Goal: Information Seeking & Learning: Learn about a topic

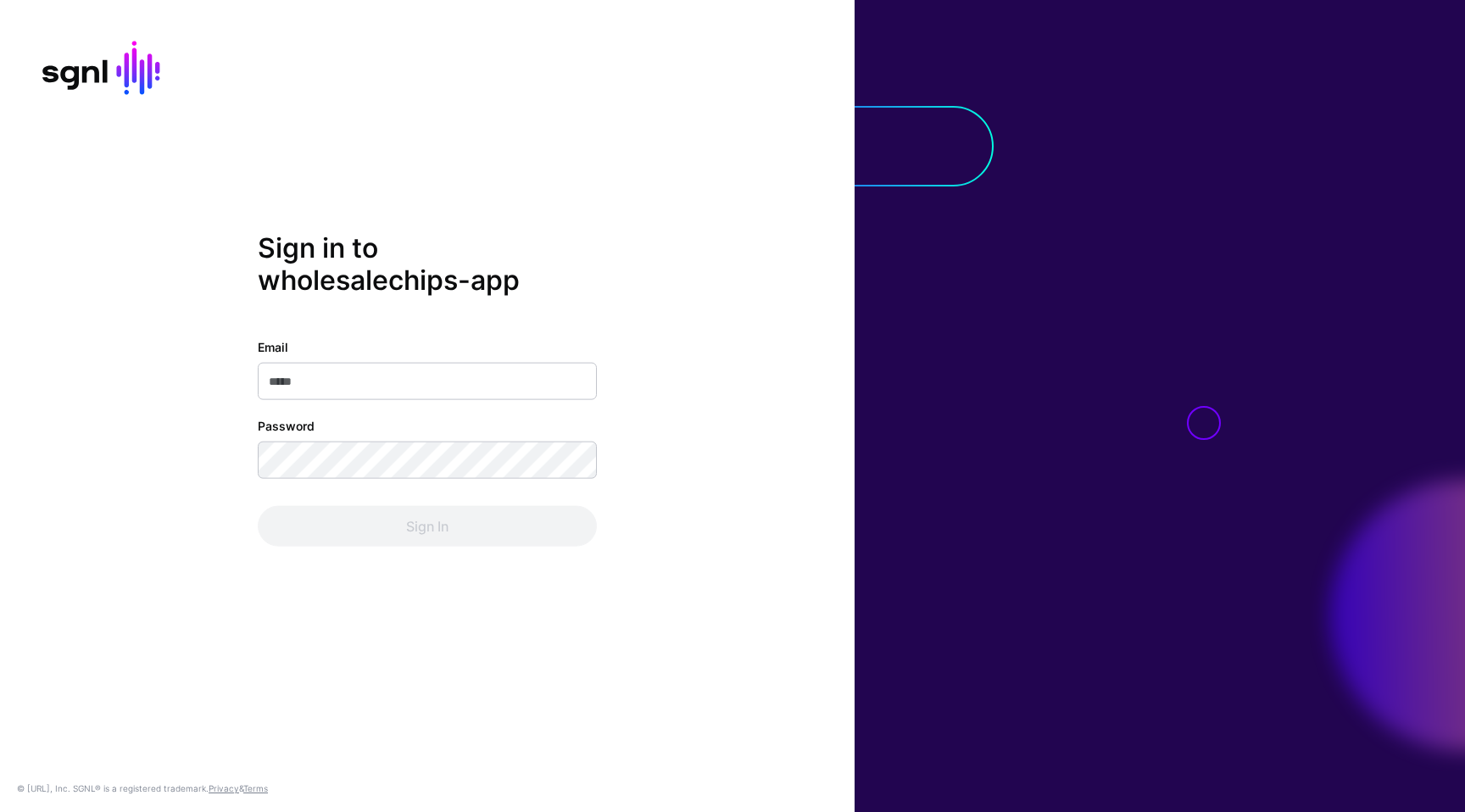
click at [575, 372] on input "Email" at bounding box center [427, 380] width 339 height 38
click at [0, 811] on com-1password-button at bounding box center [0, 812] width 0 height 0
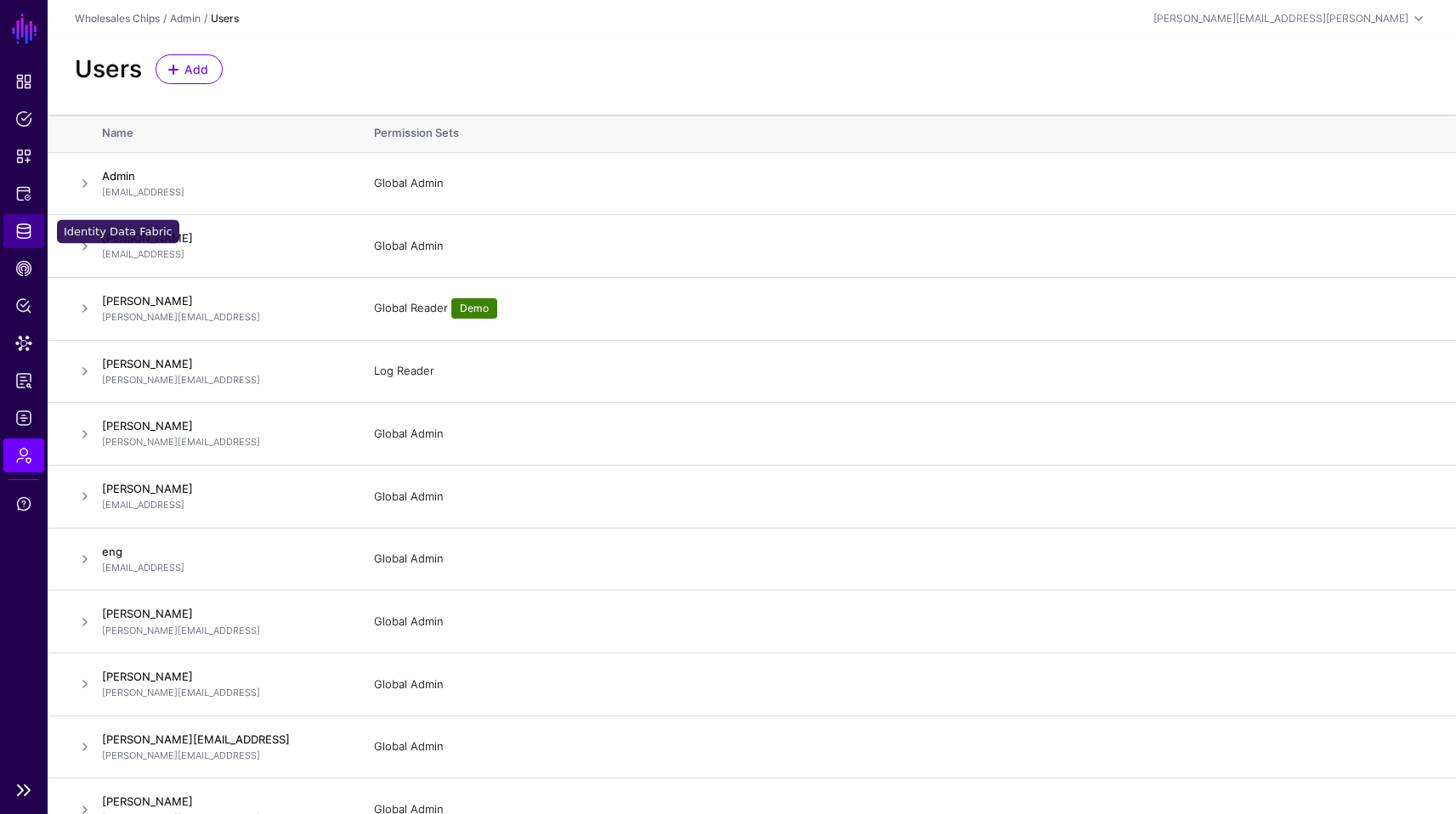
click at [28, 231] on span "Identity Data Fabric" at bounding box center [23, 231] width 17 height 17
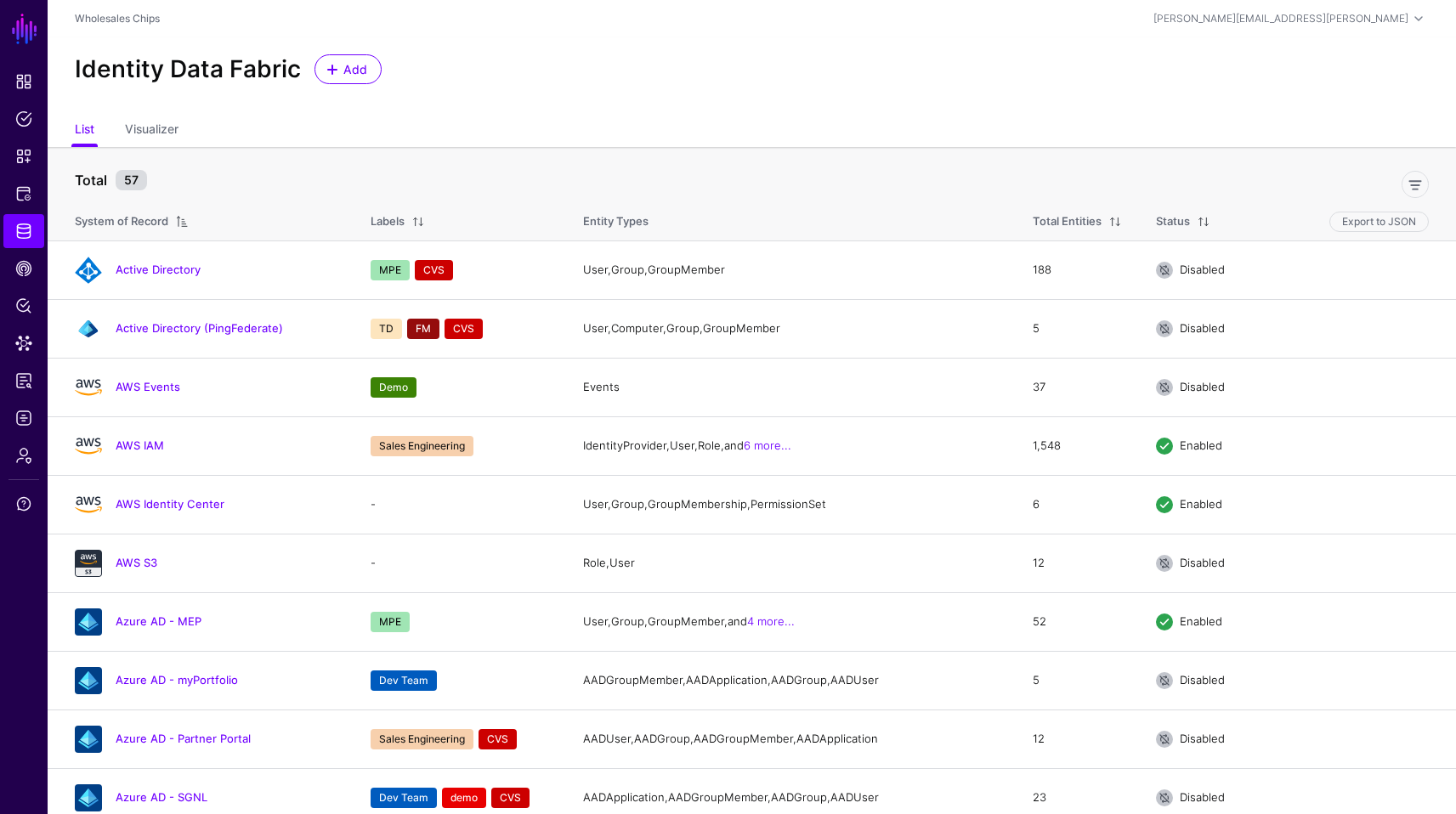
scroll to position [2979, 0]
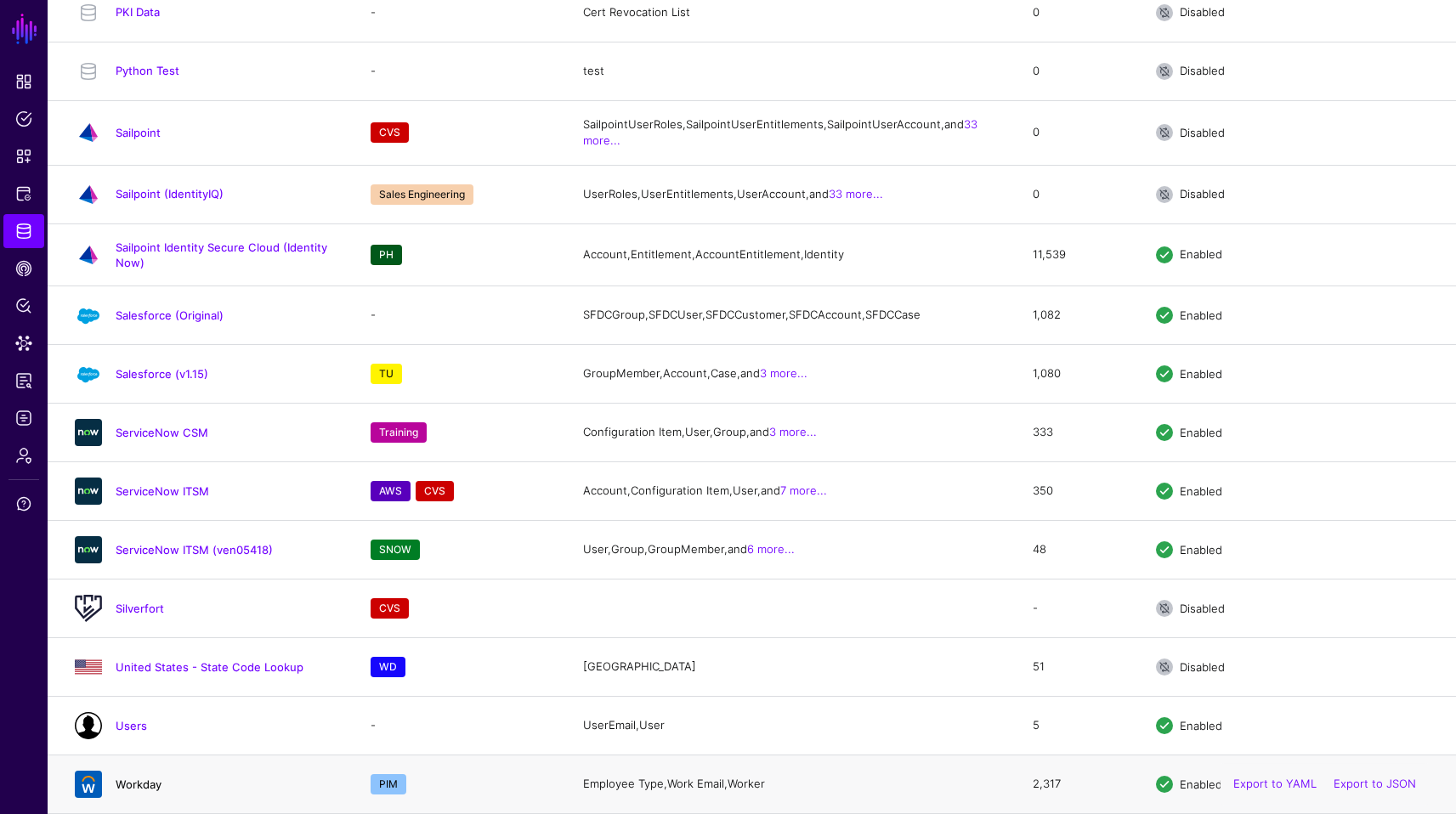
click at [136, 781] on link "Workday" at bounding box center [138, 784] width 46 height 13
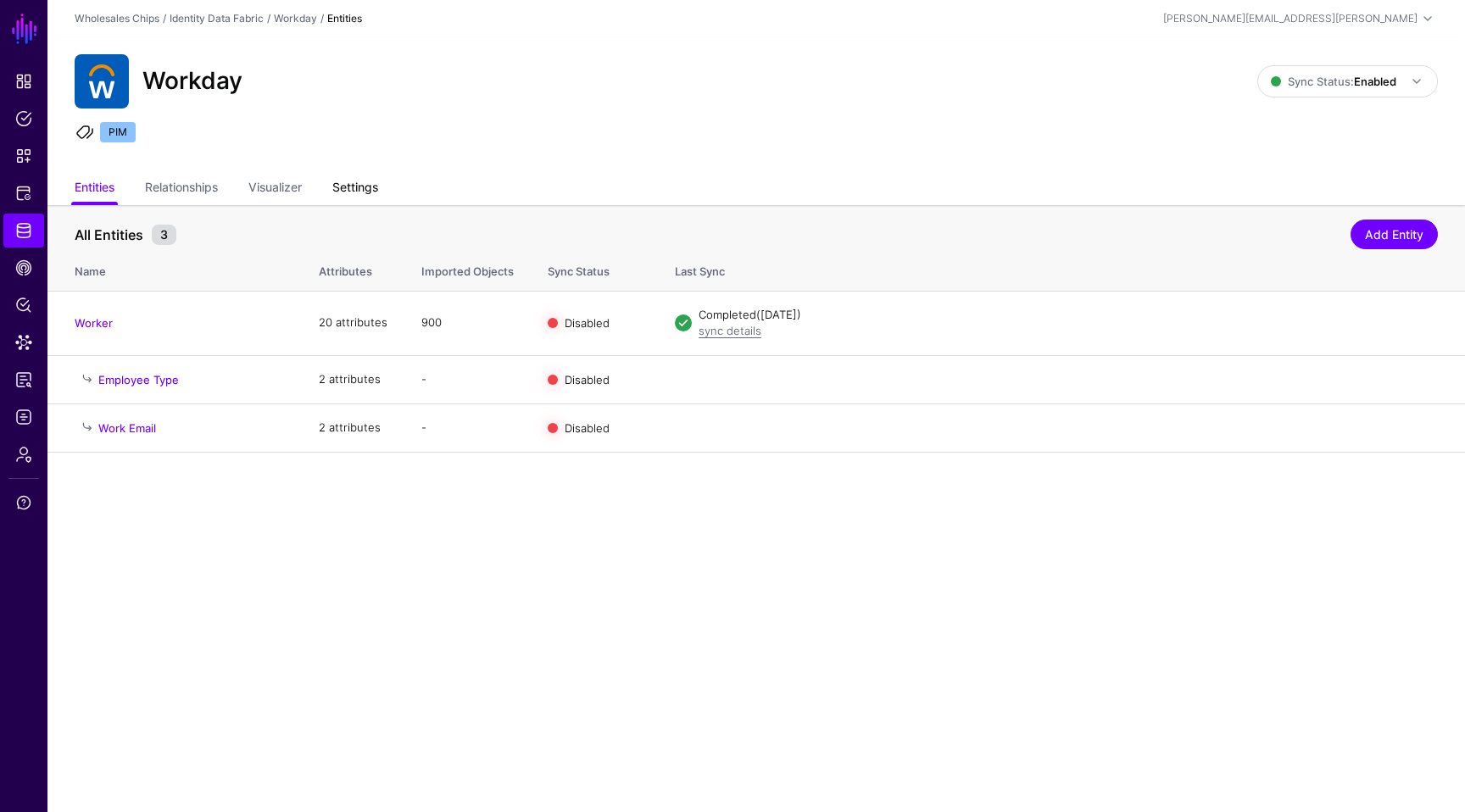
click at [370, 176] on link "Settings" at bounding box center [355, 189] width 46 height 32
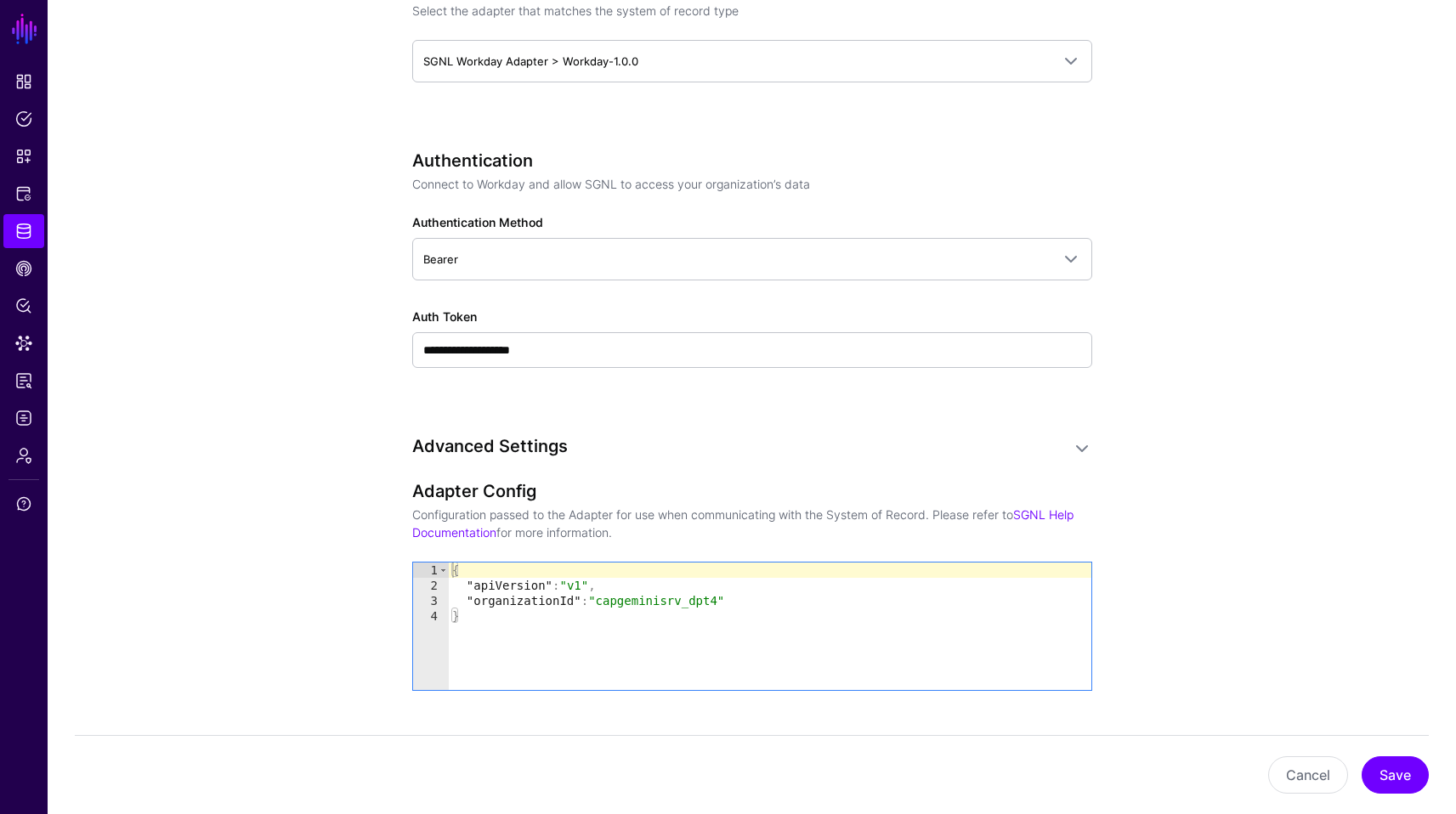
scroll to position [1058, 0]
click at [1230, 305] on app-datasources-details-form "**********" at bounding box center [751, 325] width 1408 height 2356
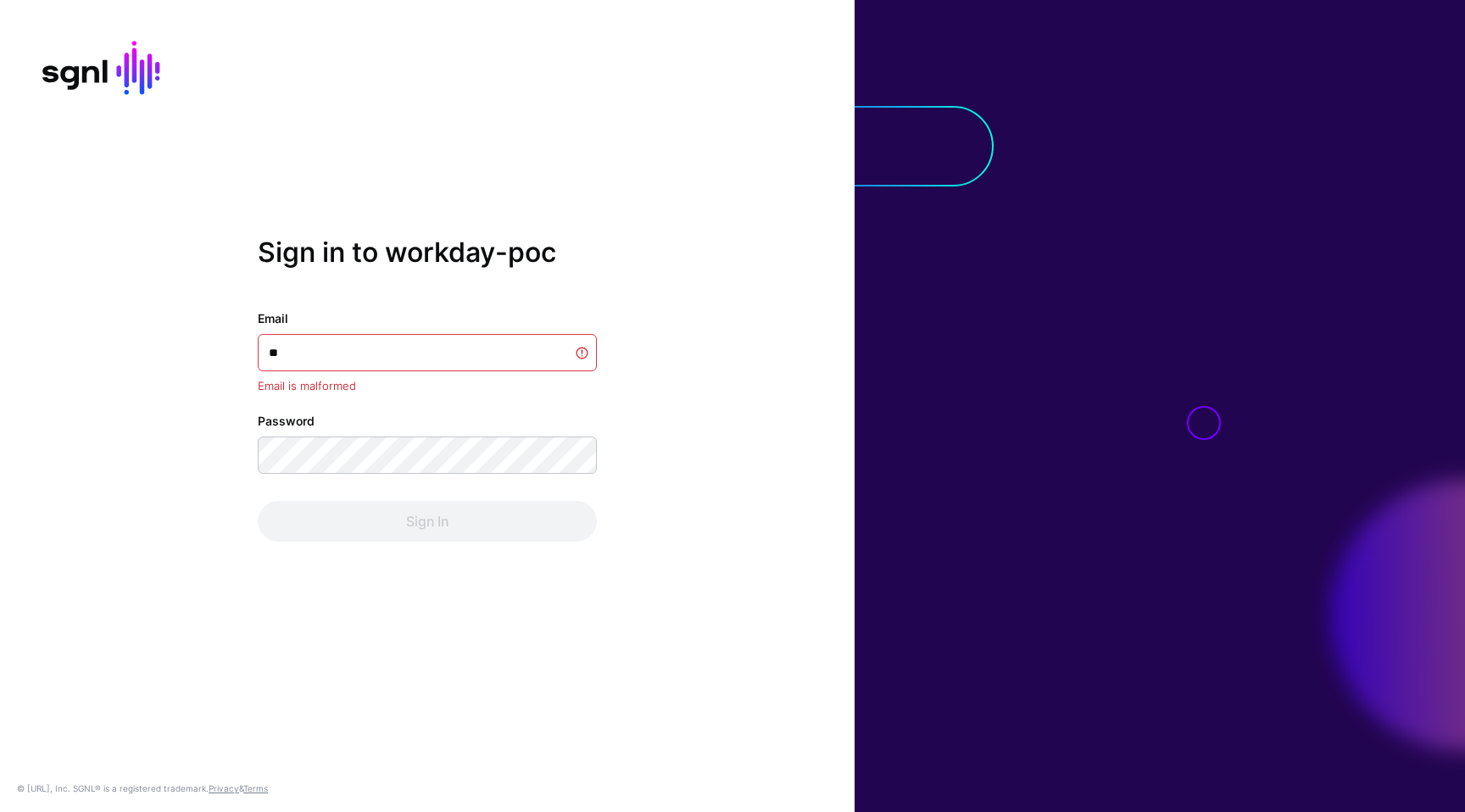
type input "*"
click at [390, 355] on input "*********" at bounding box center [427, 353] width 339 height 38
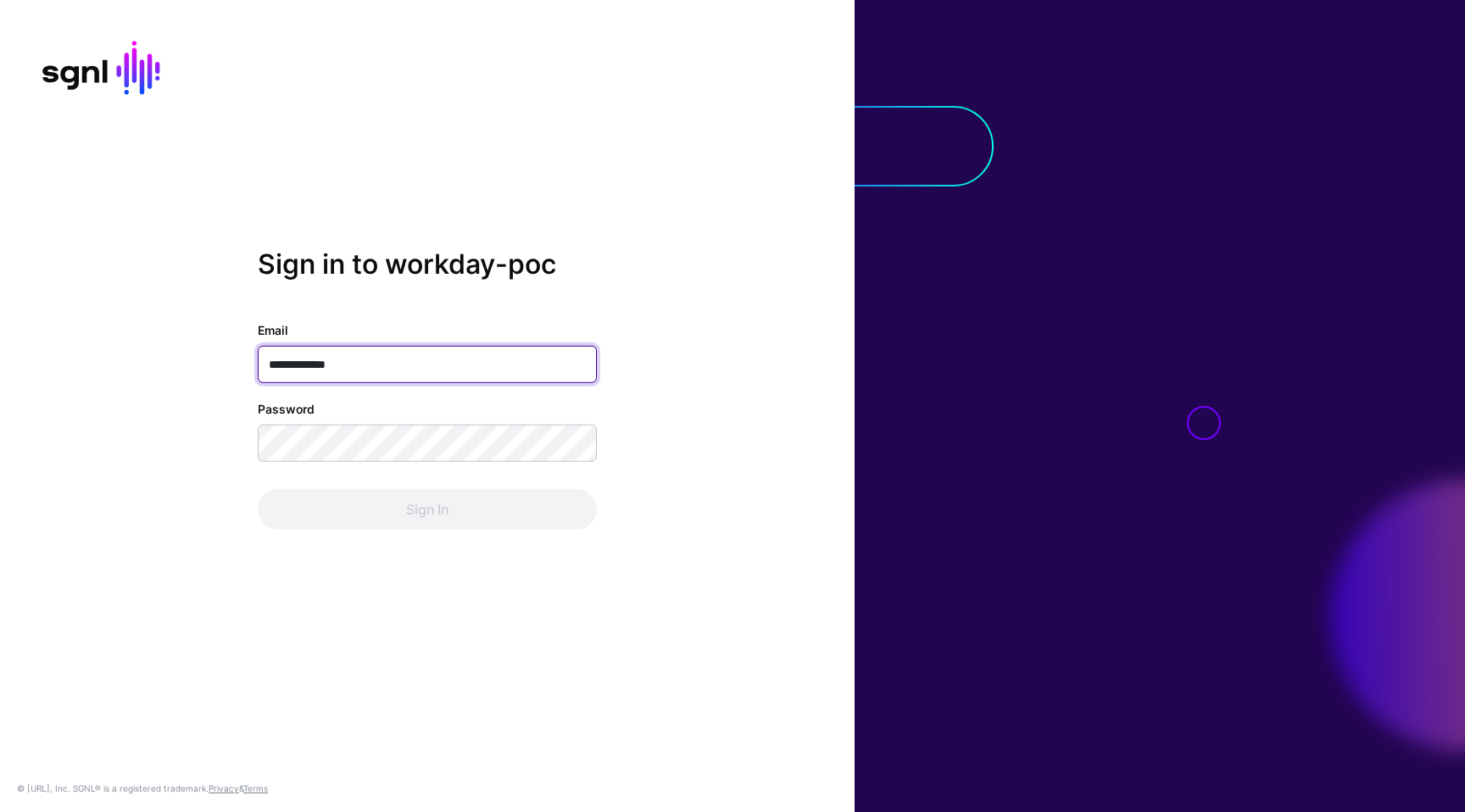
type input "**********"
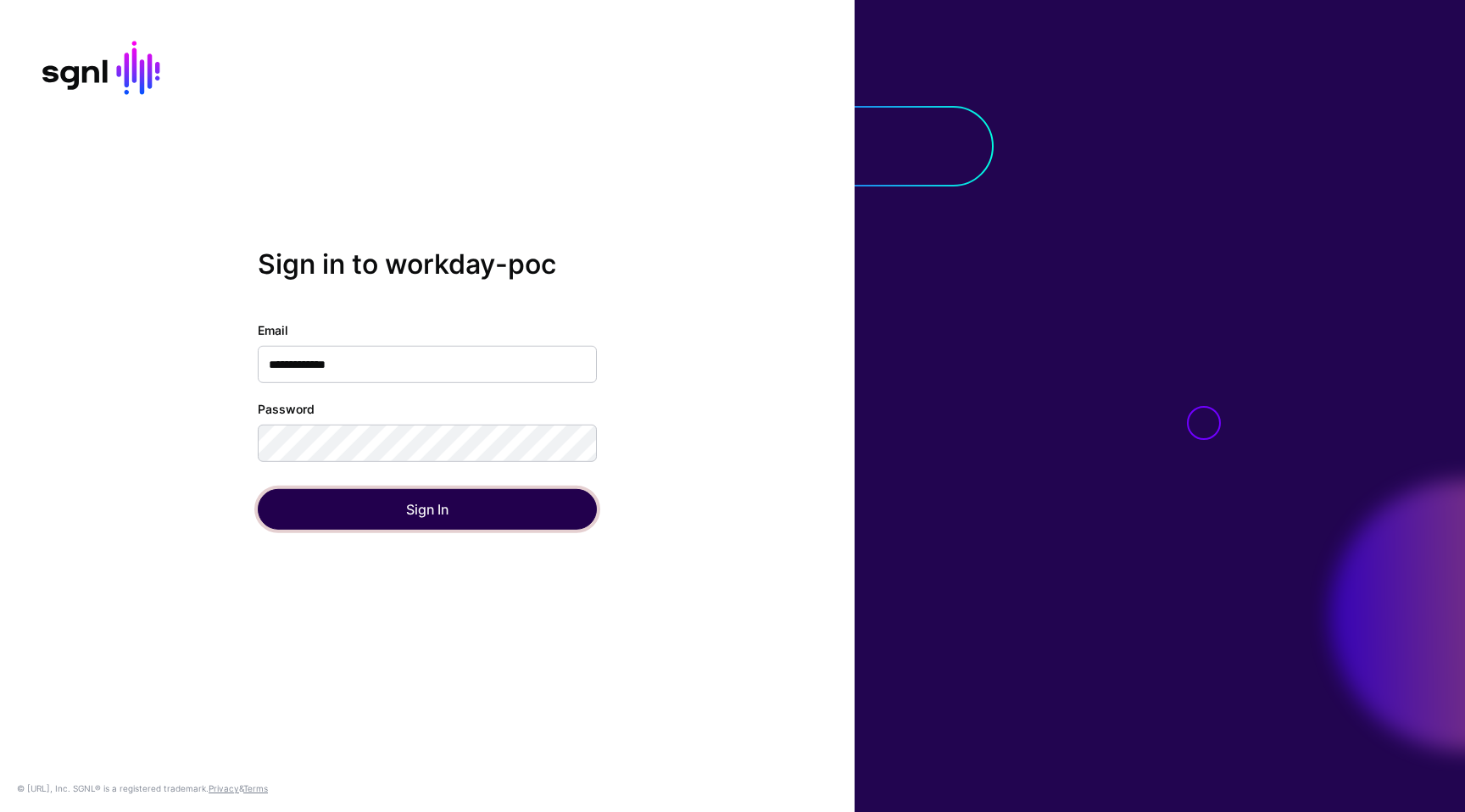
click at [458, 530] on button "Sign In" at bounding box center [427, 509] width 339 height 40
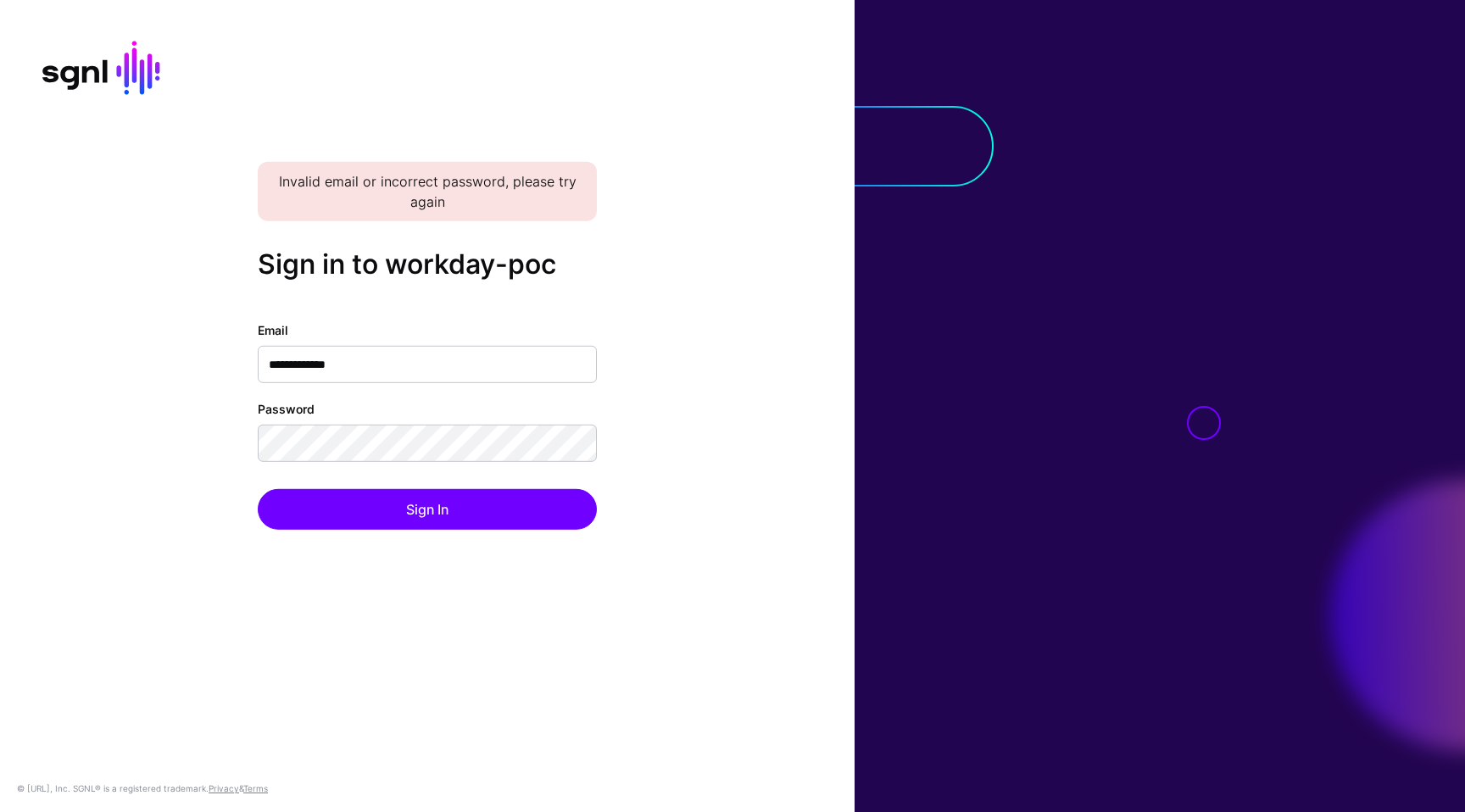
click at [745, 426] on div "**********" at bounding box center [427, 406] width 855 height 315
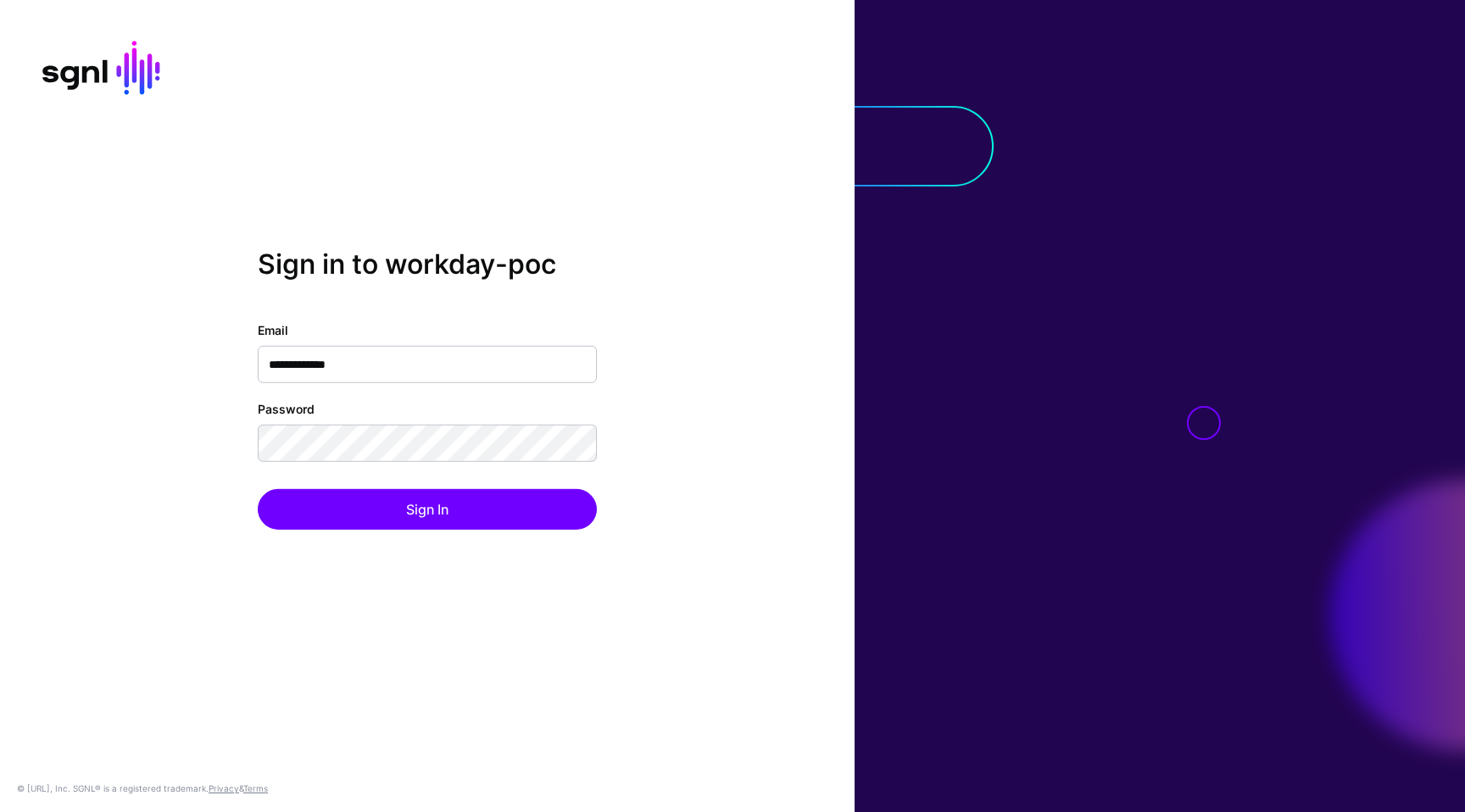
click at [715, 462] on div "**********" at bounding box center [427, 406] width 855 height 315
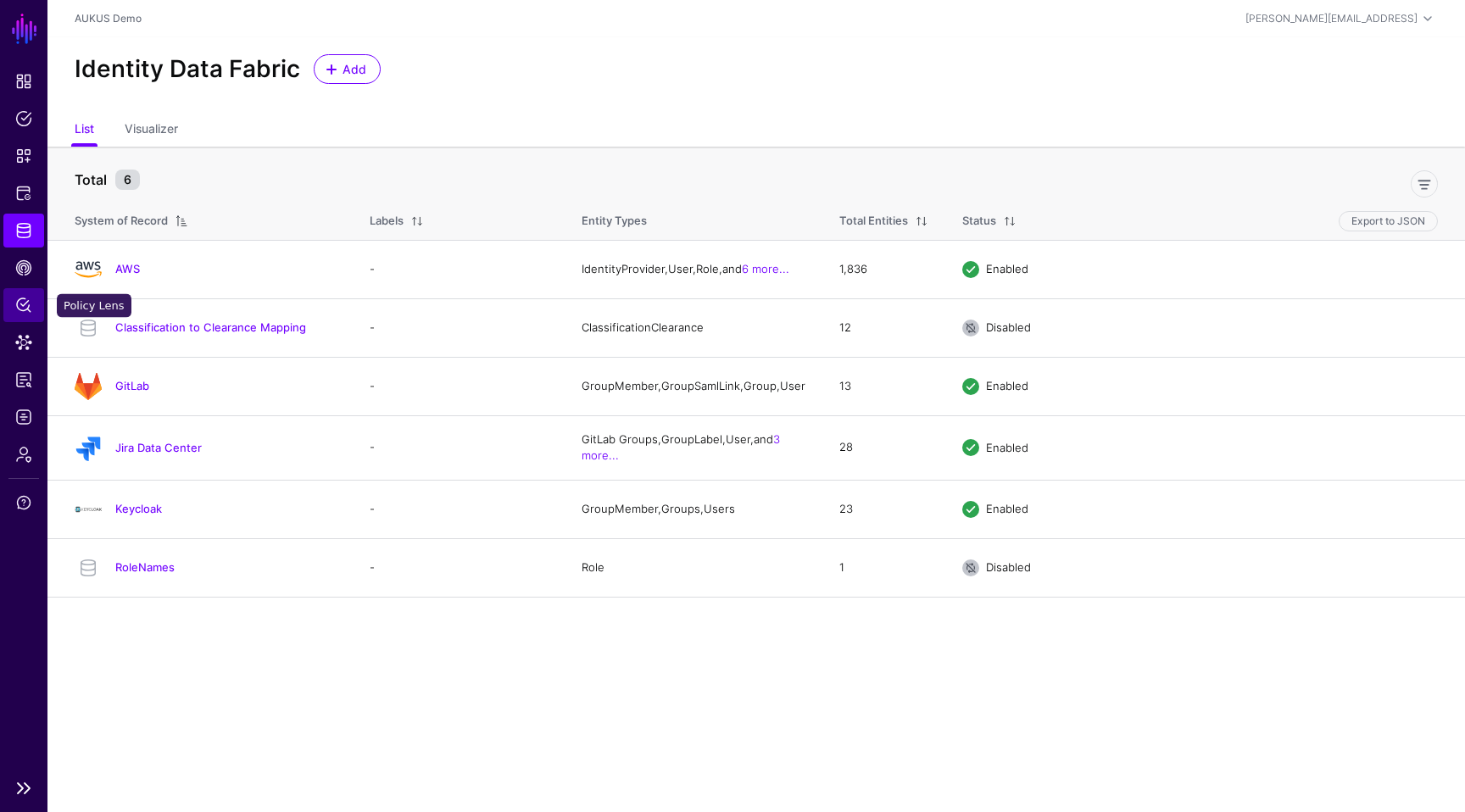
click at [25, 297] on span "Policy Lens" at bounding box center [23, 304] width 17 height 17
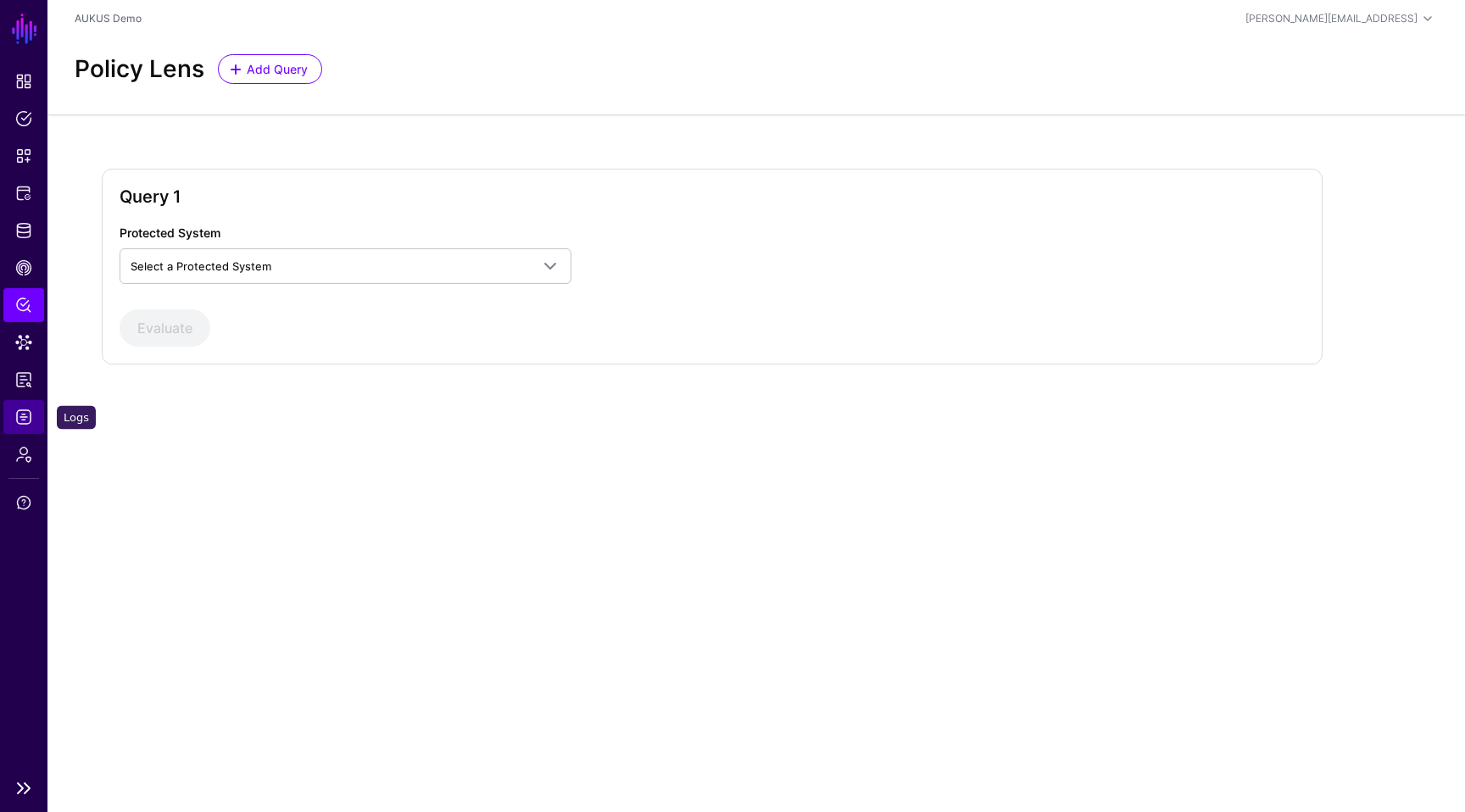
click at [26, 418] on span "Logs" at bounding box center [23, 416] width 17 height 17
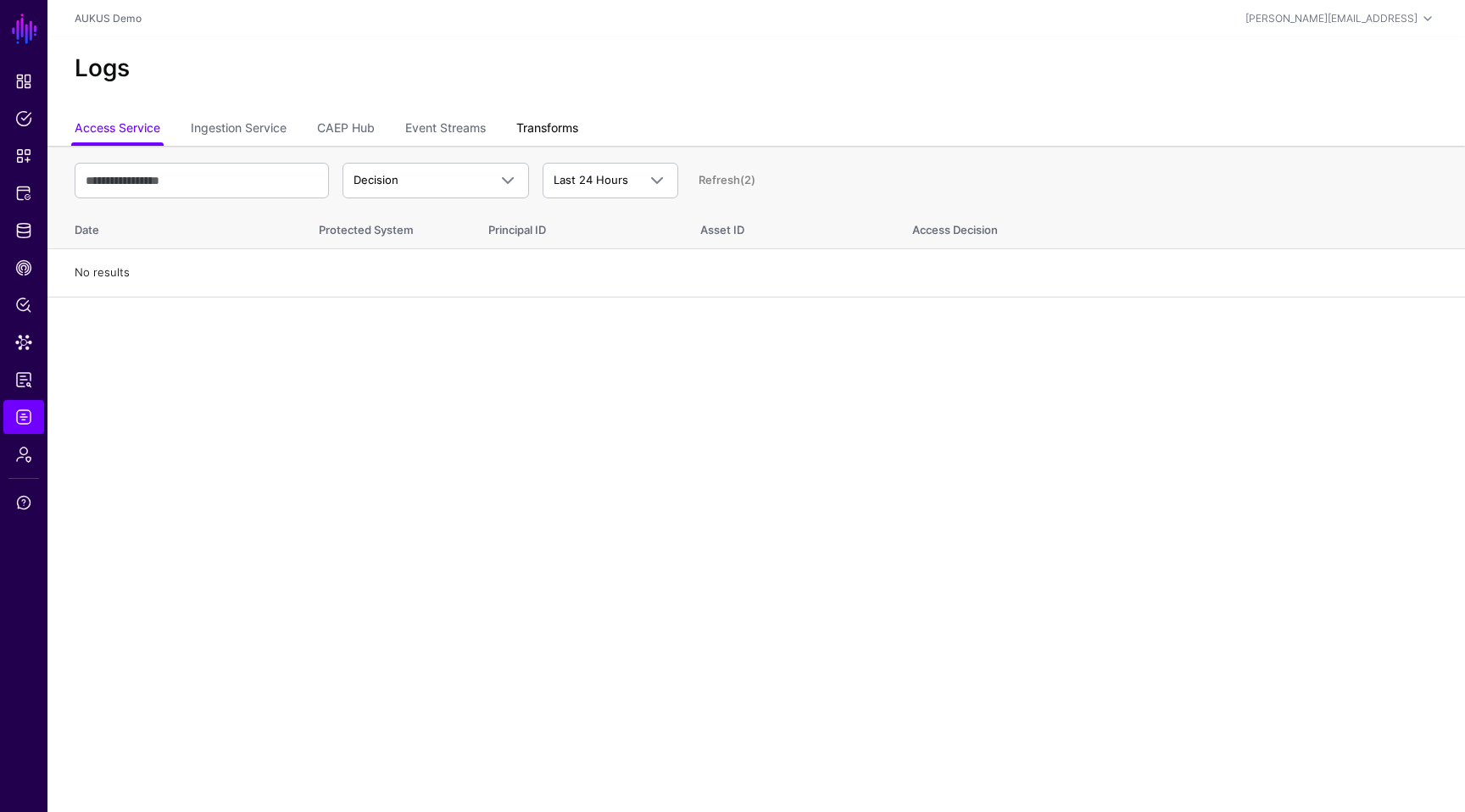
click at [555, 136] on link "Transforms" at bounding box center [547, 130] width 62 height 32
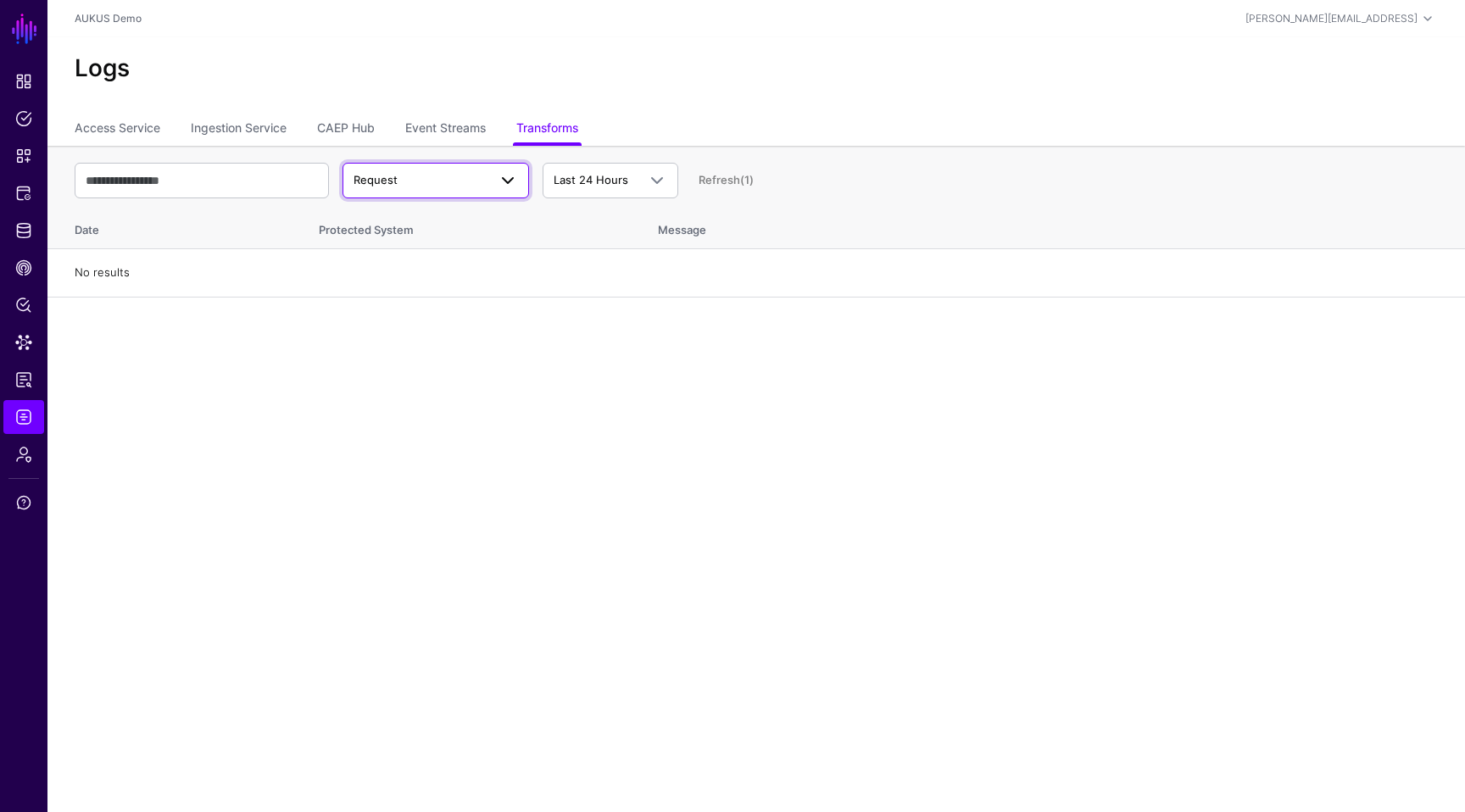
click at [457, 182] on span "Request" at bounding box center [421, 180] width 134 height 17
click at [422, 234] on button "Response" at bounding box center [436, 246] width 186 height 27
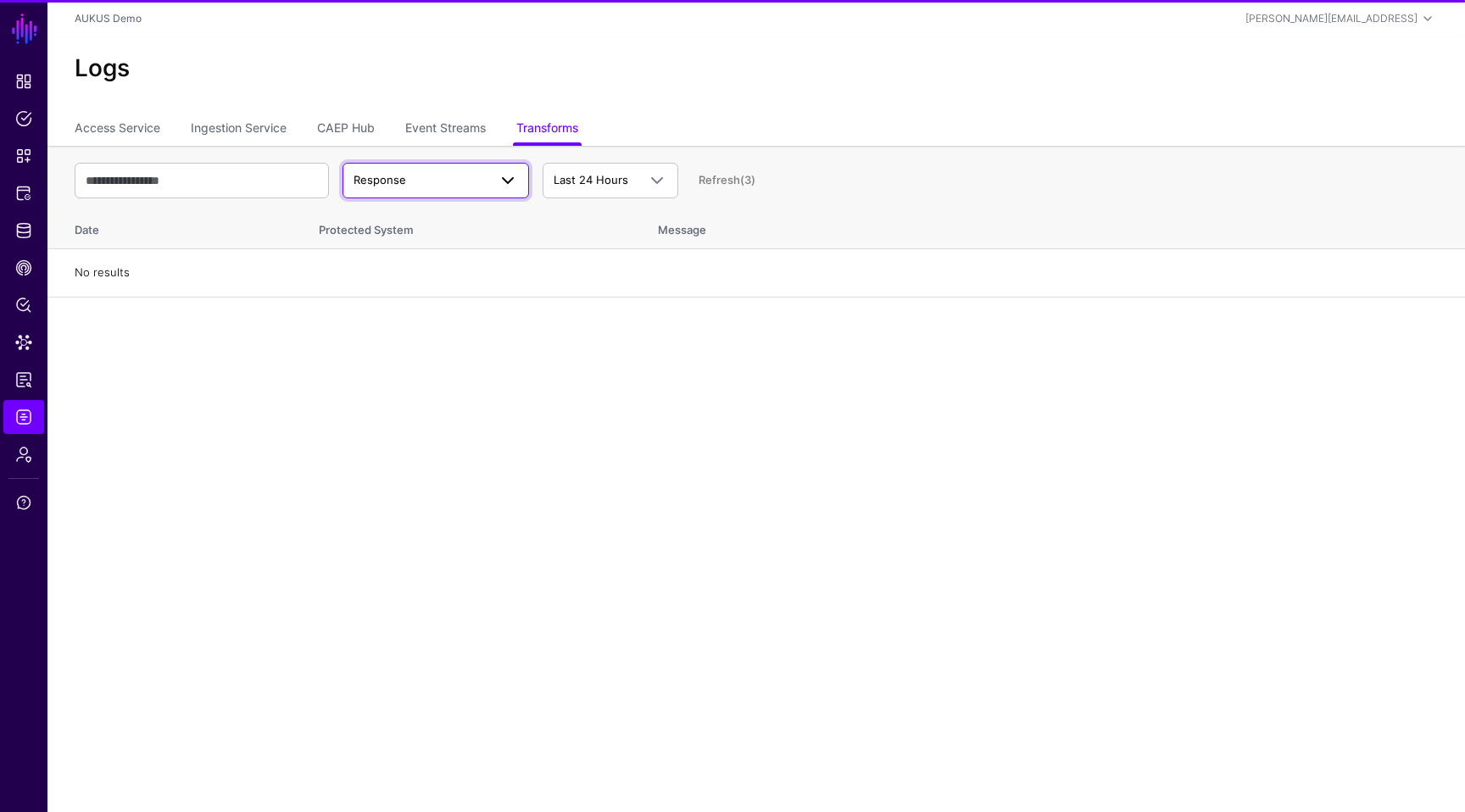
click at [428, 181] on span "Response" at bounding box center [421, 180] width 134 height 17
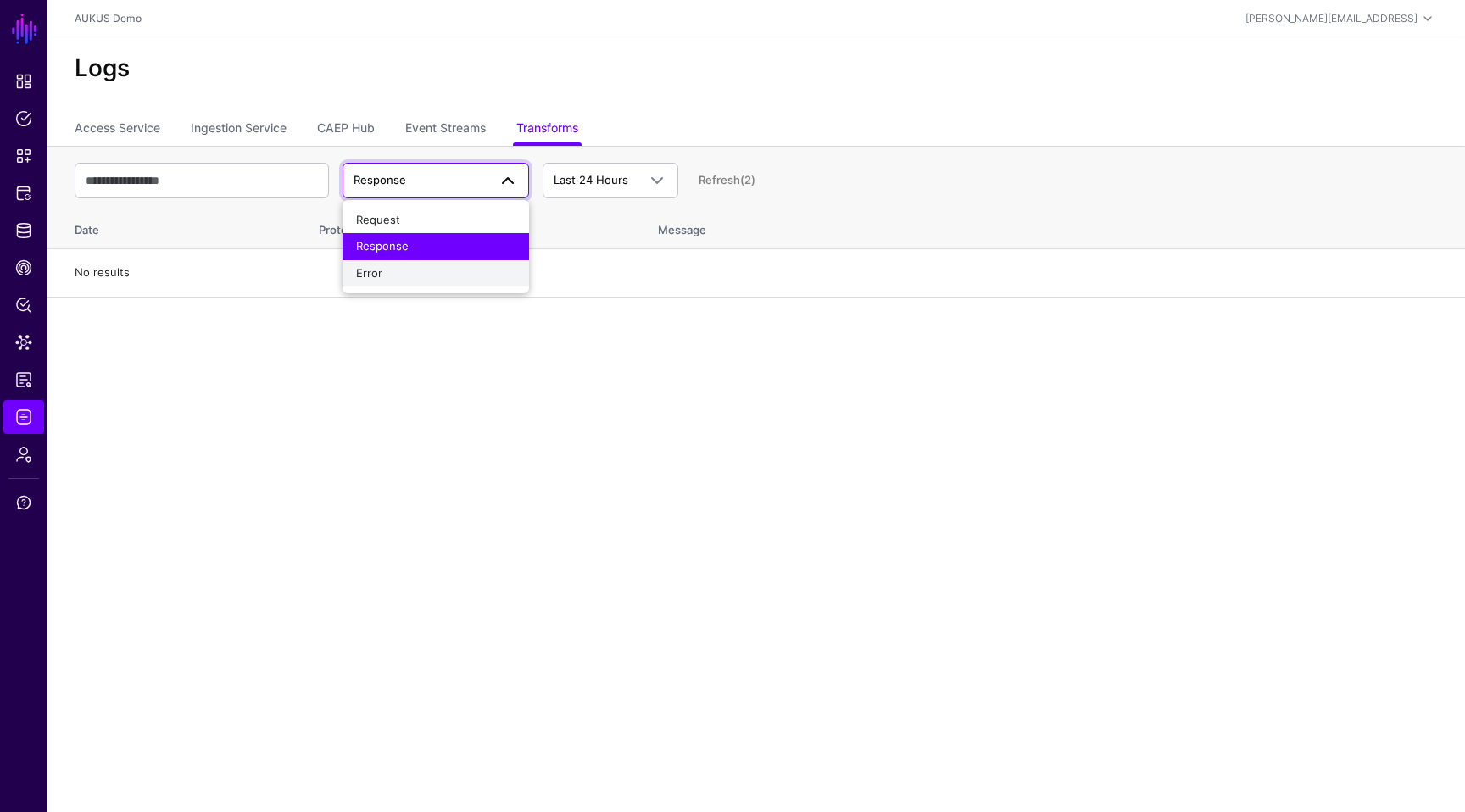
click at [387, 268] on div "Error" at bounding box center [436, 273] width 159 height 17
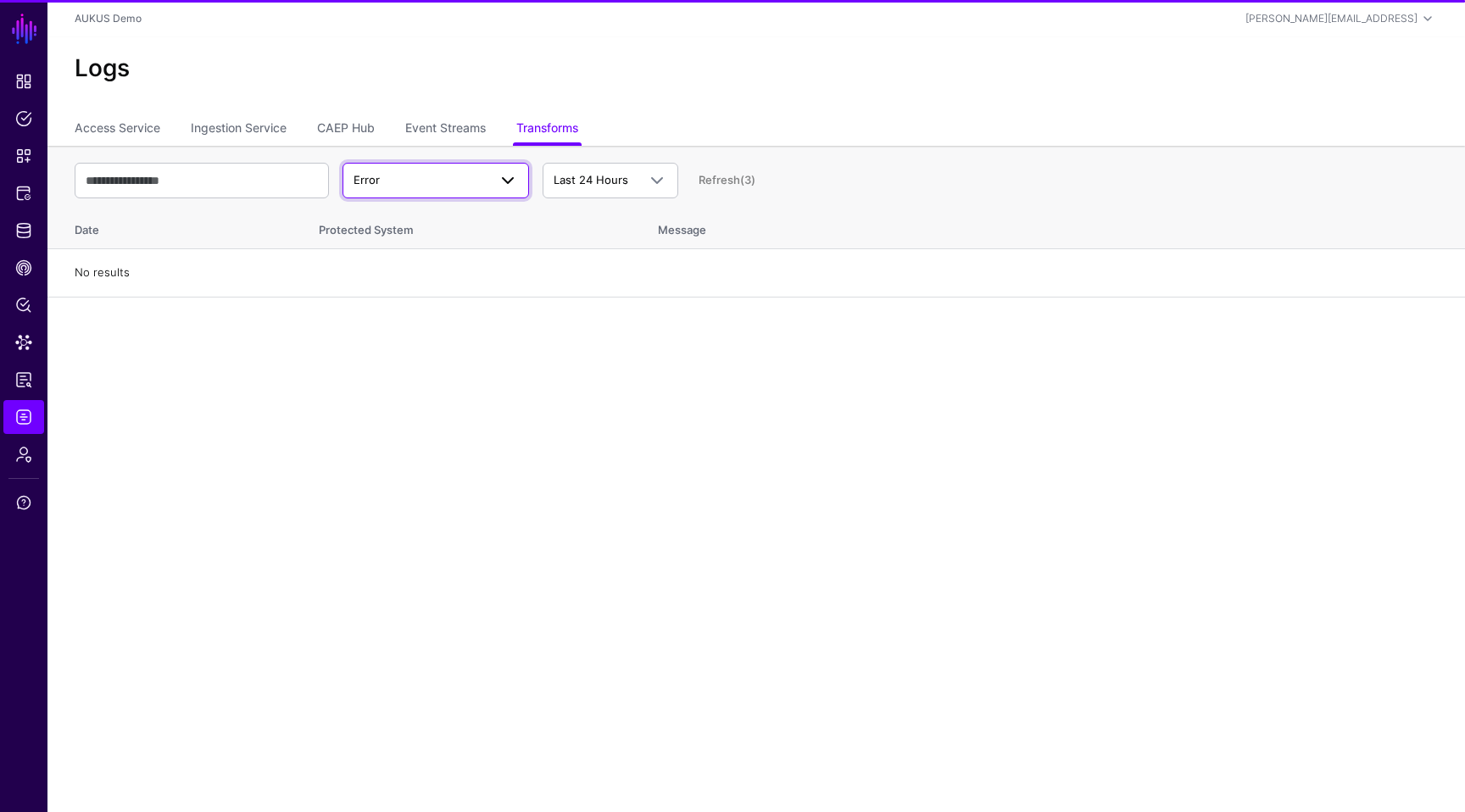
click at [425, 167] on link "Error" at bounding box center [436, 181] width 186 height 36
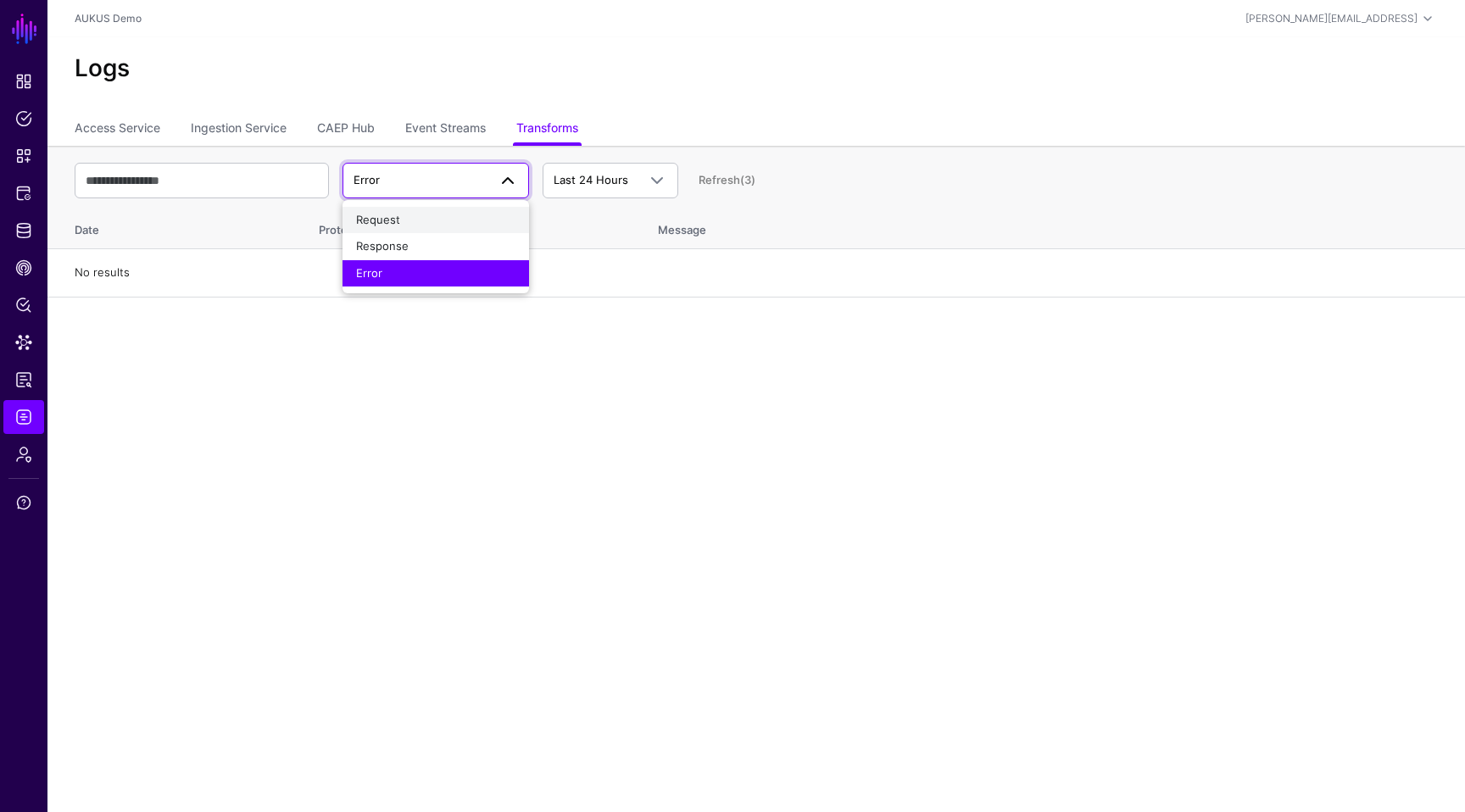
click at [408, 212] on div "Request" at bounding box center [436, 220] width 159 height 17
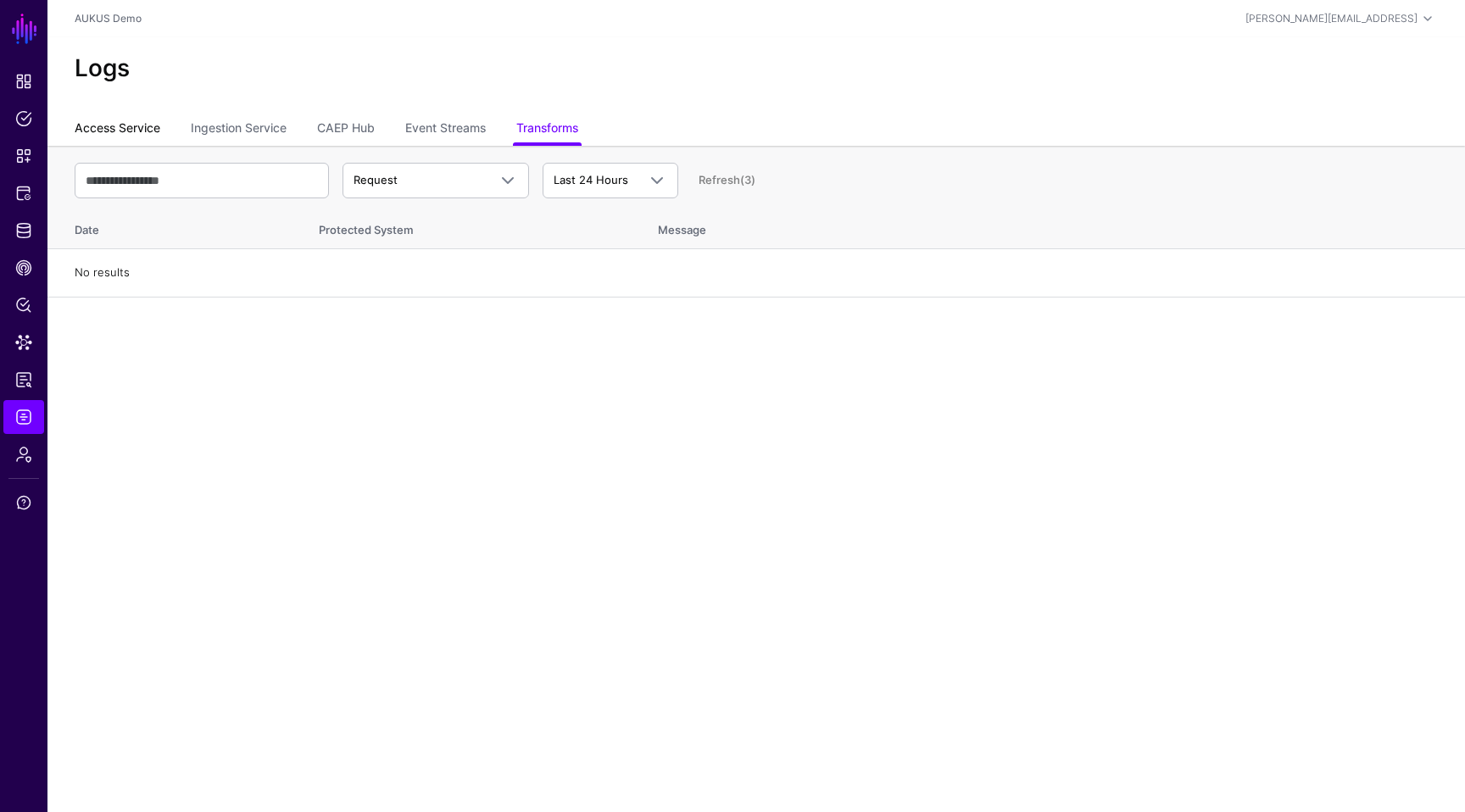
click at [129, 127] on link "Access Service" at bounding box center [117, 130] width 86 height 32
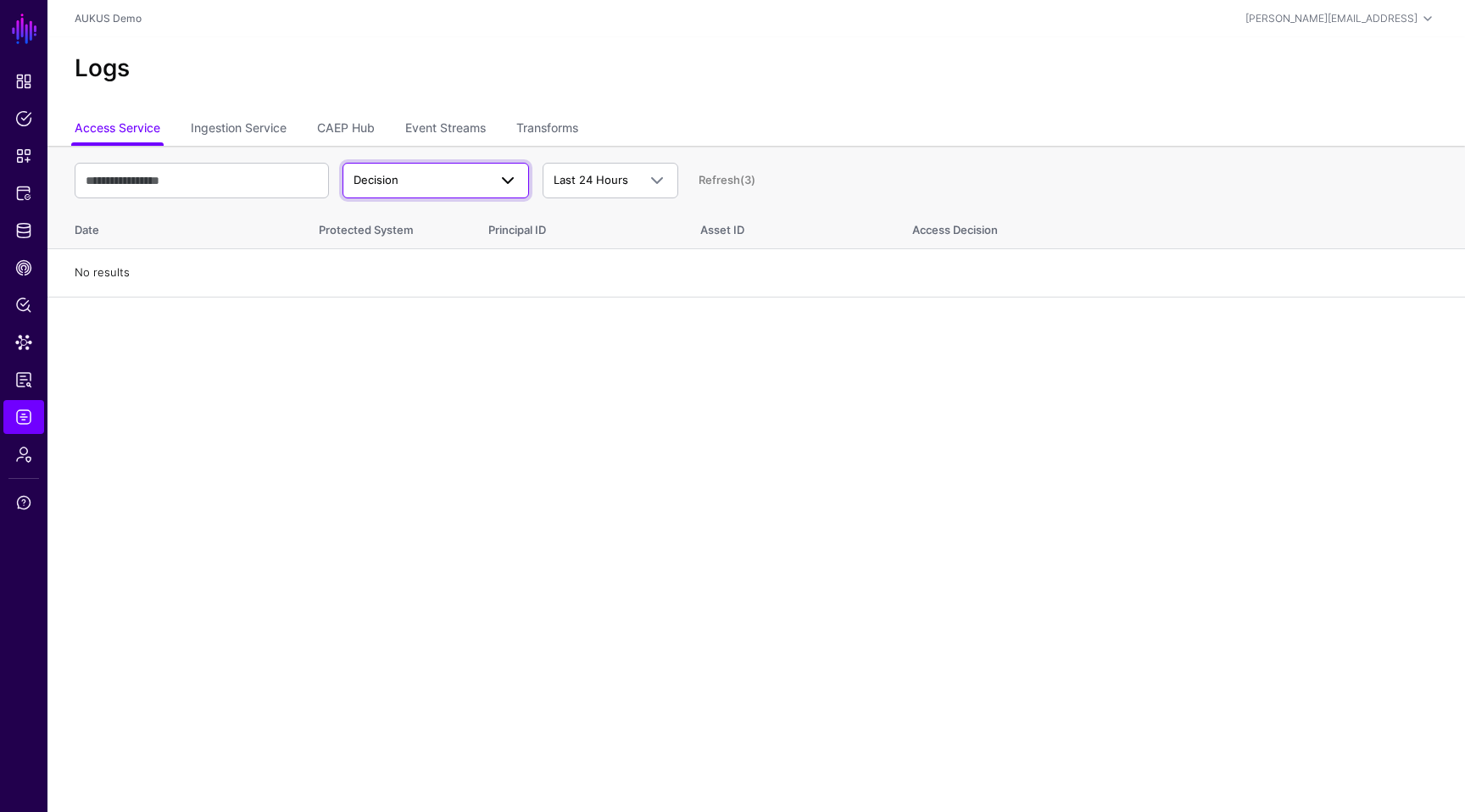
click at [457, 187] on span "Decision" at bounding box center [421, 180] width 134 height 17
click at [430, 242] on div "Match" at bounding box center [436, 246] width 159 height 17
click at [440, 188] on span "Match" at bounding box center [421, 180] width 134 height 17
click at [432, 217] on div "Decision" at bounding box center [436, 220] width 159 height 17
click at [39, 295] on link "Policy Lens" at bounding box center [23, 305] width 40 height 34
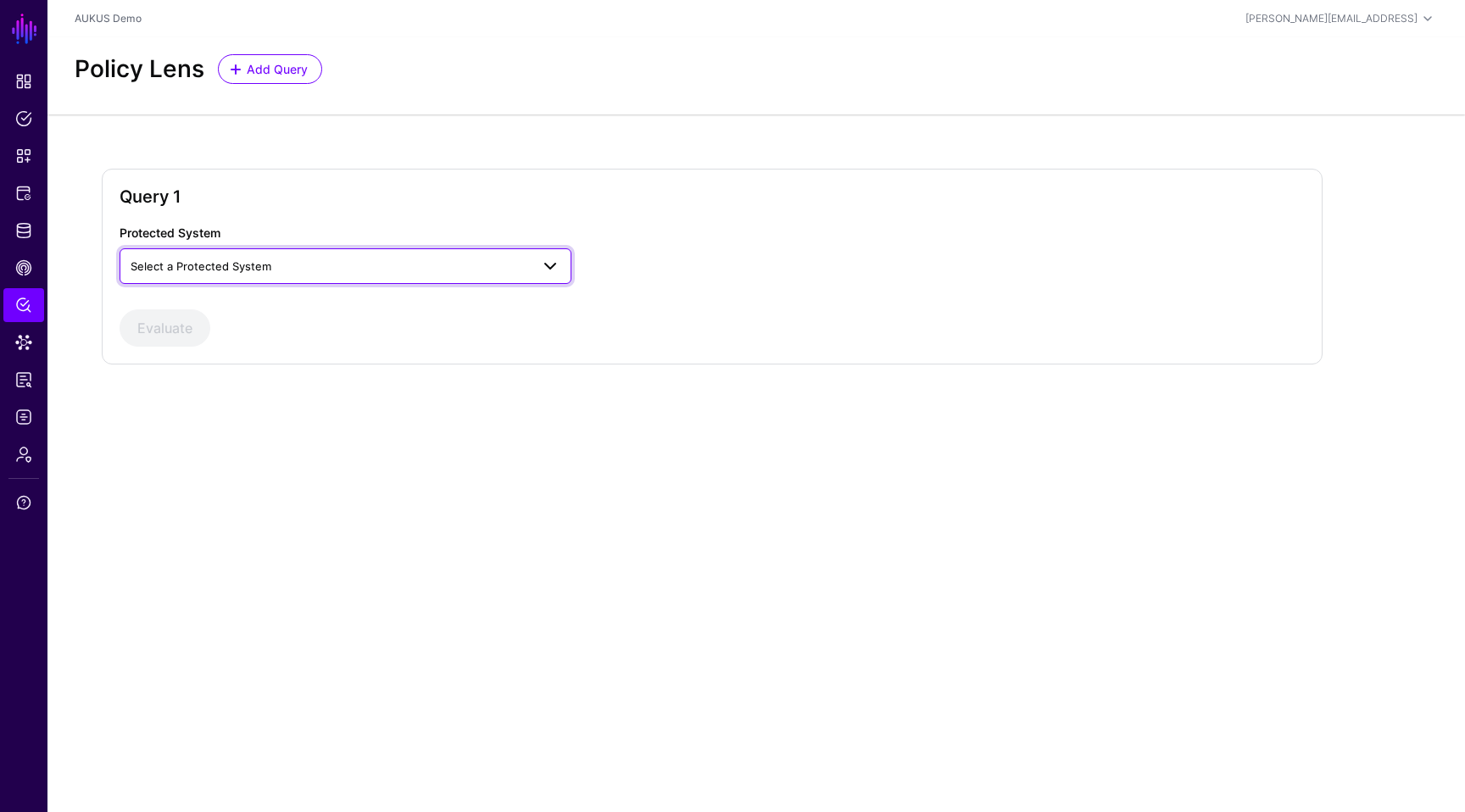
click at [179, 278] on link "Select a Protected System" at bounding box center [346, 266] width 452 height 36
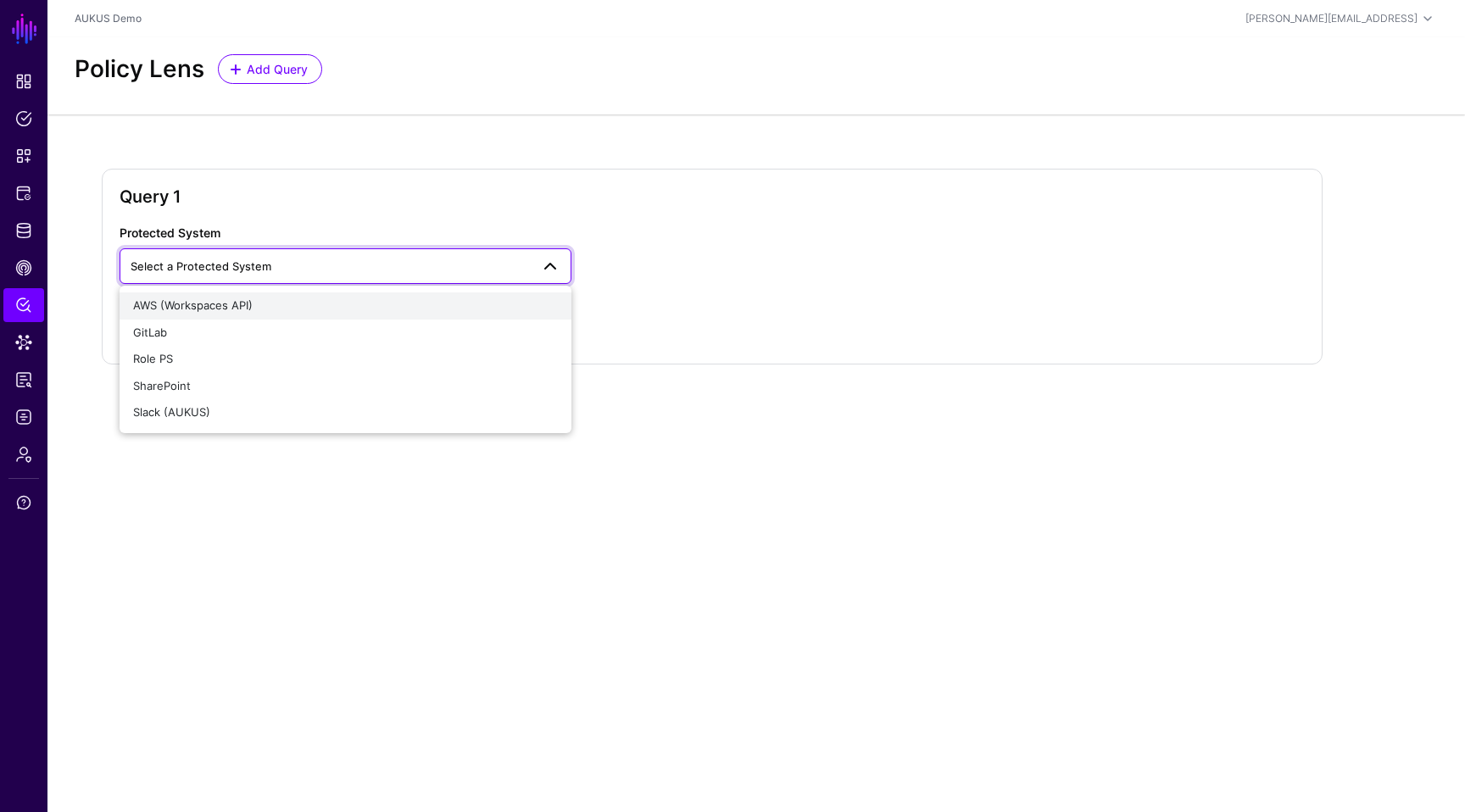
click at [184, 304] on span "AWS (Workspaces API)" at bounding box center [193, 304] width 120 height 13
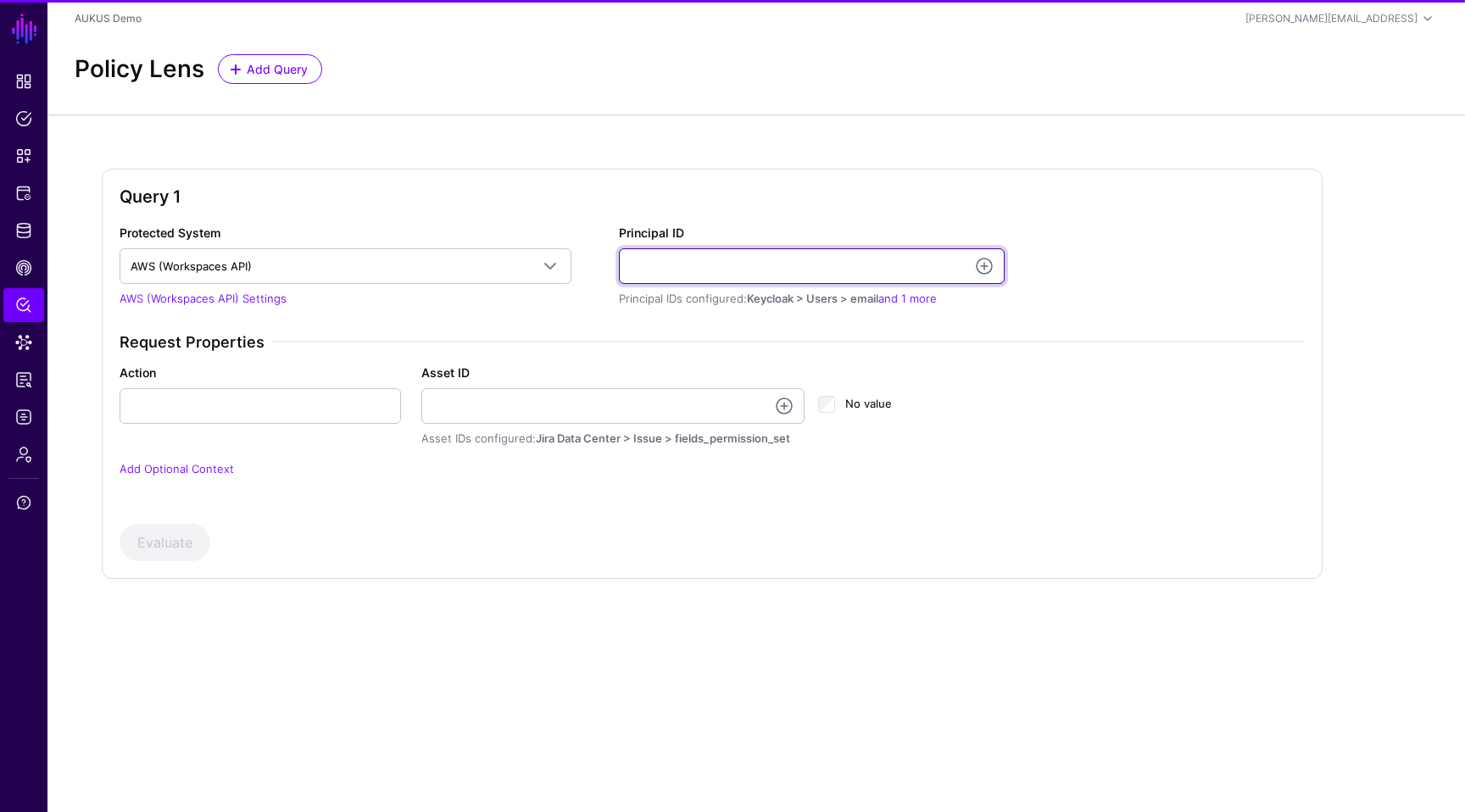
click at [682, 277] on input "Principal ID" at bounding box center [811, 266] width 386 height 36
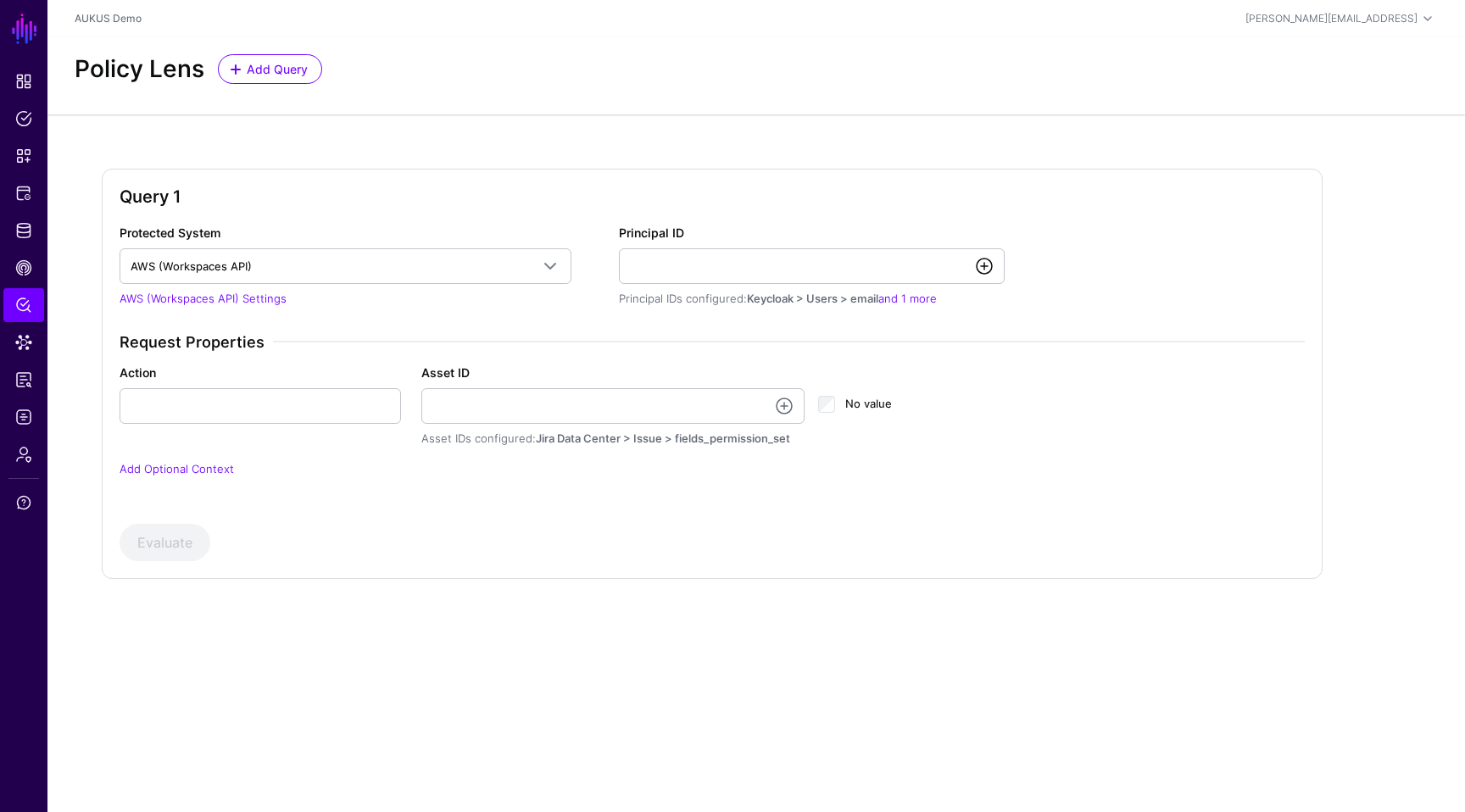
click at [990, 262] on link at bounding box center [984, 266] width 21 height 21
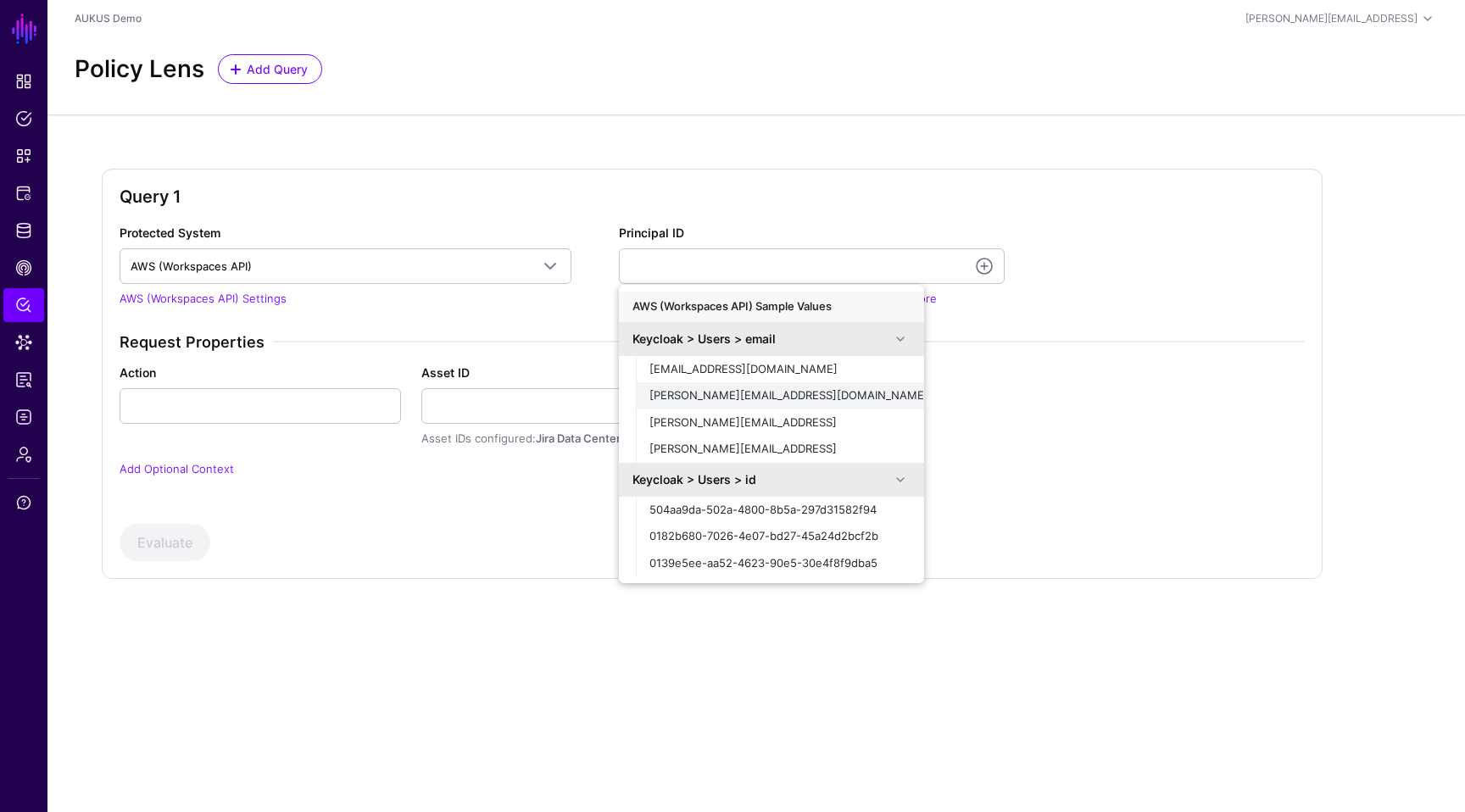
click at [876, 395] on div "charles.f.german@leidos.com" at bounding box center [780, 396] width 261 height 17
type input "**********"
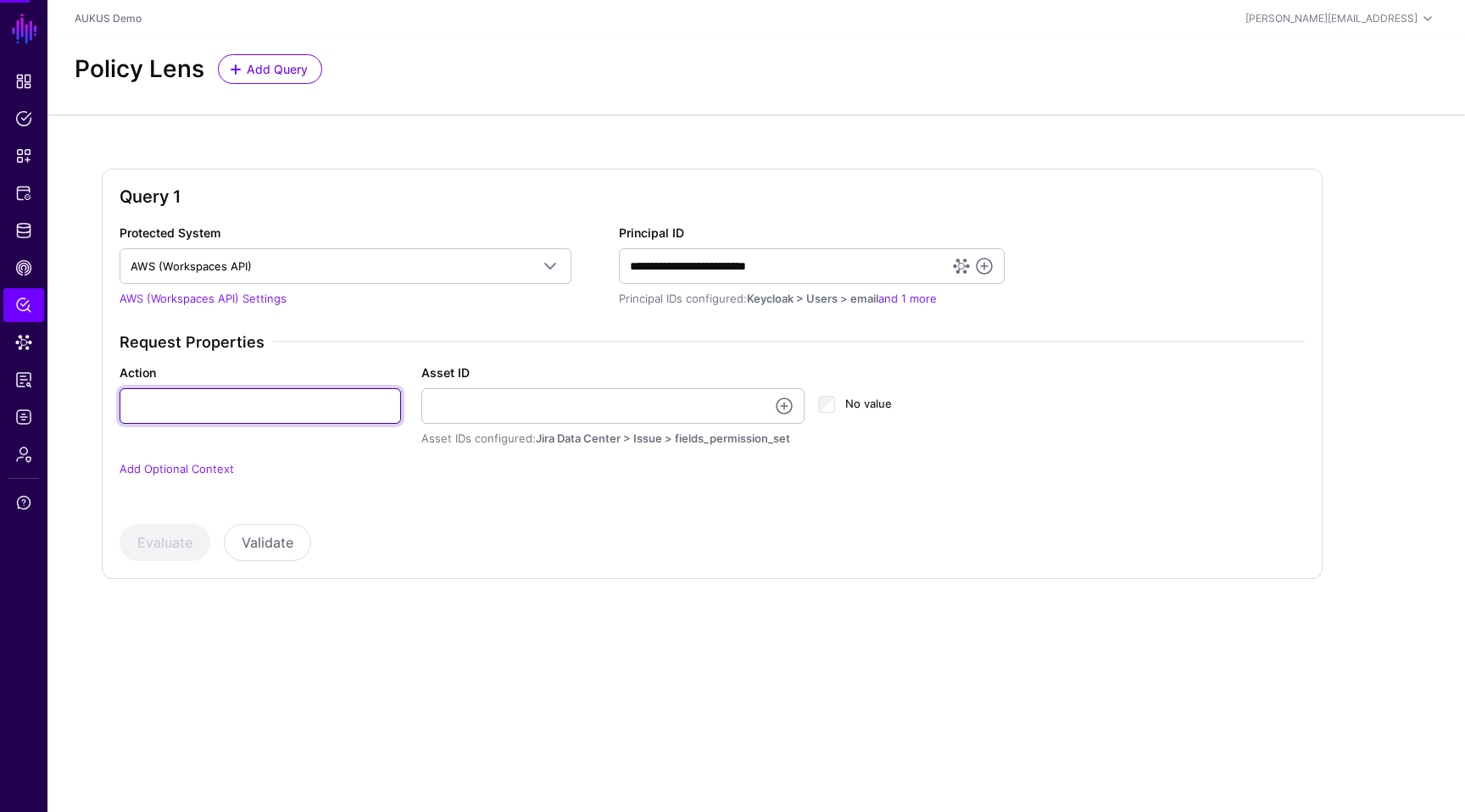
click at [219, 401] on input "Action" at bounding box center [261, 406] width 281 height 36
type input "**********"
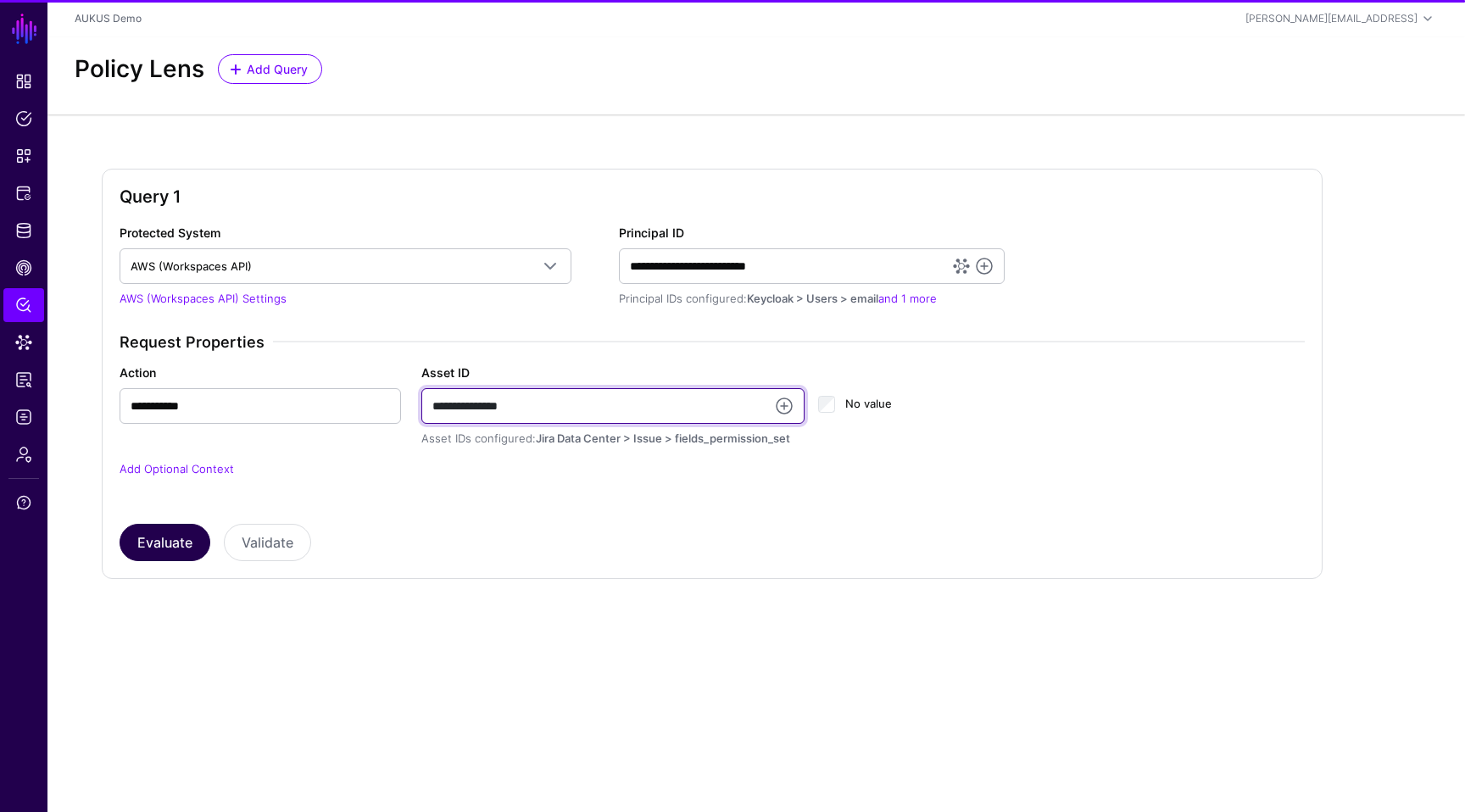
type input "**********"
click at [154, 554] on button "Evaluate" at bounding box center [165, 543] width 90 height 38
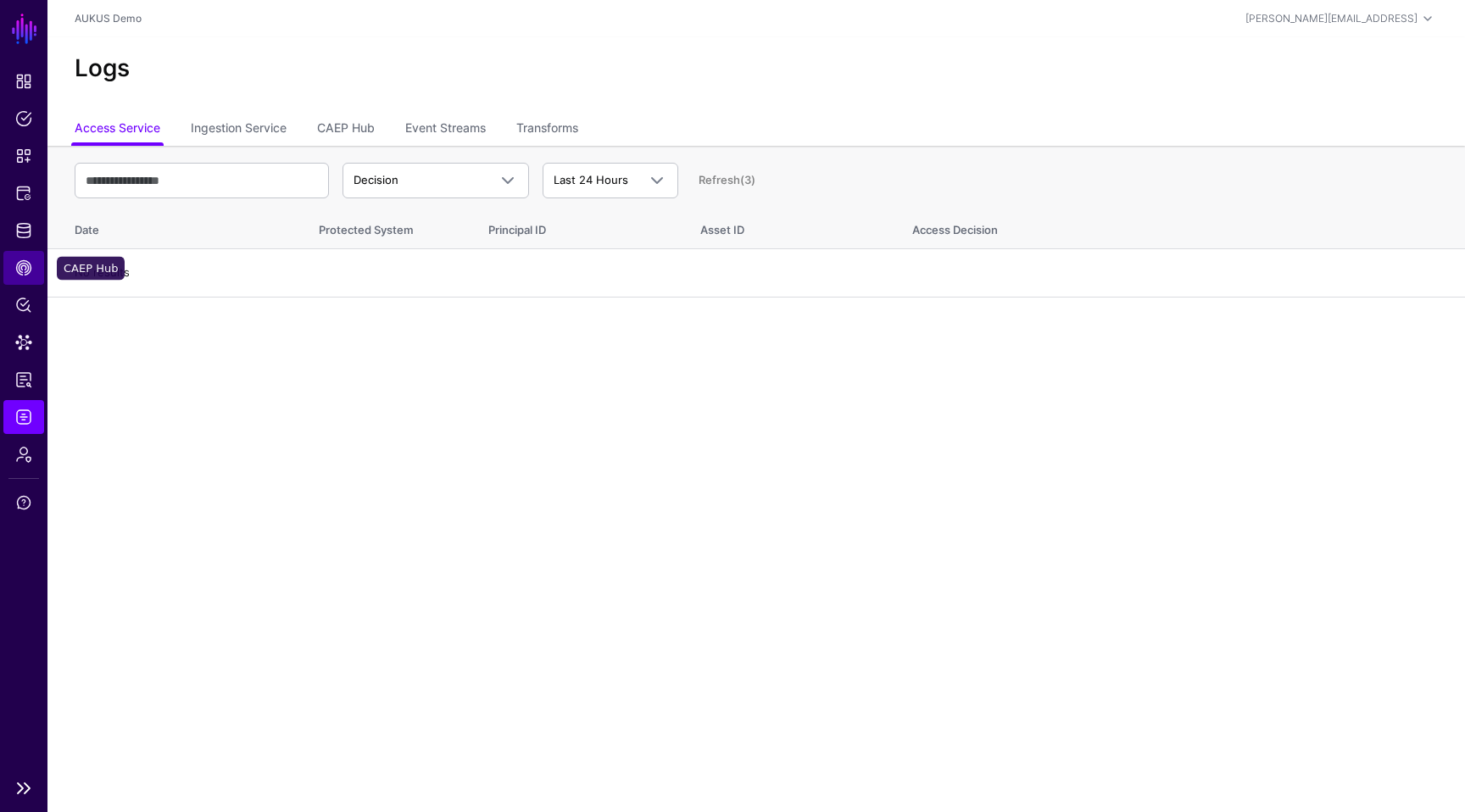
click at [22, 261] on span "CAEP Hub" at bounding box center [23, 268] width 17 height 17
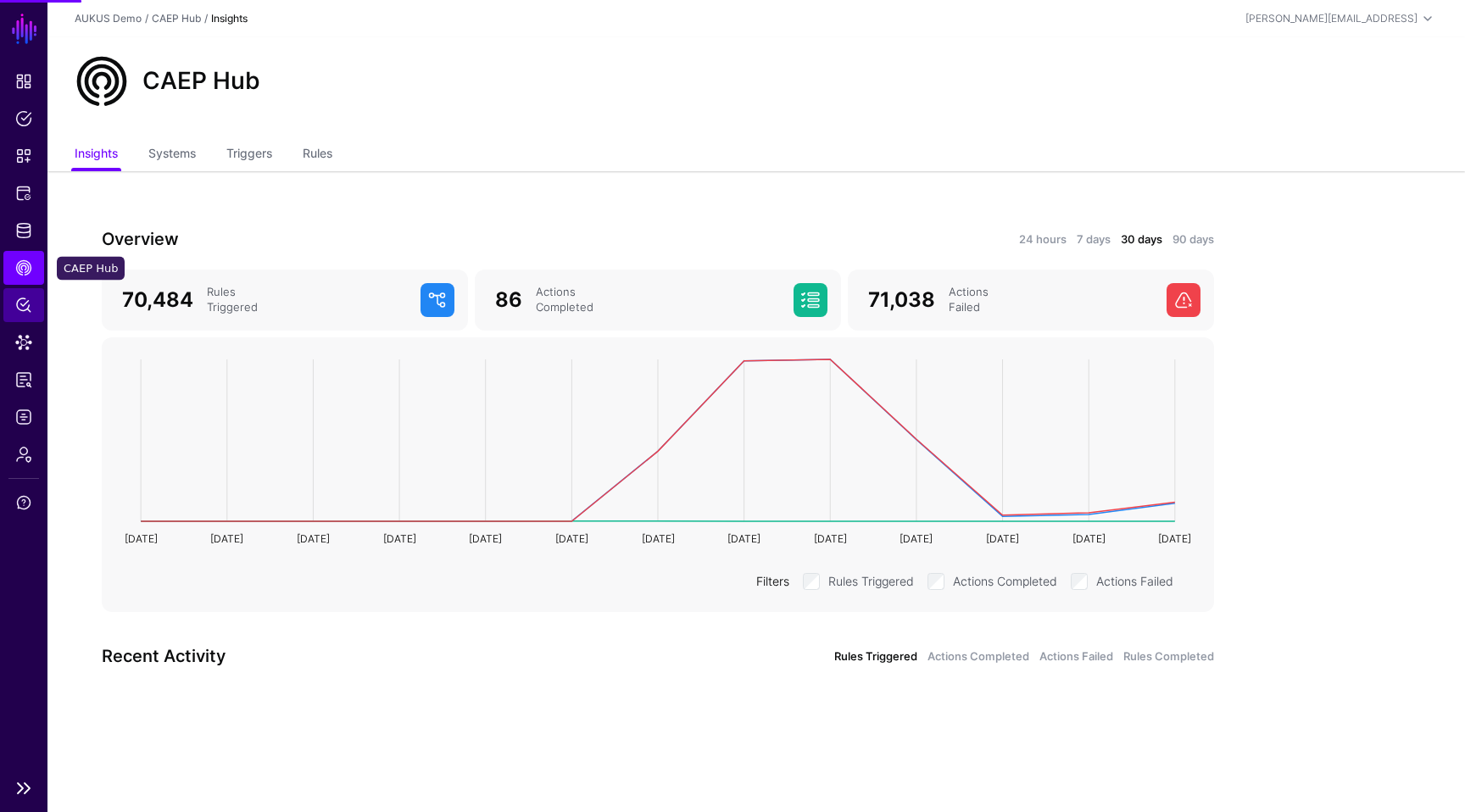
click at [21, 313] on link "Policy Lens" at bounding box center [23, 305] width 40 height 34
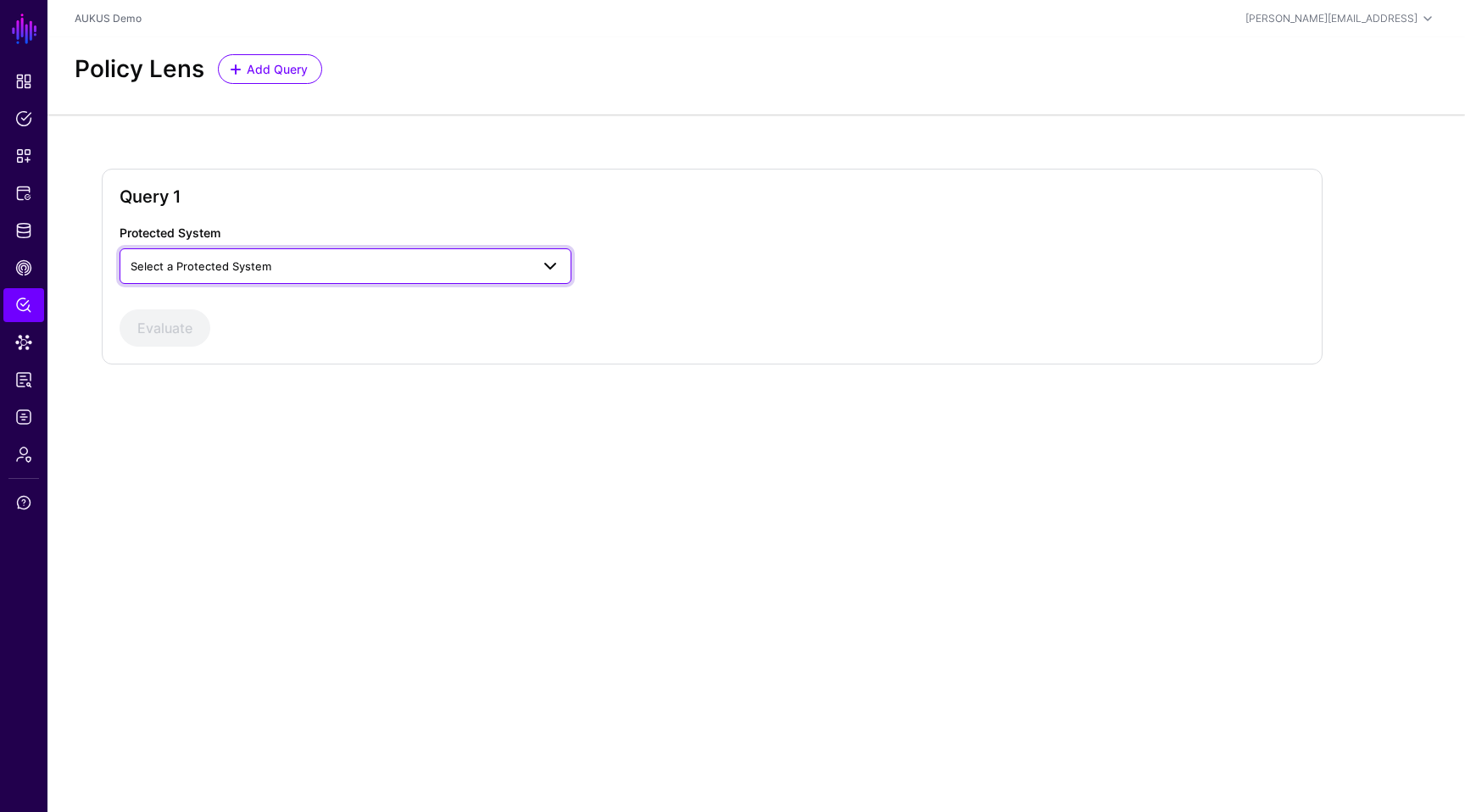
click at [266, 272] on span "Select a Protected System" at bounding box center [201, 266] width 141 height 13
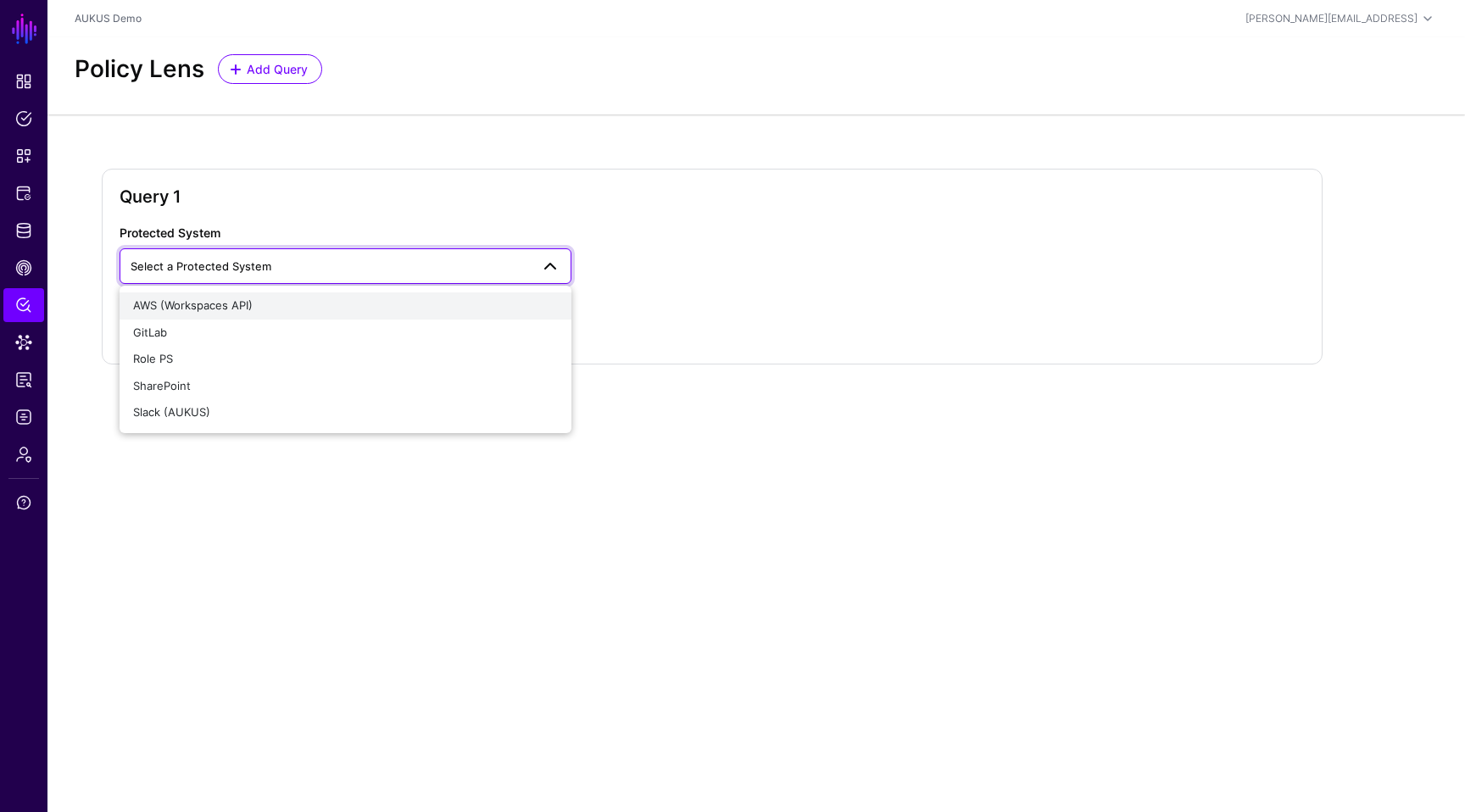
click at [257, 310] on div "AWS (Workspaces API)" at bounding box center [346, 305] width 424 height 17
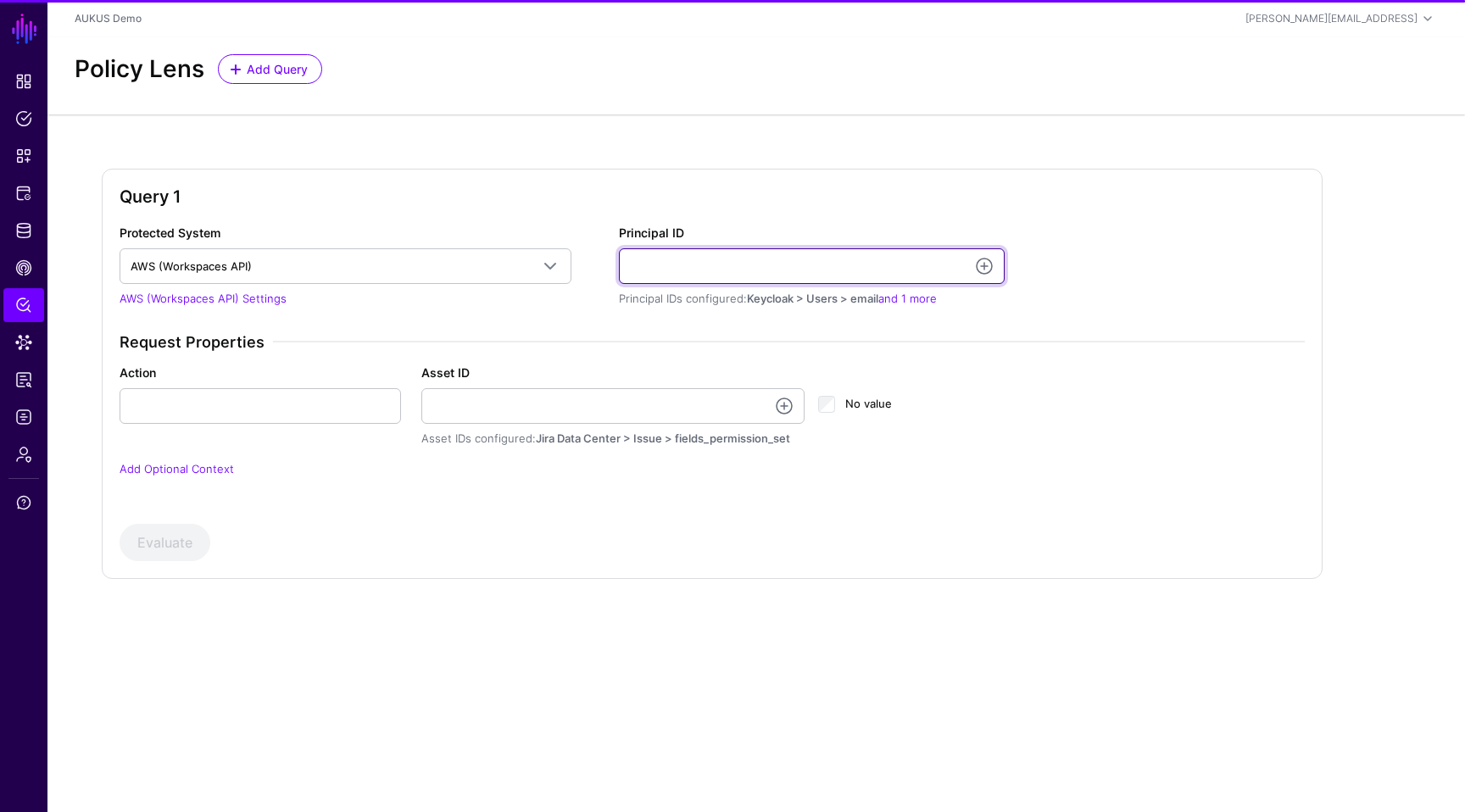
click at [703, 277] on input "Principal ID" at bounding box center [811, 266] width 386 height 36
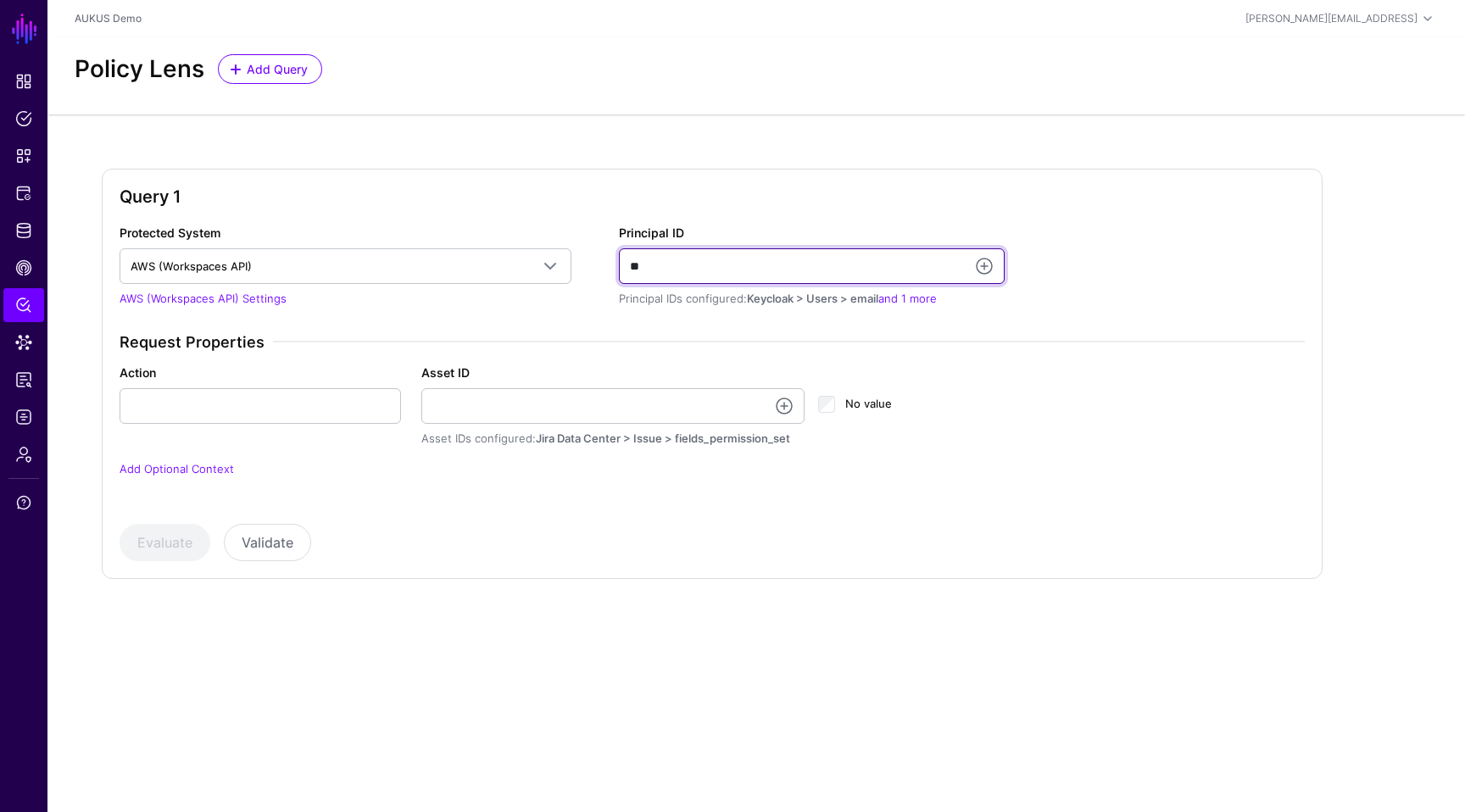
type input "*"
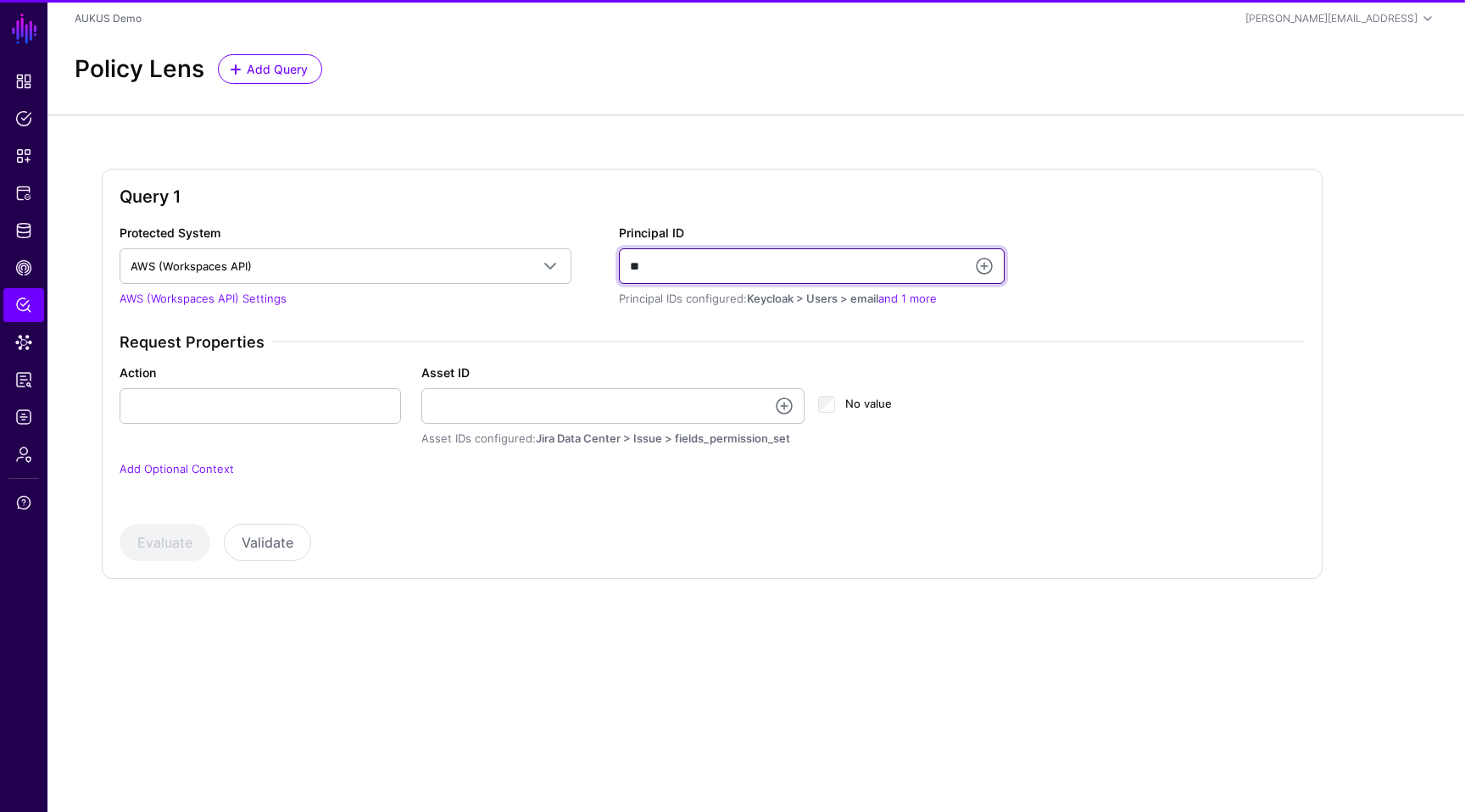
type input "*"
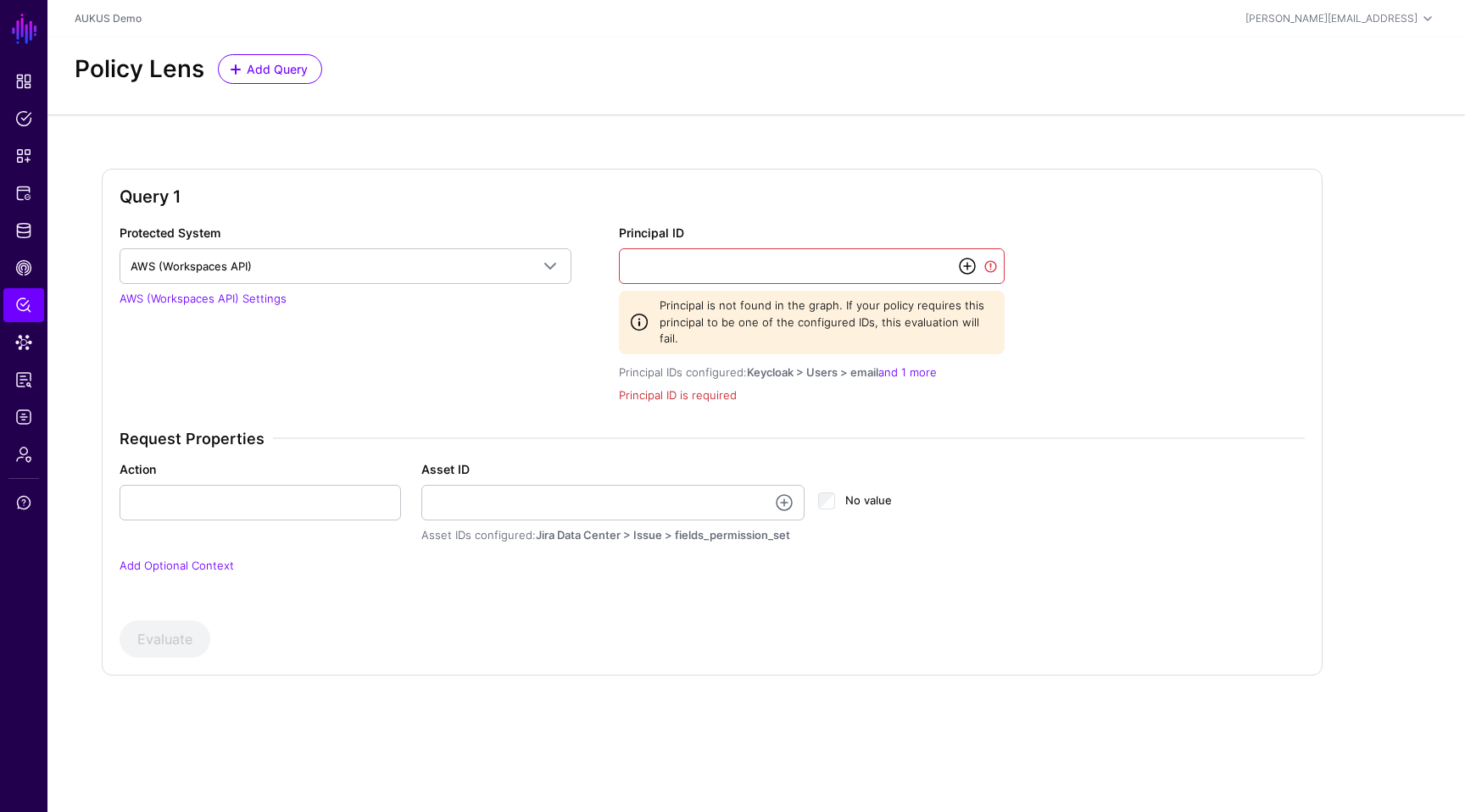
click at [965, 273] on link at bounding box center [967, 266] width 21 height 21
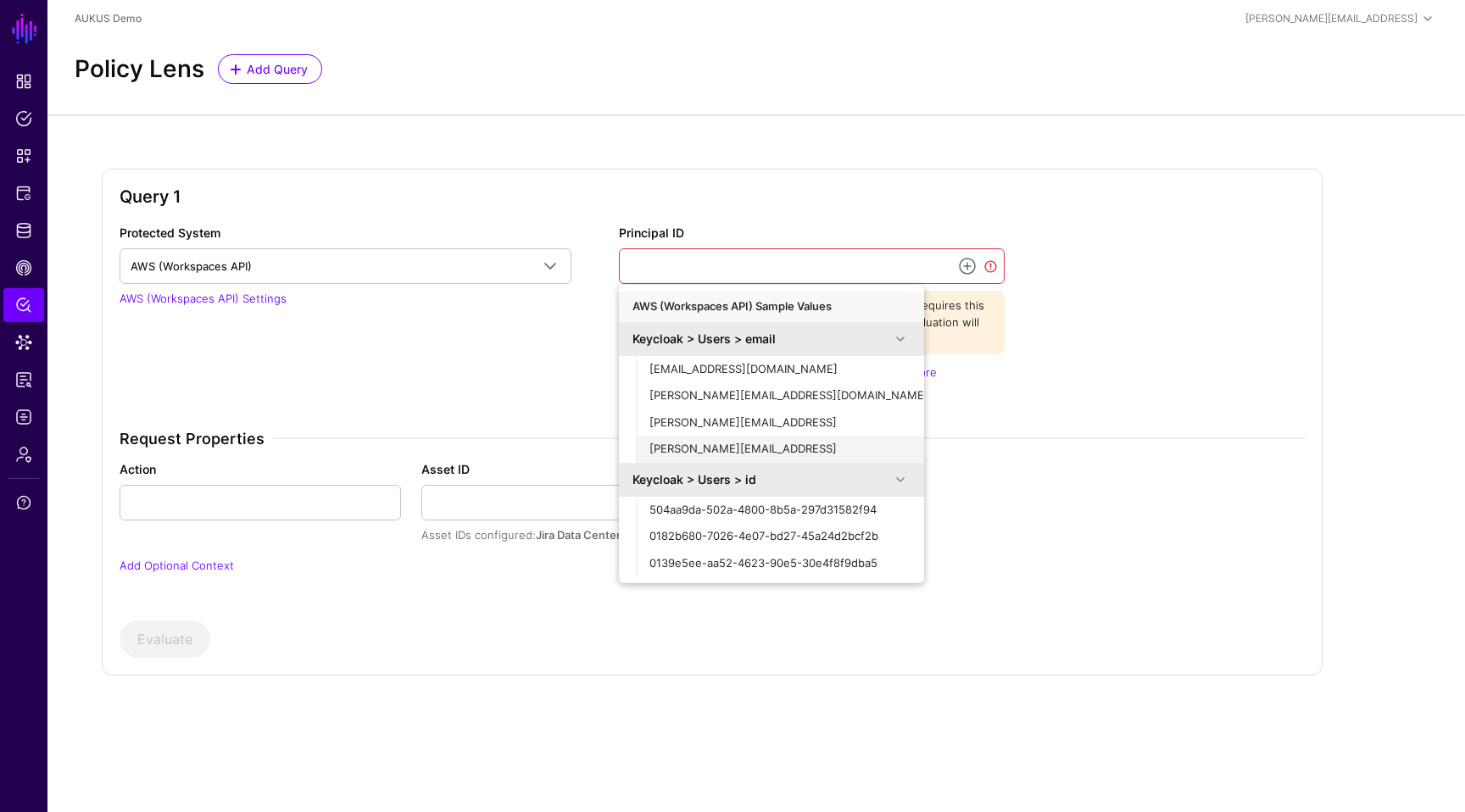
click at [764, 452] on span "stanley@us.acmecorp.ai" at bounding box center [742, 448] width 187 height 13
type input "**********"
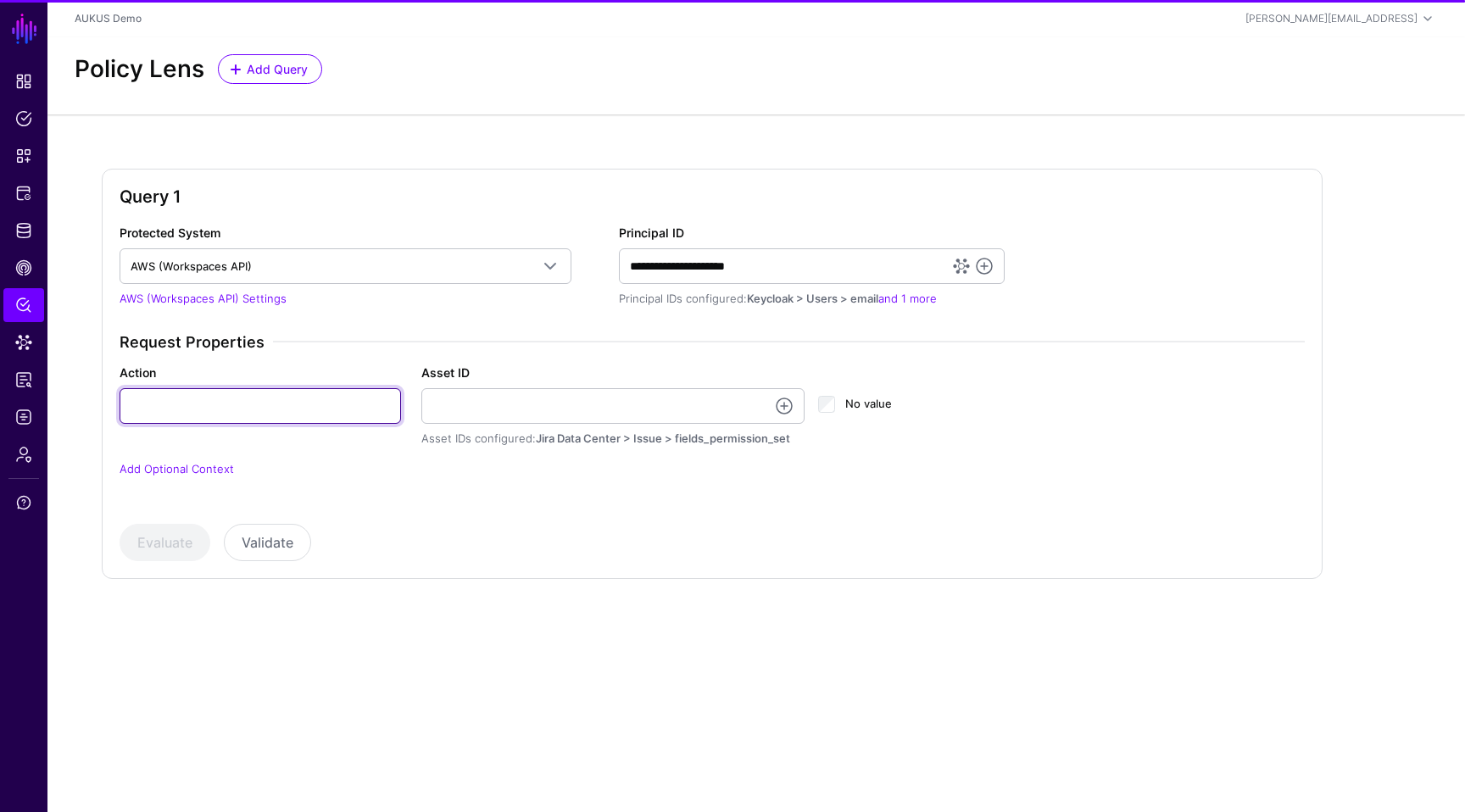
click at [217, 415] on input "Action" at bounding box center [261, 406] width 281 height 36
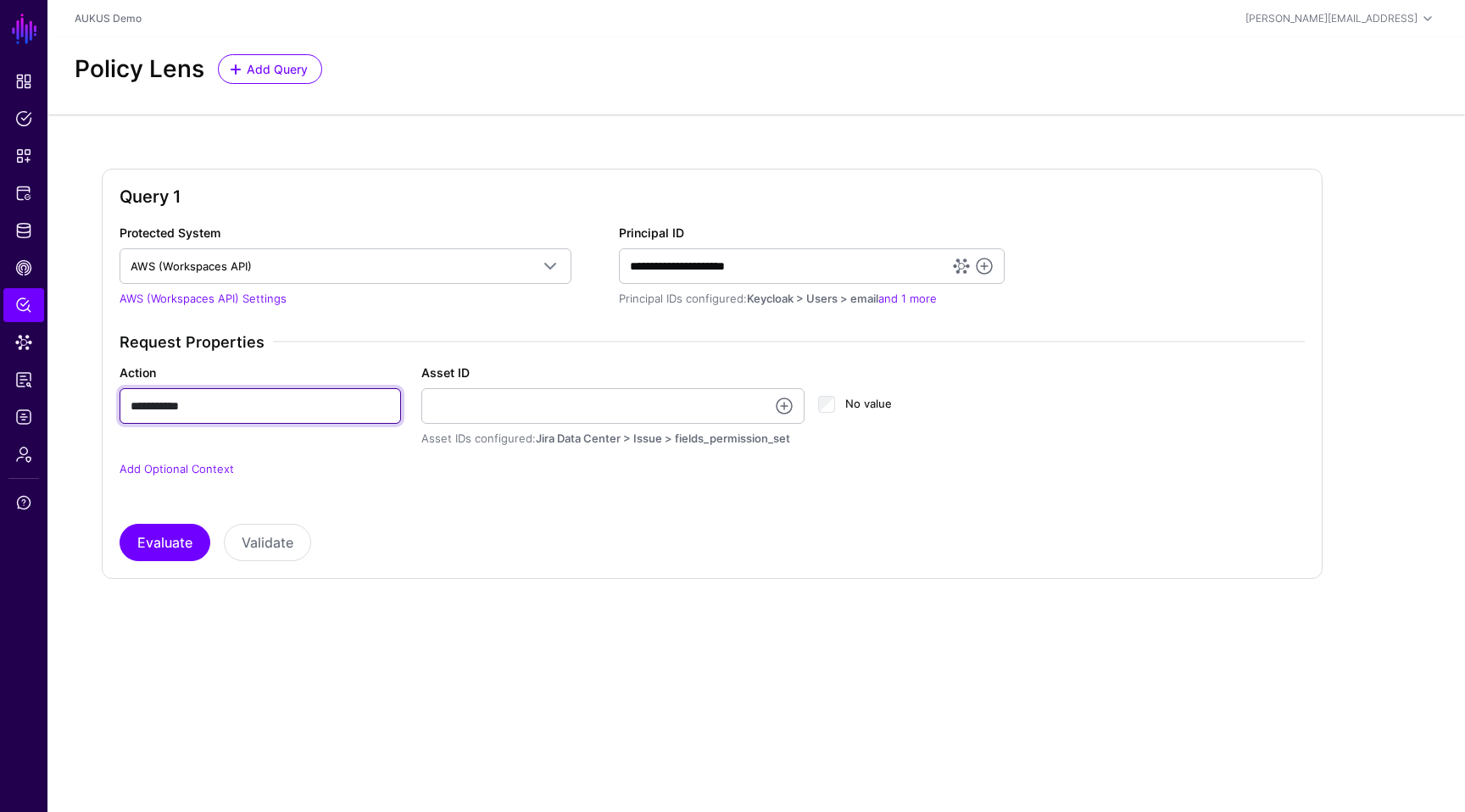
type input "**********"
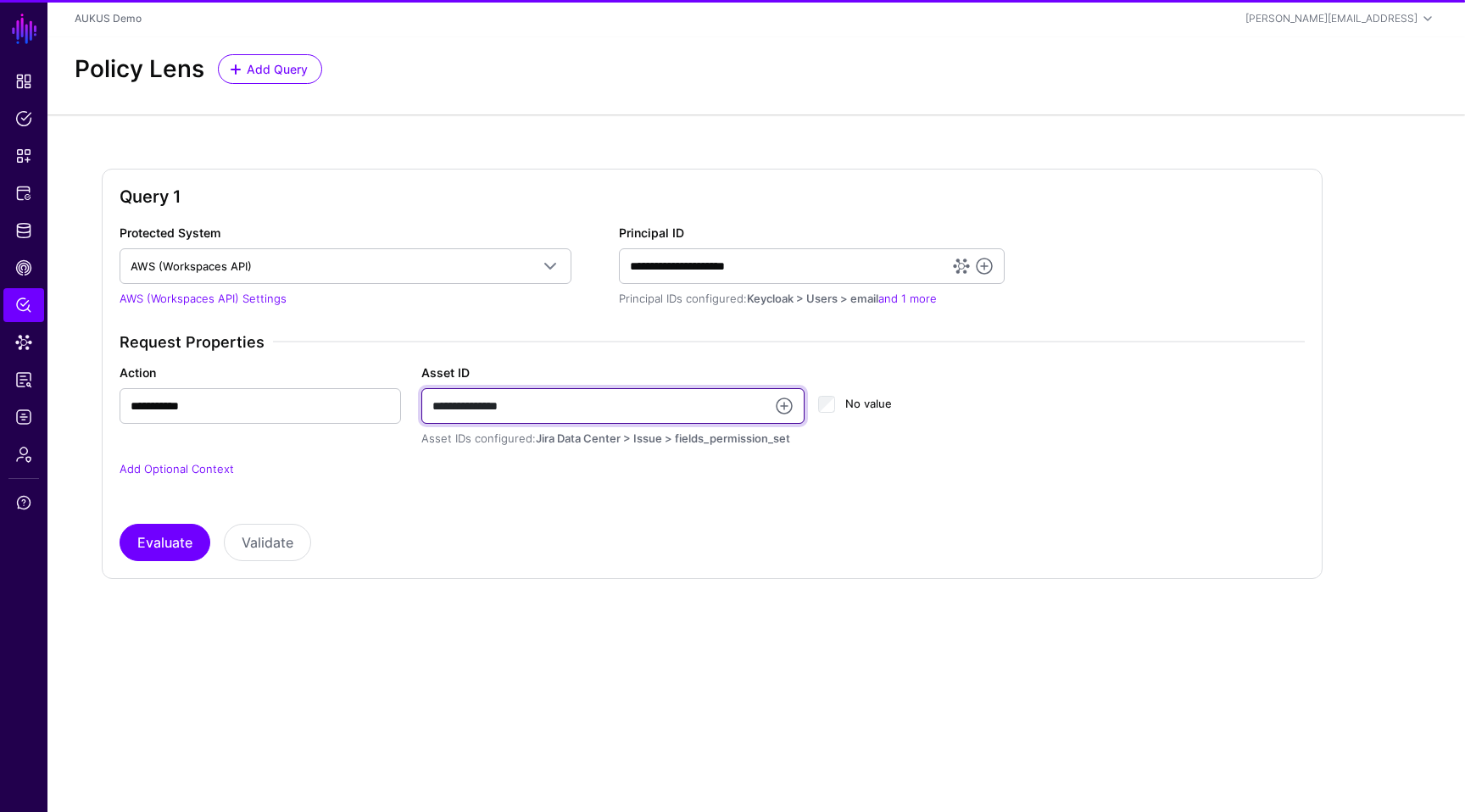
type input "**********"
click at [121, 554] on div "Evaluate Validate" at bounding box center [713, 543] width 1186 height 38
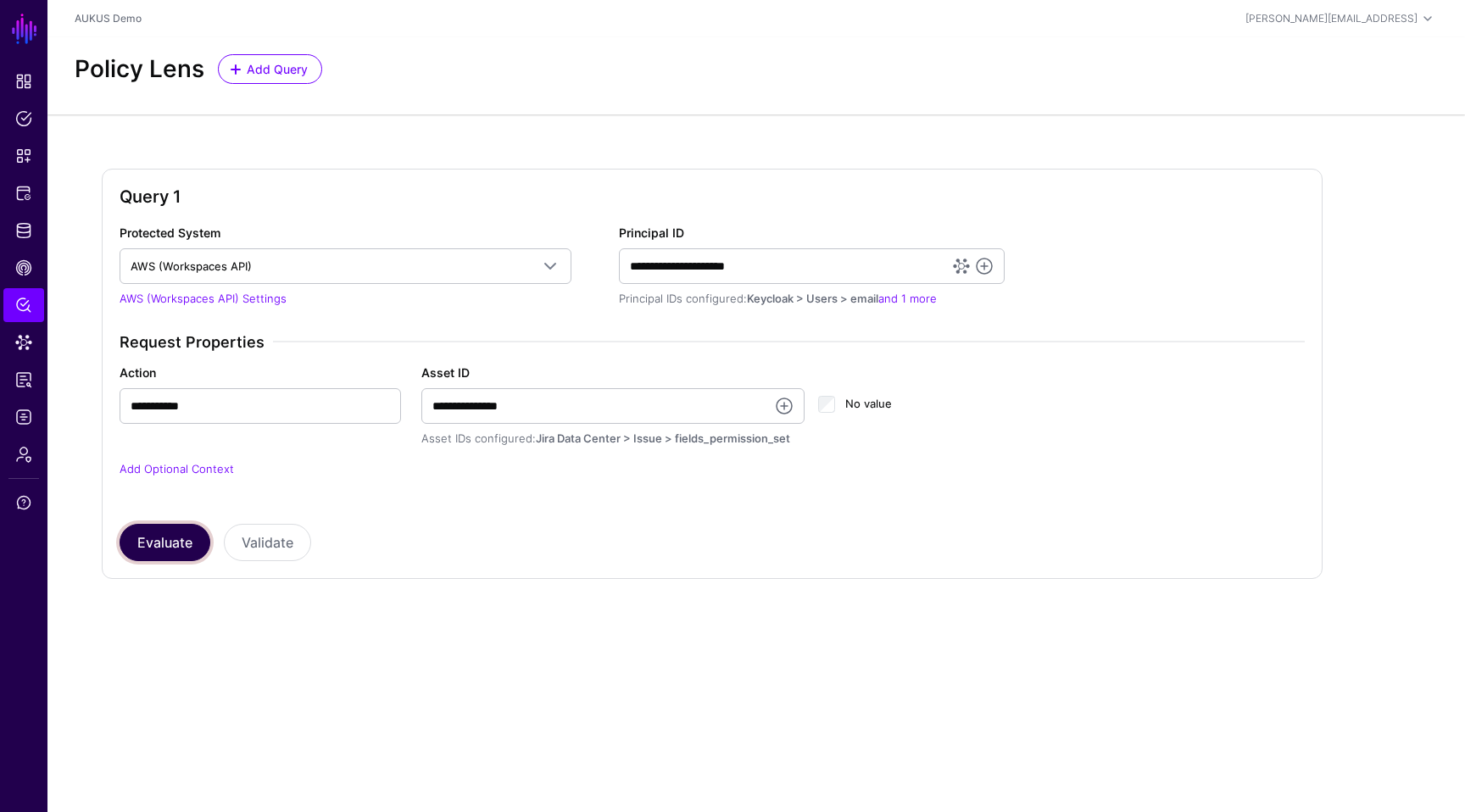
click at [162, 549] on button "Evaluate" at bounding box center [165, 543] width 90 height 38
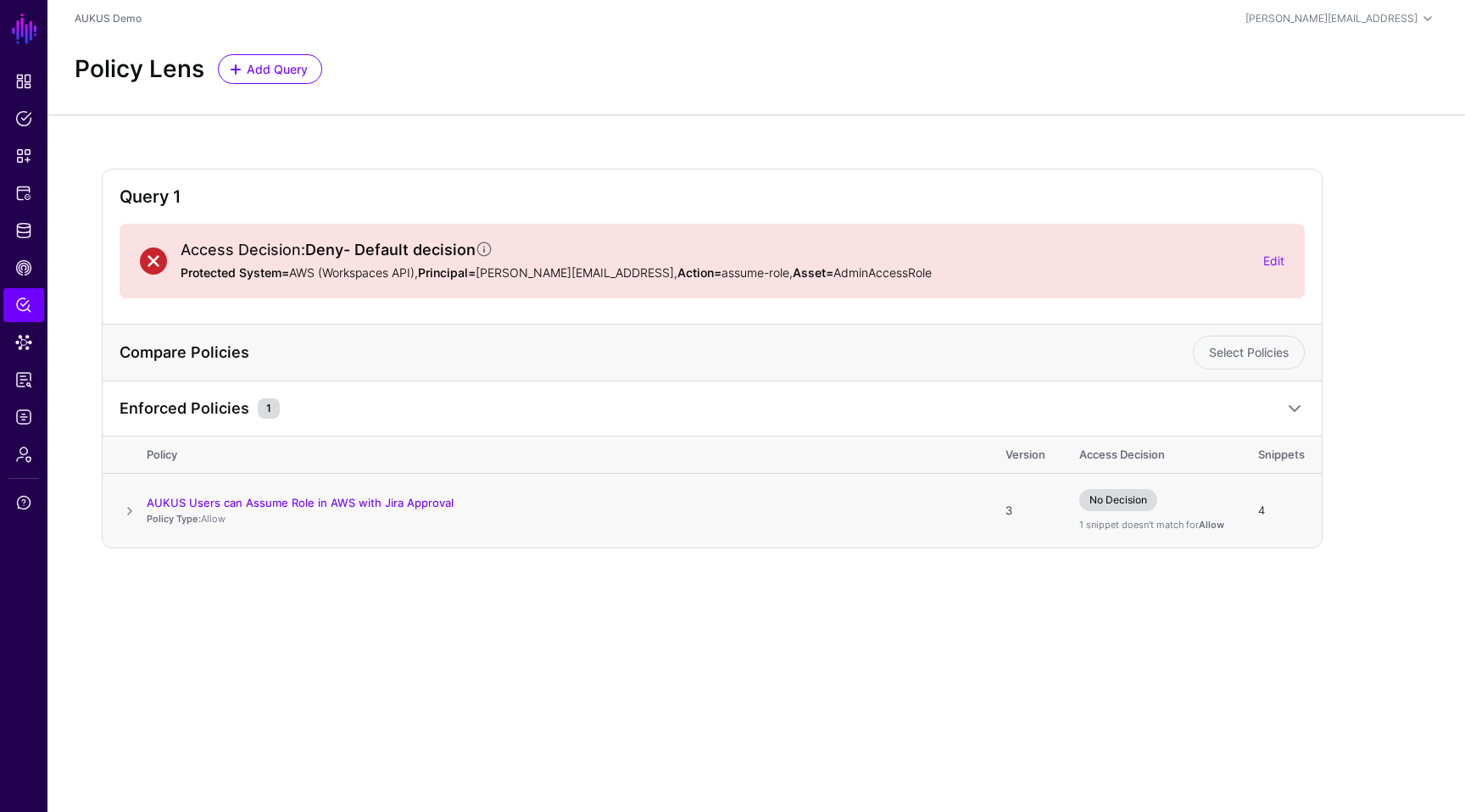
click at [129, 515] on span at bounding box center [130, 511] width 21 height 21
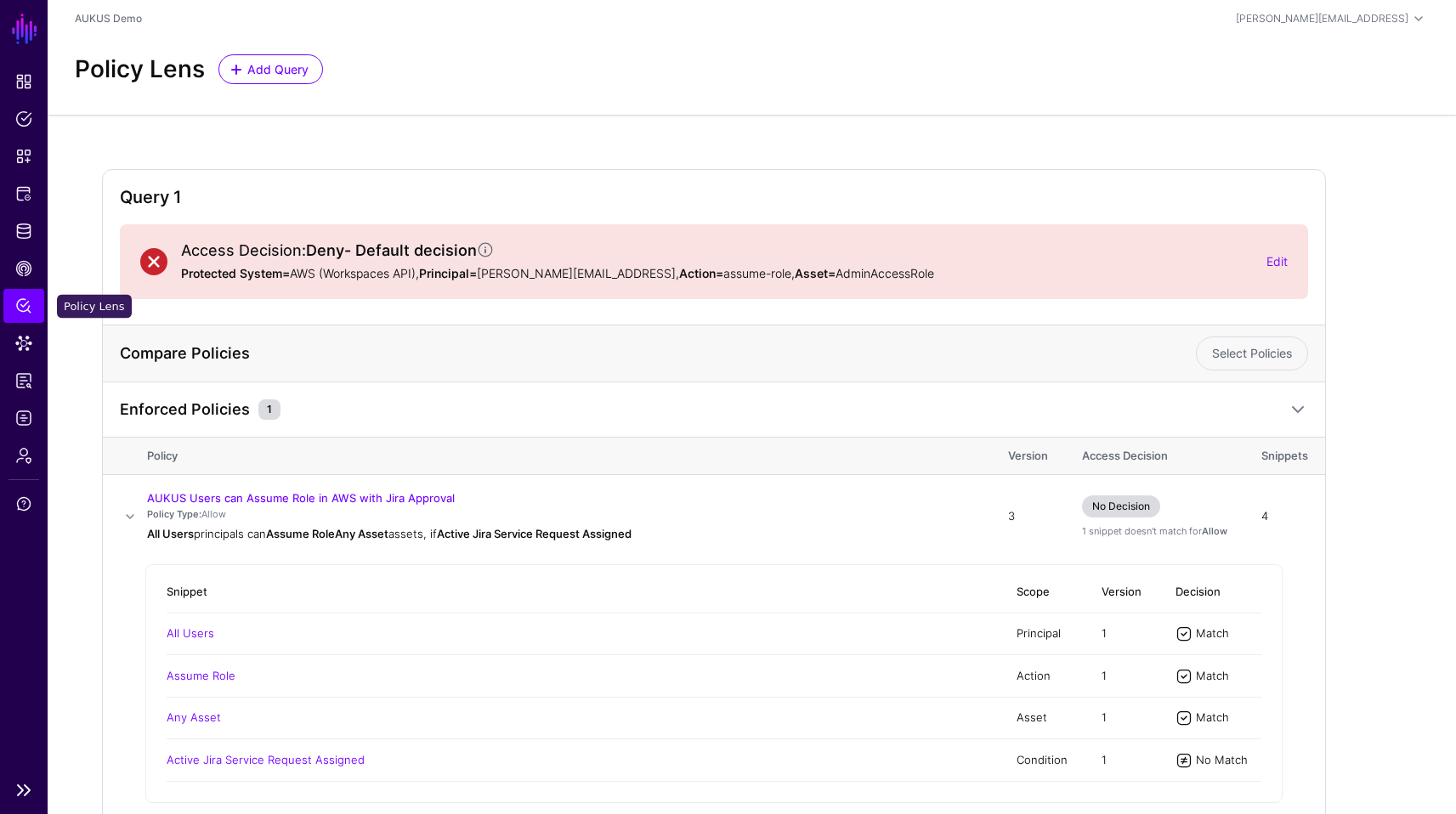
click at [25, 305] on span "Policy Lens" at bounding box center [23, 305] width 17 height 17
click at [39, 278] on link "CAEP Hub" at bounding box center [23, 268] width 40 height 34
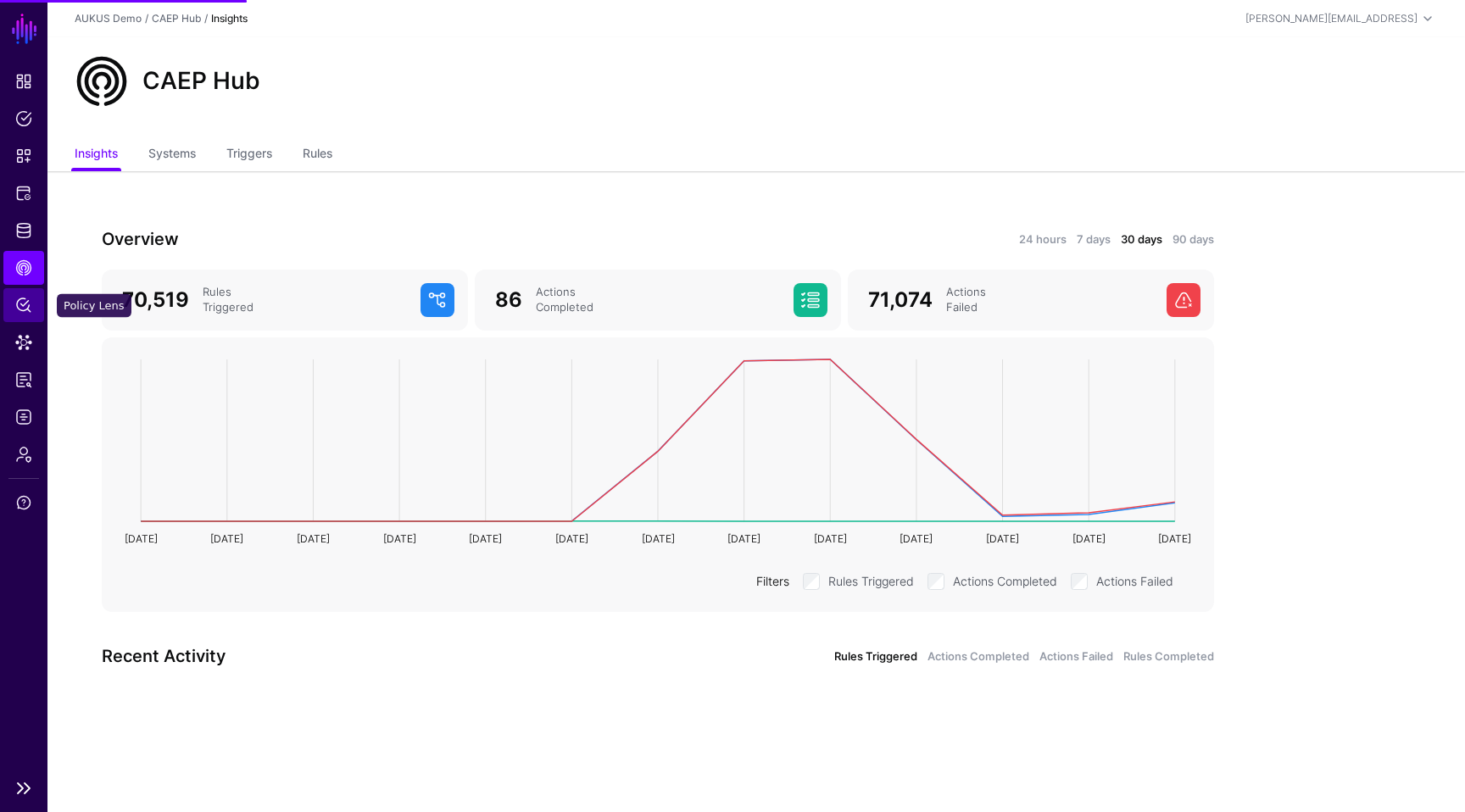
click at [28, 310] on span "Policy Lens" at bounding box center [23, 304] width 17 height 17
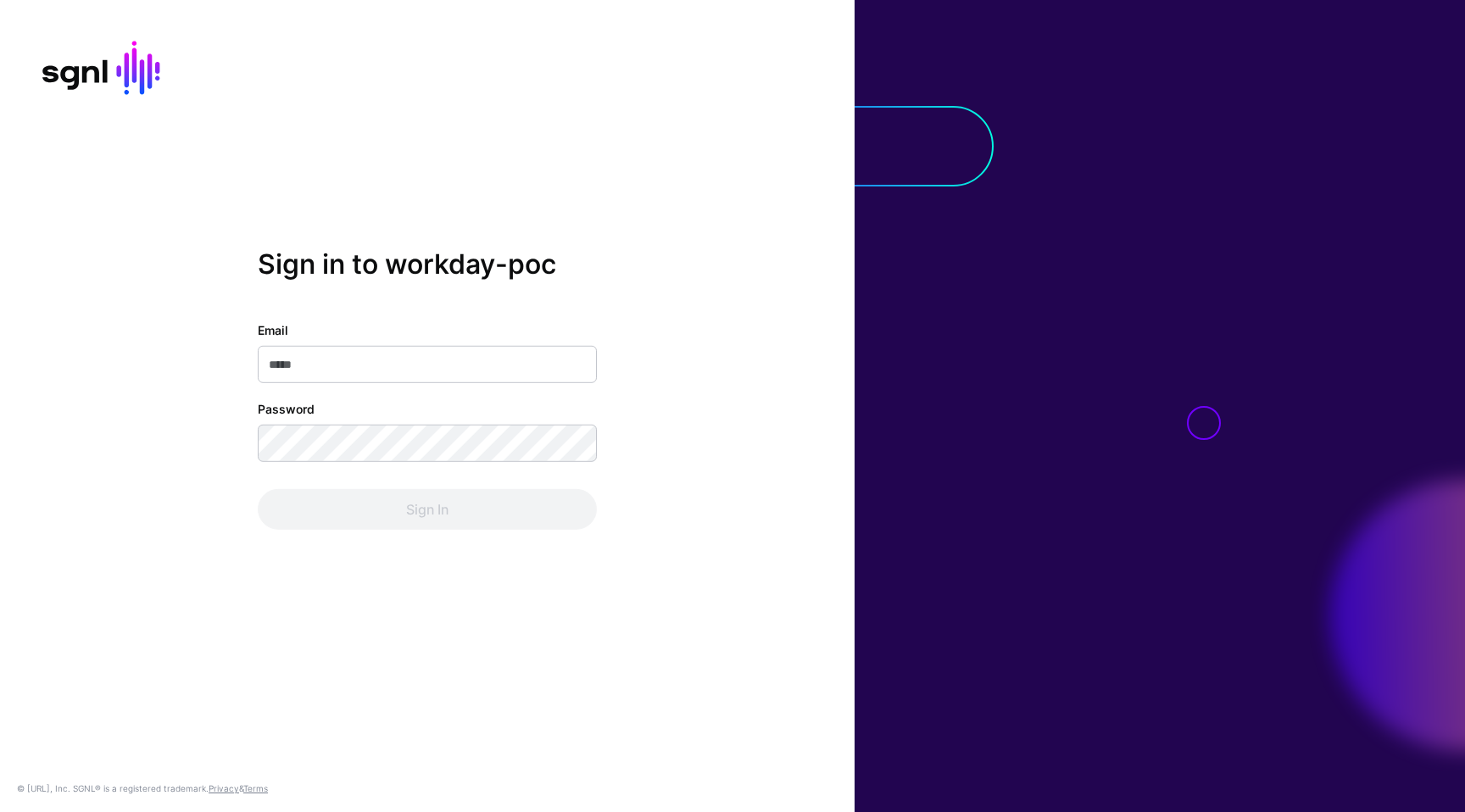
click at [482, 374] on input "Email" at bounding box center [427, 364] width 339 height 38
click at [0, 811] on com-1password-button at bounding box center [0, 812] width 0 height 0
click at [408, 360] on input "**********" at bounding box center [427, 364] width 339 height 38
type input "**********"
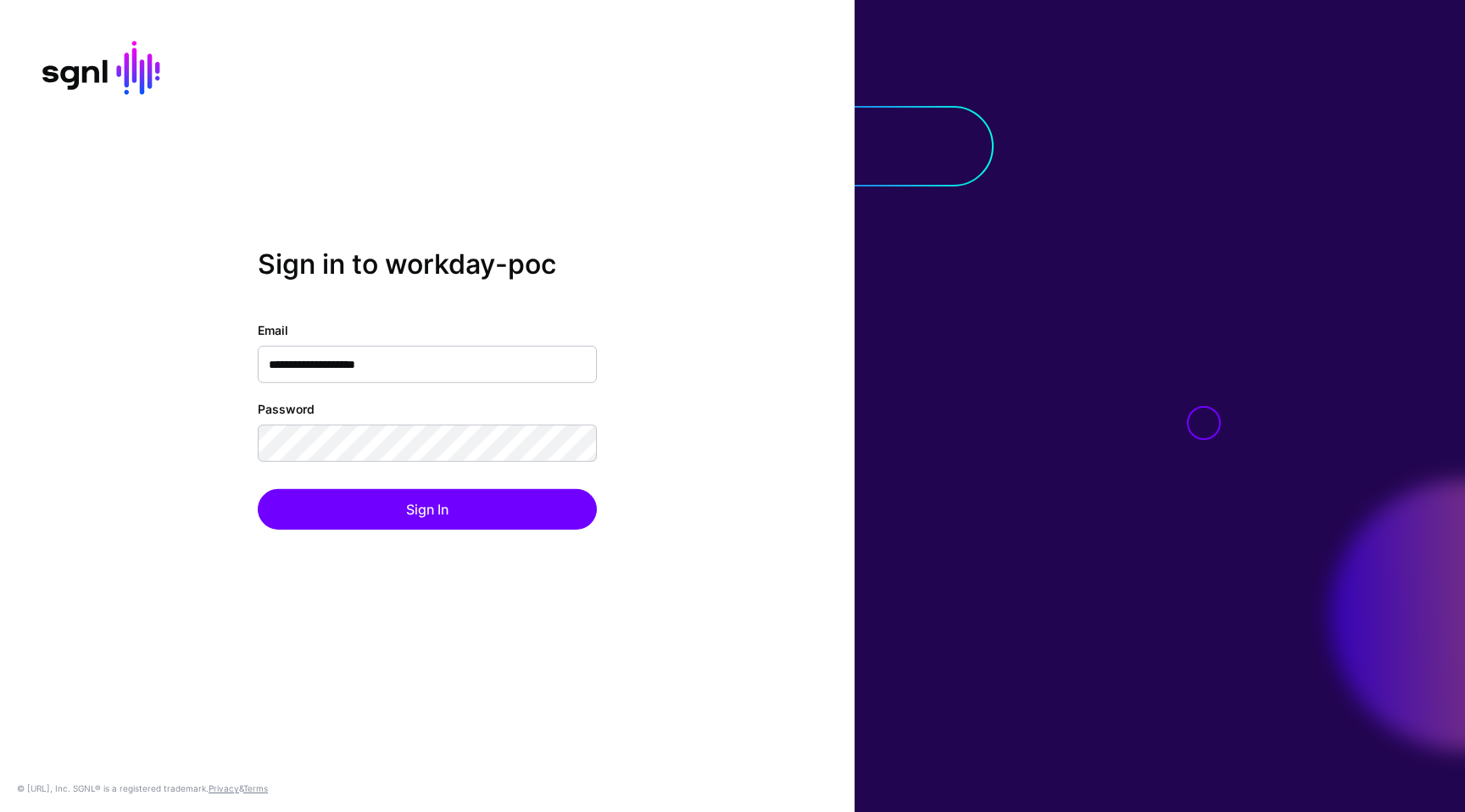
click at [441, 601] on div "**********" at bounding box center [427, 406] width 855 height 812
click at [423, 606] on div "**********" at bounding box center [427, 406] width 855 height 812
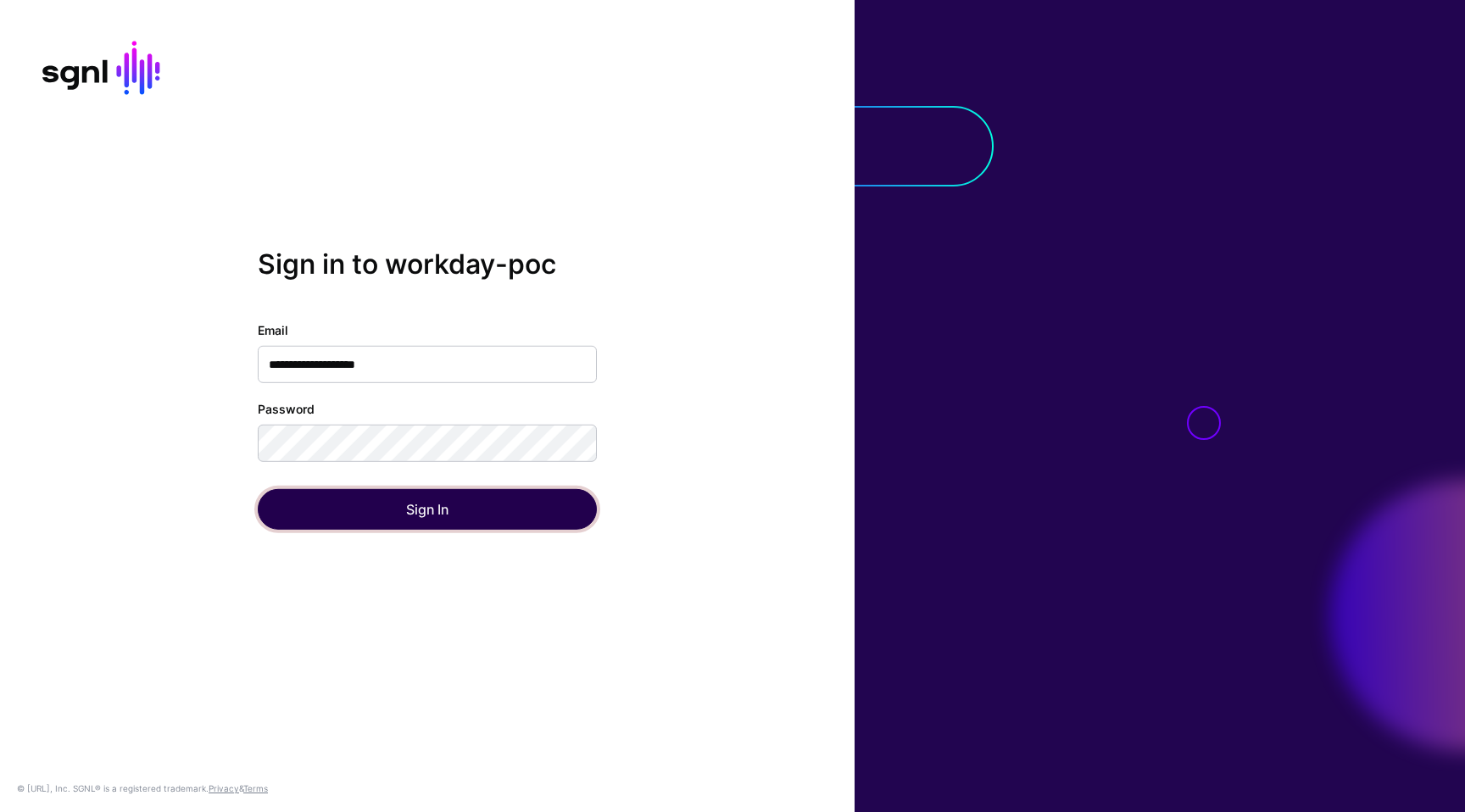
click at [424, 518] on button "Sign In" at bounding box center [427, 509] width 339 height 40
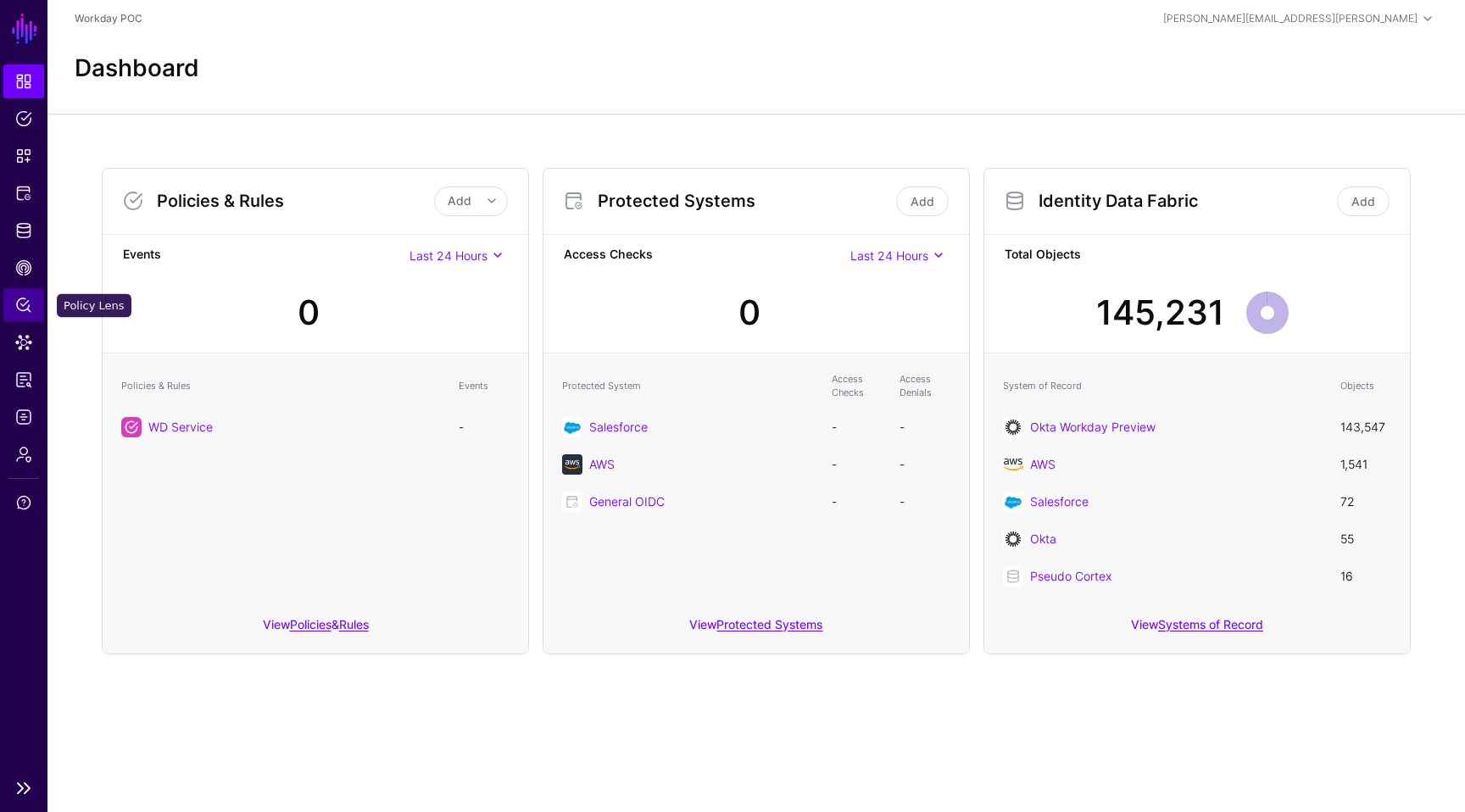
click at [34, 305] on link "Policy Lens" at bounding box center [23, 305] width 40 height 34
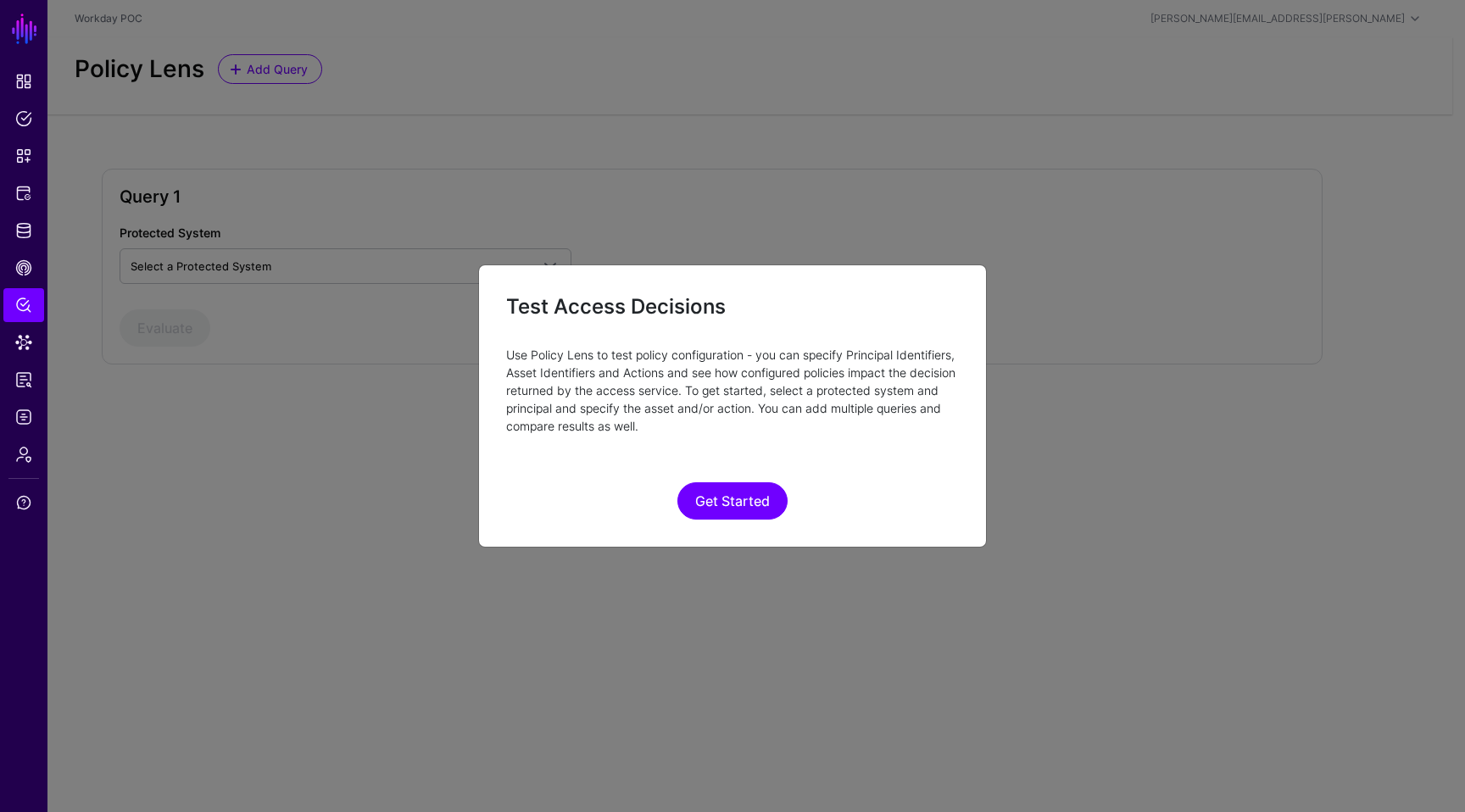
click at [680, 485] on div "Get Started" at bounding box center [732, 501] width 453 height 38
click at [739, 496] on button "Get Started" at bounding box center [732, 501] width 110 height 38
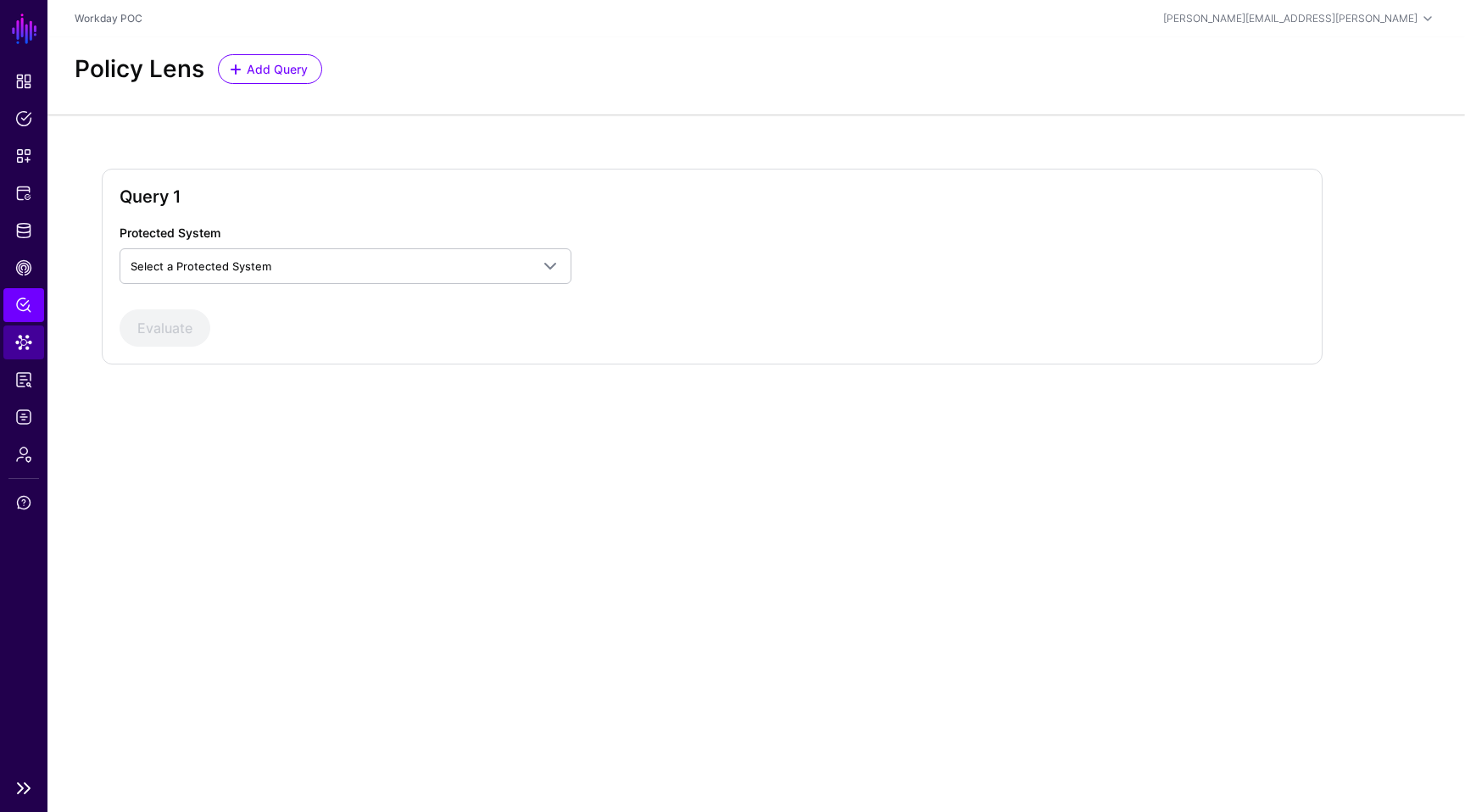
click at [38, 326] on link "Data Lens" at bounding box center [23, 343] width 40 height 34
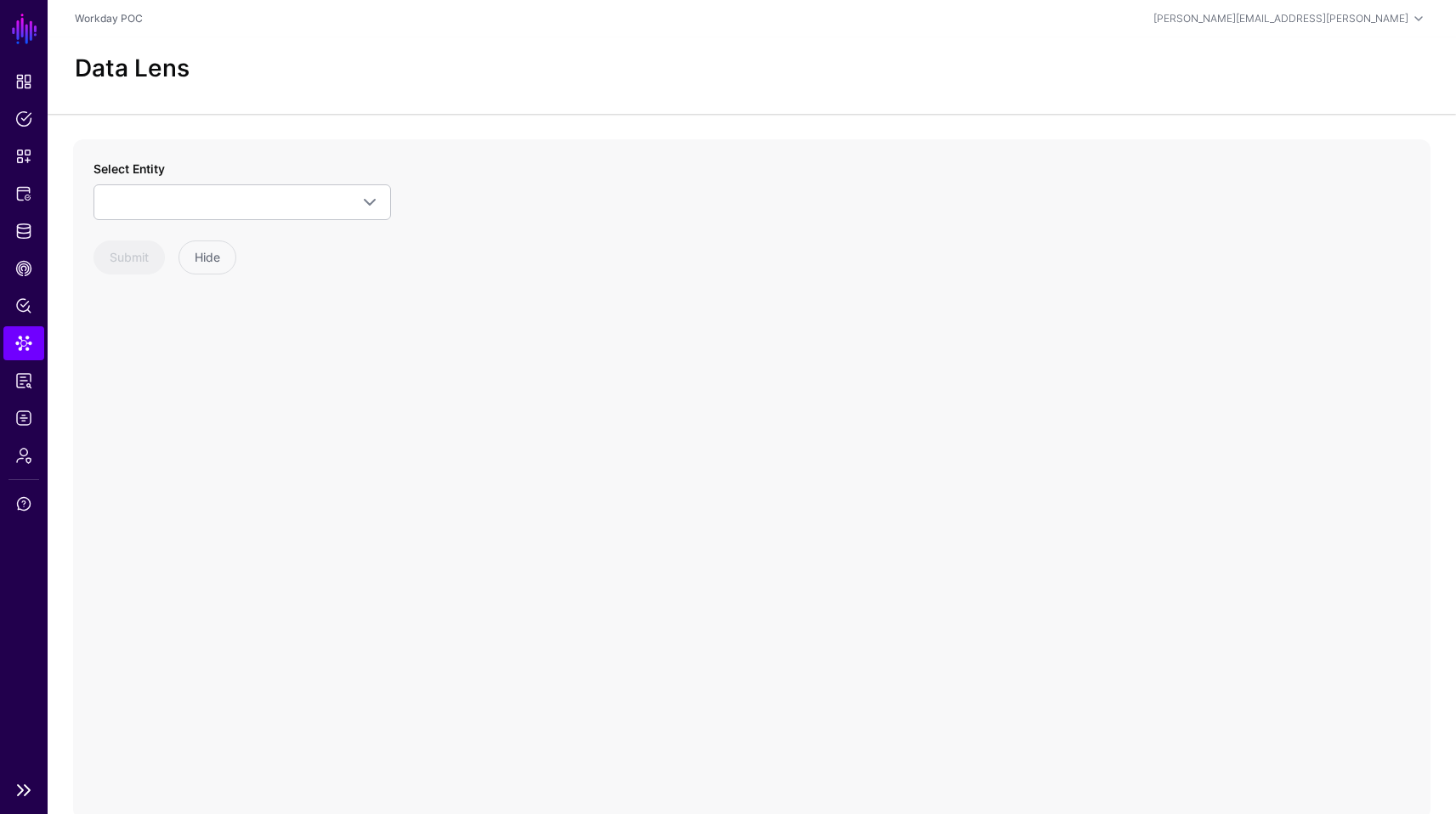
click at [32, 214] on ul "Dashboard Policies Snippets Protected Systems Identity Data Fabric CAEP Hub Pol…" at bounding box center [23, 418] width 48 height 707
click at [32, 230] on link "Identity Data Fabric" at bounding box center [23, 232] width 40 height 34
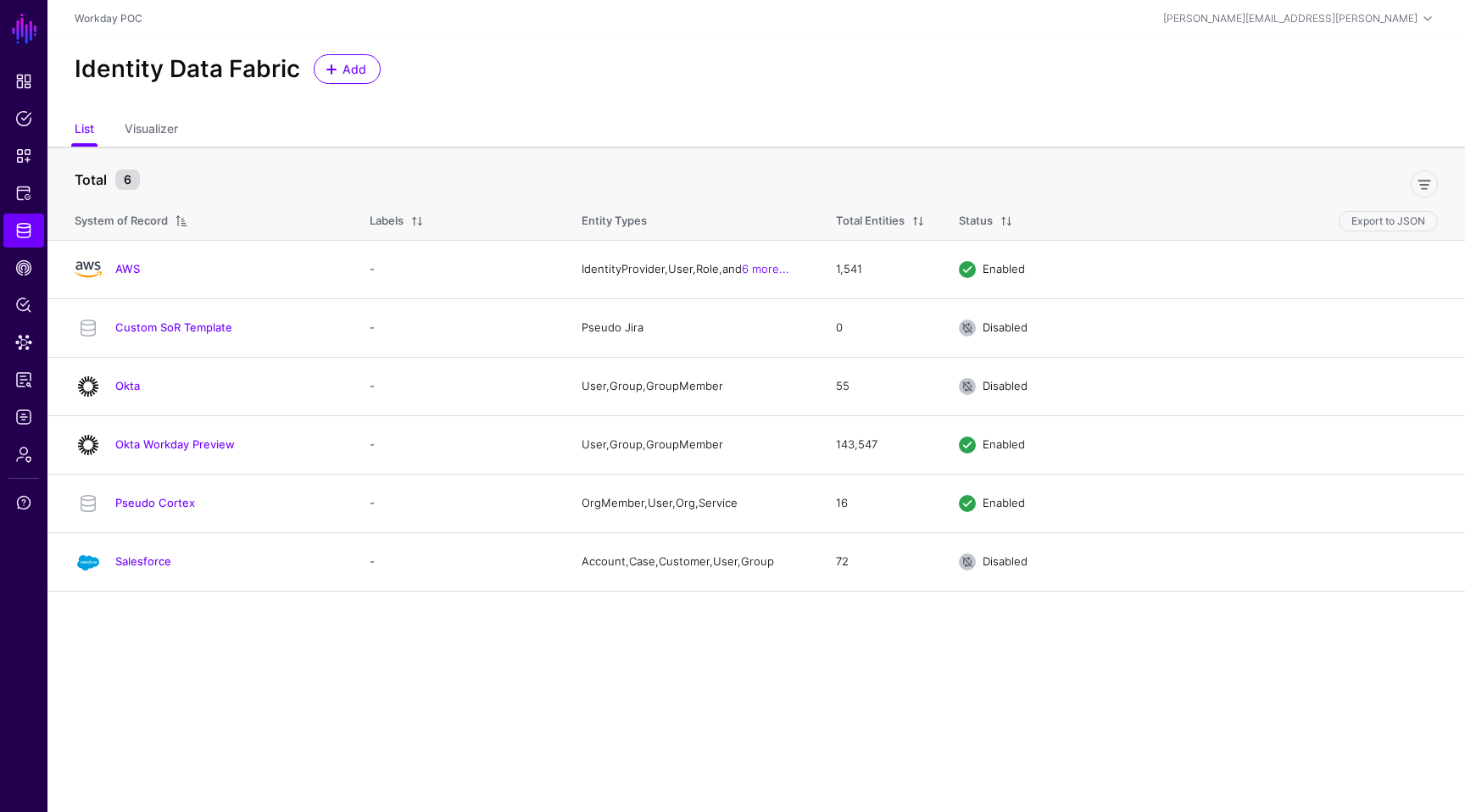
click at [486, 648] on main "SGNL Dashboard Policies Snippets Protected Systems Identity Data Fabric CAEP Hu…" at bounding box center [732, 406] width 1465 height 812
click at [121, 263] on link "AWS" at bounding box center [127, 269] width 24 height 13
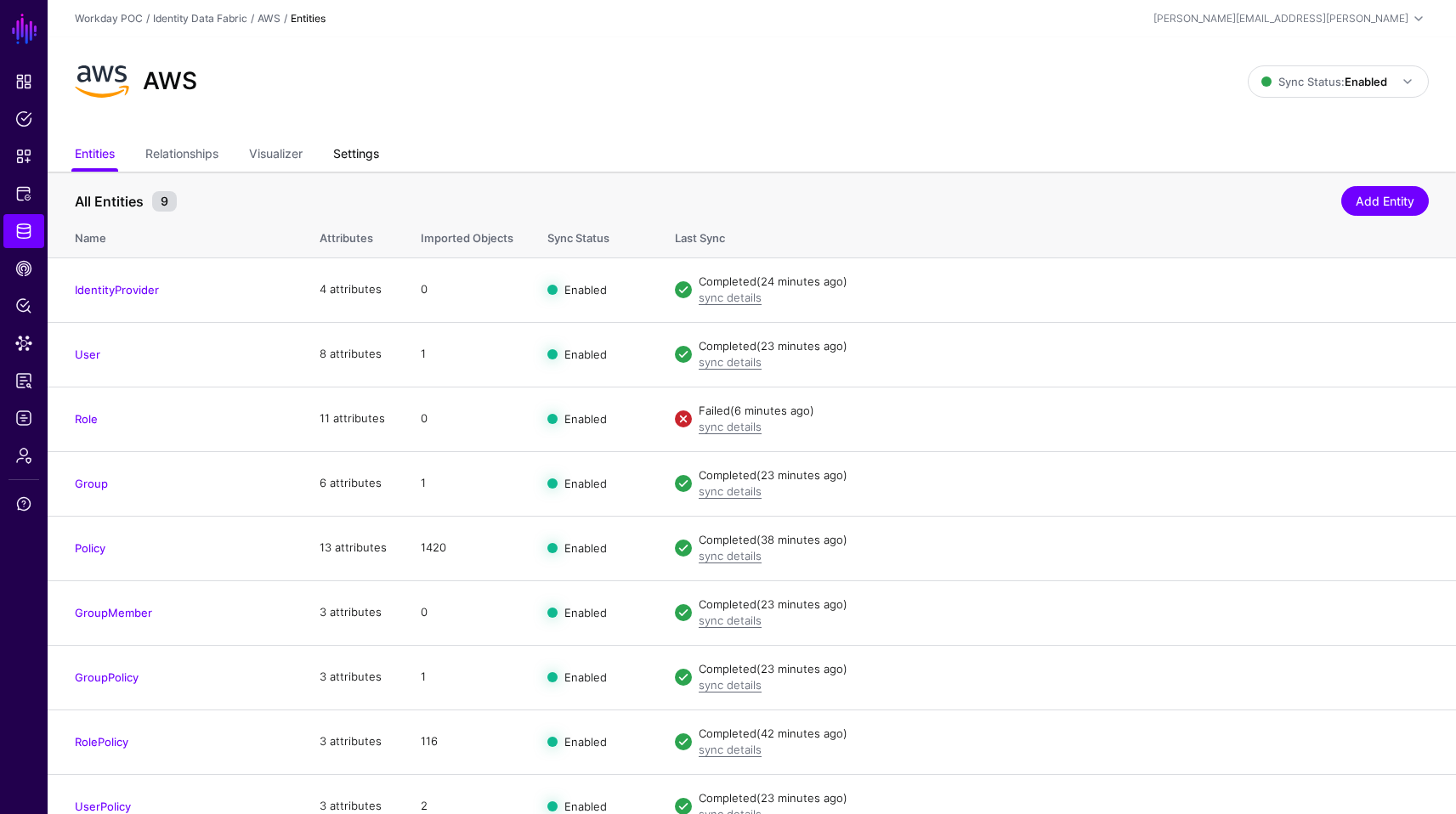
click at [376, 155] on link "Settings" at bounding box center [355, 155] width 46 height 32
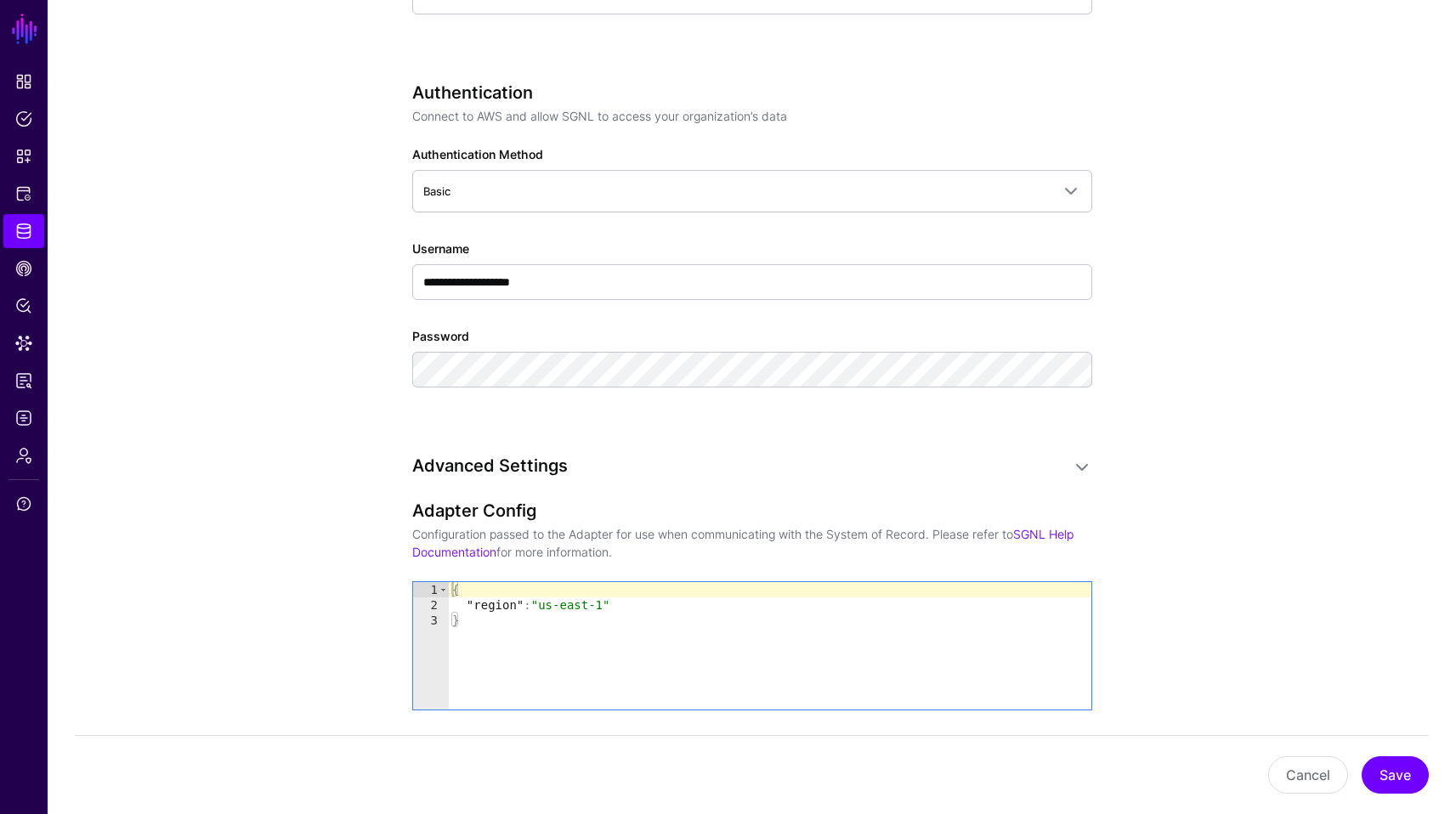
scroll to position [884, 0]
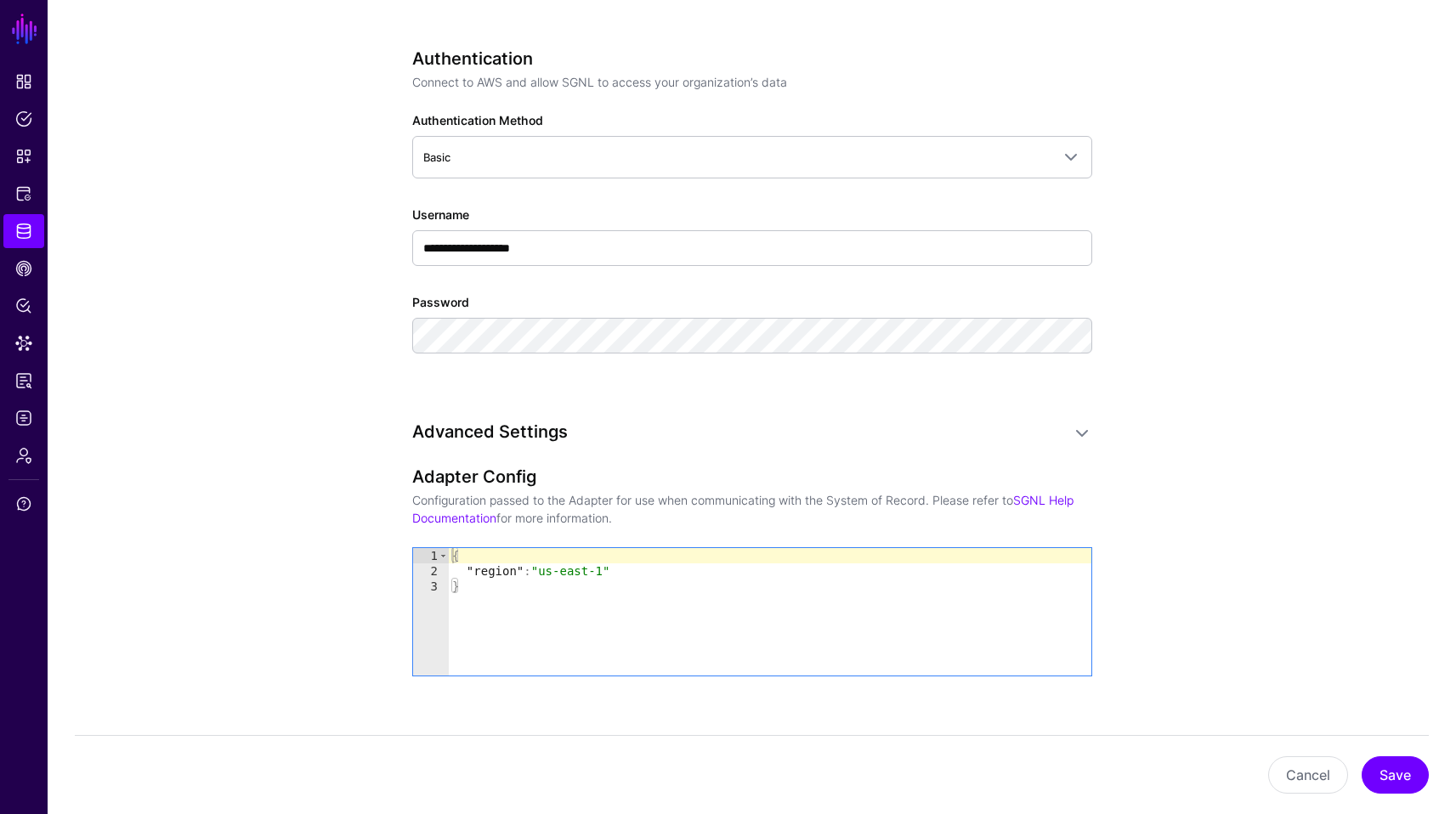
click at [1206, 390] on app-datasources-details-form "**********" at bounding box center [751, 389] width 1408 height 2204
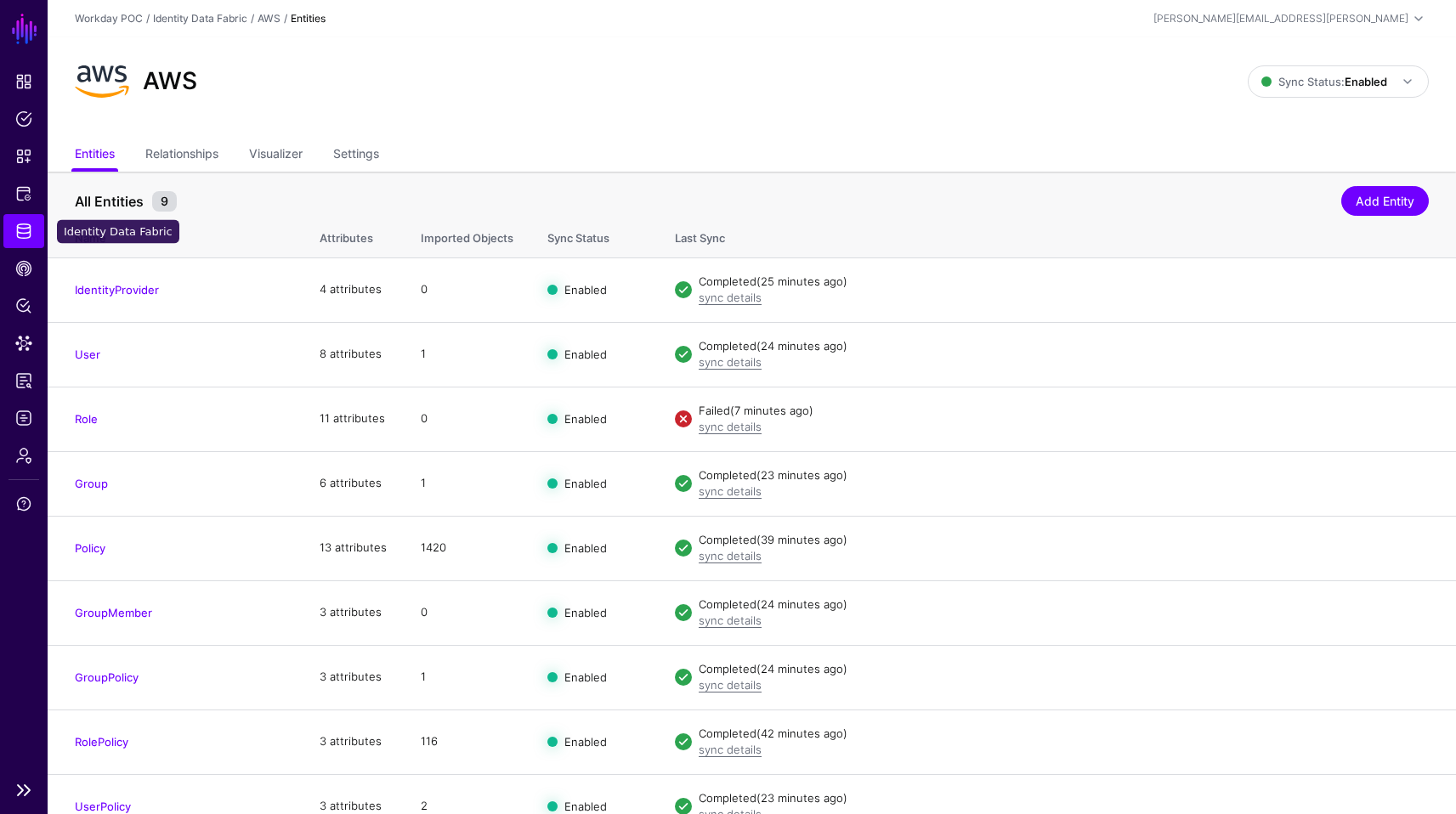
click at [32, 221] on link "Identity Data Fabric" at bounding box center [23, 232] width 40 height 34
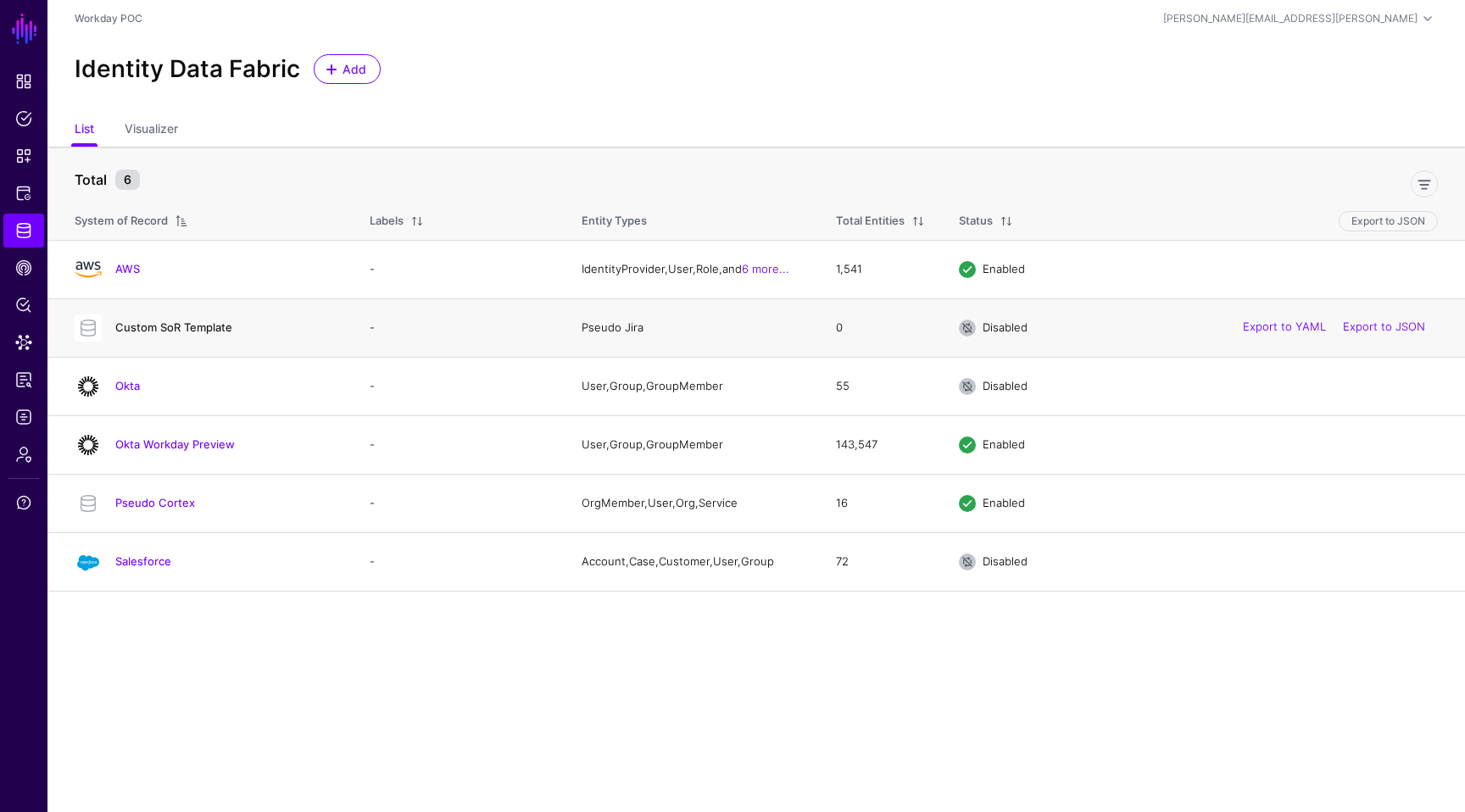
click at [189, 324] on link "Custom SoR Template" at bounding box center [174, 327] width 117 height 13
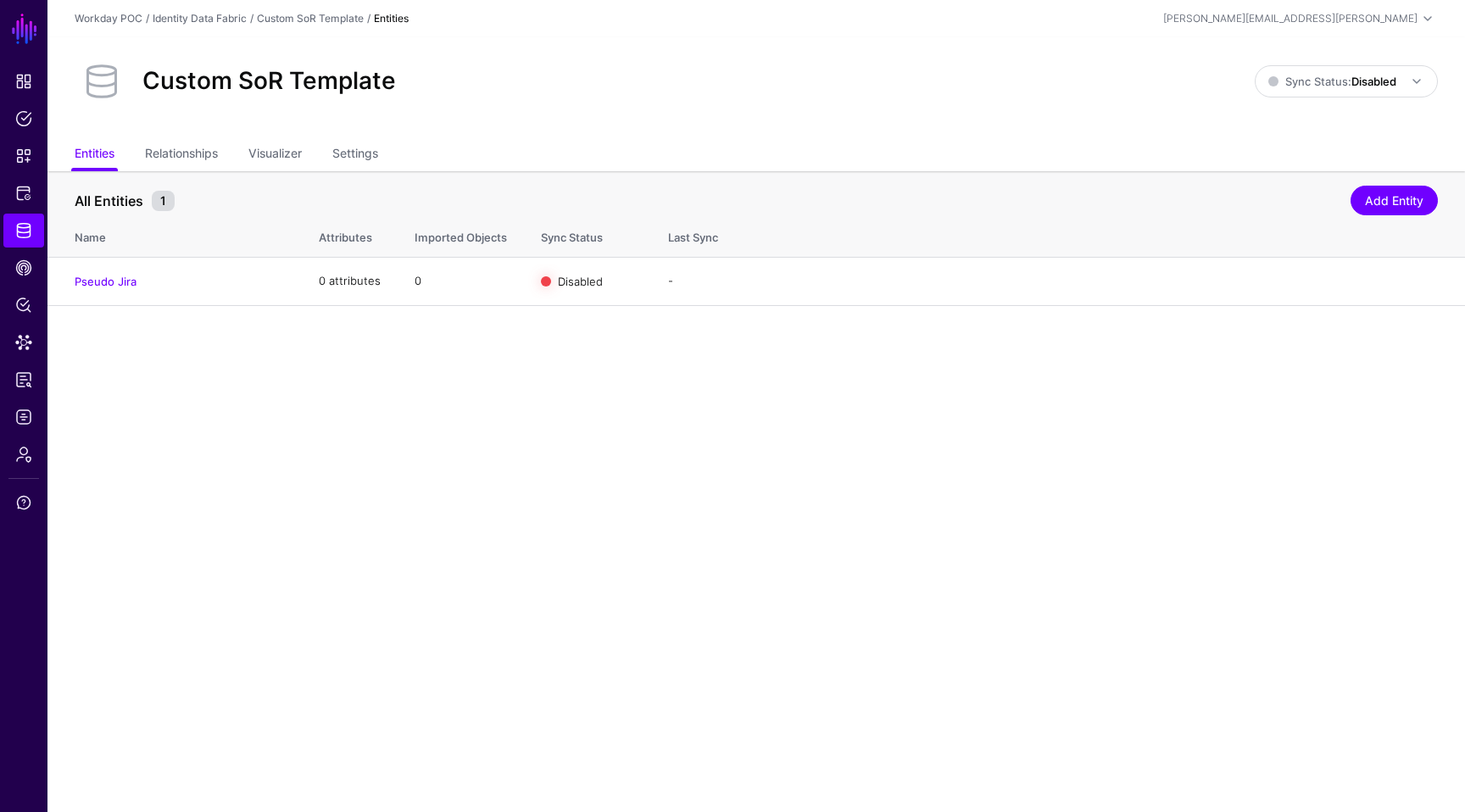
click at [387, 155] on ul "Entities Relationships Visualizer Settings" at bounding box center [756, 155] width 1364 height 32
click at [385, 155] on ul "Entities Relationships Visualizer Settings" at bounding box center [756, 155] width 1364 height 32
click at [376, 154] on link "Settings" at bounding box center [355, 155] width 46 height 32
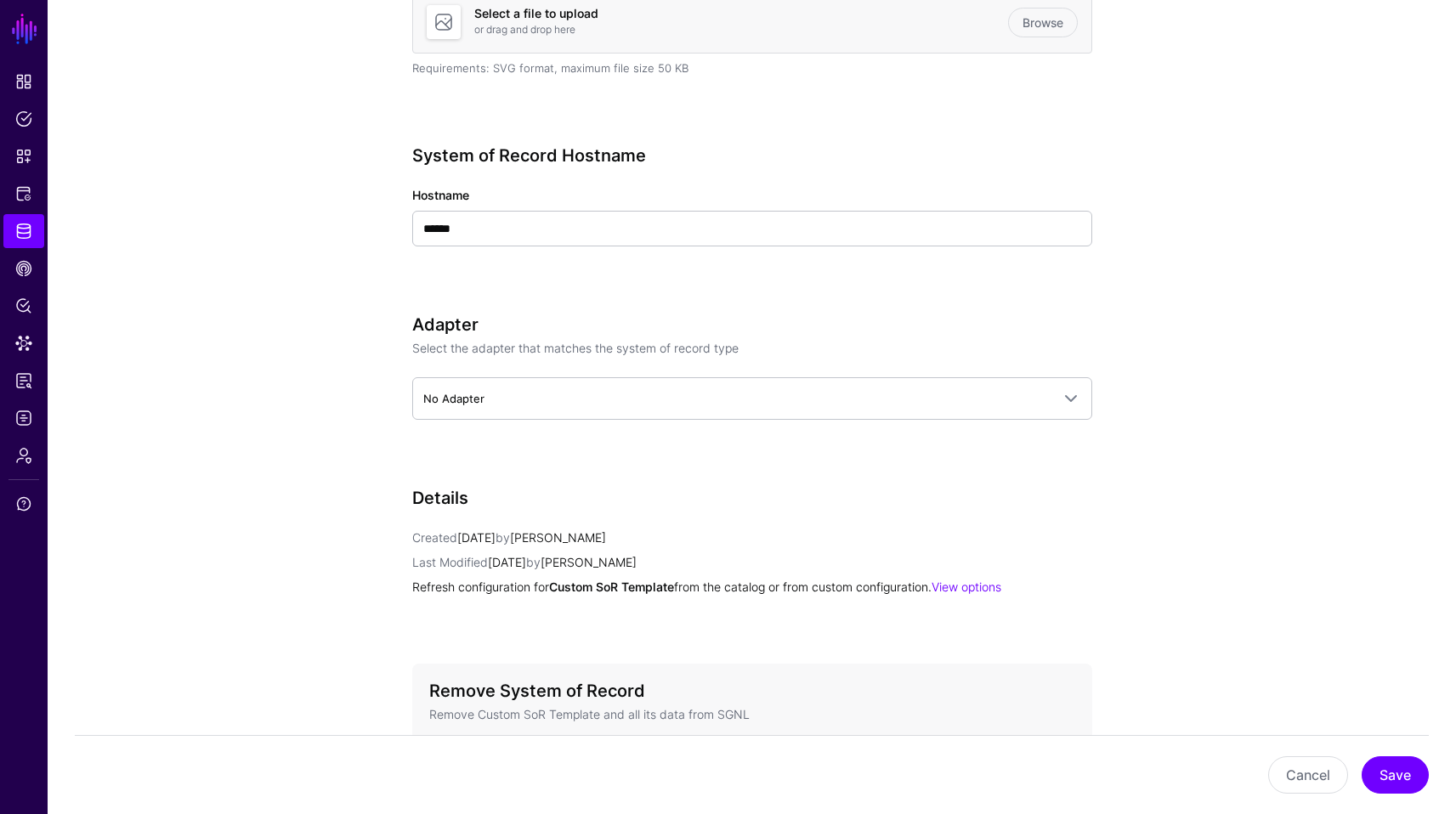
scroll to position [578, 0]
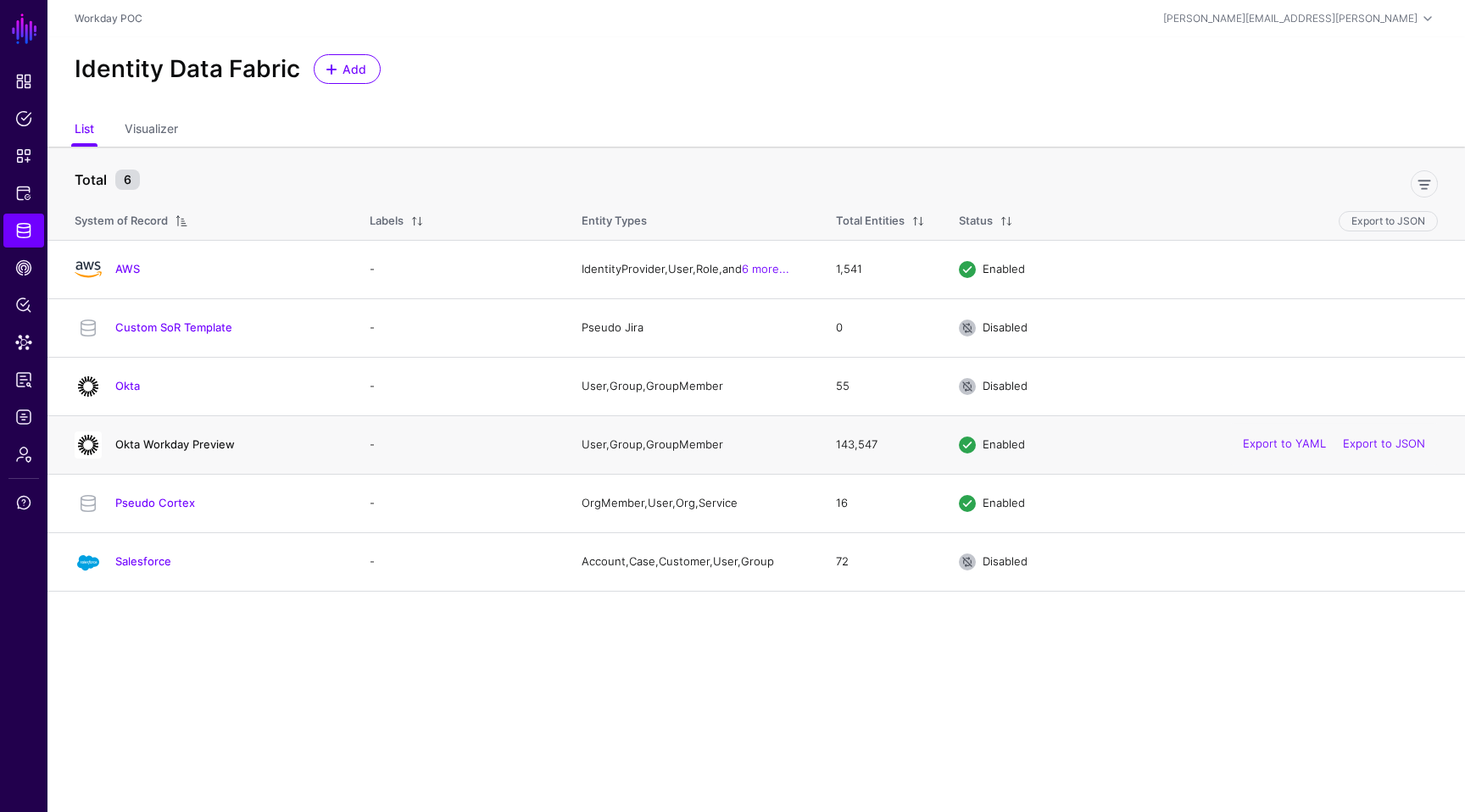
click at [219, 440] on link "Okta Workday Preview" at bounding box center [176, 444] width 120 height 13
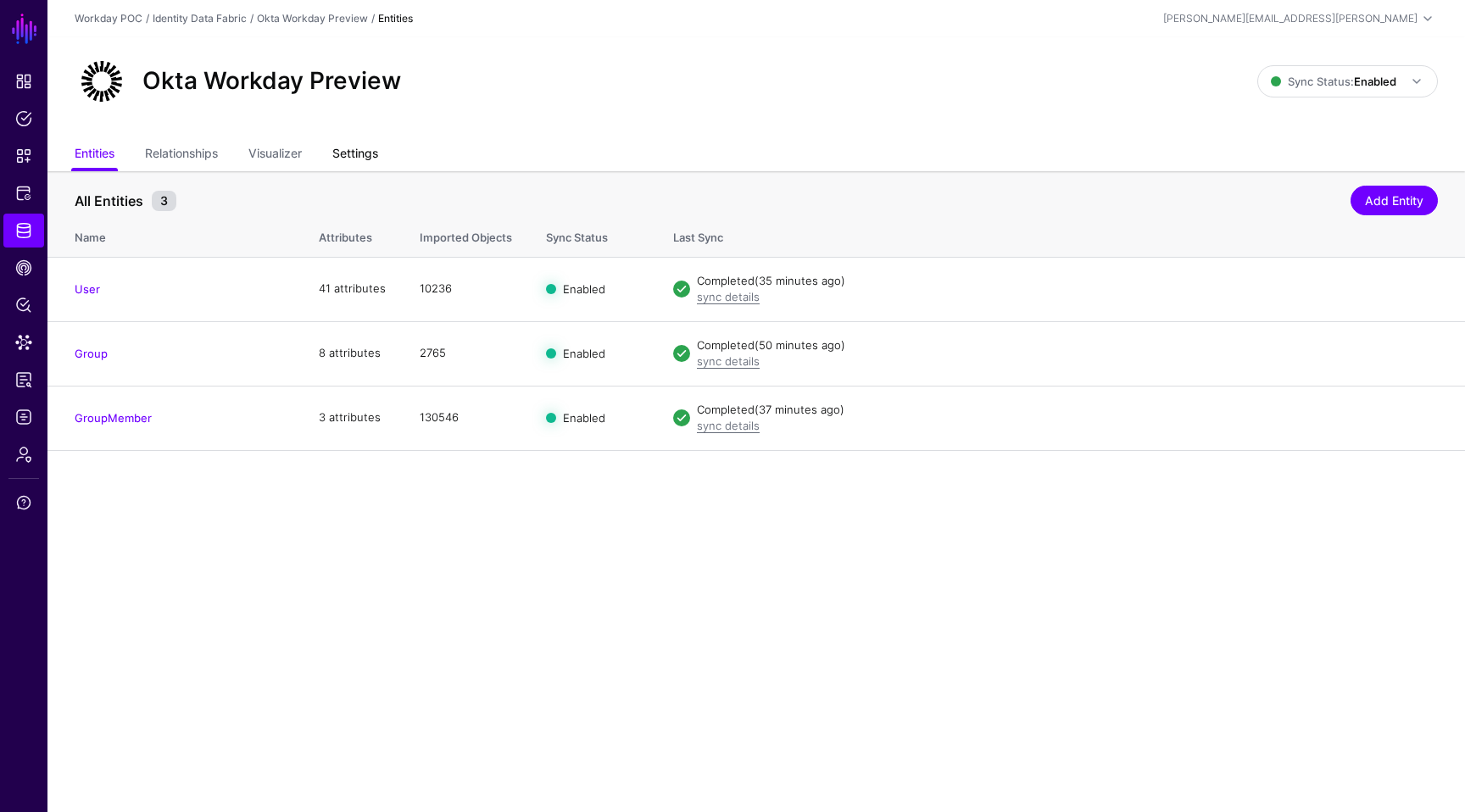
click at [371, 157] on link "Settings" at bounding box center [355, 155] width 46 height 32
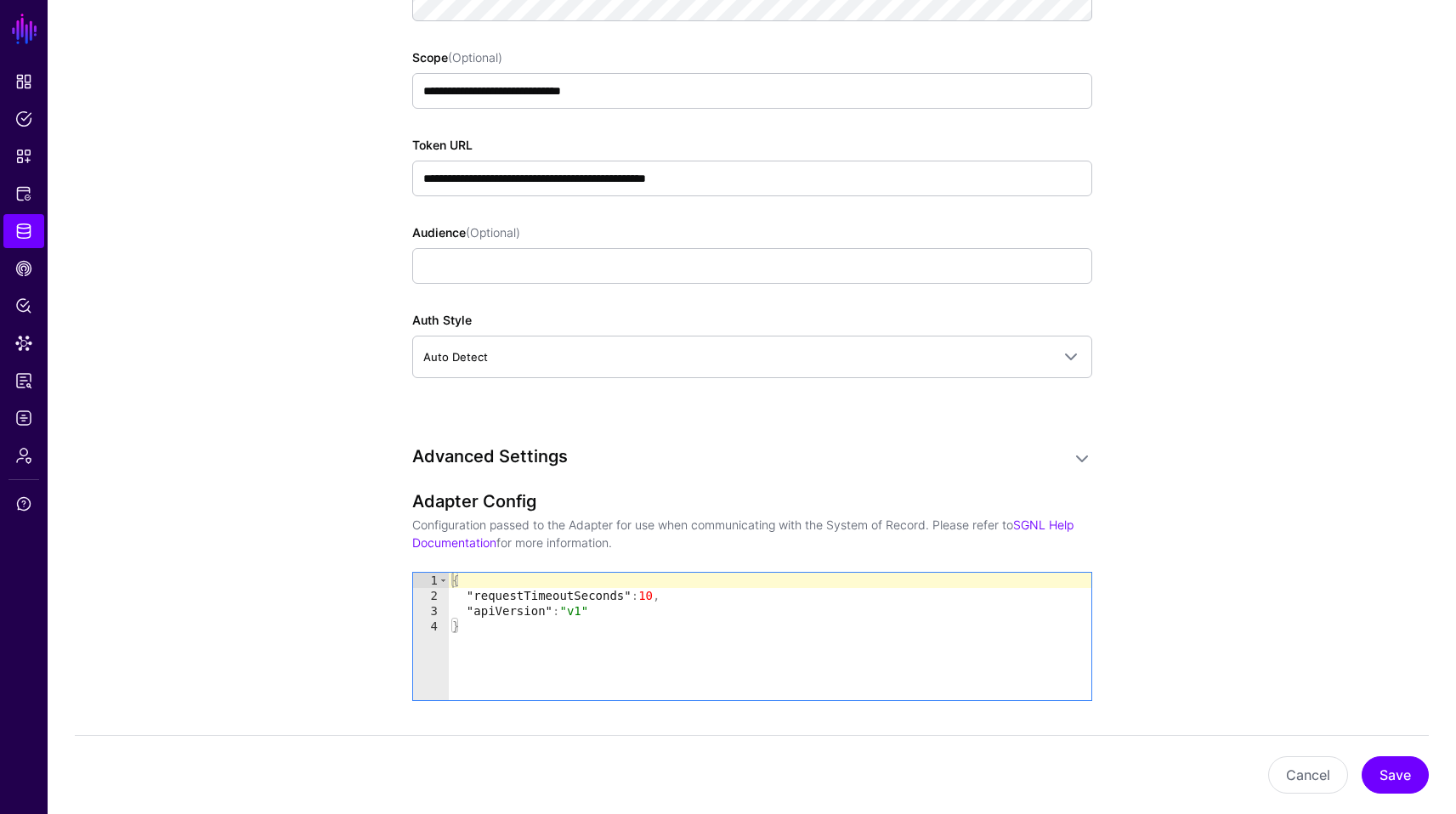
scroll to position [1360, 0]
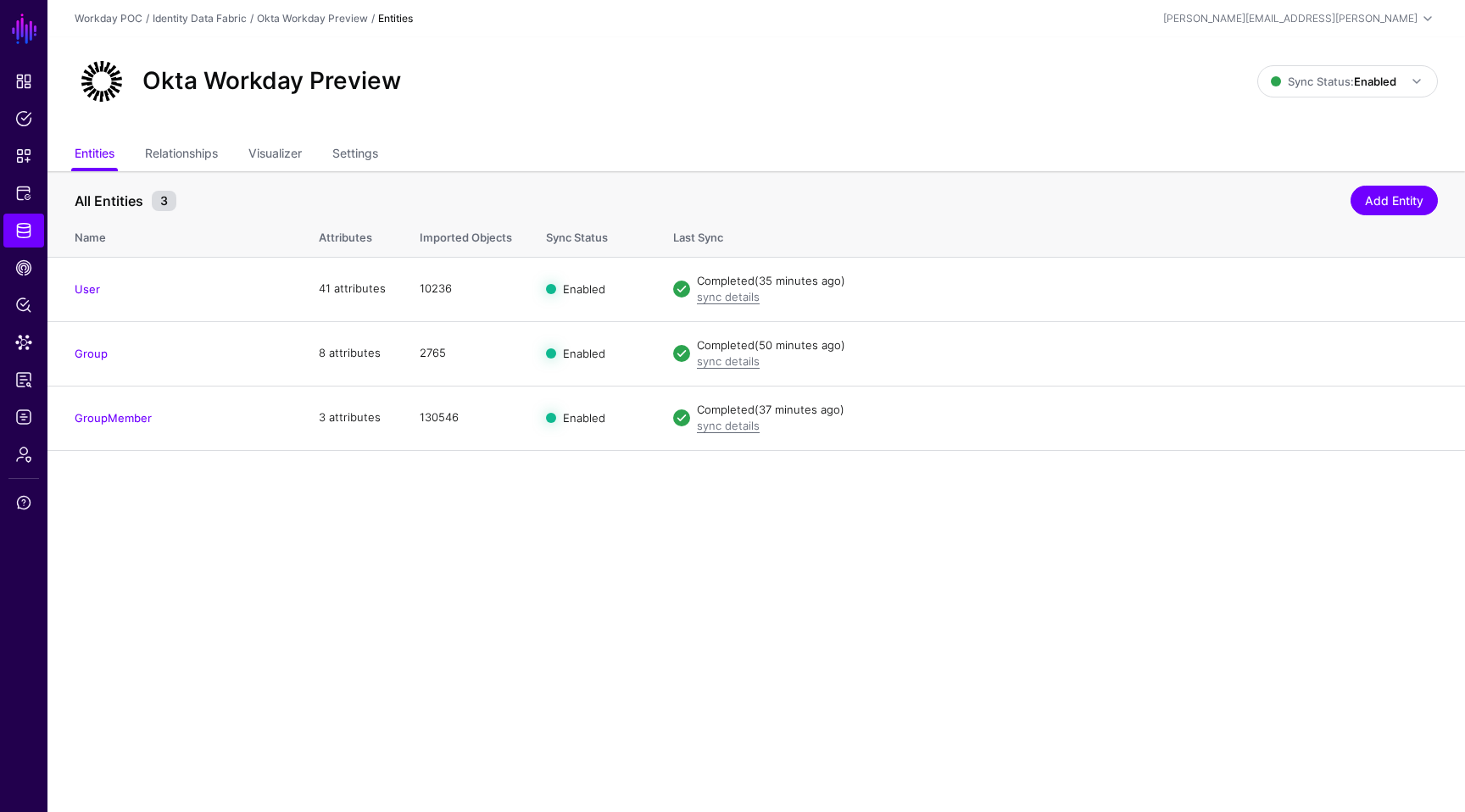
click at [273, 517] on main "SGNL Dashboard Policies Snippets Protected Systems Identity Data Fabric CAEP Hu…" at bounding box center [732, 406] width 1465 height 812
click at [24, 232] on span "Identity Data Fabric" at bounding box center [23, 230] width 17 height 17
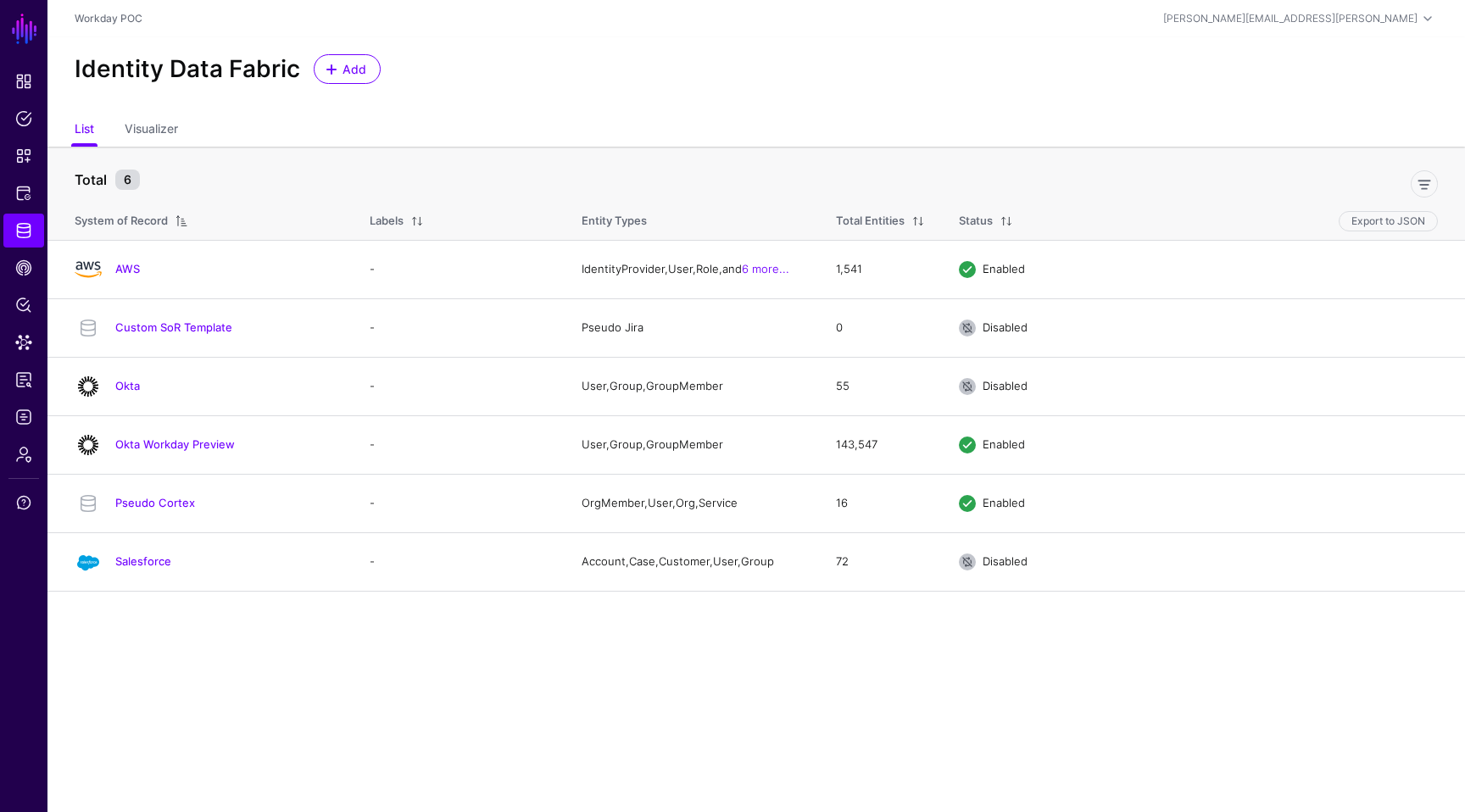
click at [423, 635] on main "SGNL Dashboard Policies Snippets Protected Systems Identity Data Fabric CAEP Hu…" at bounding box center [732, 406] width 1465 height 812
click at [1408, 18] on div "paul.verrone@sgnl.ai" at bounding box center [1290, 18] width 254 height 15
click at [1308, 152] on div "Log out" at bounding box center [1302, 147] width 42 height 15
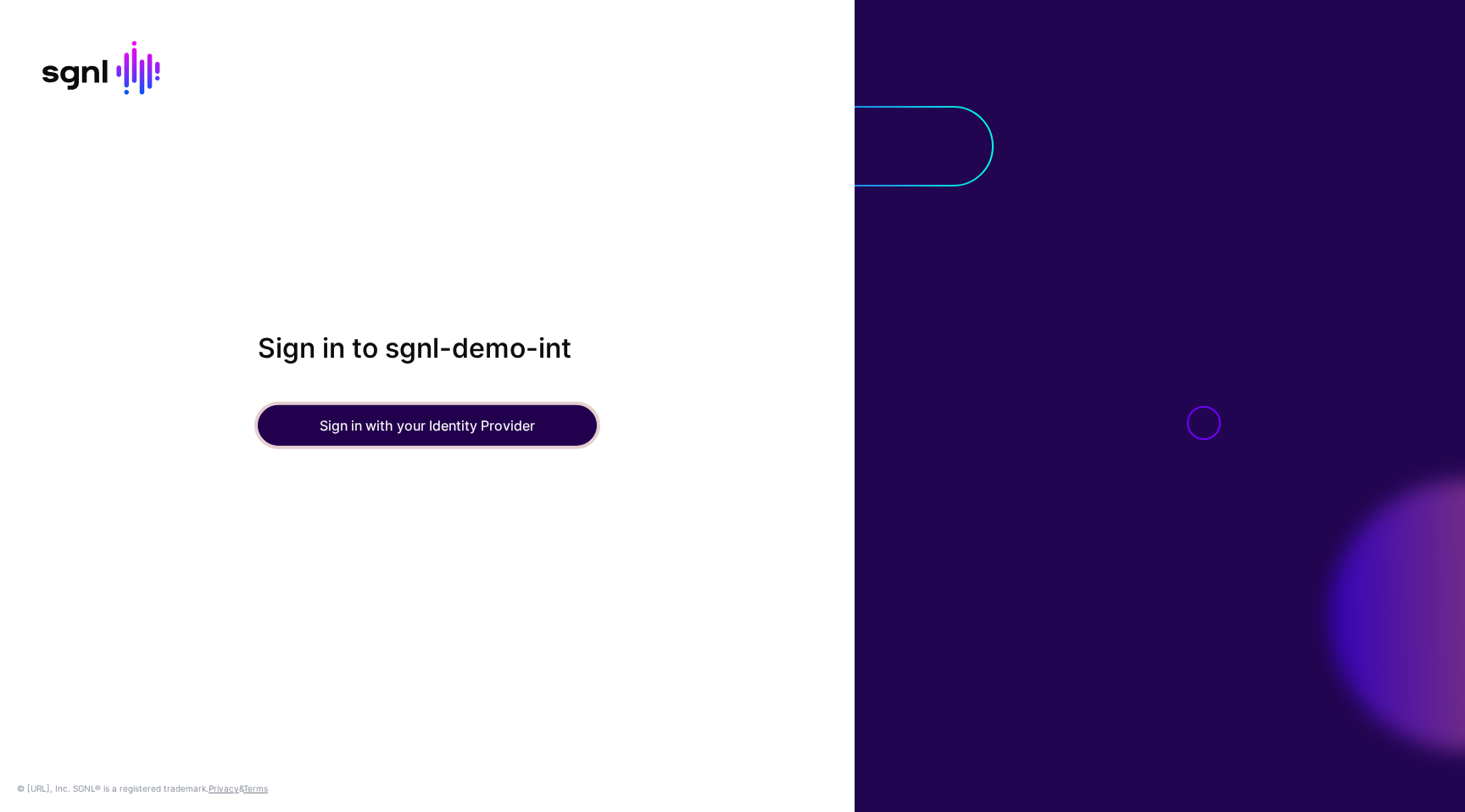
click at [448, 423] on button "Sign in with your Identity Provider" at bounding box center [427, 425] width 339 height 40
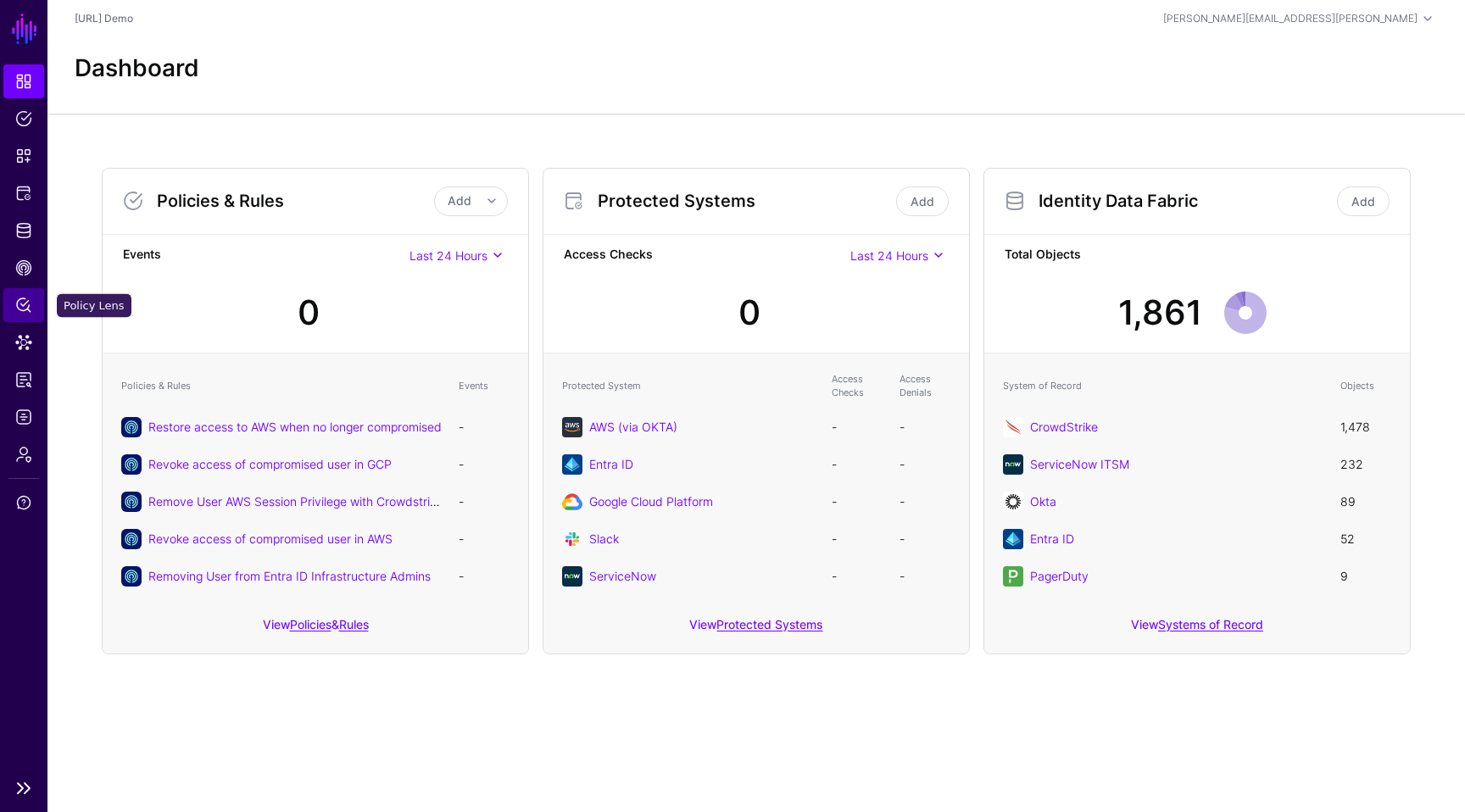
click at [24, 312] on span "Policy Lens" at bounding box center [23, 304] width 17 height 17
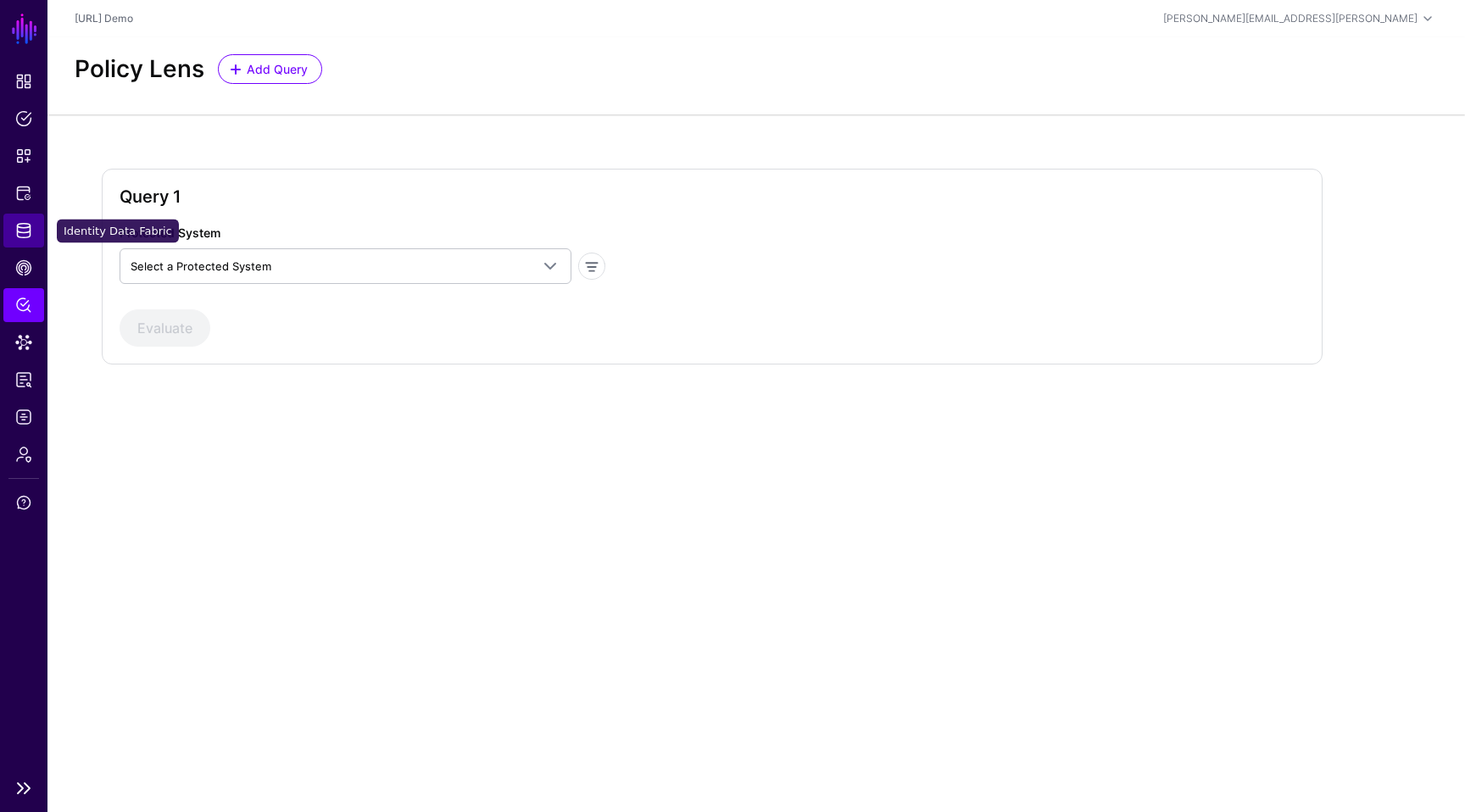
click at [34, 237] on link "Identity Data Fabric" at bounding box center [23, 231] width 40 height 34
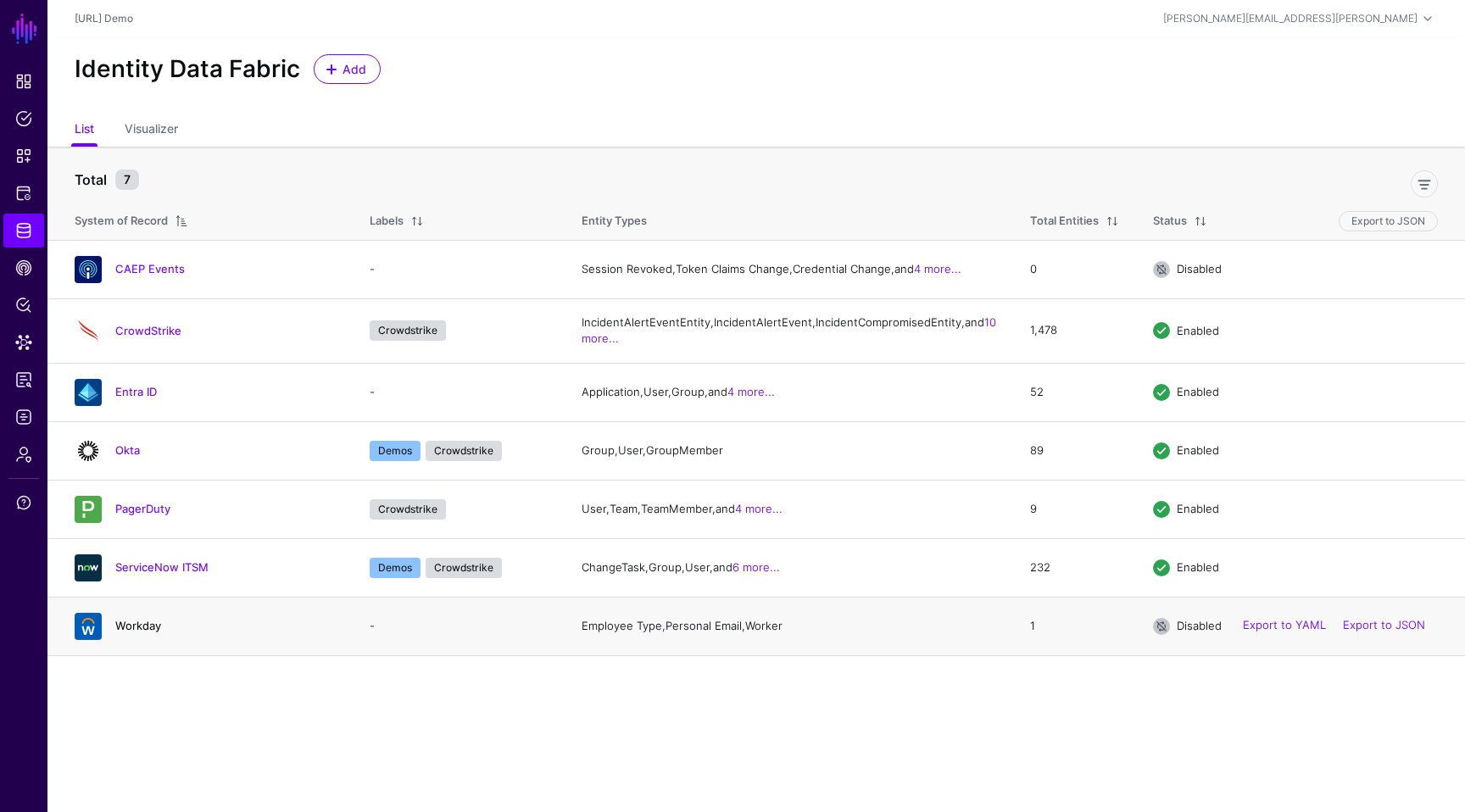
click at [141, 632] on link "Workday" at bounding box center [138, 625] width 46 height 13
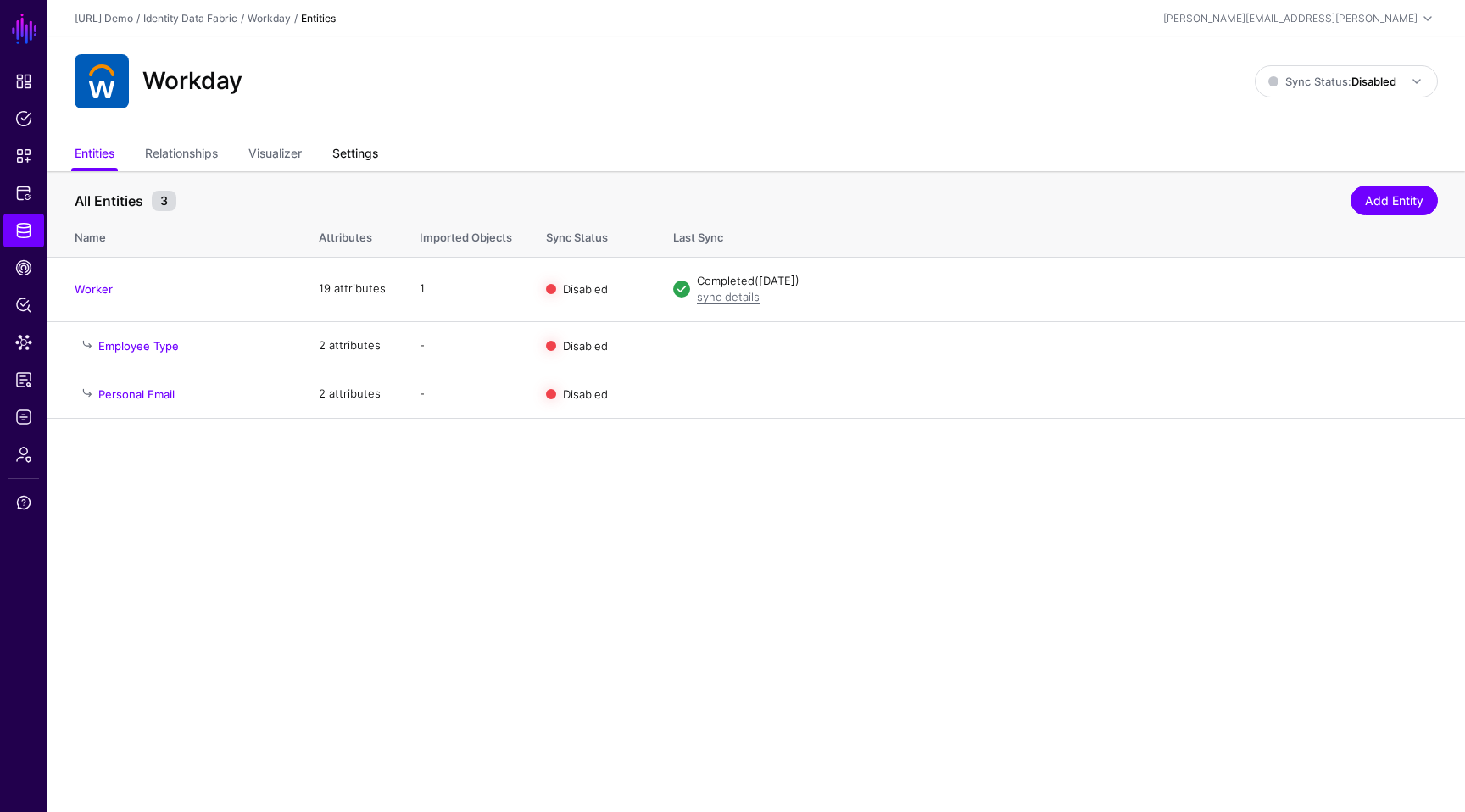
click at [350, 145] on link "Settings" at bounding box center [355, 155] width 46 height 32
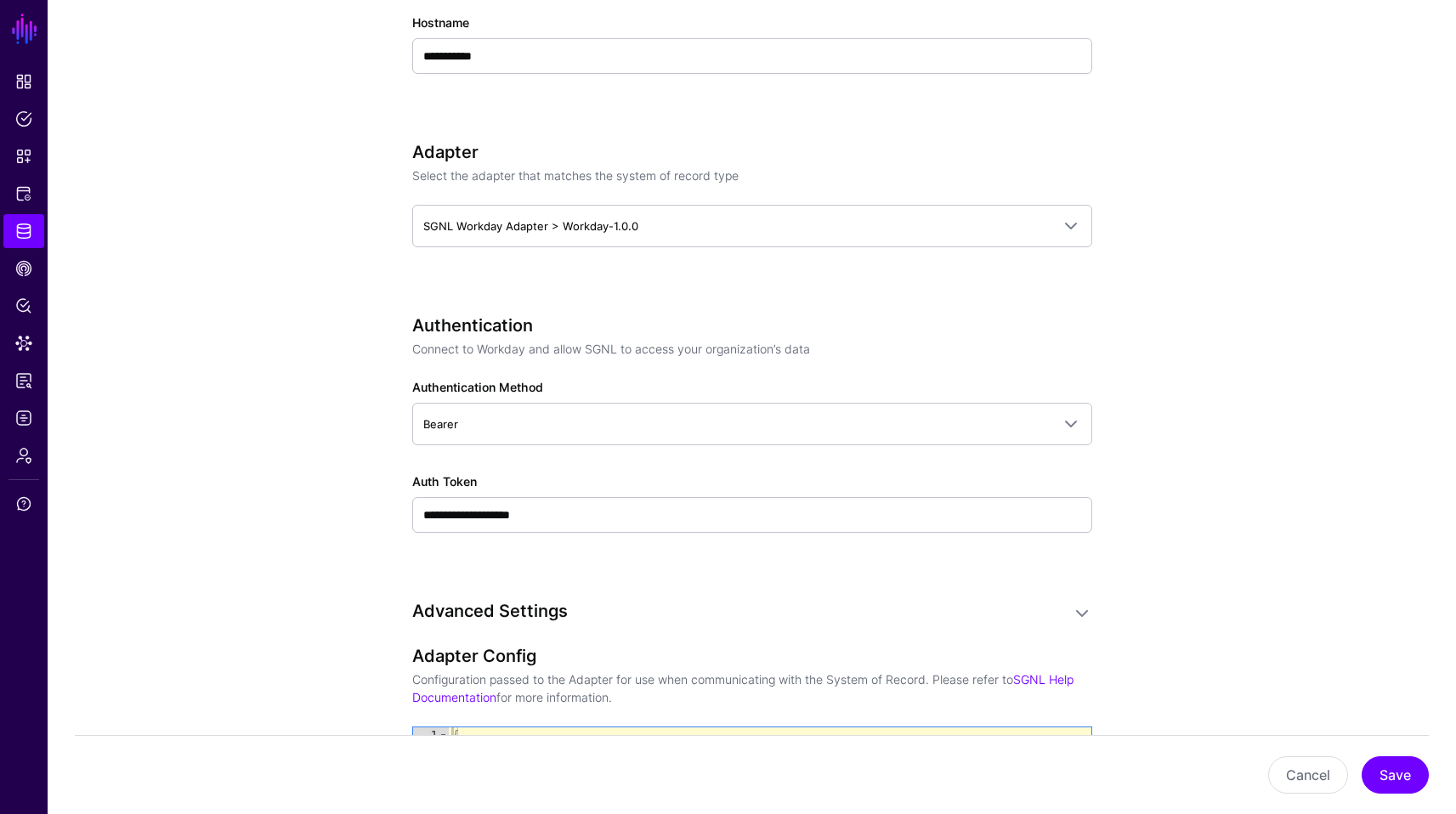
scroll to position [827, 0]
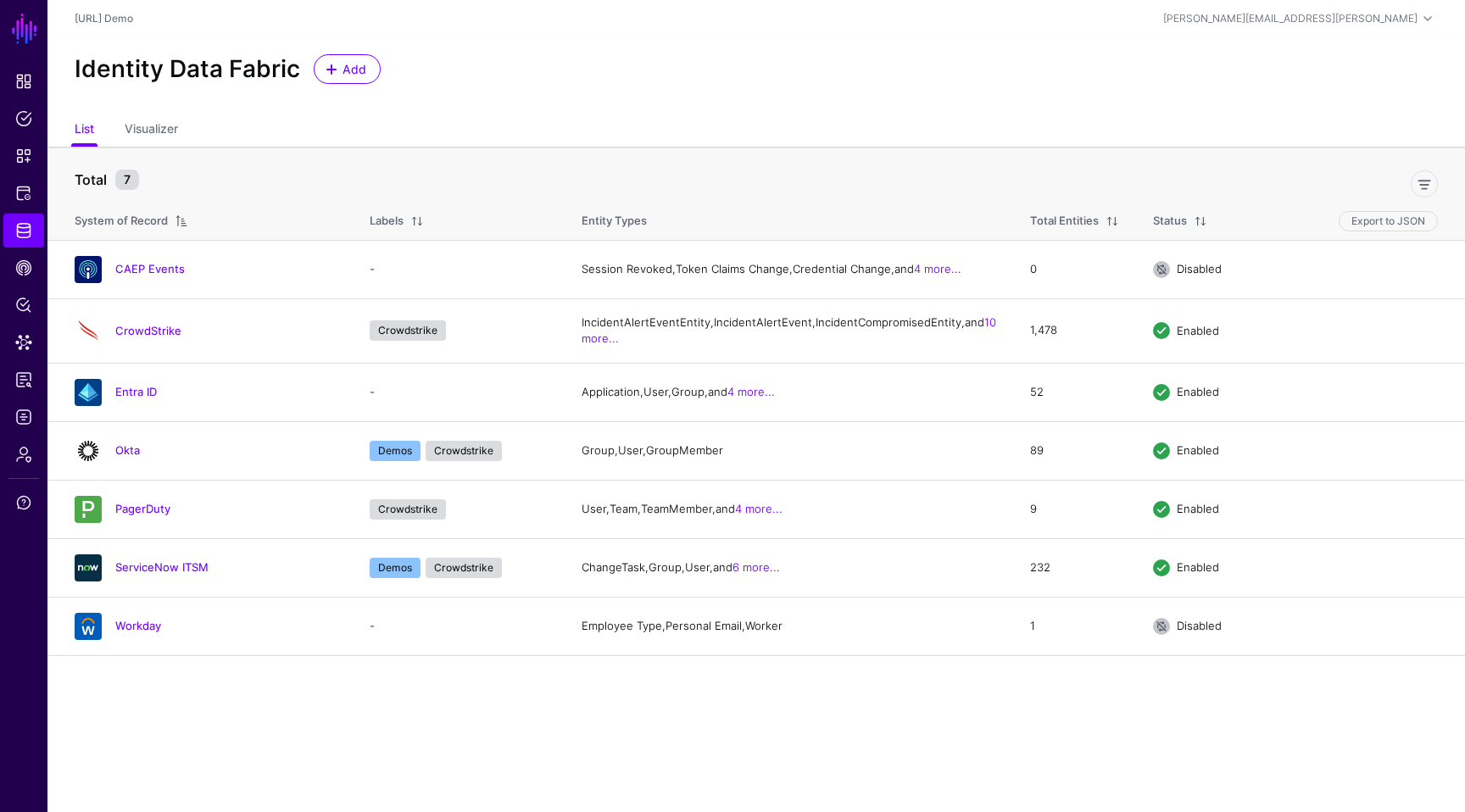
click at [383, 728] on main "SGNL Dashboard Policies Snippets Protected Systems Identity Data Fabric CAEP Hu…" at bounding box center [732, 406] width 1465 height 812
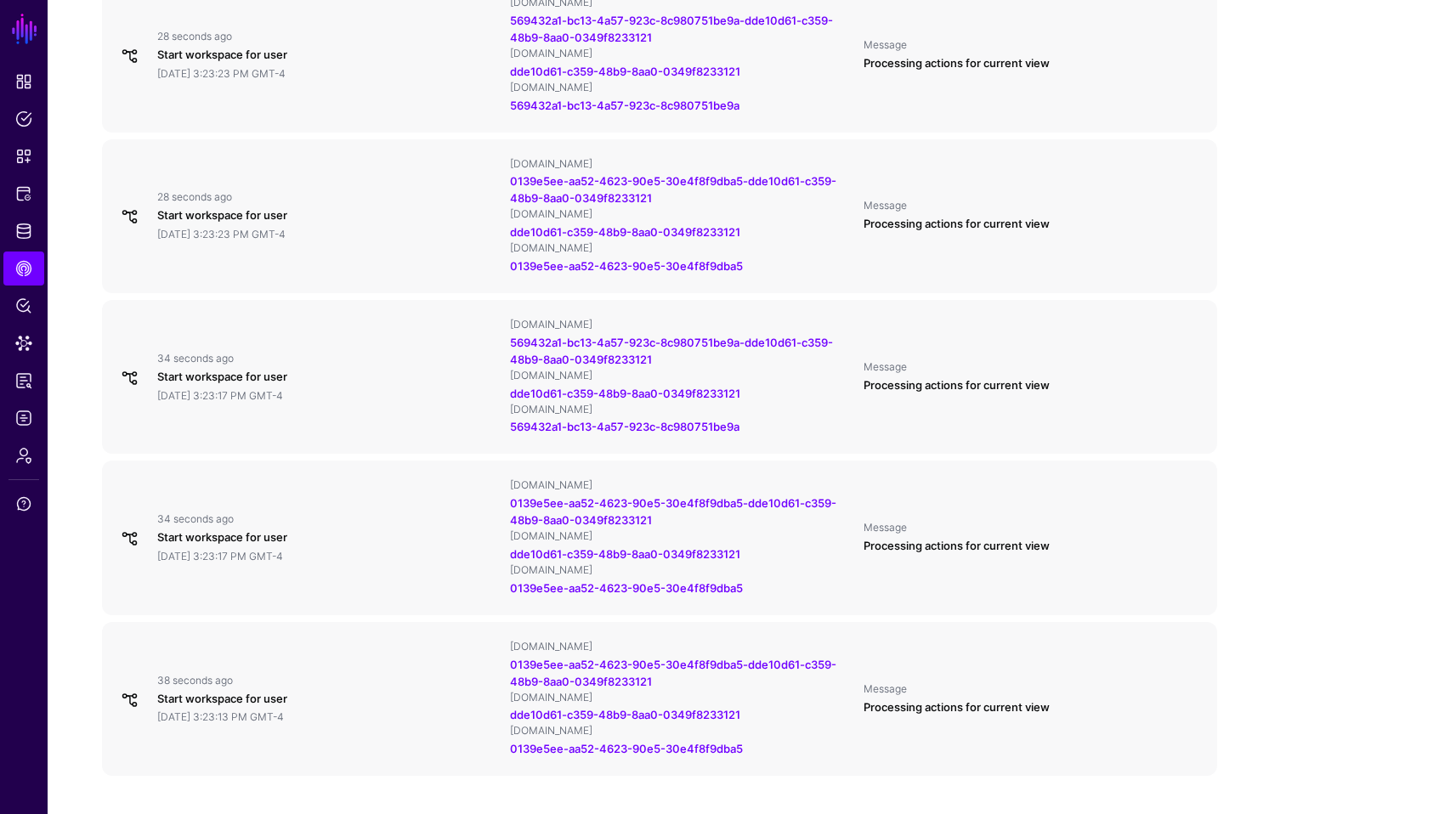
scroll to position [1562, 0]
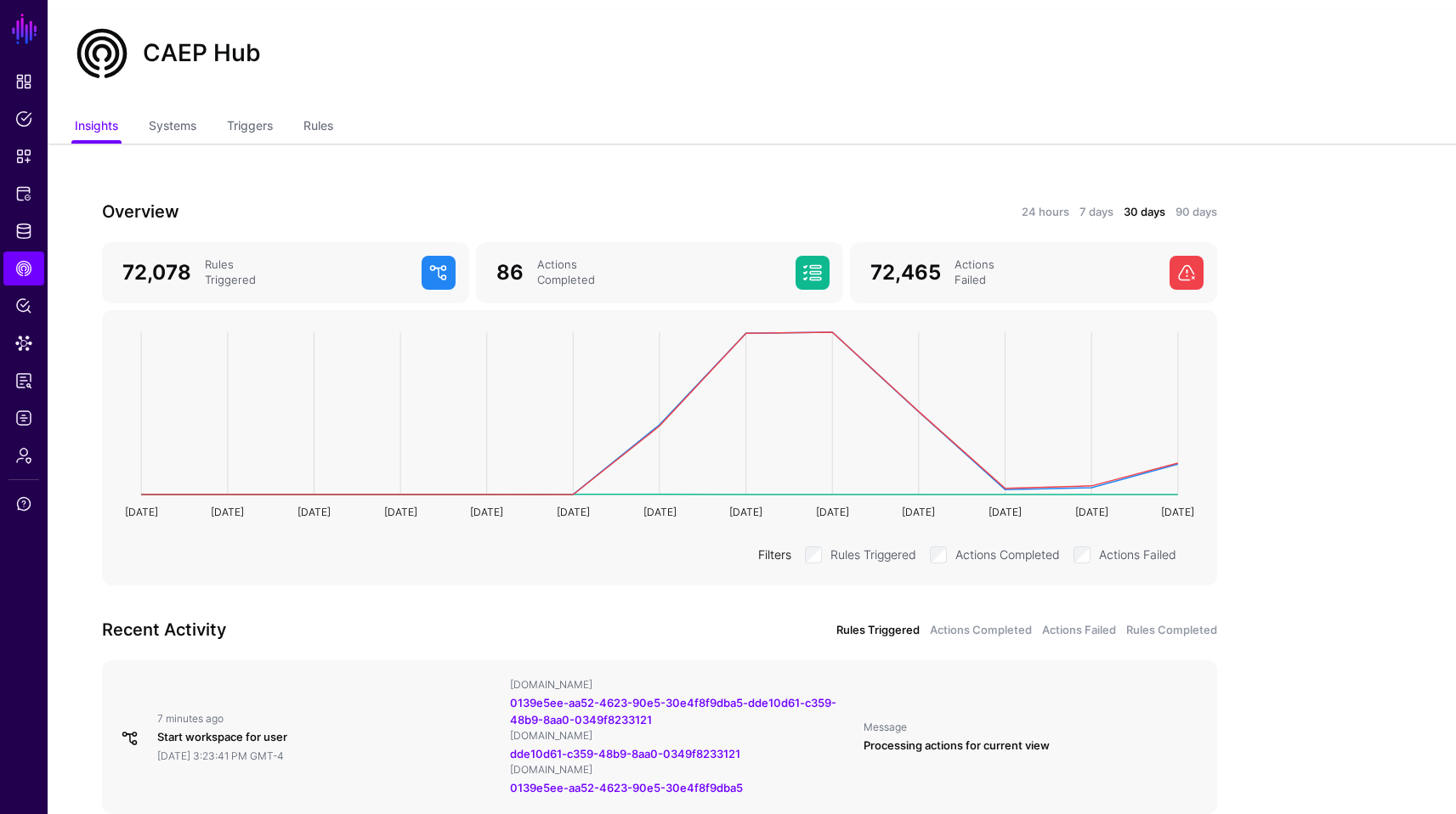
scroll to position [0, 0]
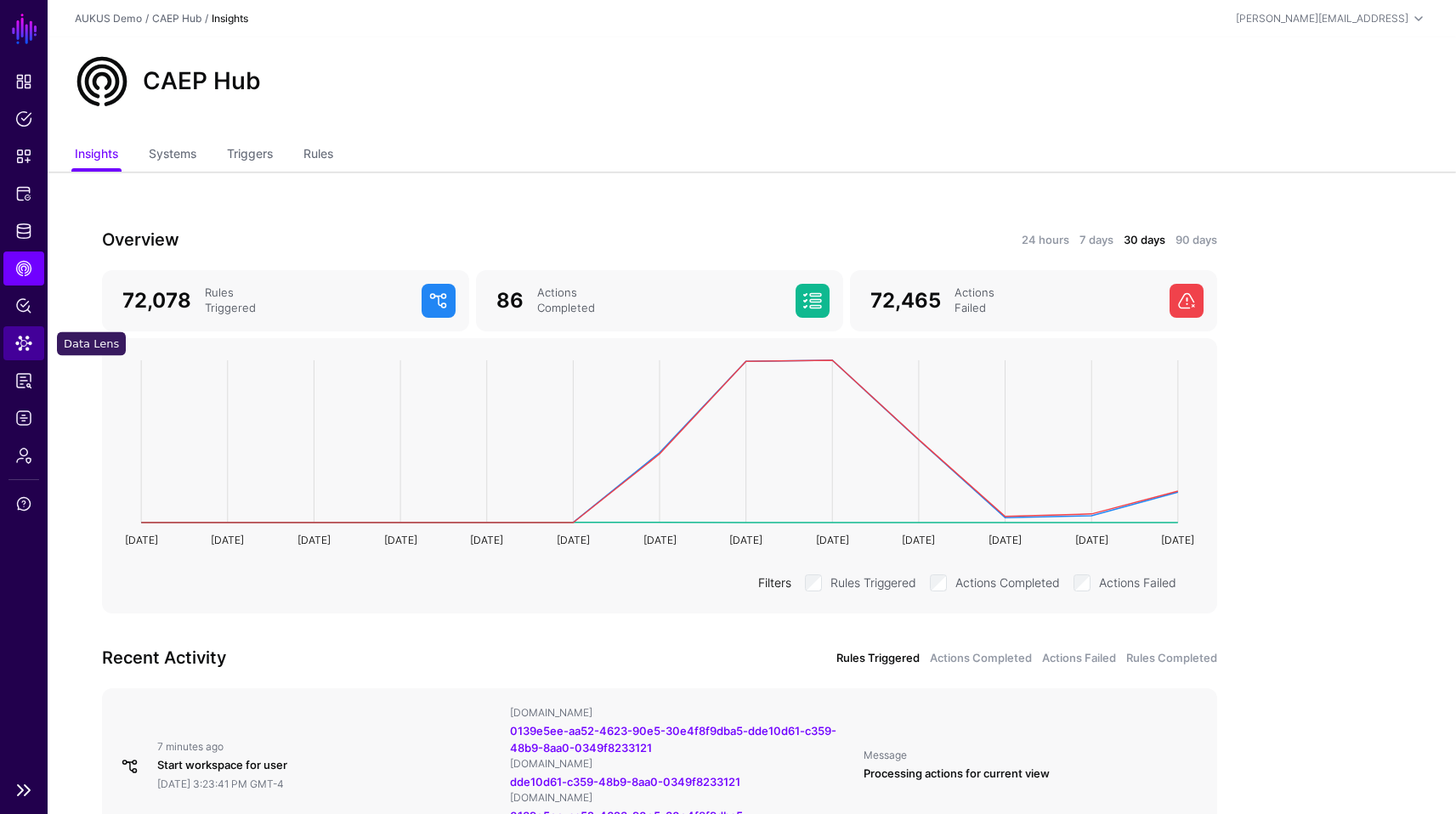
click at [26, 345] on span "Data Lens" at bounding box center [23, 343] width 17 height 17
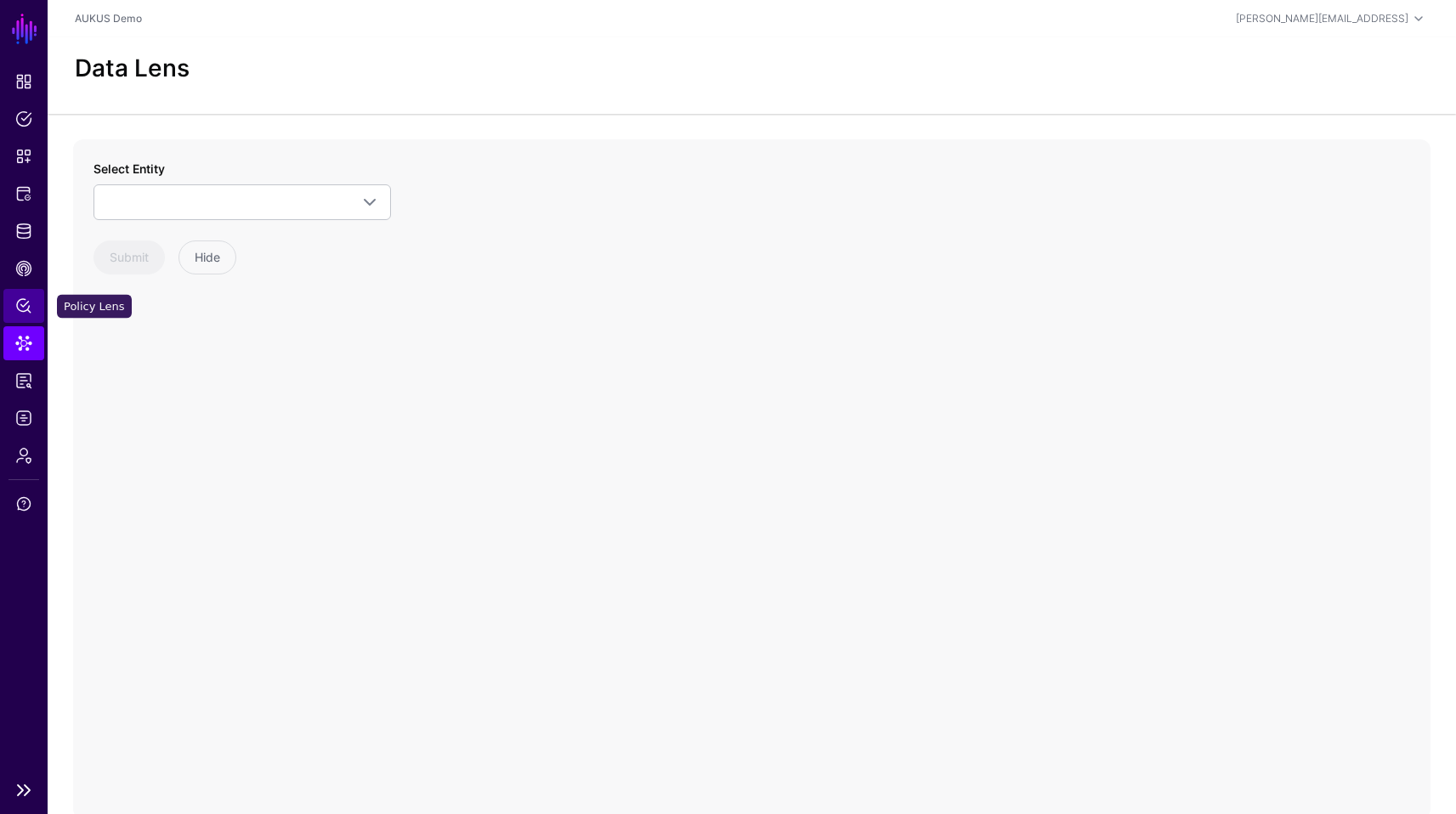
click at [27, 301] on span "Policy Lens" at bounding box center [23, 305] width 17 height 17
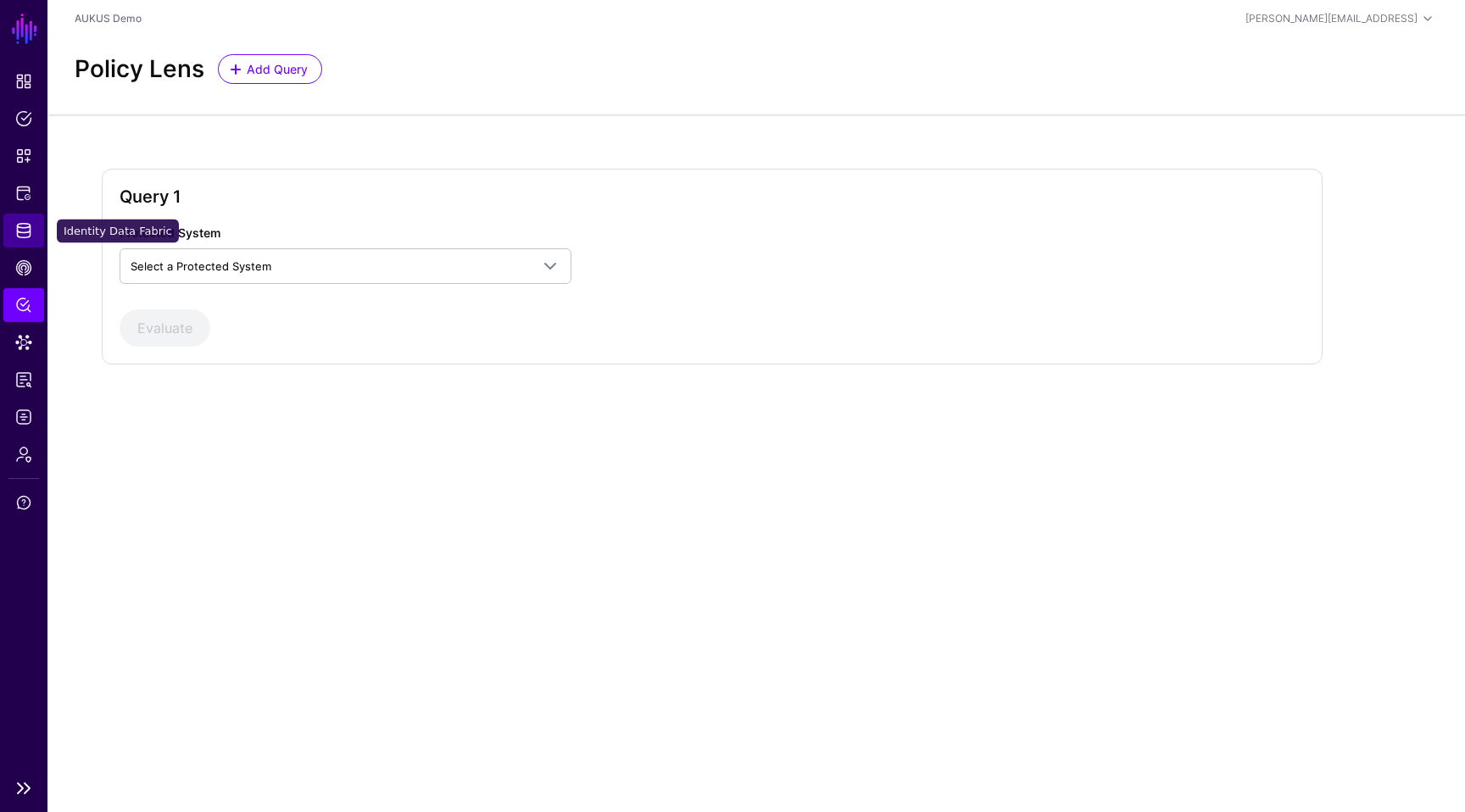
click at [12, 244] on link "Identity Data Fabric" at bounding box center [23, 231] width 40 height 34
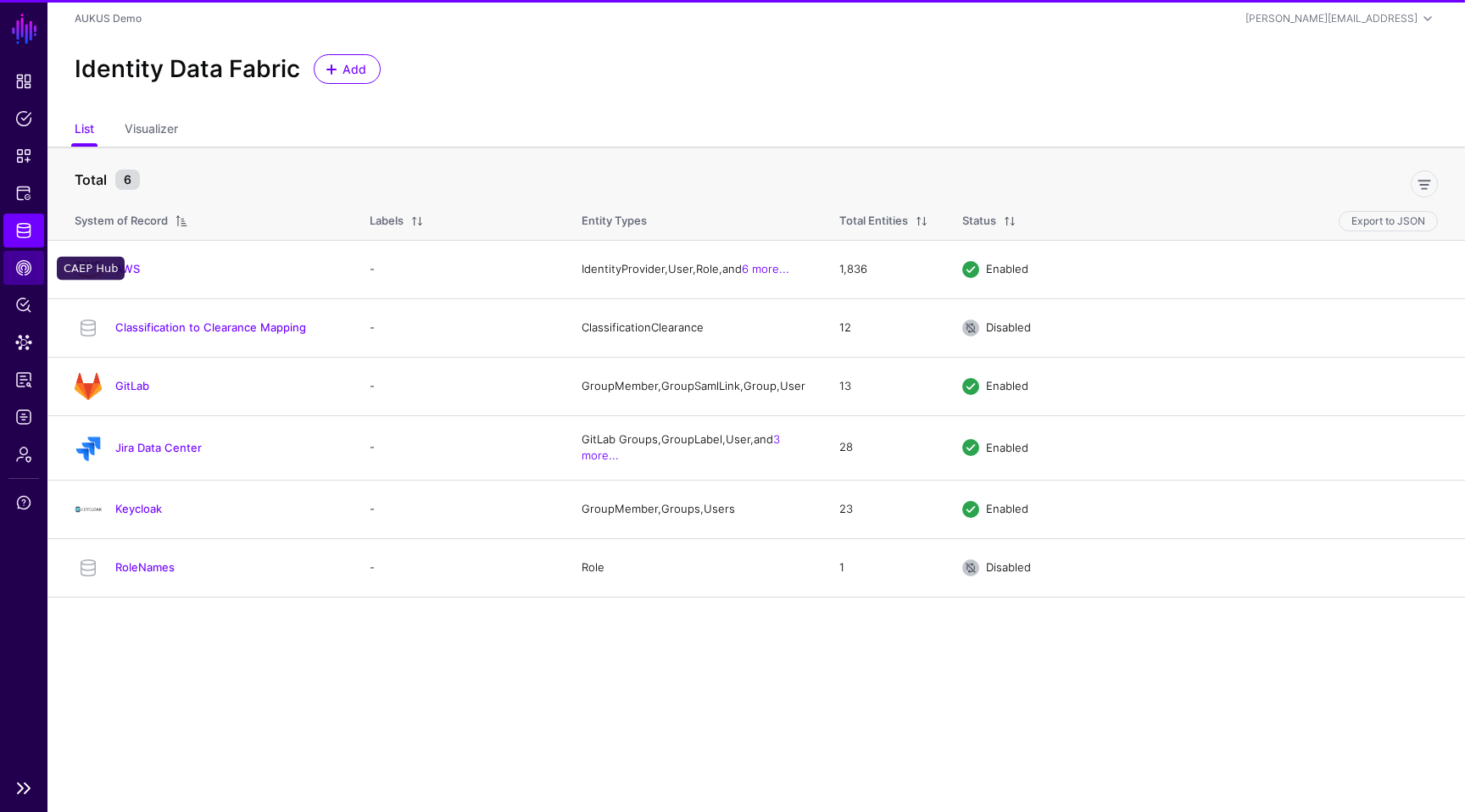
click at [15, 262] on span "CAEP Hub" at bounding box center [23, 268] width 17 height 17
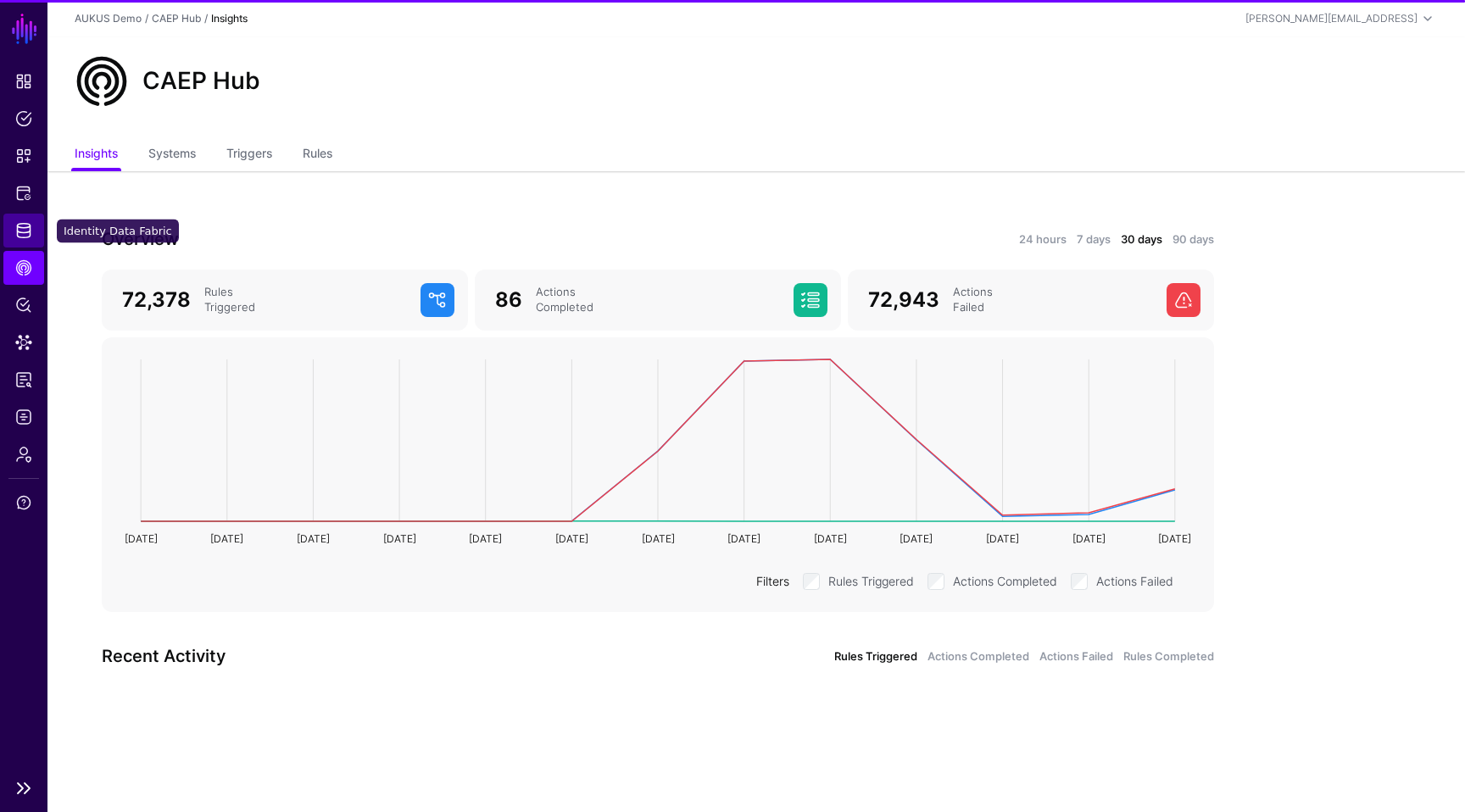
click at [16, 238] on link "Identity Data Fabric" at bounding box center [23, 231] width 40 height 34
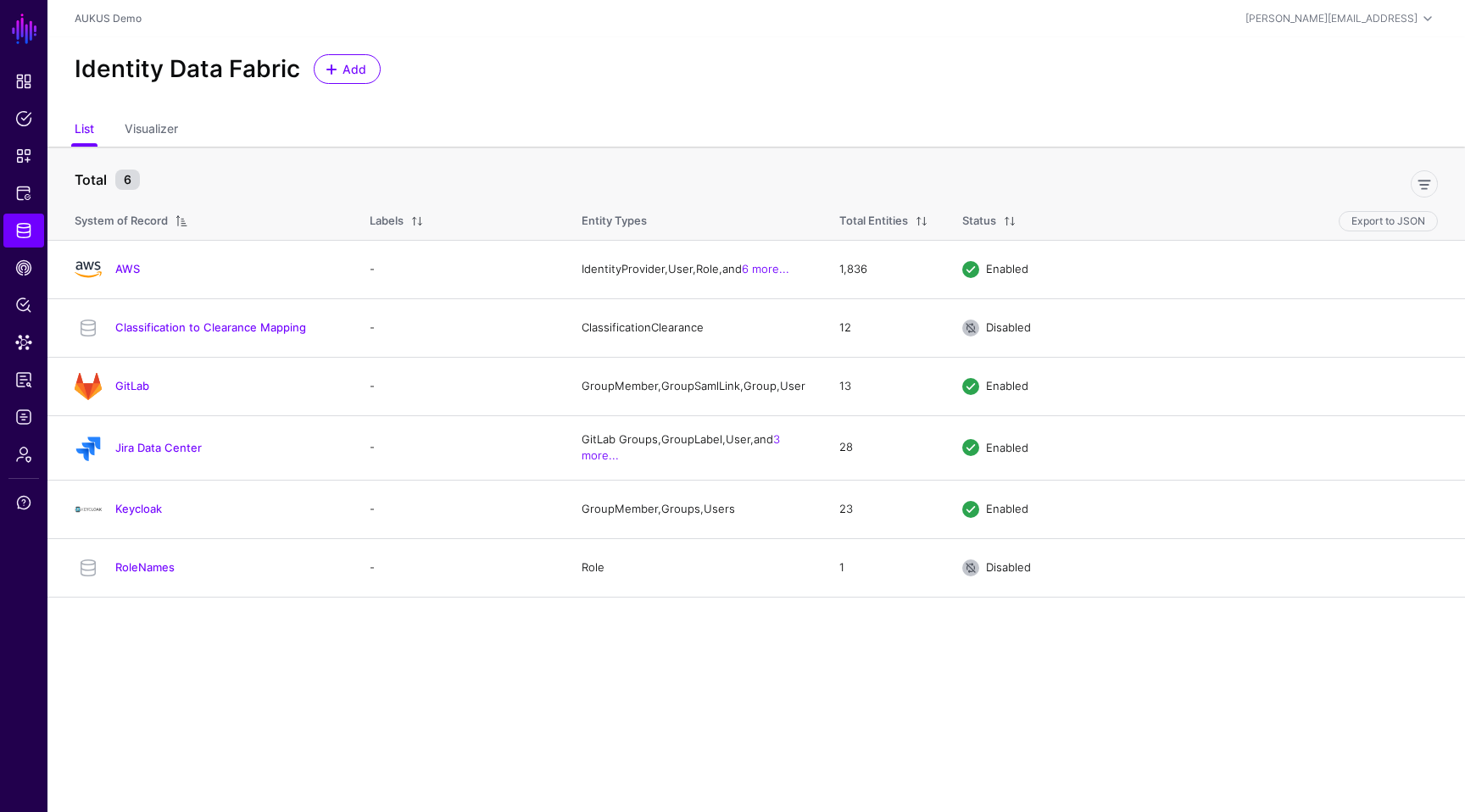
click at [467, 671] on main "SGNL Dashboard Policies Snippets Protected Systems Identity Data Fabric CAEP Hu…" at bounding box center [732, 406] width 1465 height 812
click at [135, 455] on link "Jira Data Center" at bounding box center [158, 447] width 87 height 13
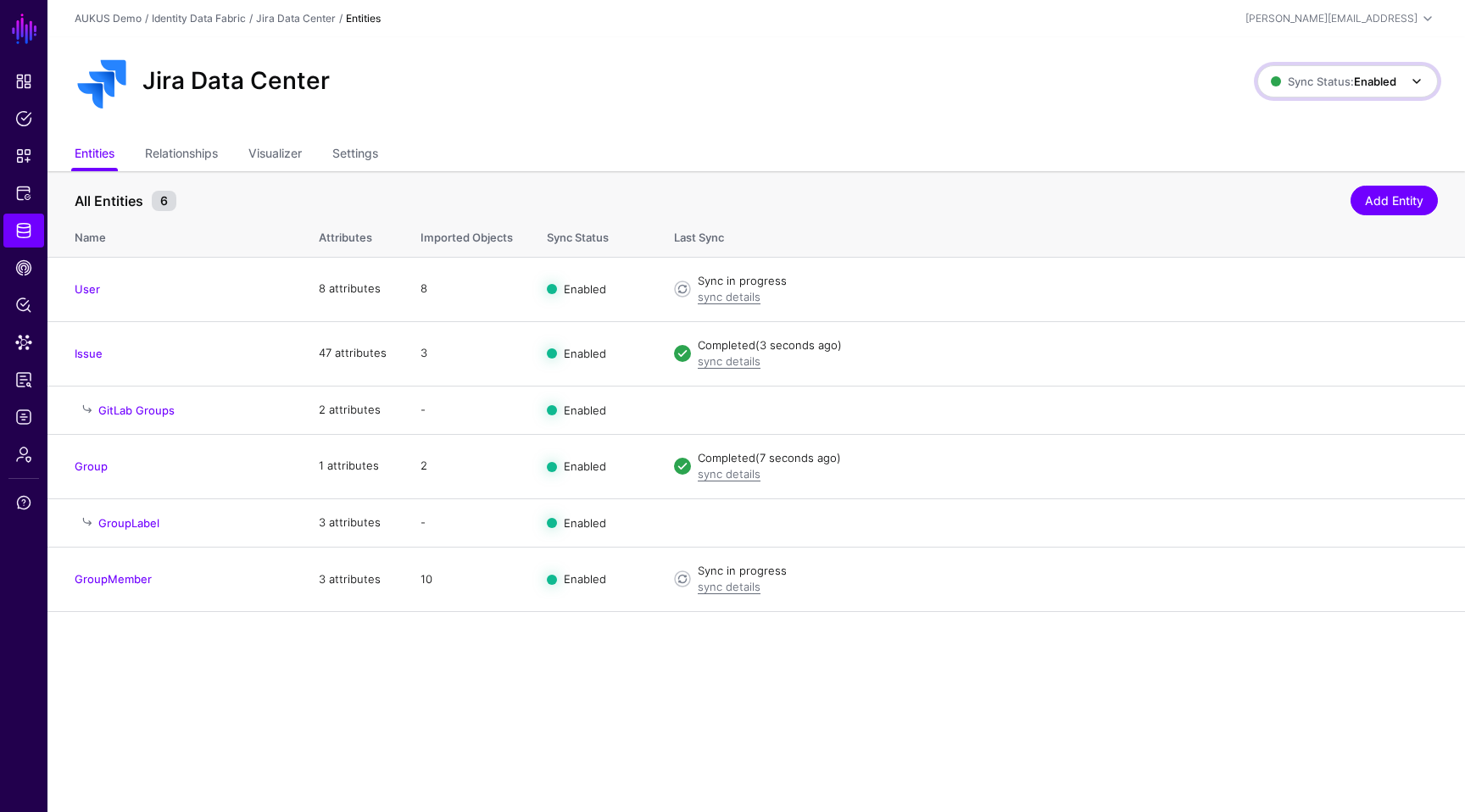
click at [1358, 87] on strong "Enabled" at bounding box center [1375, 81] width 42 height 13
click at [1281, 197] on span "Disabled Syncing inactive for all configured entities" at bounding box center [1330, 203] width 190 height 56
click at [17, 235] on span "Identity Data Fabric" at bounding box center [23, 230] width 17 height 17
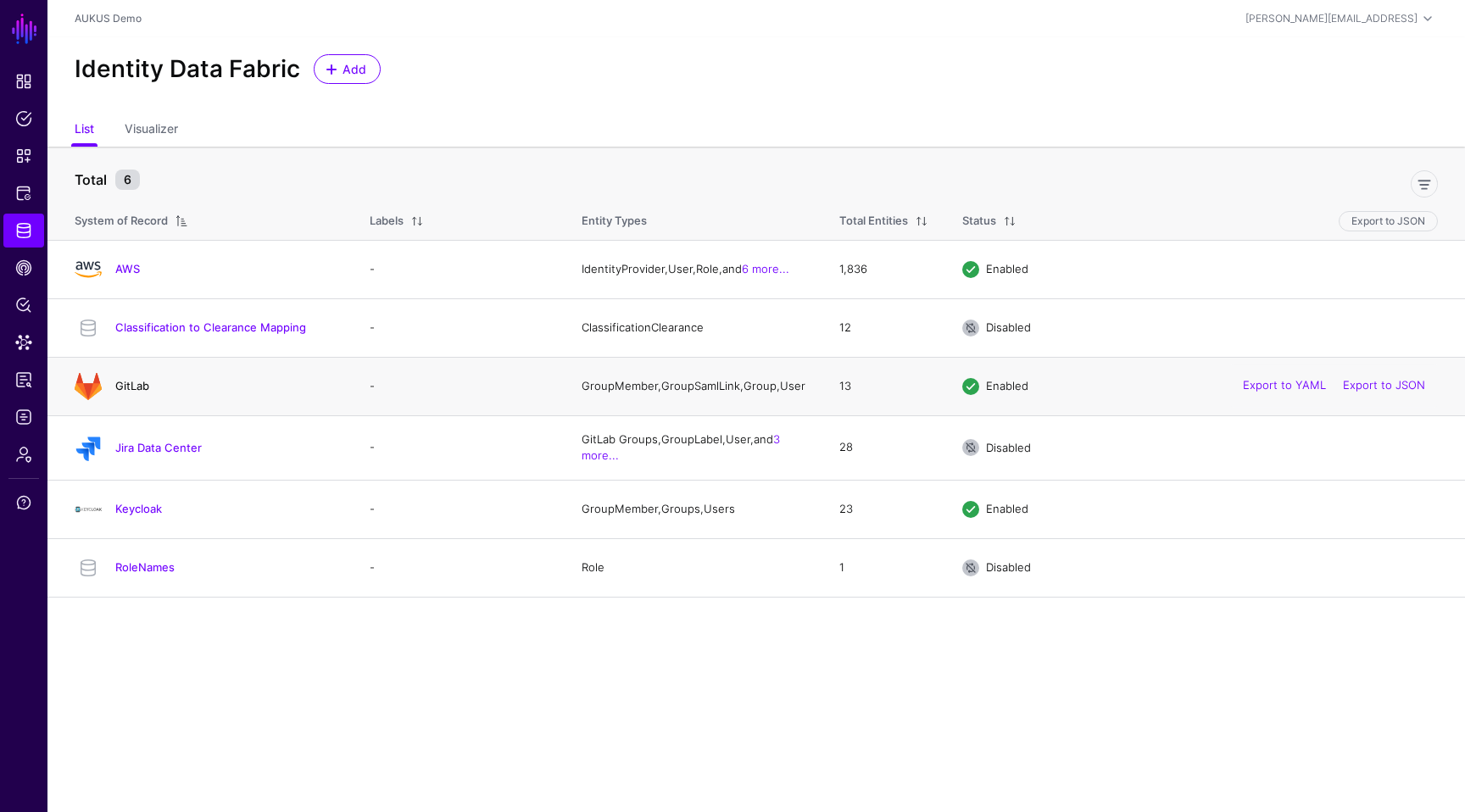
click at [124, 392] on link "GitLab" at bounding box center [133, 385] width 34 height 13
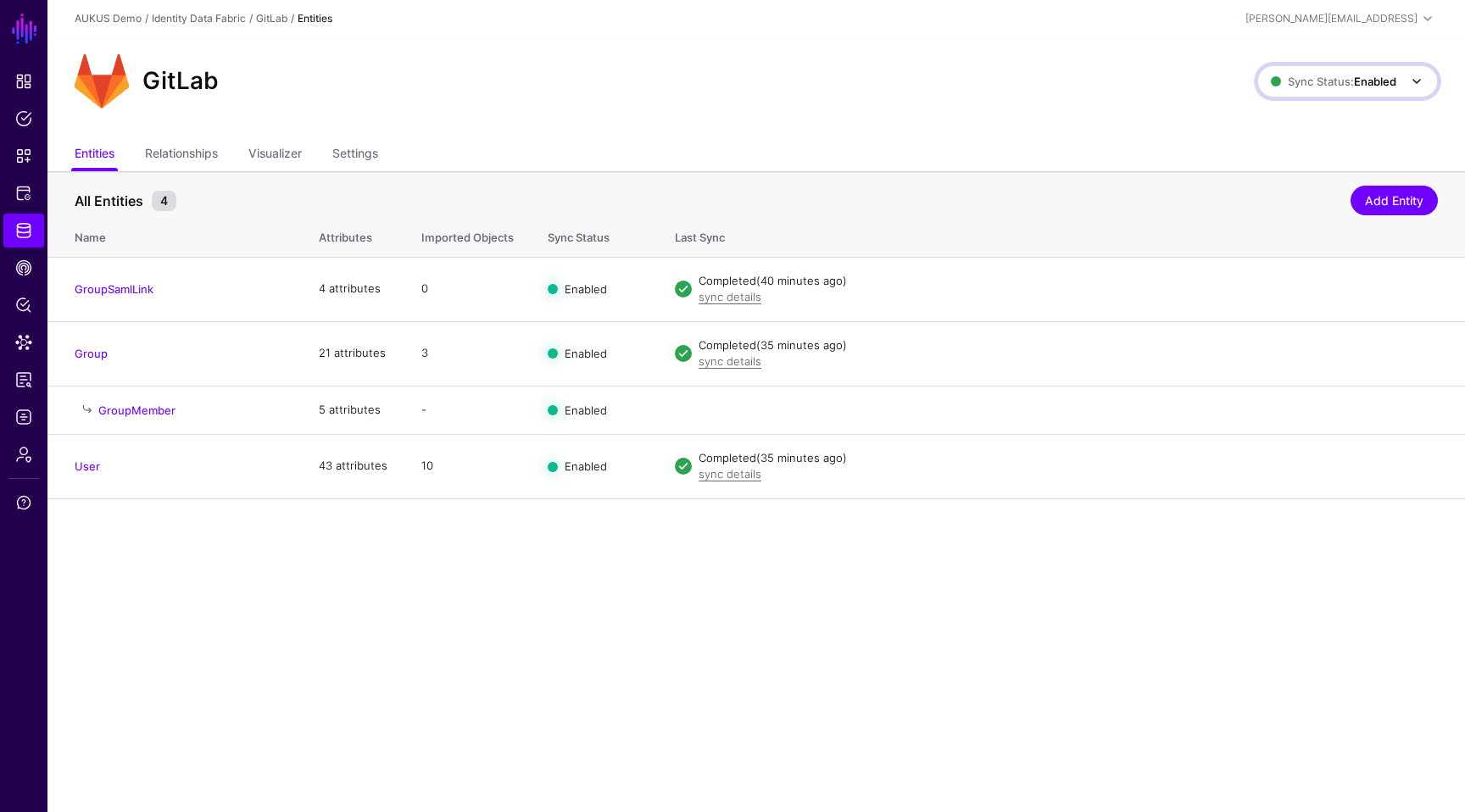
click at [1378, 87] on strong "Enabled" at bounding box center [1375, 81] width 42 height 13
click at [1281, 184] on span "Disabled Syncing inactive for all configured entities" at bounding box center [1330, 203] width 190 height 56
click at [24, 303] on span "Policy Lens" at bounding box center [23, 304] width 17 height 17
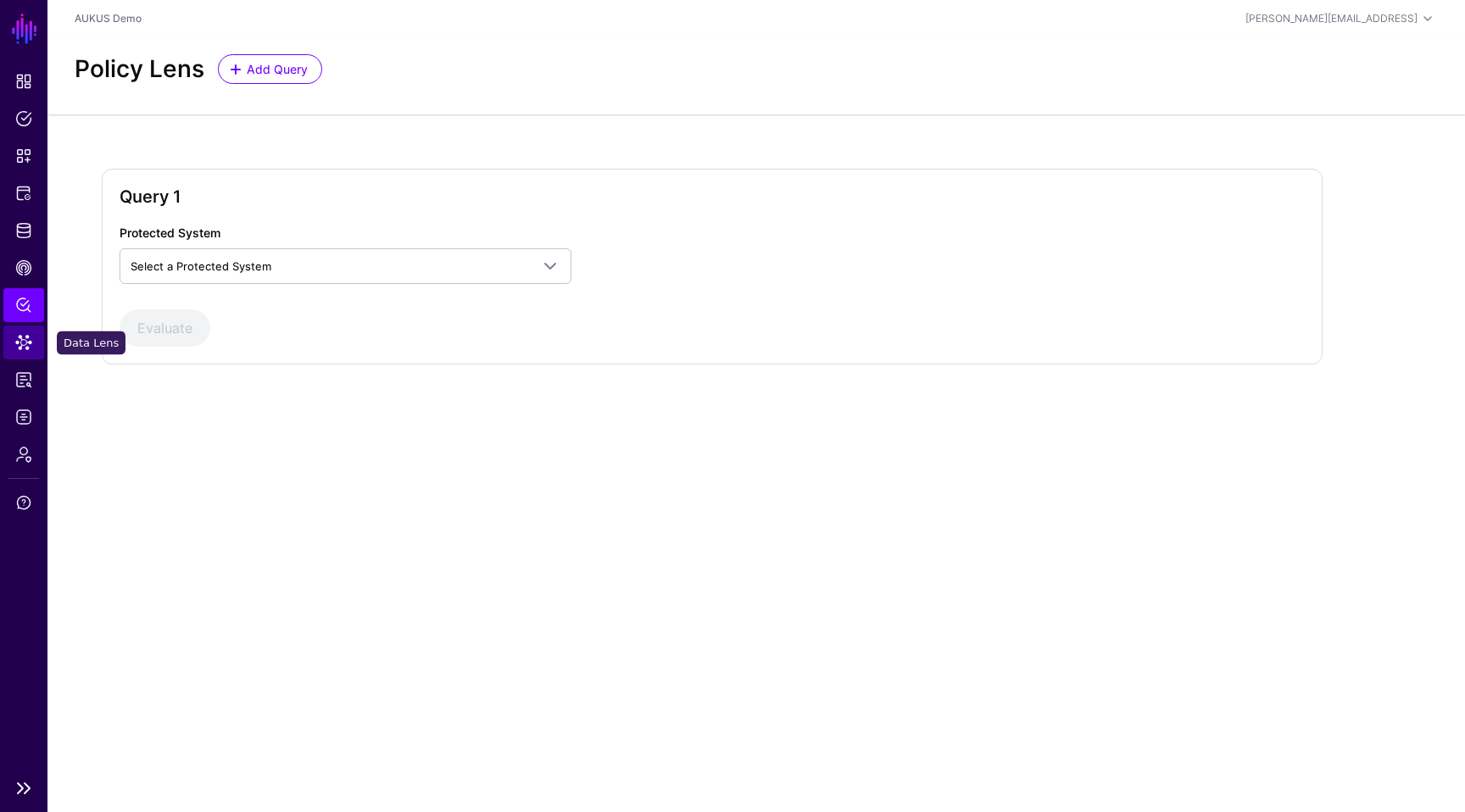
click at [11, 339] on link "Data Lens" at bounding box center [23, 343] width 40 height 34
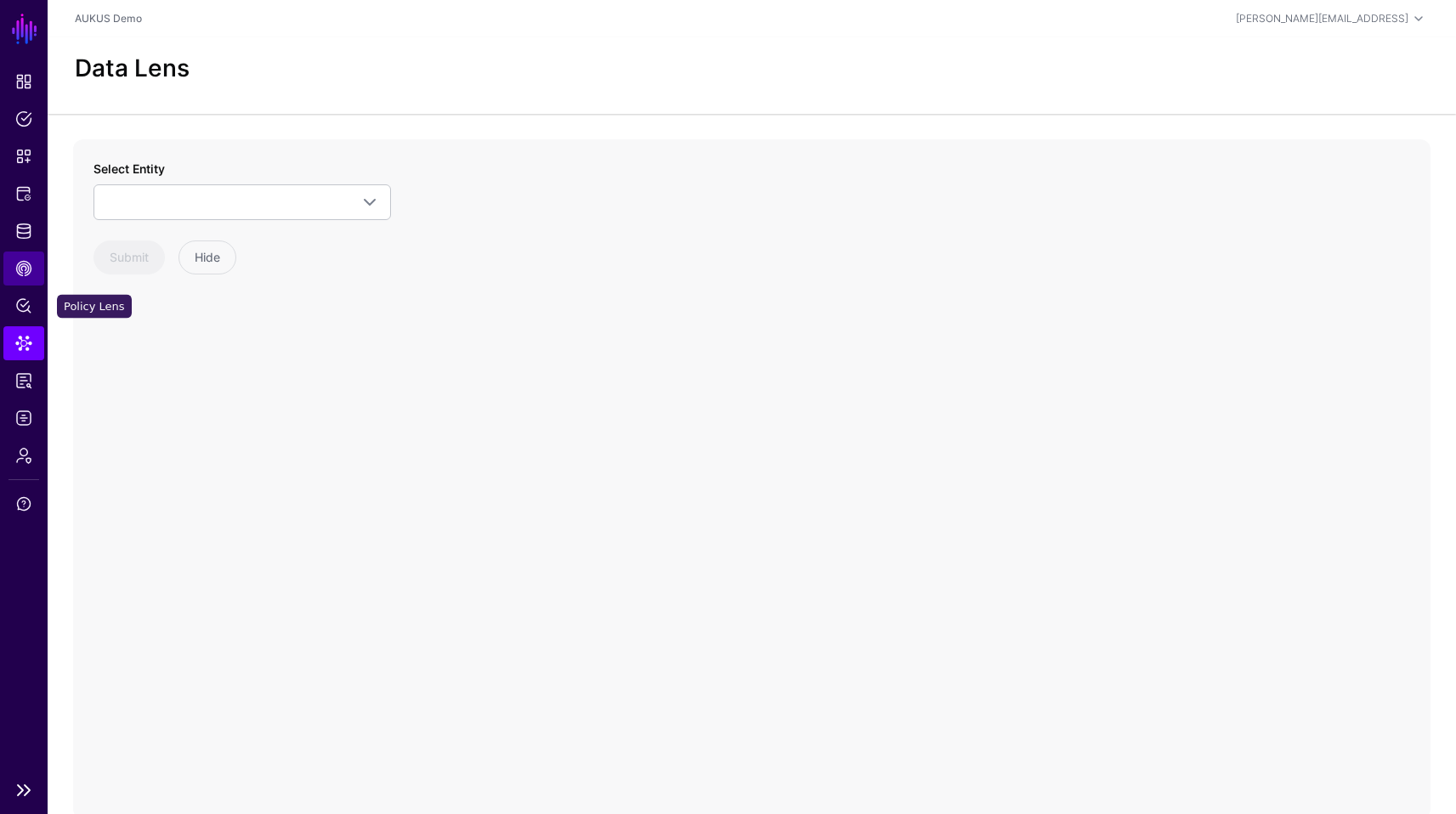
click at [13, 284] on link "CAEP Hub" at bounding box center [23, 268] width 40 height 34
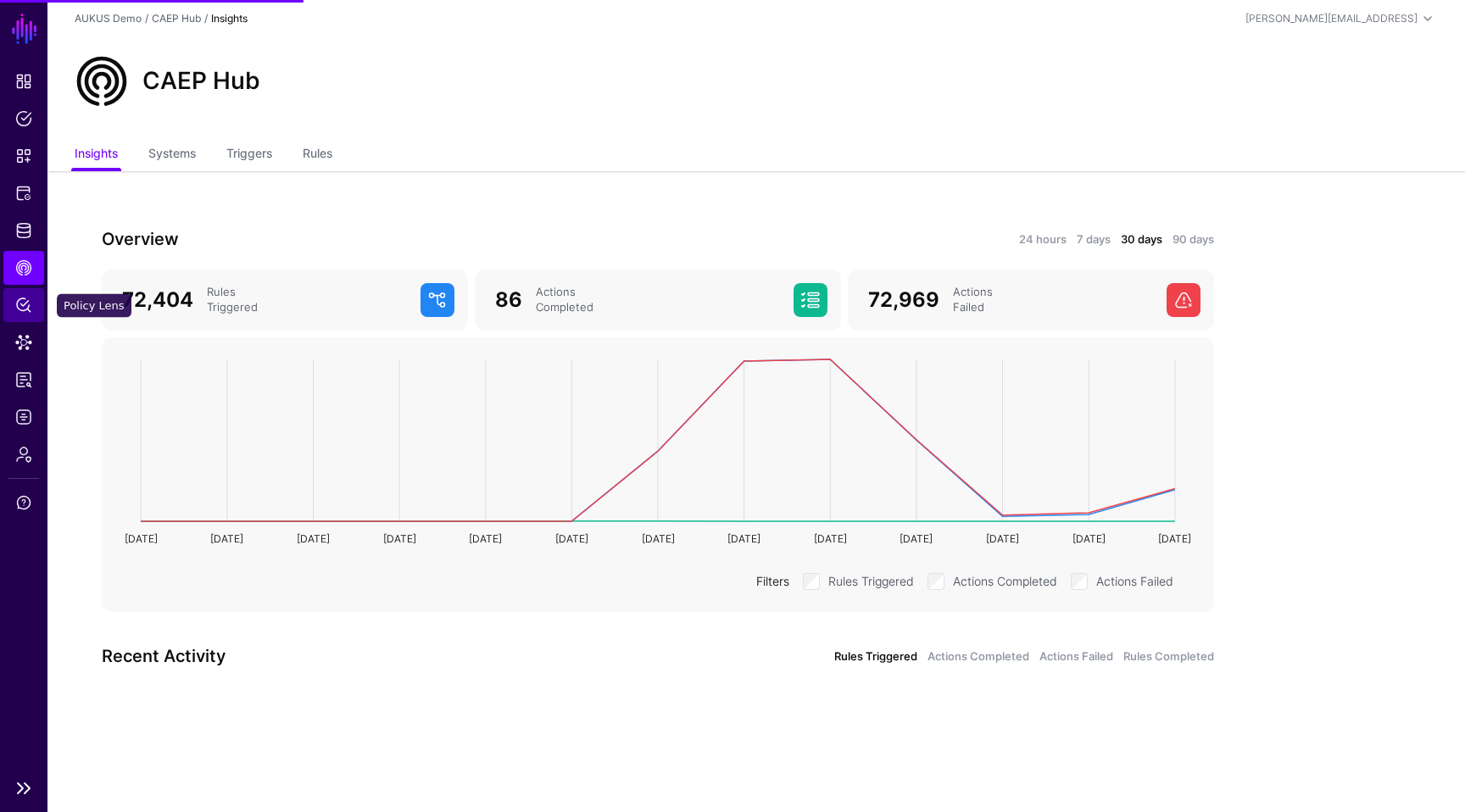
click at [18, 312] on span "Policy Lens" at bounding box center [23, 304] width 17 height 17
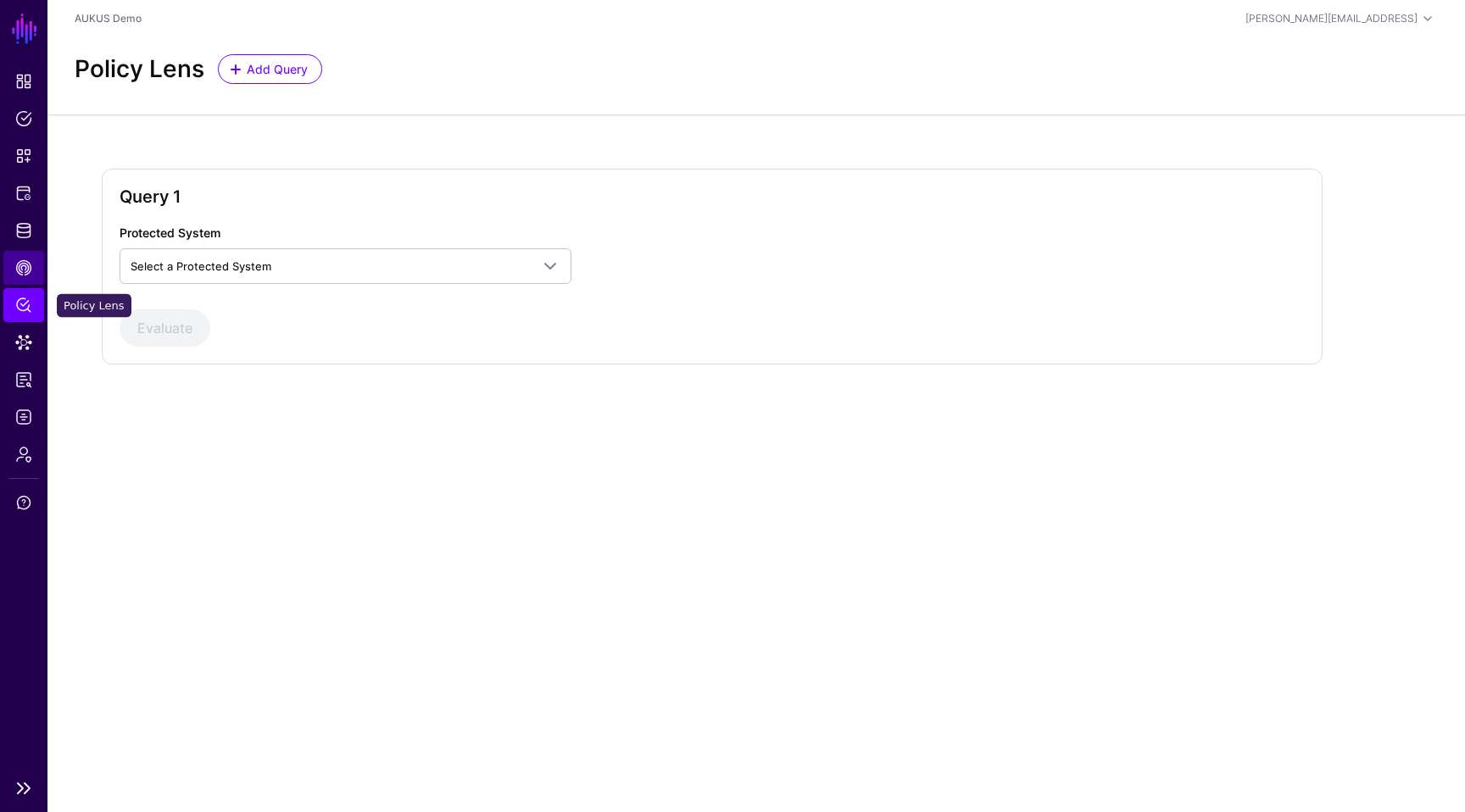
click at [21, 271] on span "CAEP Hub" at bounding box center [23, 268] width 17 height 17
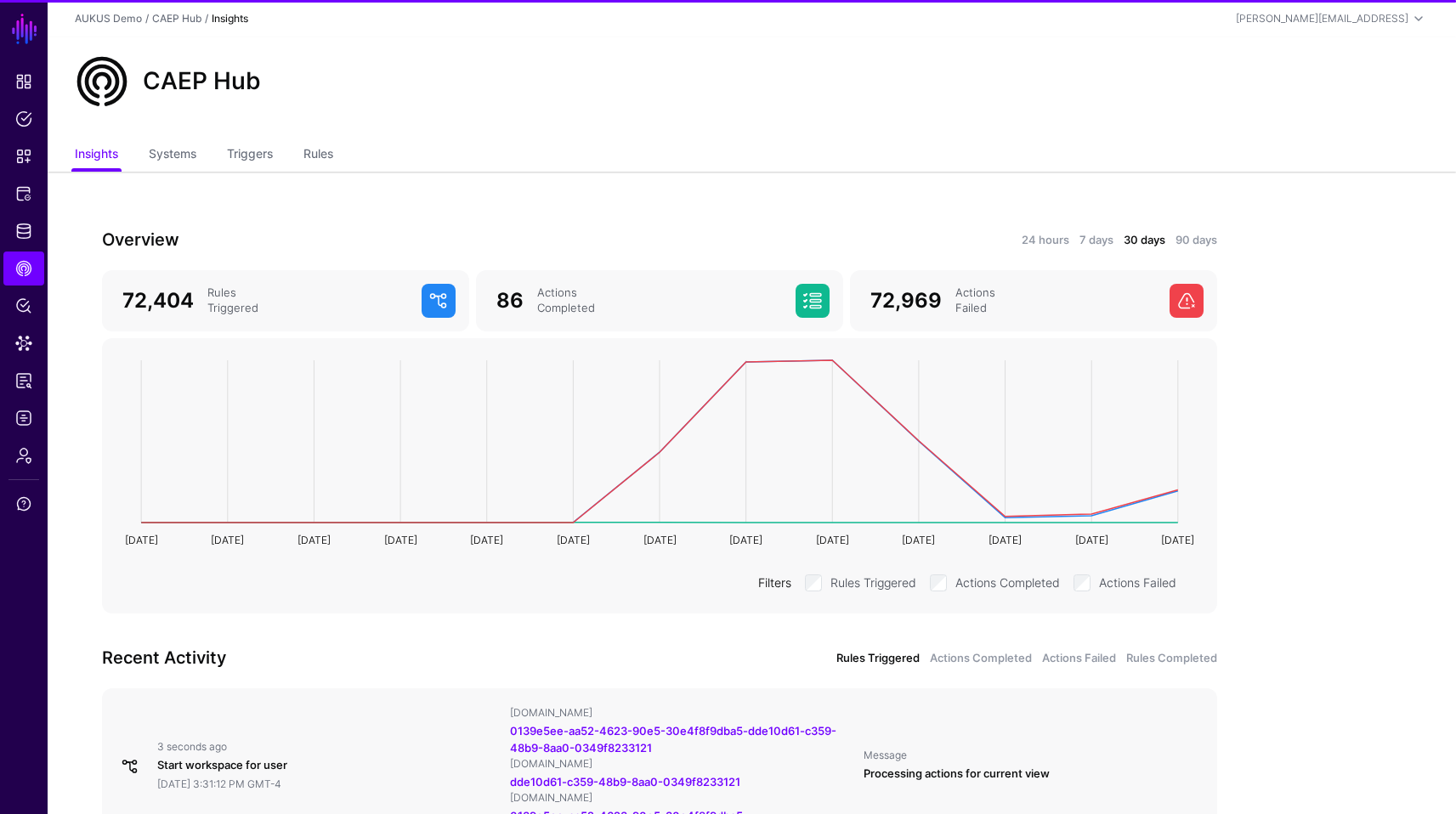
click at [452, 656] on h3 "Recent Activity" at bounding box center [376, 658] width 548 height 27
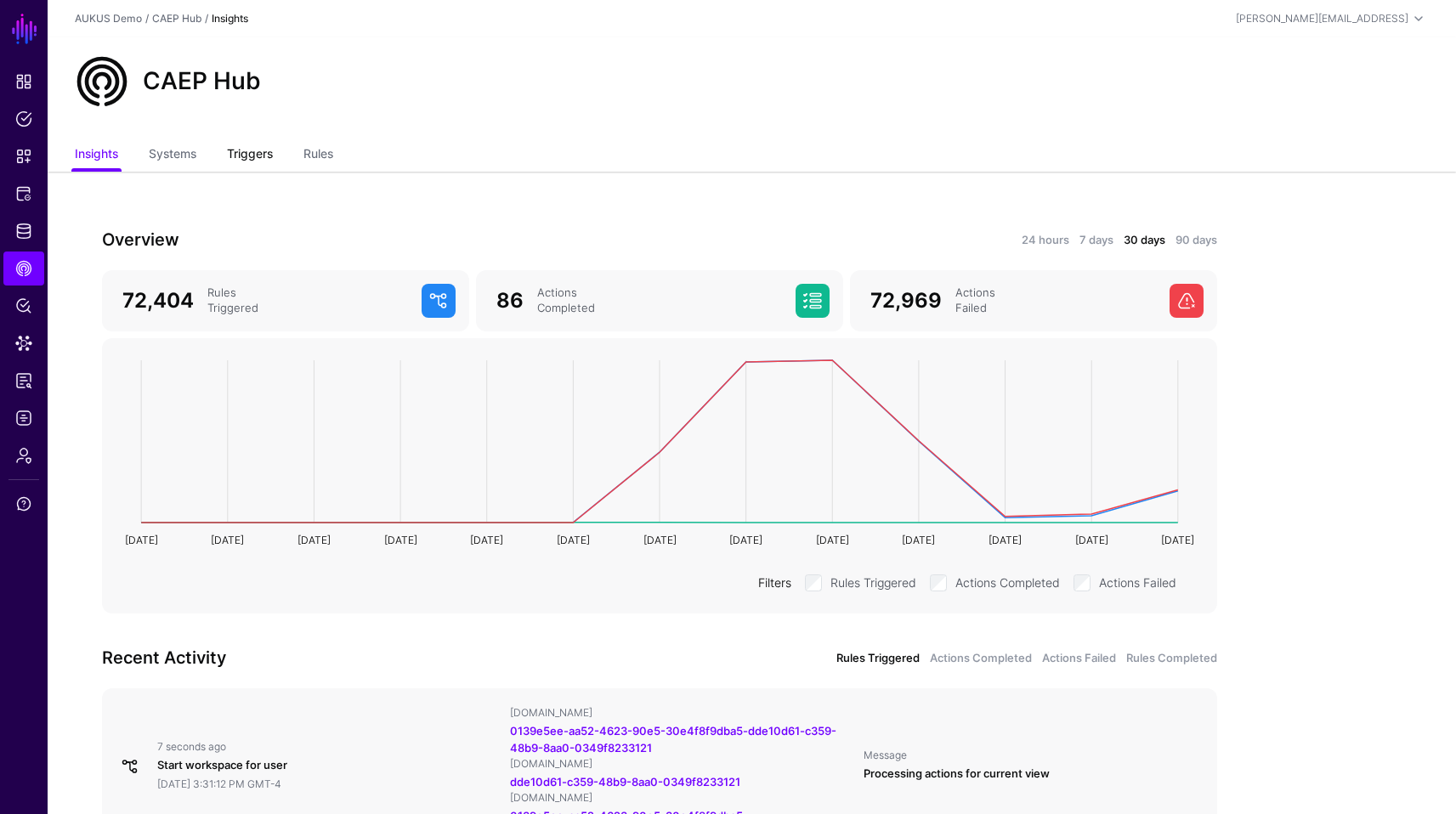
click at [269, 159] on link "Triggers" at bounding box center [250, 155] width 46 height 32
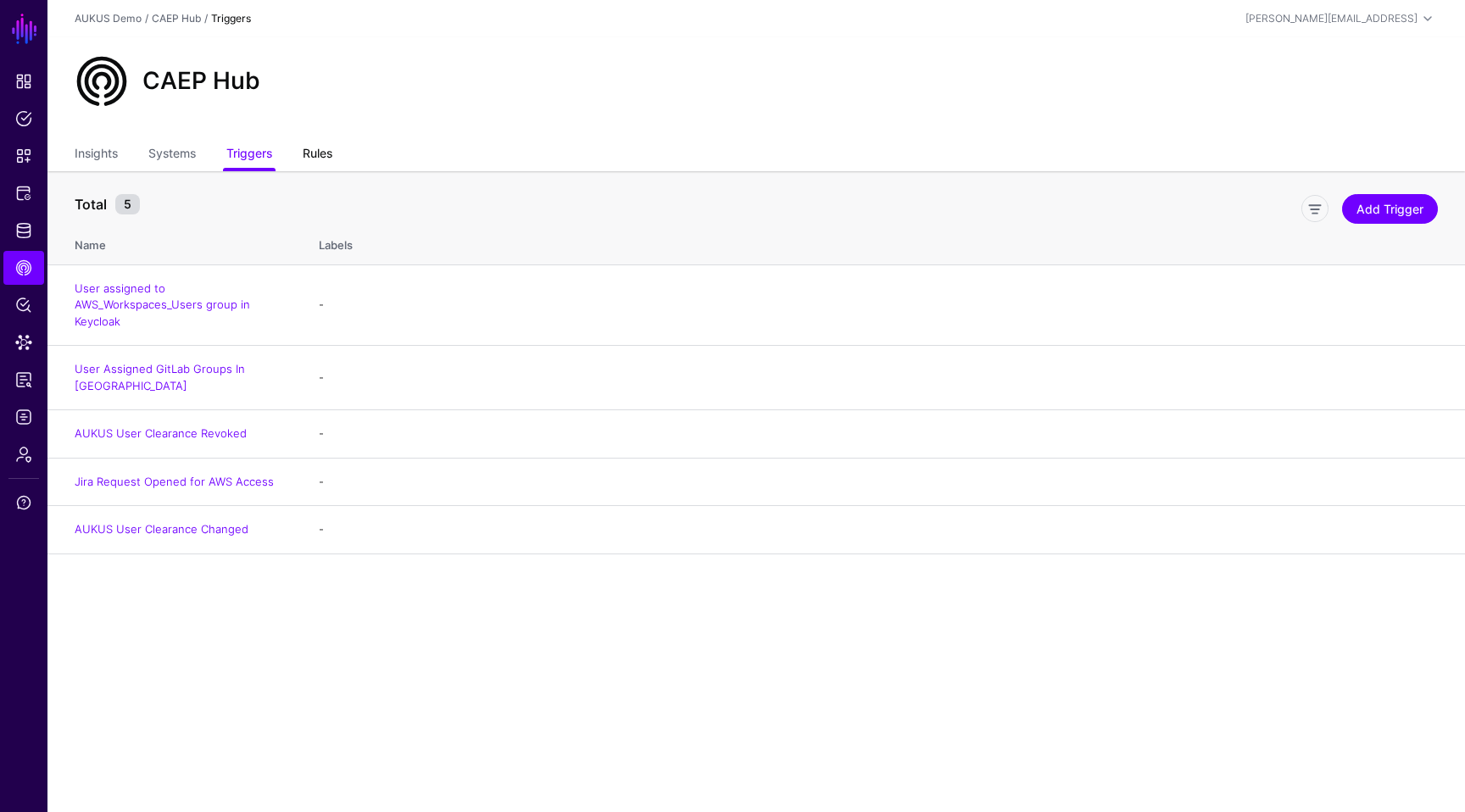
click at [317, 150] on link "Rules" at bounding box center [317, 155] width 30 height 32
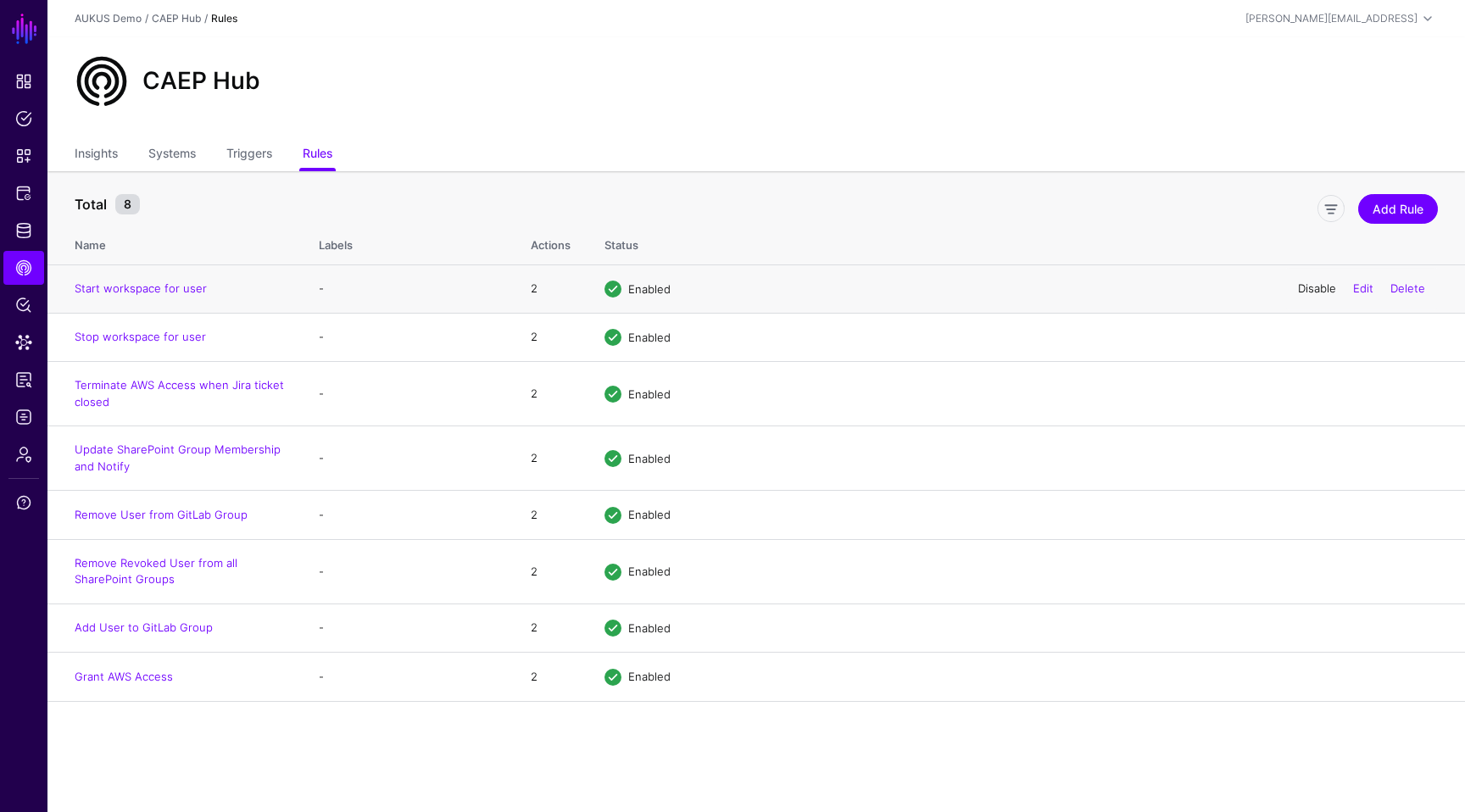
click at [1308, 285] on link "Disable" at bounding box center [1317, 287] width 39 height 13
click at [955, 157] on ul "Insights Systems Triggers Rules" at bounding box center [756, 155] width 1364 height 32
click at [19, 301] on span "Policy Lens" at bounding box center [23, 304] width 17 height 17
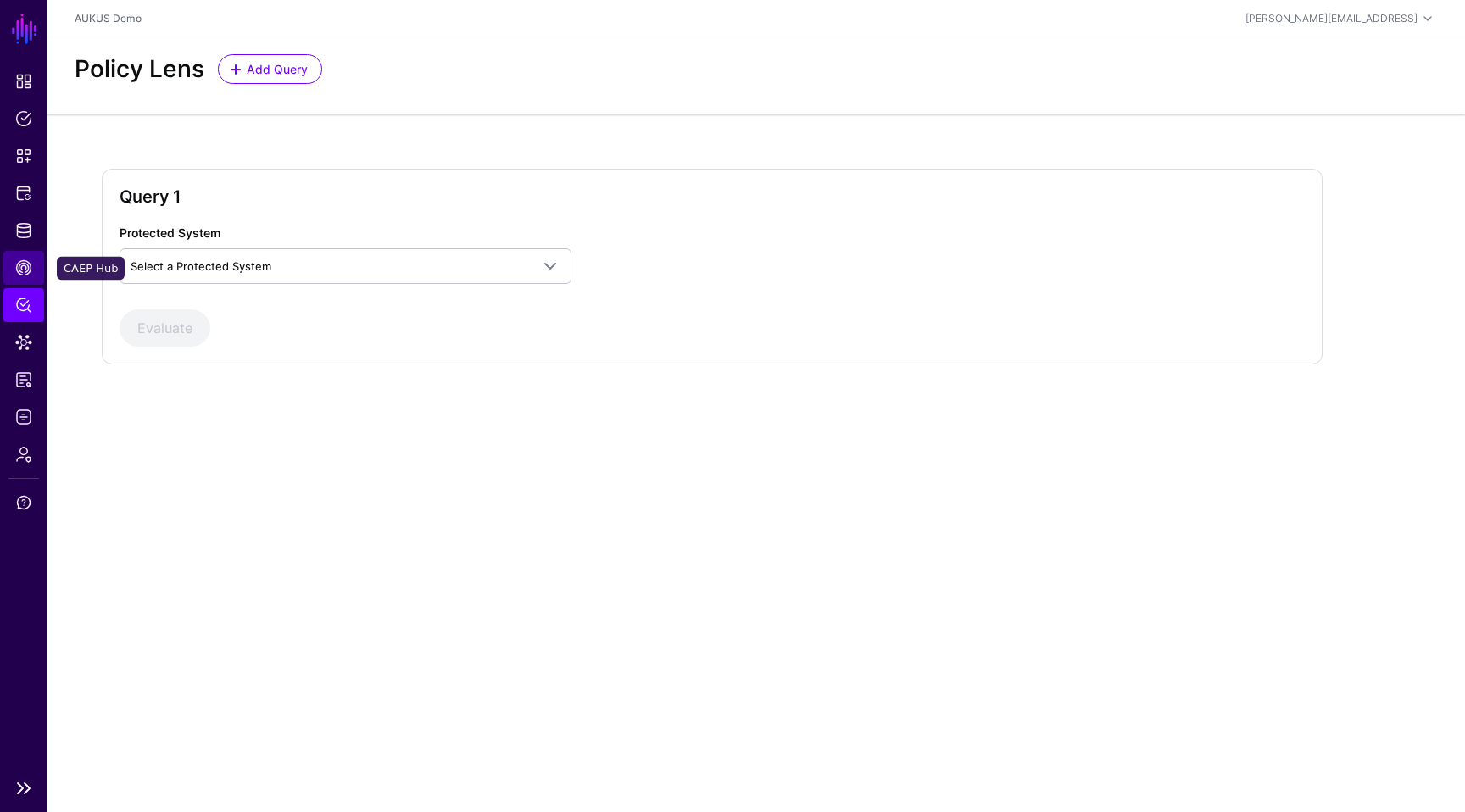
click at [13, 272] on link "CAEP Hub" at bounding box center [23, 268] width 40 height 34
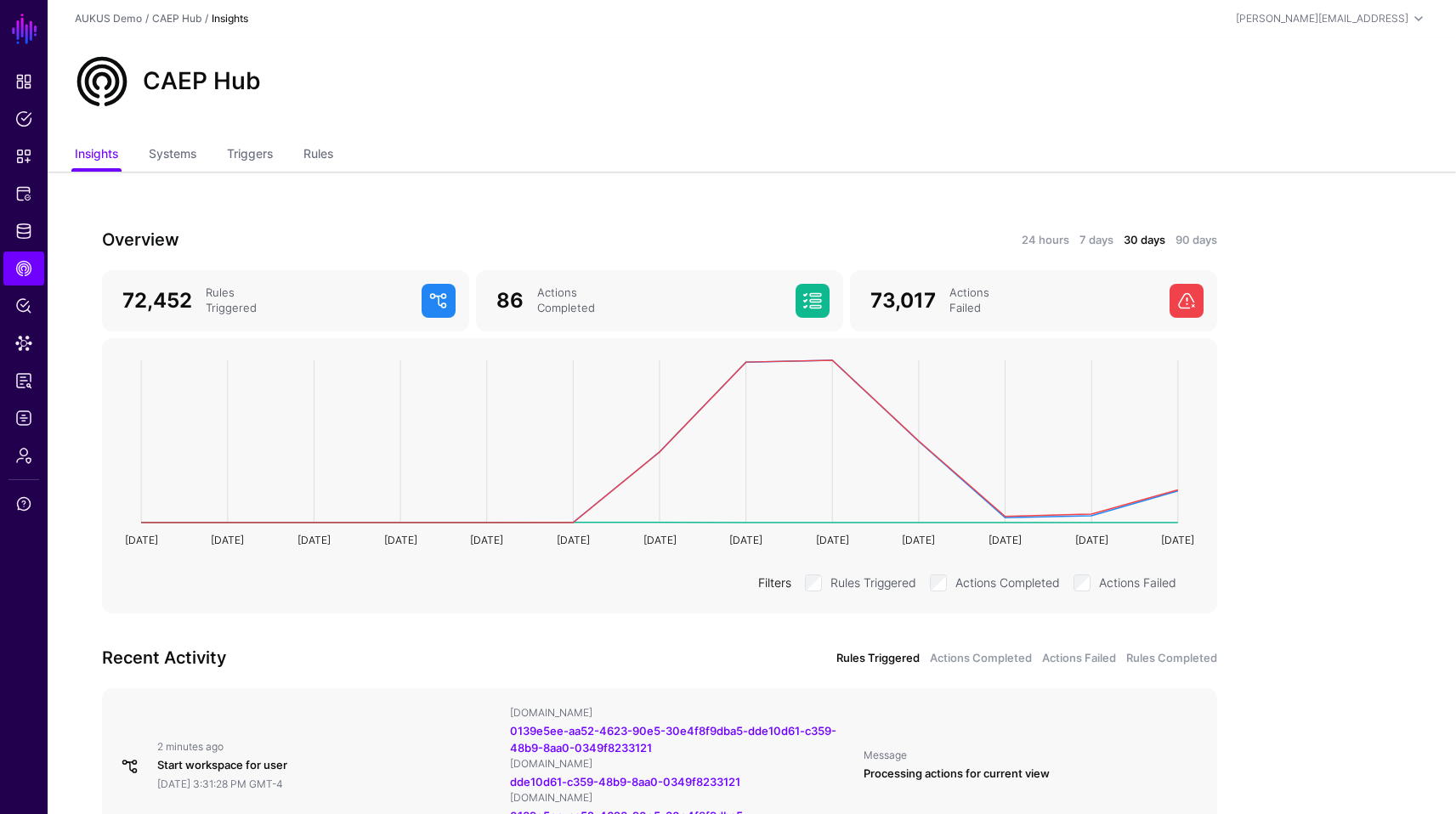
click at [314, 157] on link "Rules" at bounding box center [318, 155] width 30 height 32
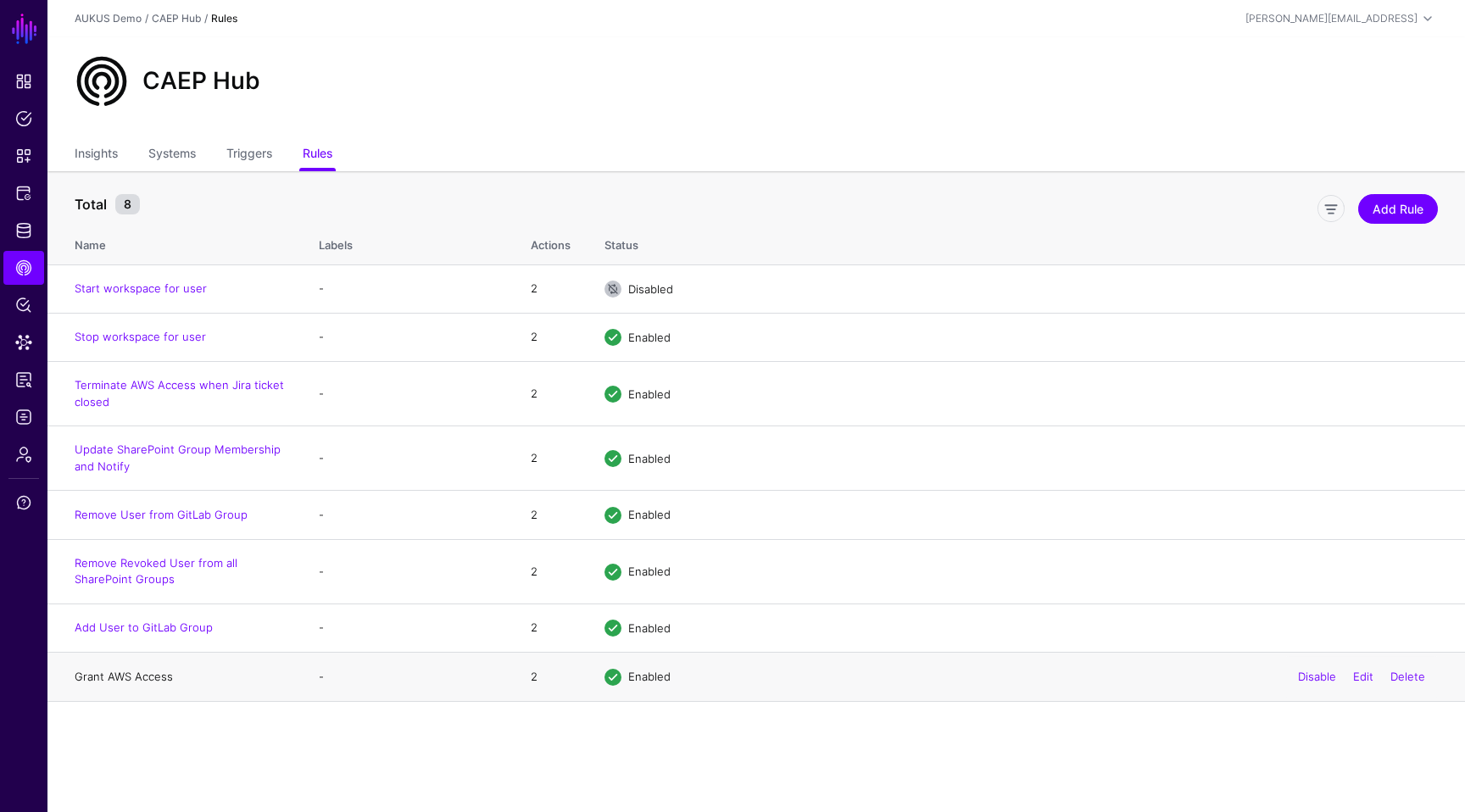
click at [167, 679] on link "Grant AWS Access" at bounding box center [124, 676] width 99 height 13
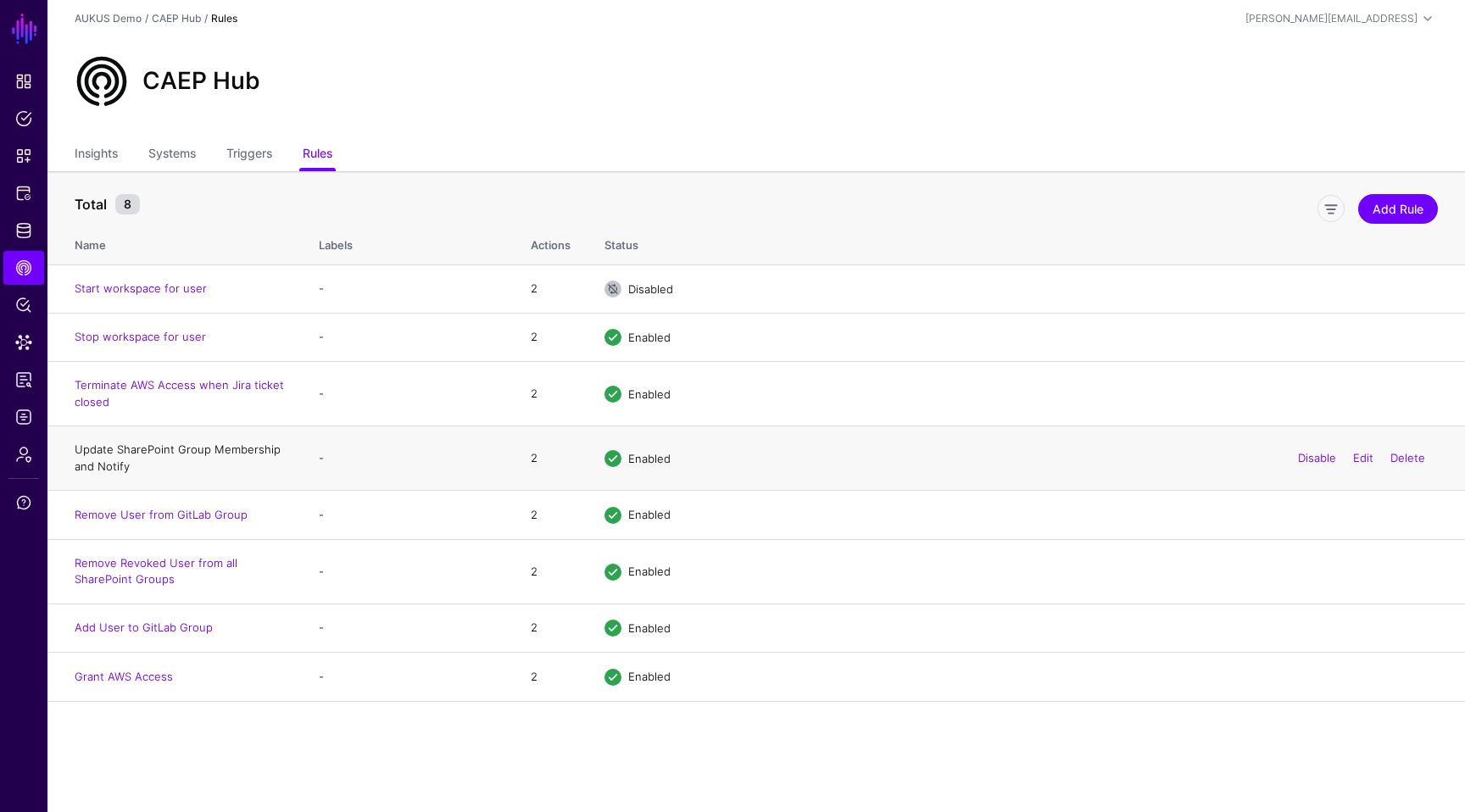
click at [165, 446] on link "Update SharePoint Group Membership and Notify" at bounding box center [177, 457] width 206 height 30
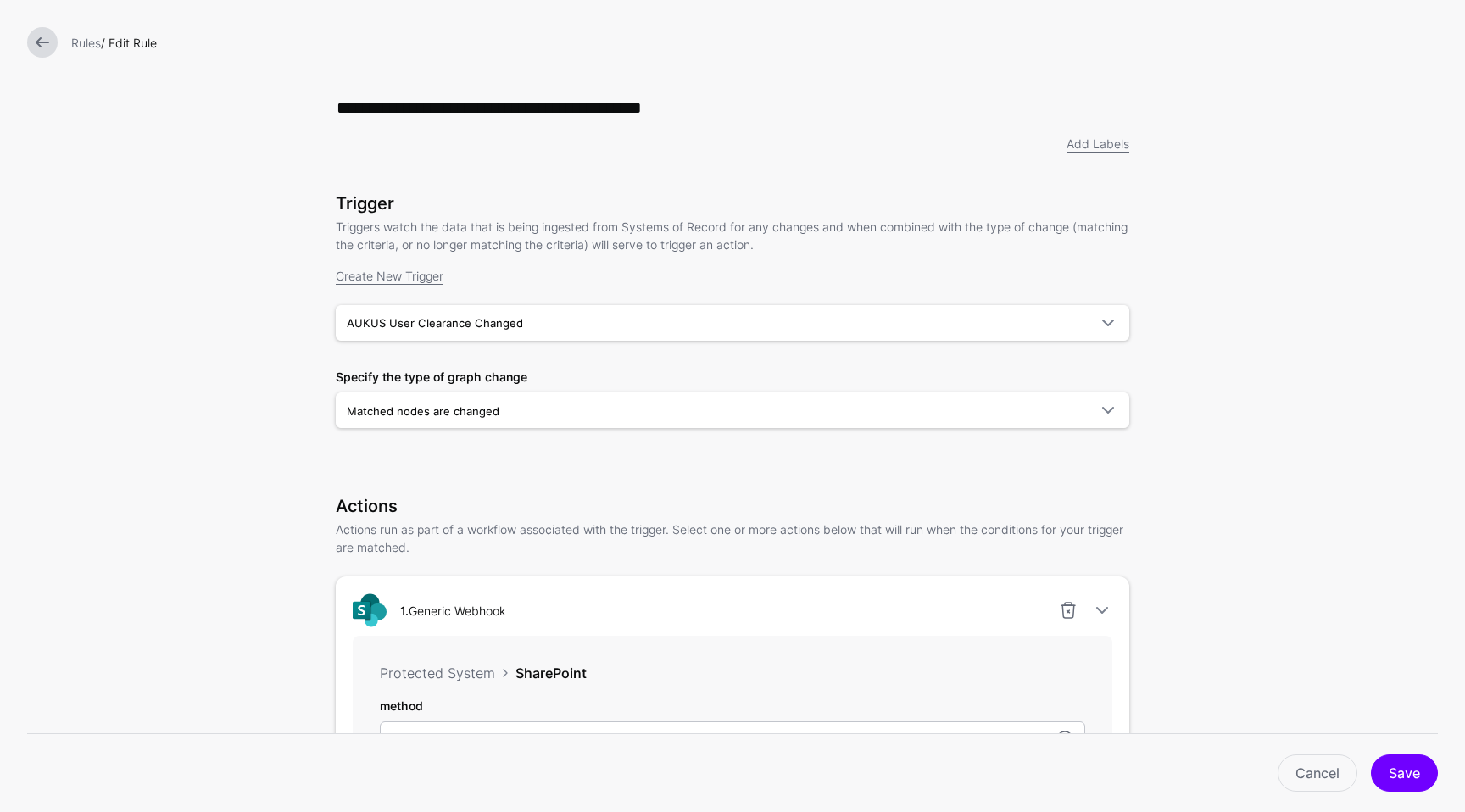
click at [553, 474] on div "Trigger Triggers watch the data that is being ingested from Systems of Record f…" at bounding box center [732, 334] width 793 height 282
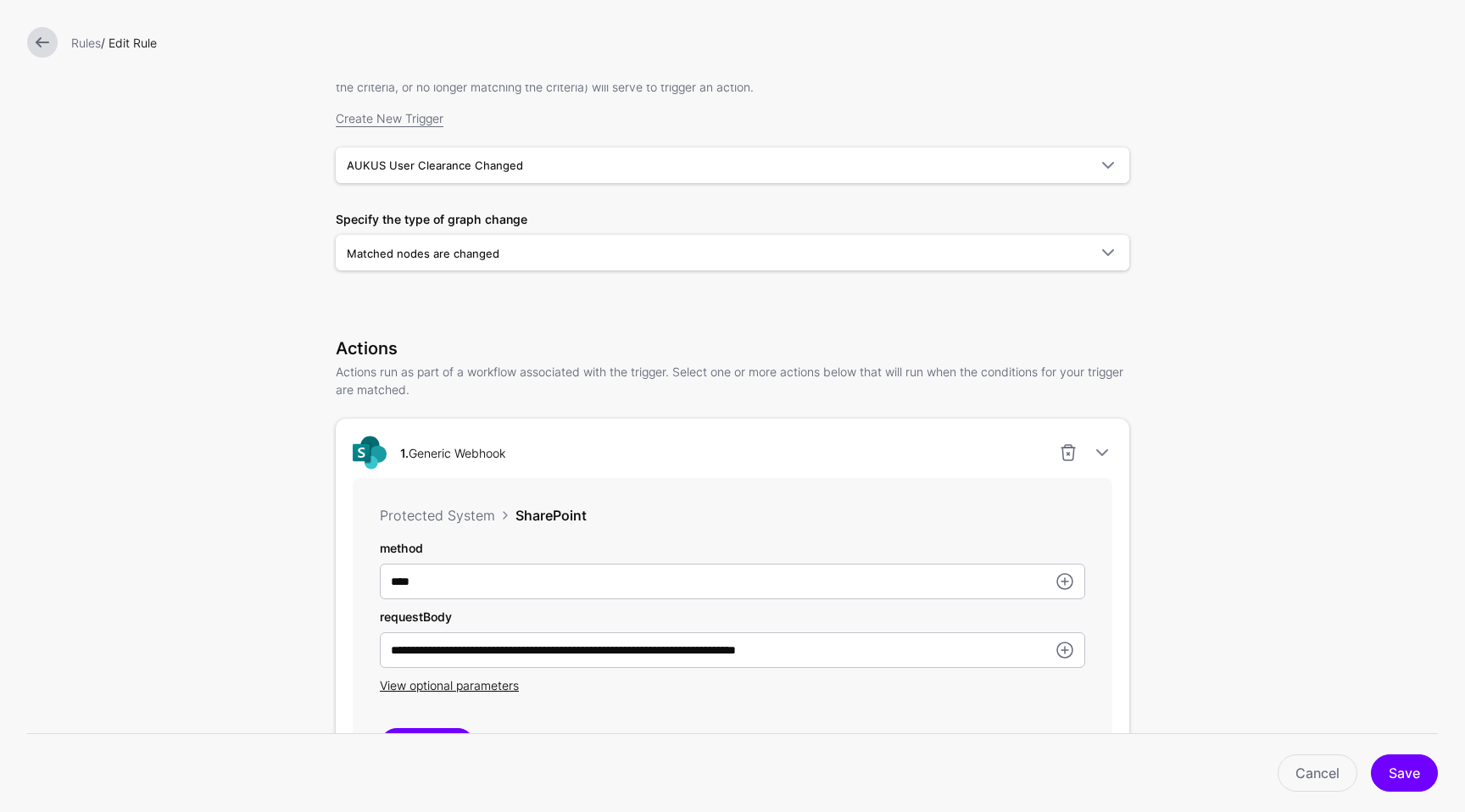
scroll to position [169, 0]
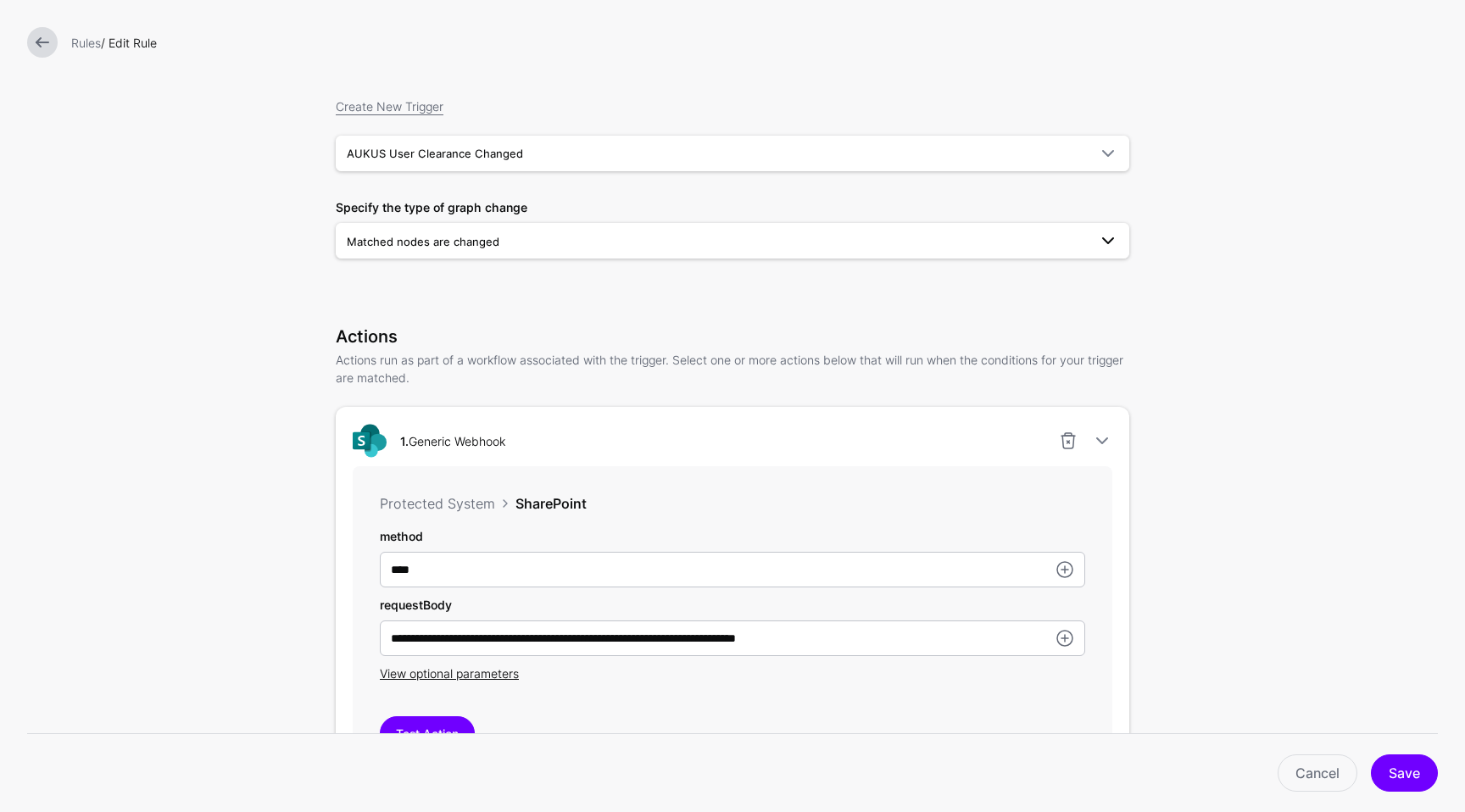
click at [1091, 249] on span at bounding box center [1103, 241] width 30 height 21
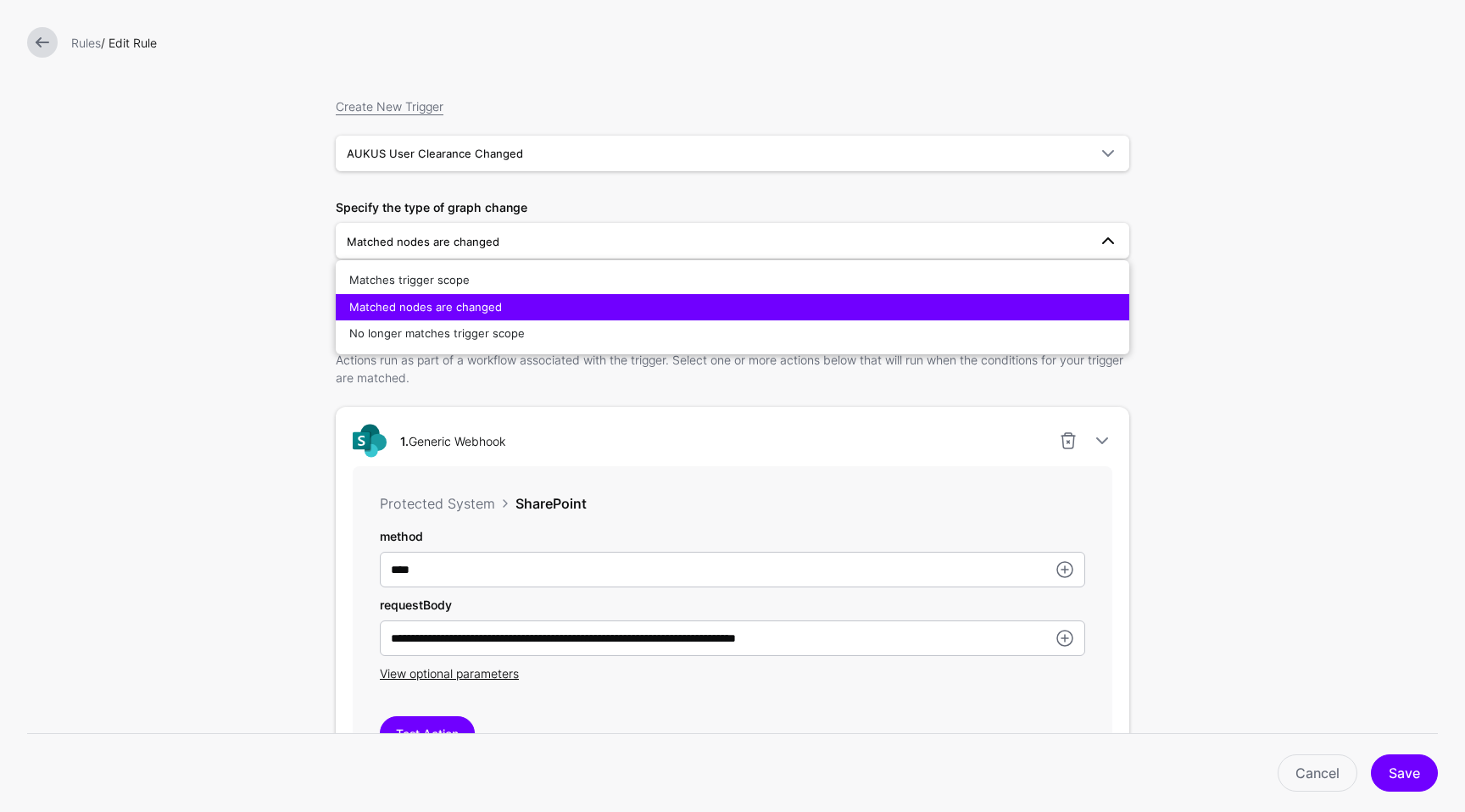
click at [1247, 352] on form "**********" at bounding box center [732, 724] width 1465 height 1787
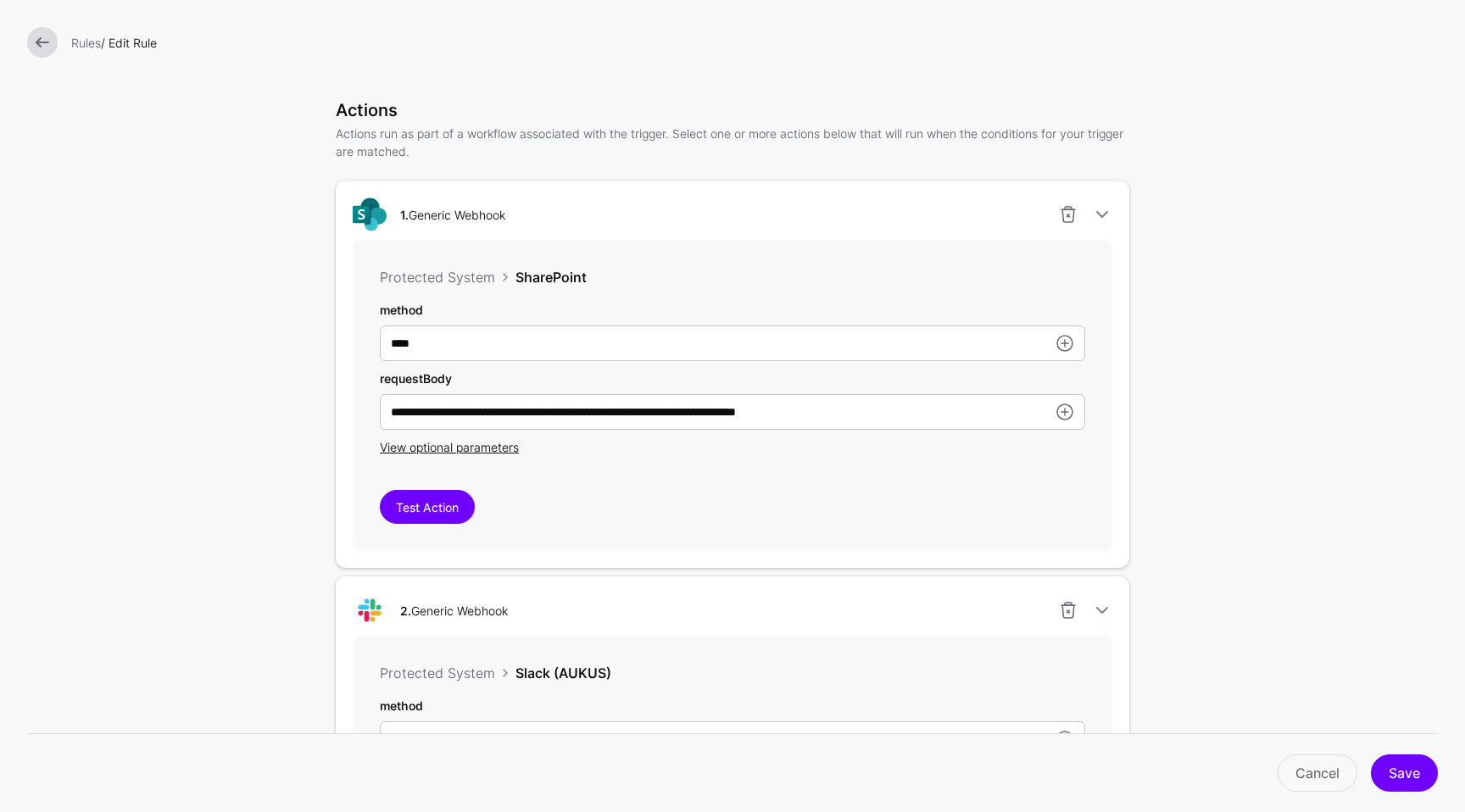
scroll to position [440, 0]
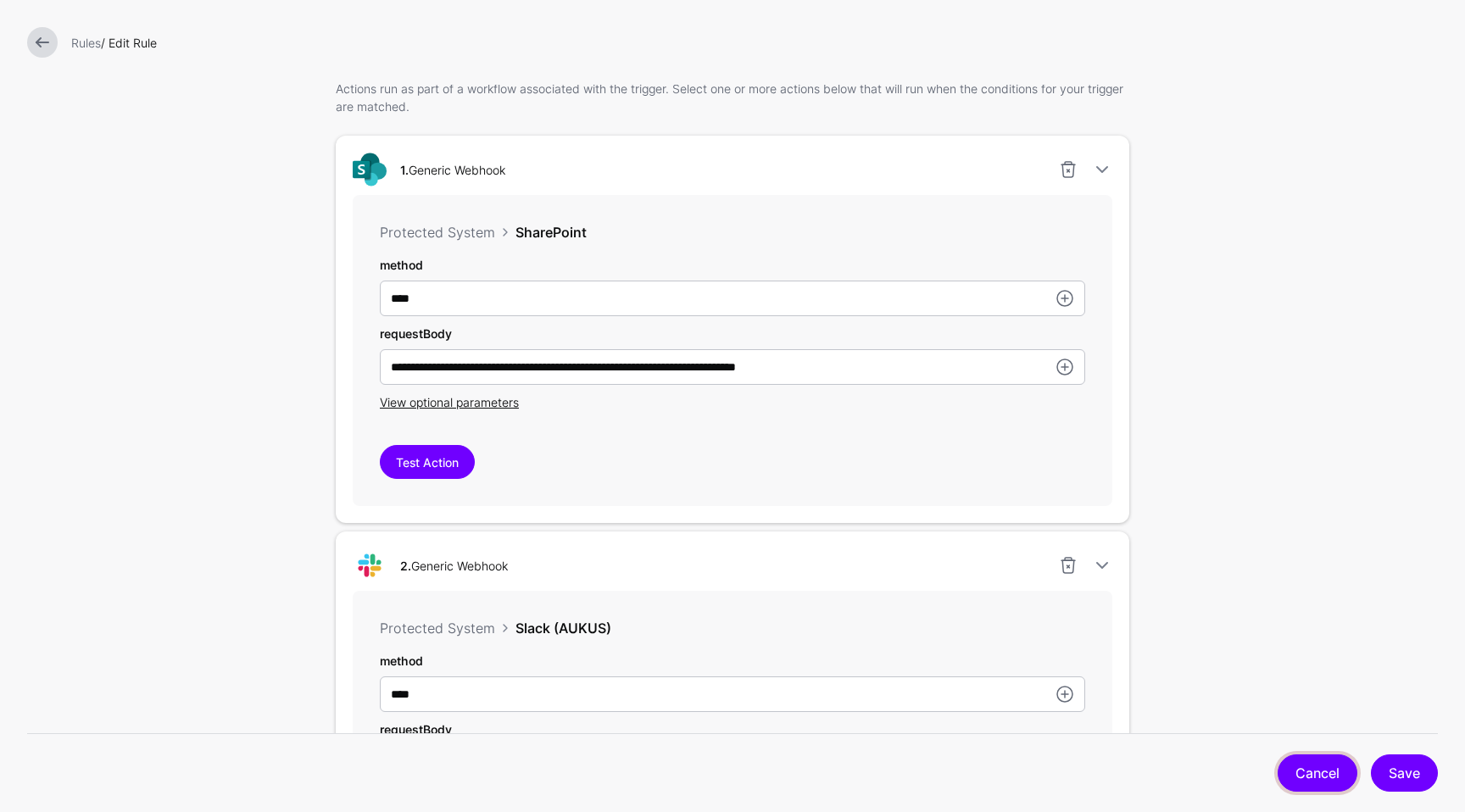
click at [1293, 776] on link "Cancel" at bounding box center [1317, 774] width 80 height 38
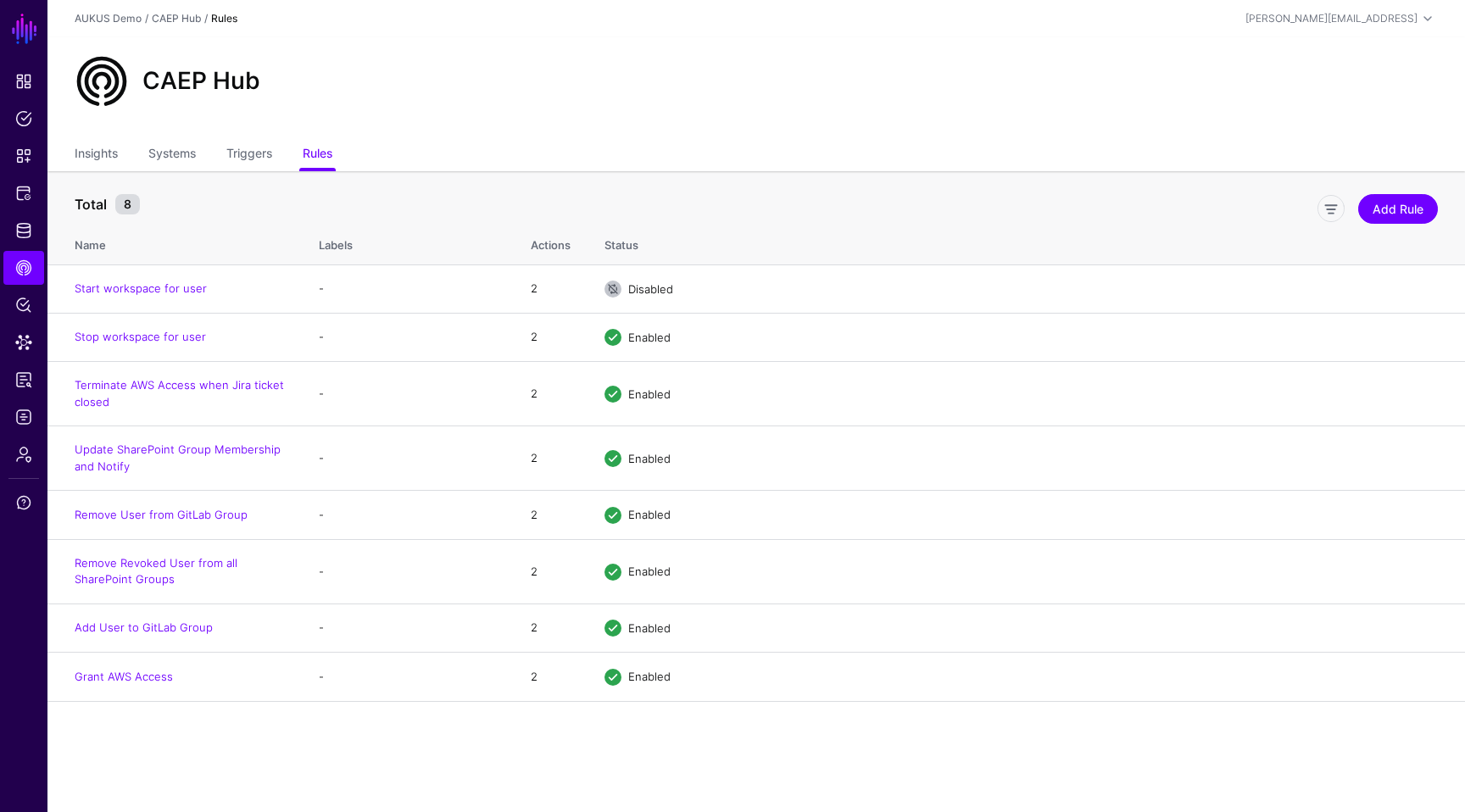
click at [369, 732] on main "SGNL Dashboard Policies Snippets Protected Systems Identity Data Fabric CAEP Hu…" at bounding box center [732, 406] width 1465 height 812
click at [199, 565] on link "Remove Revoked User from all SharePoint Groups" at bounding box center [156, 571] width 163 height 30
click at [316, 699] on td "-" at bounding box center [407, 677] width 212 height 48
click at [235, 456] on link "Update SharePoint Group Membership and Notify" at bounding box center [177, 457] width 206 height 30
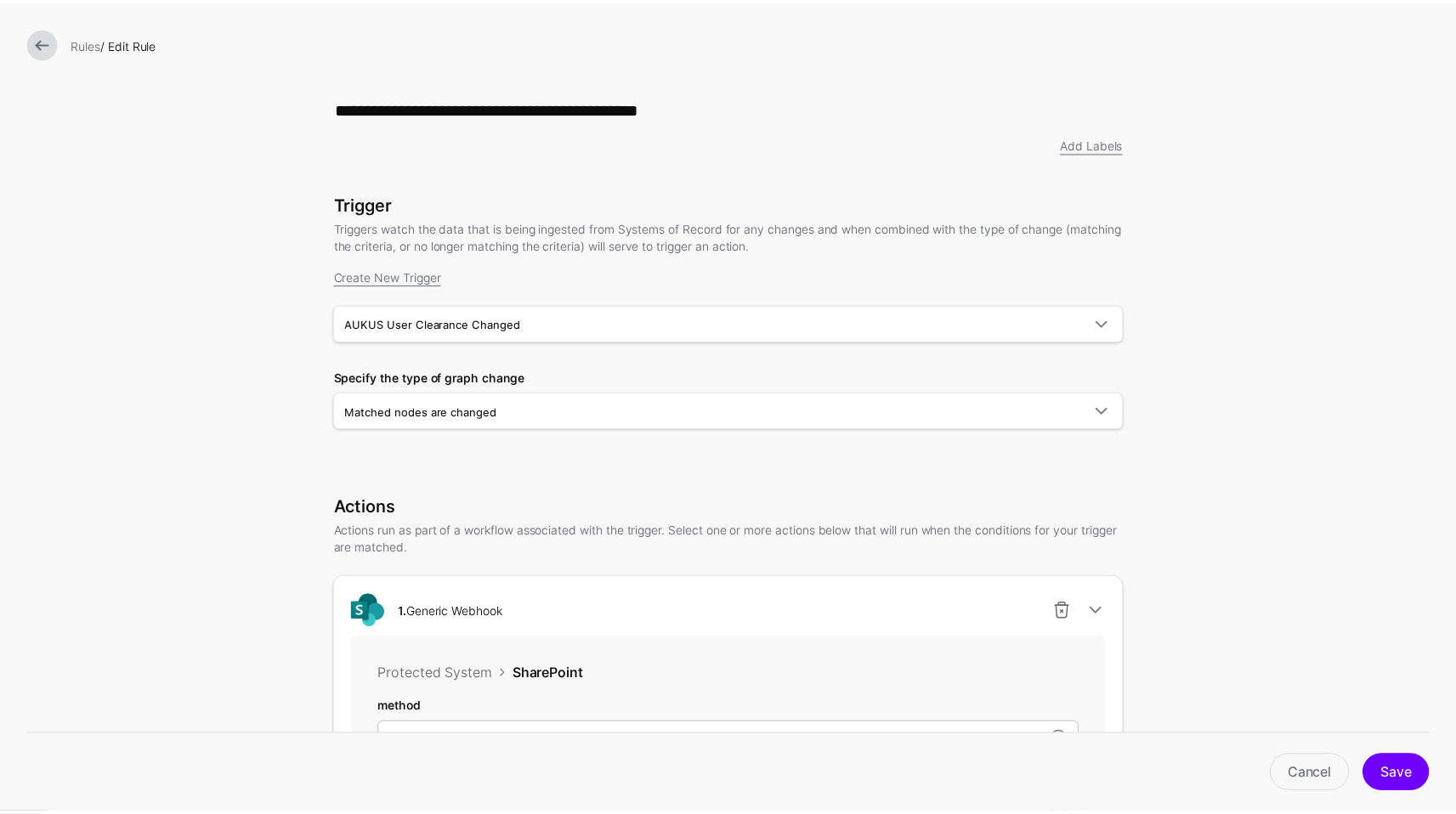
scroll to position [34, 0]
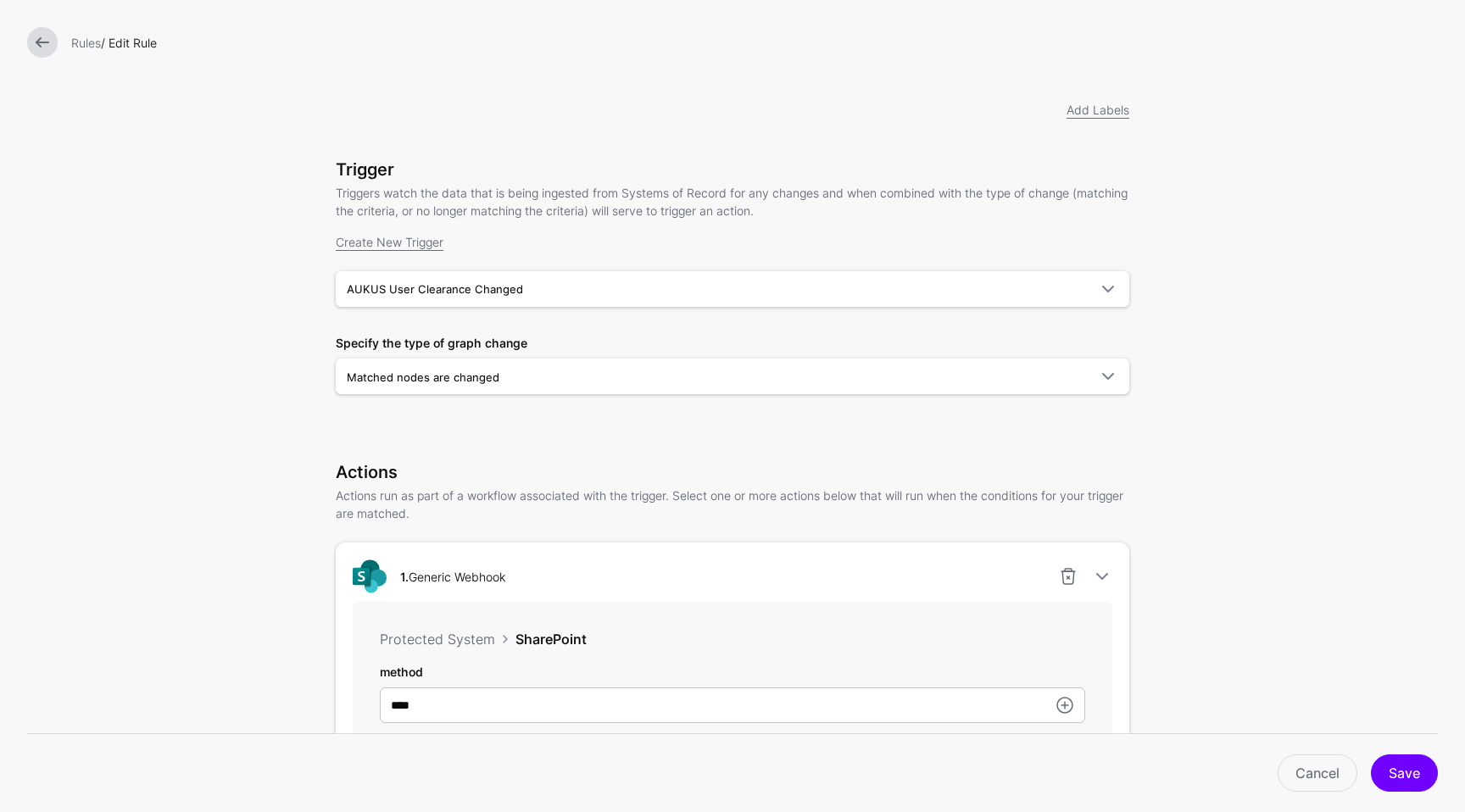
click at [53, 35] on link at bounding box center [42, 42] width 30 height 30
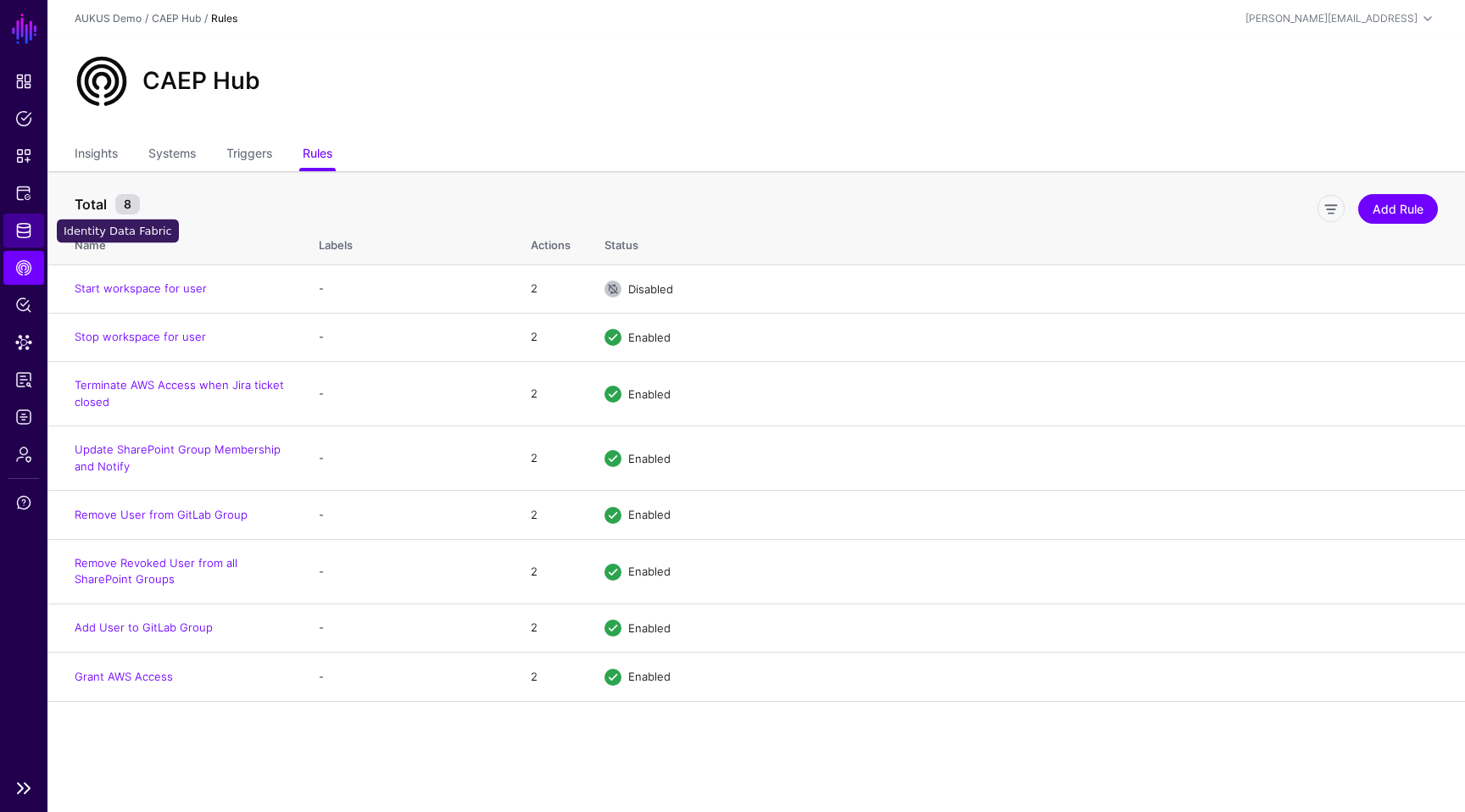
click at [32, 232] on link "Identity Data Fabric" at bounding box center [23, 231] width 40 height 34
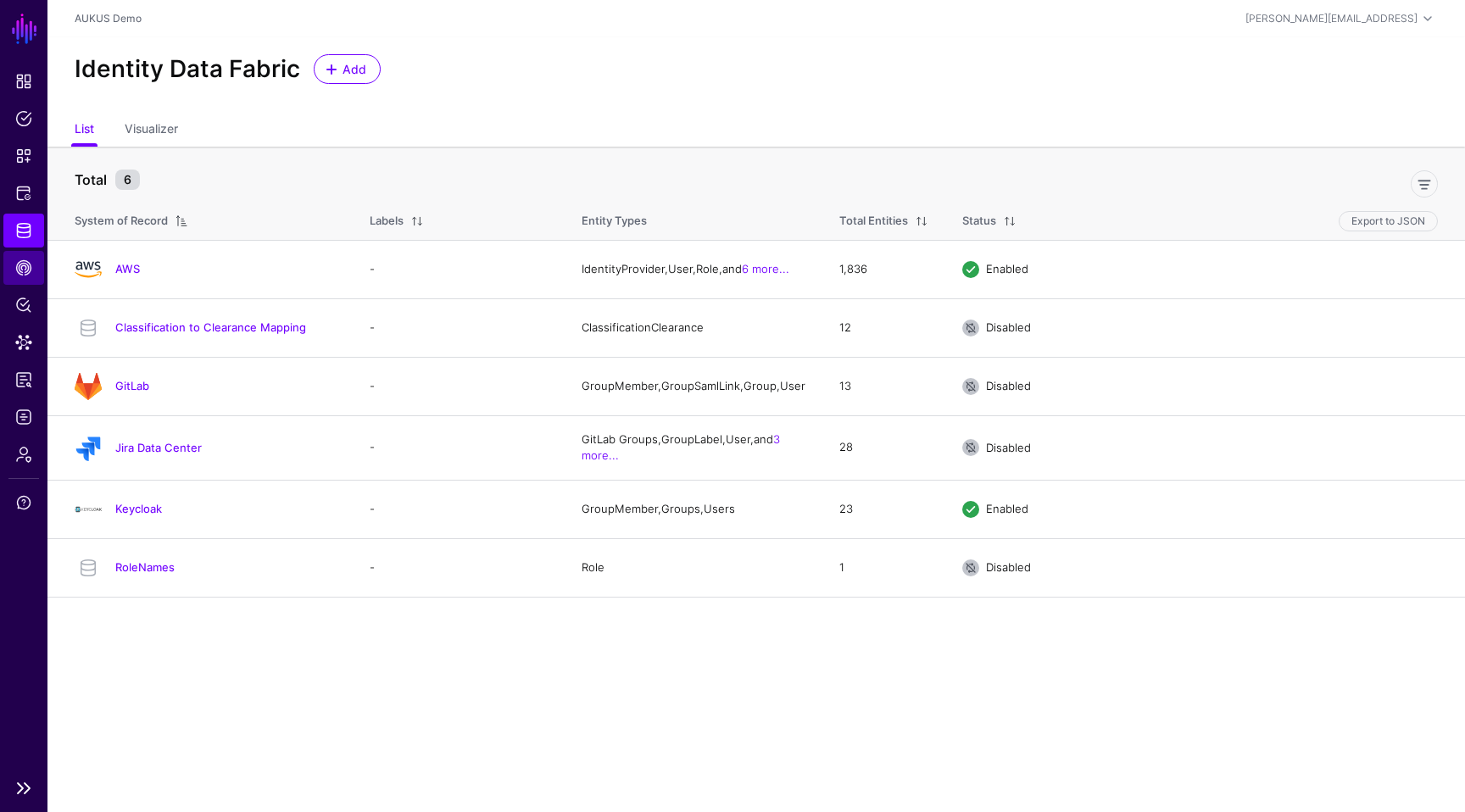
click at [17, 283] on link "CAEP Hub" at bounding box center [23, 268] width 40 height 34
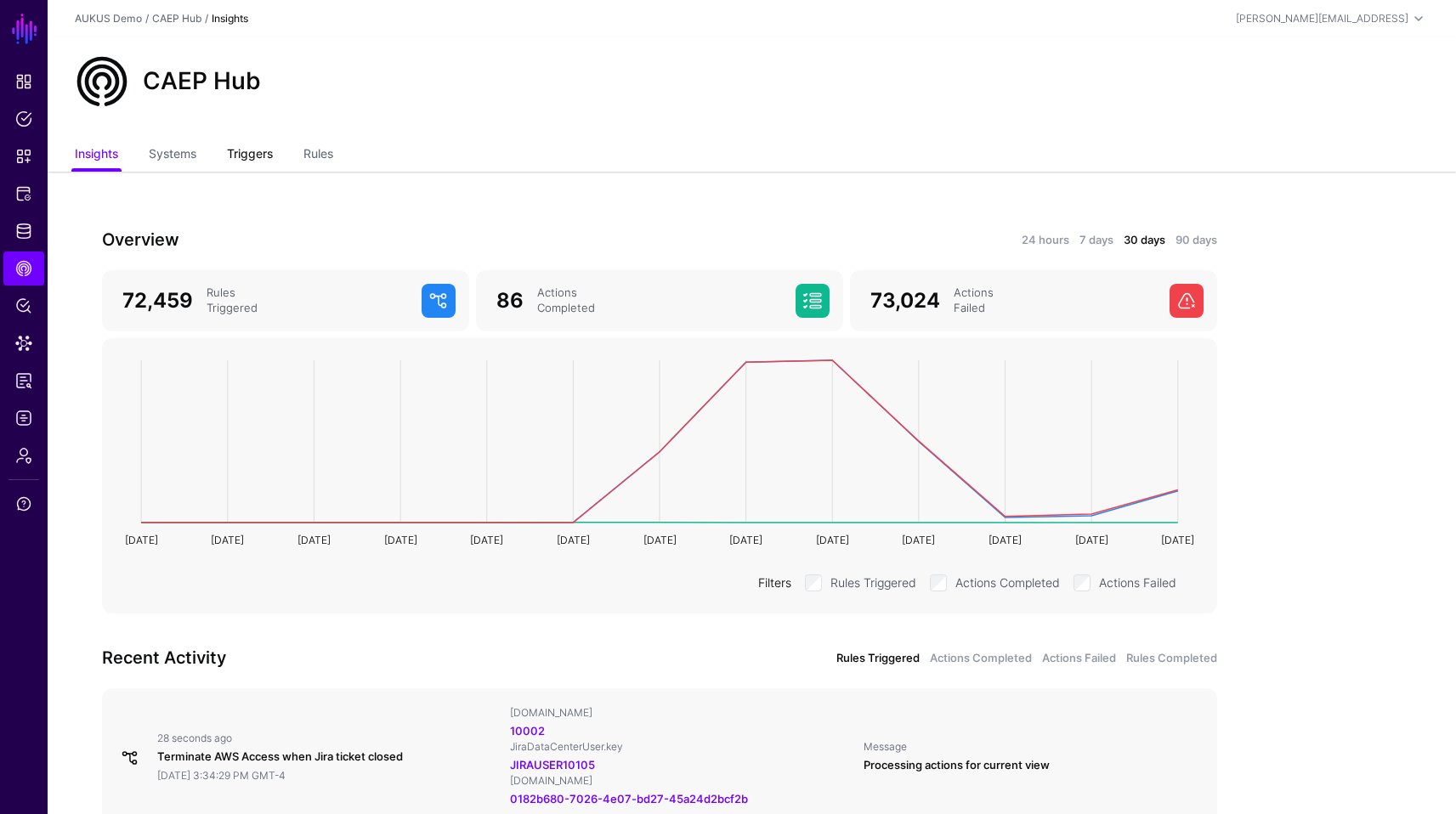
click at [259, 157] on link "Triggers" at bounding box center [250, 155] width 46 height 32
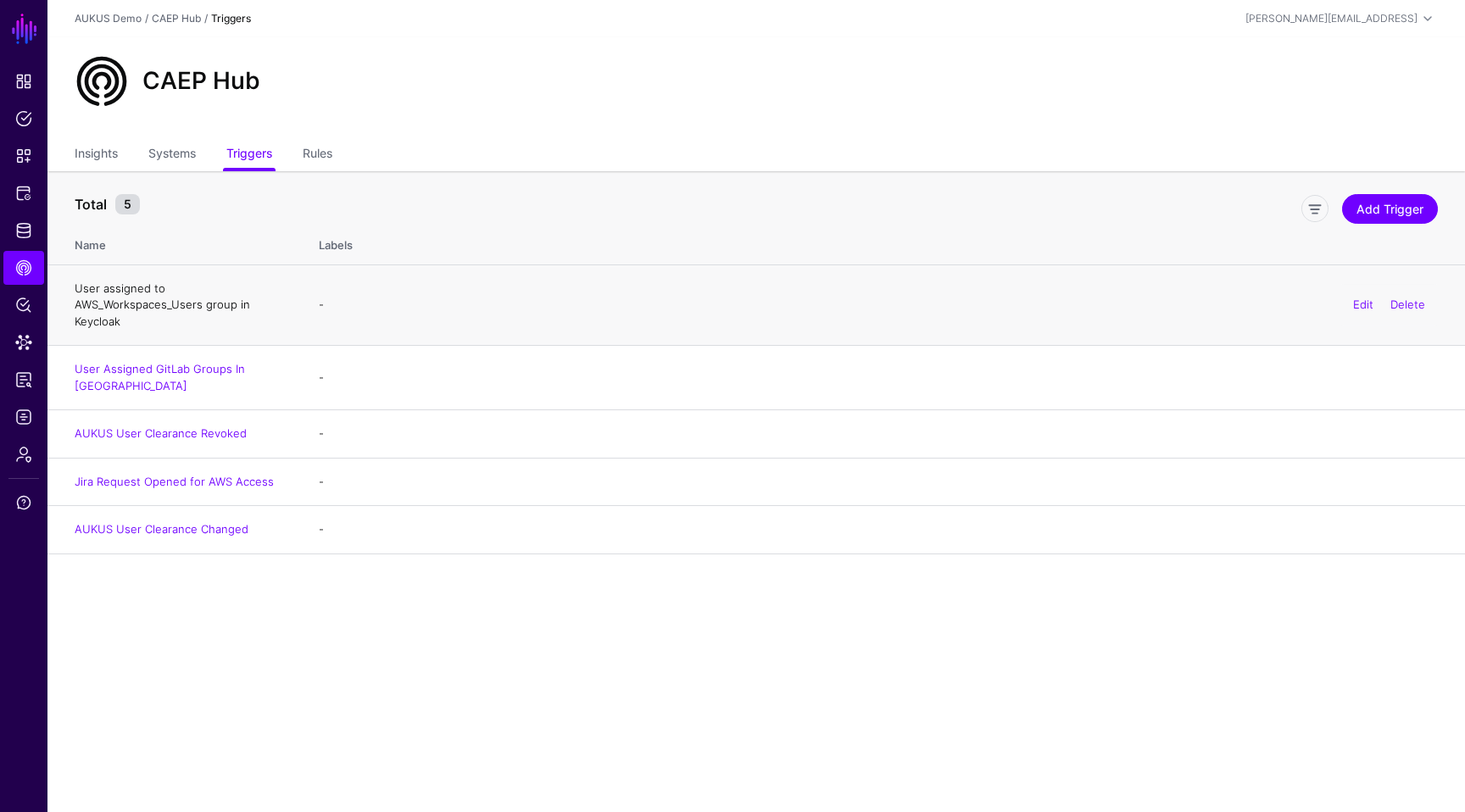
click at [186, 307] on link "User assigned to AWS_Workspaces_Users group in Keycloak" at bounding box center [162, 304] width 176 height 47
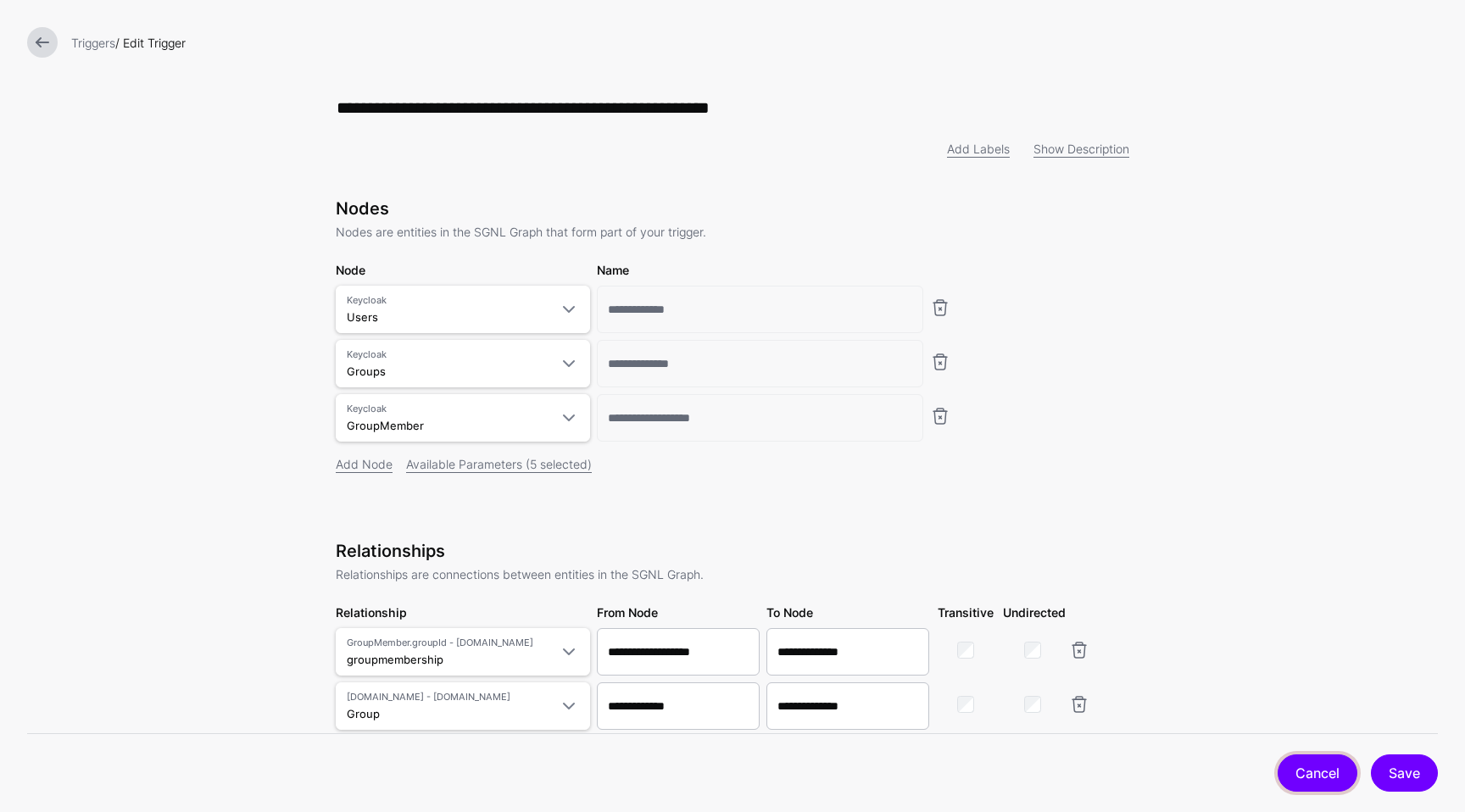
click at [1314, 771] on link "Cancel" at bounding box center [1317, 774] width 80 height 38
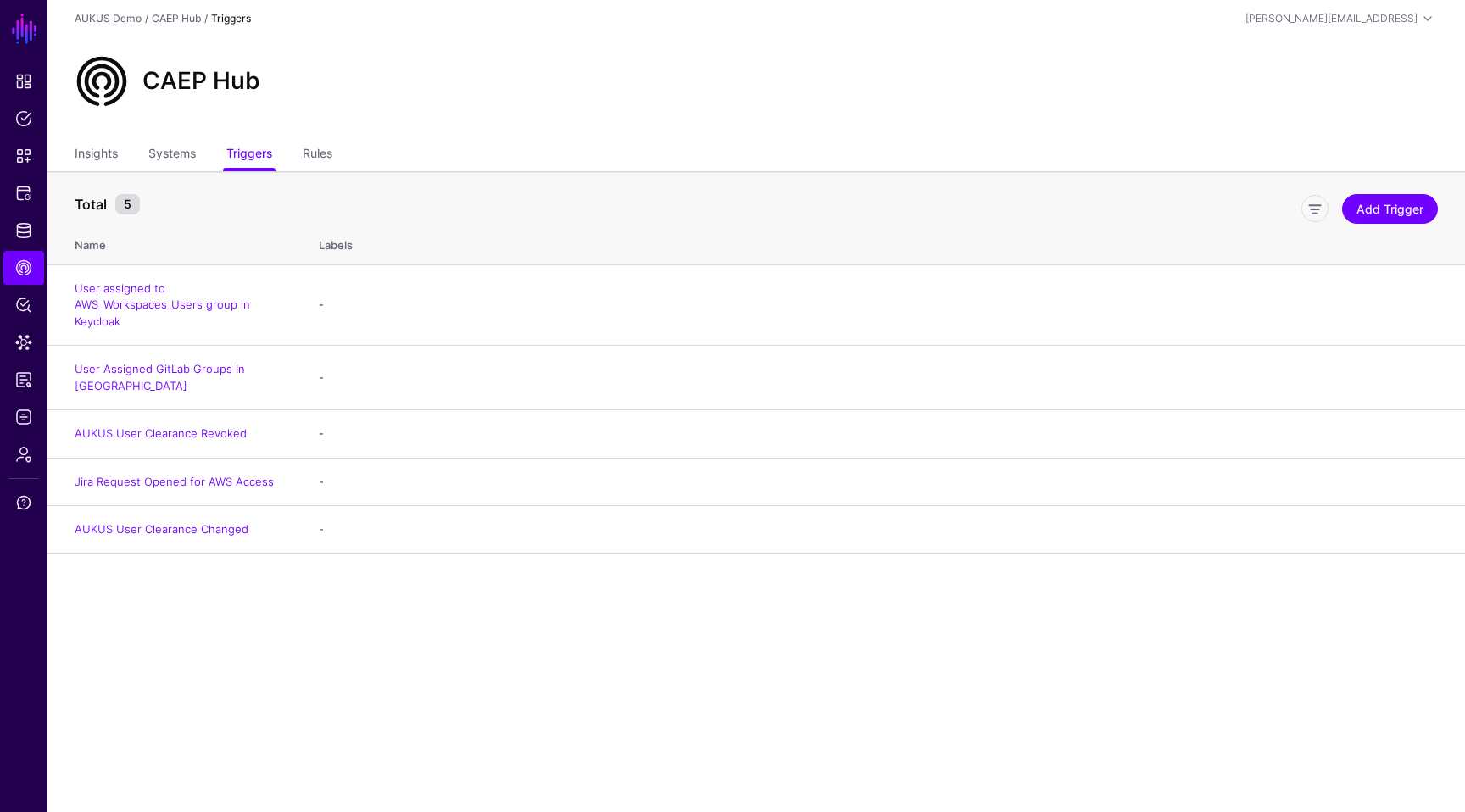
click at [365, 640] on main "SGNL Dashboard Policies Snippets Protected Systems Identity Data Fabric CAEP Hu…" at bounding box center [732, 406] width 1465 height 812
click at [29, 272] on span "CAEP Hub" at bounding box center [23, 268] width 17 height 17
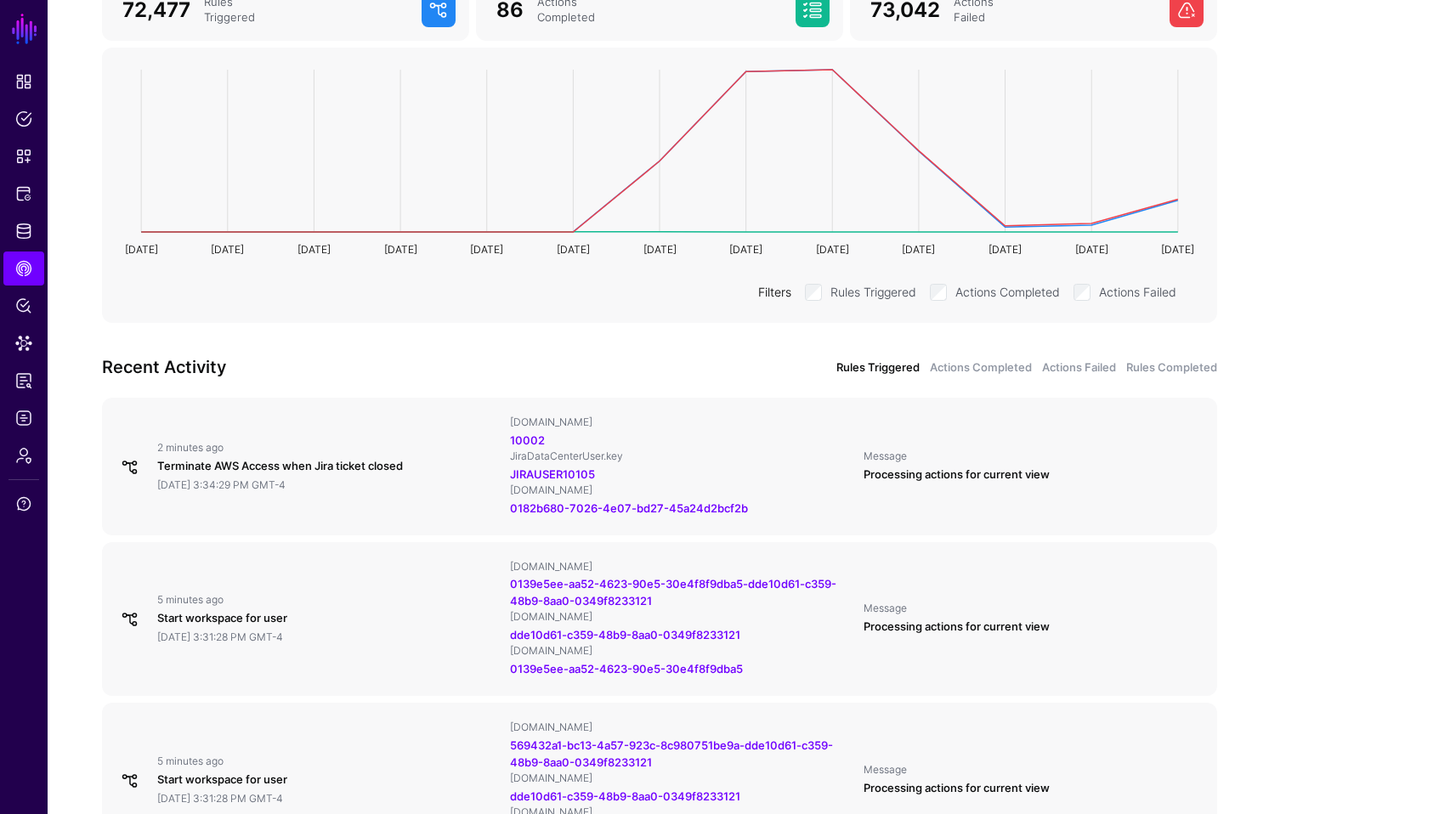
scroll to position [306, 0]
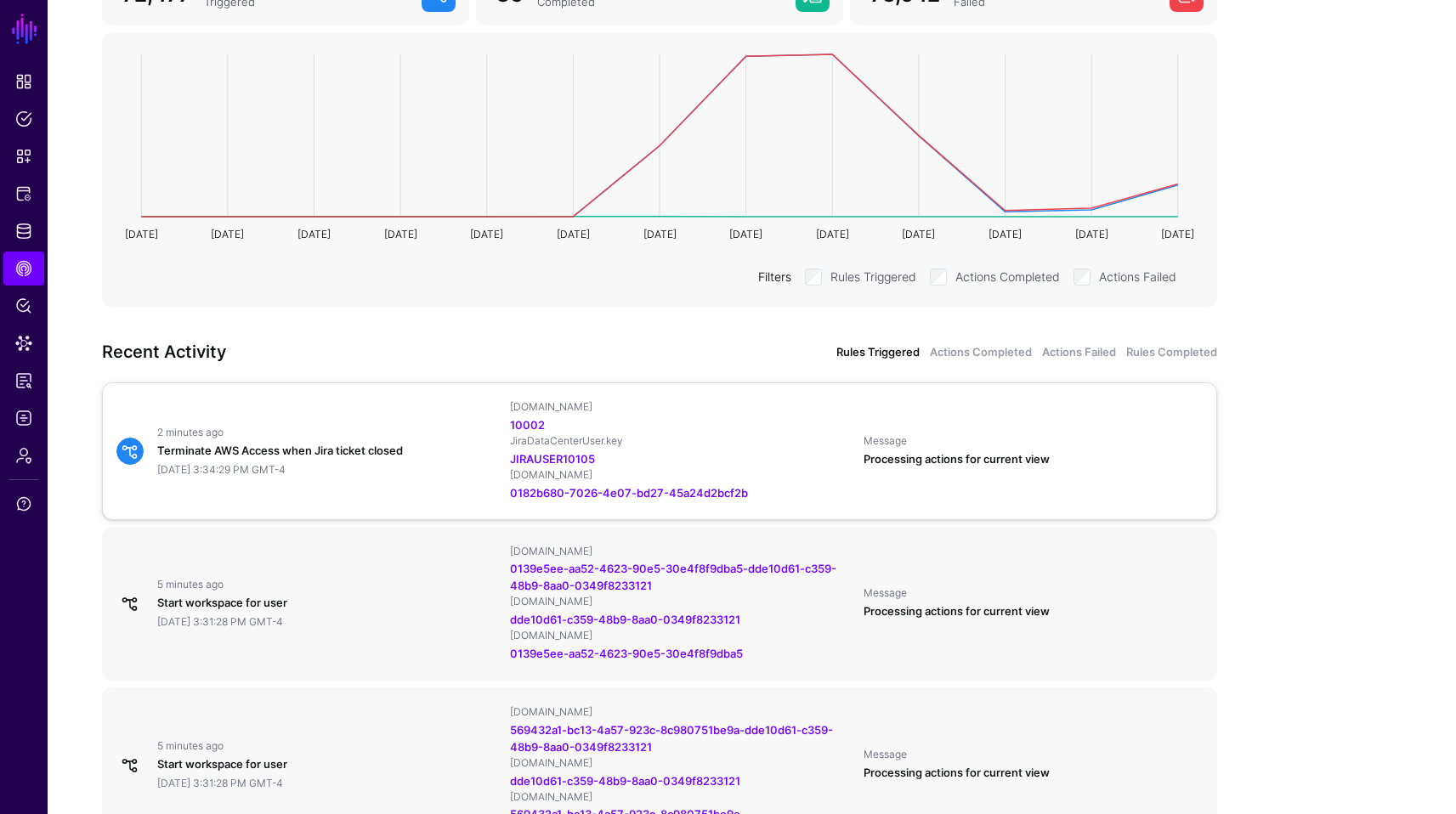
click at [275, 450] on div "Terminate AWS Access when Jira ticket closed" at bounding box center [327, 451] width 339 height 17
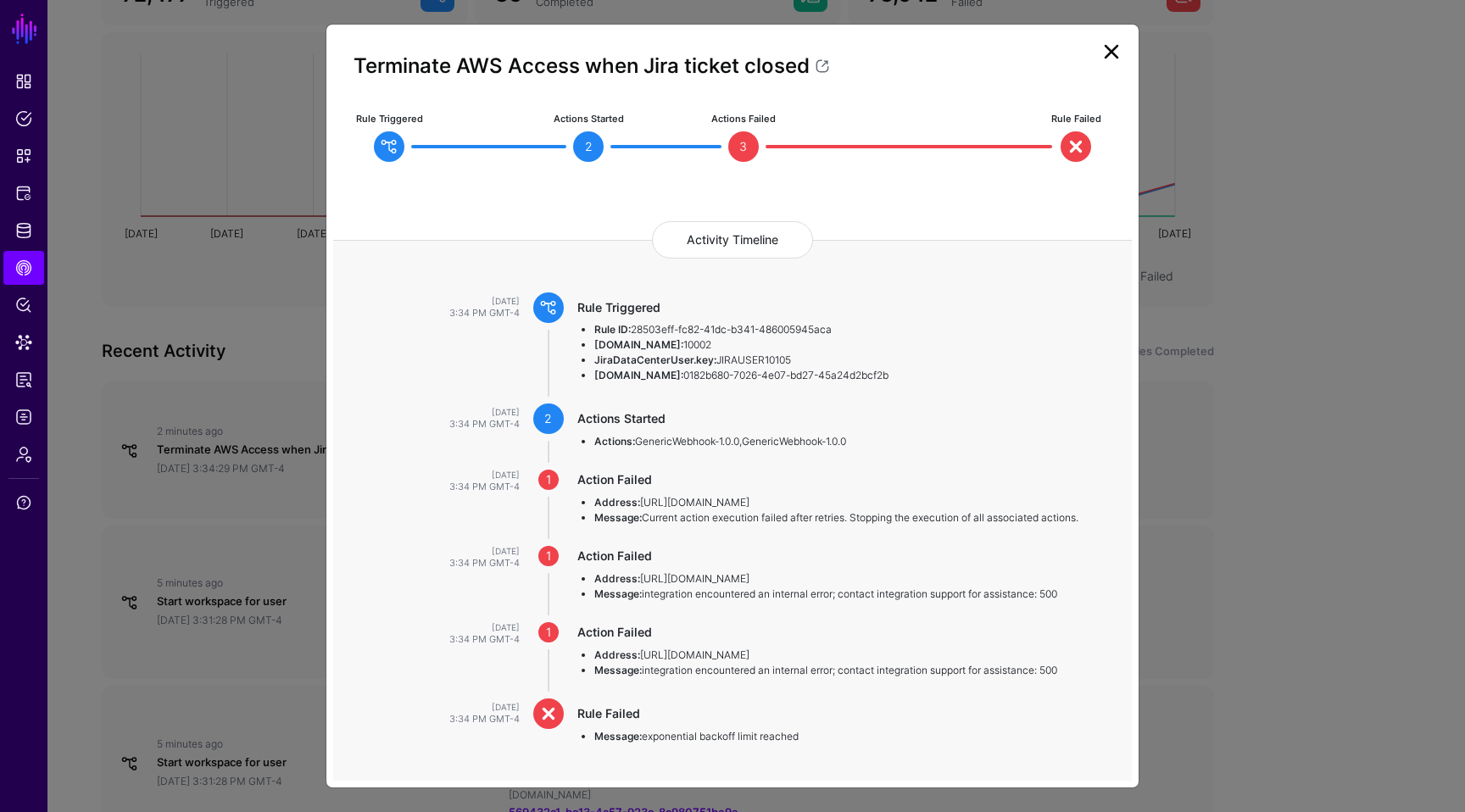
click at [1116, 59] on link at bounding box center [1111, 52] width 27 height 27
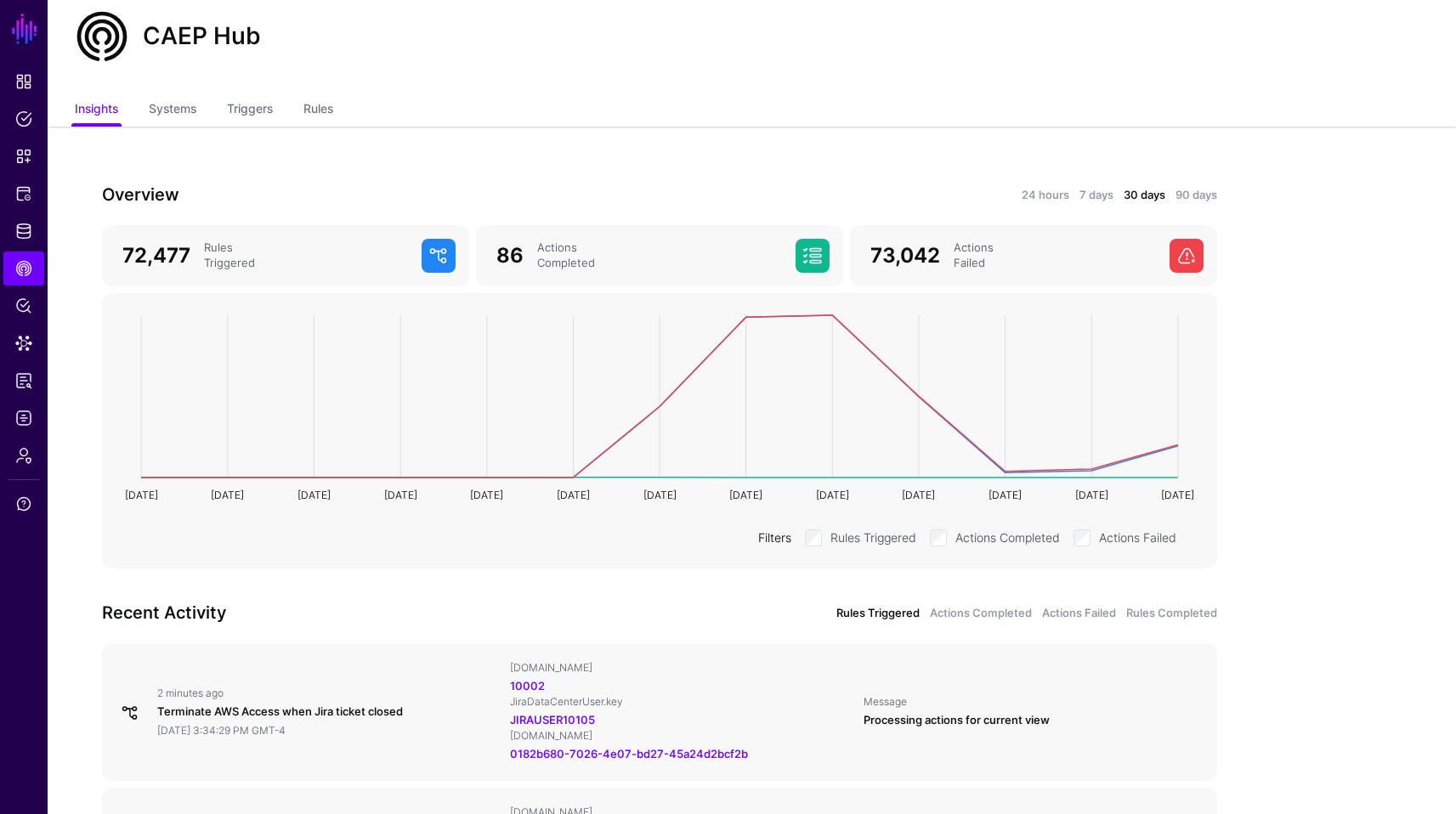
scroll to position [34, 0]
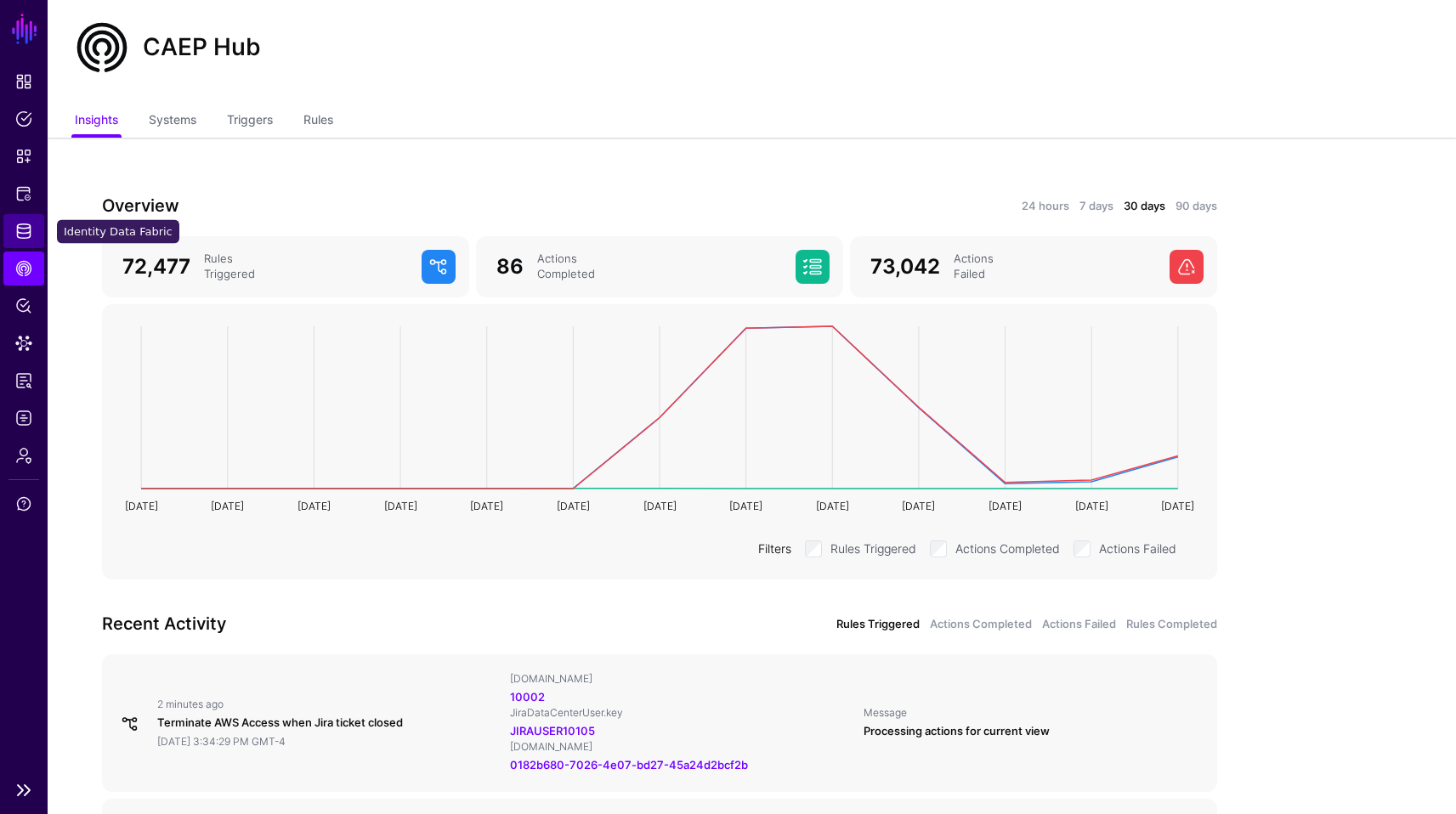
click at [27, 241] on link "Identity Data Fabric" at bounding box center [23, 232] width 40 height 34
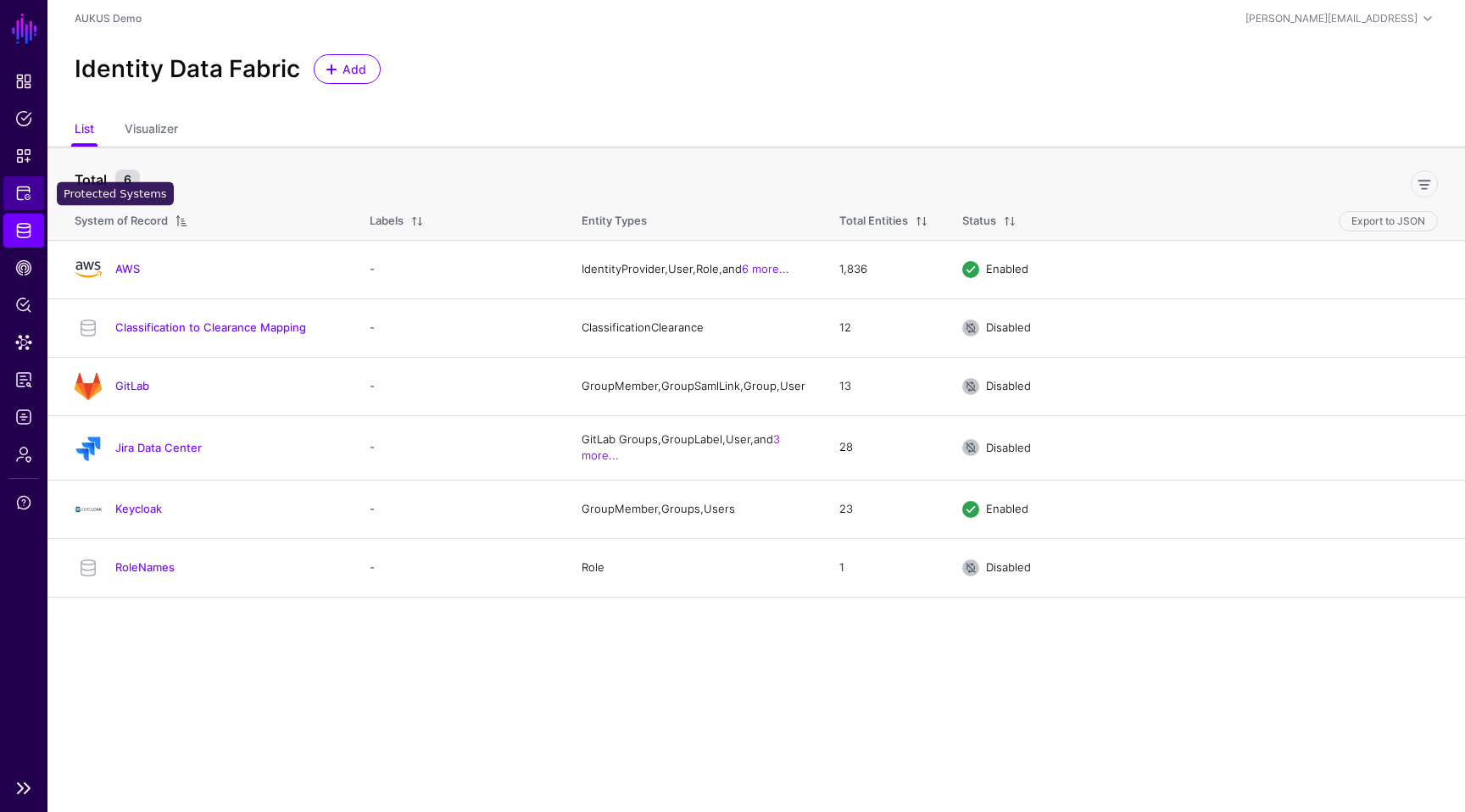
click at [31, 189] on span "Protected Systems" at bounding box center [23, 192] width 17 height 17
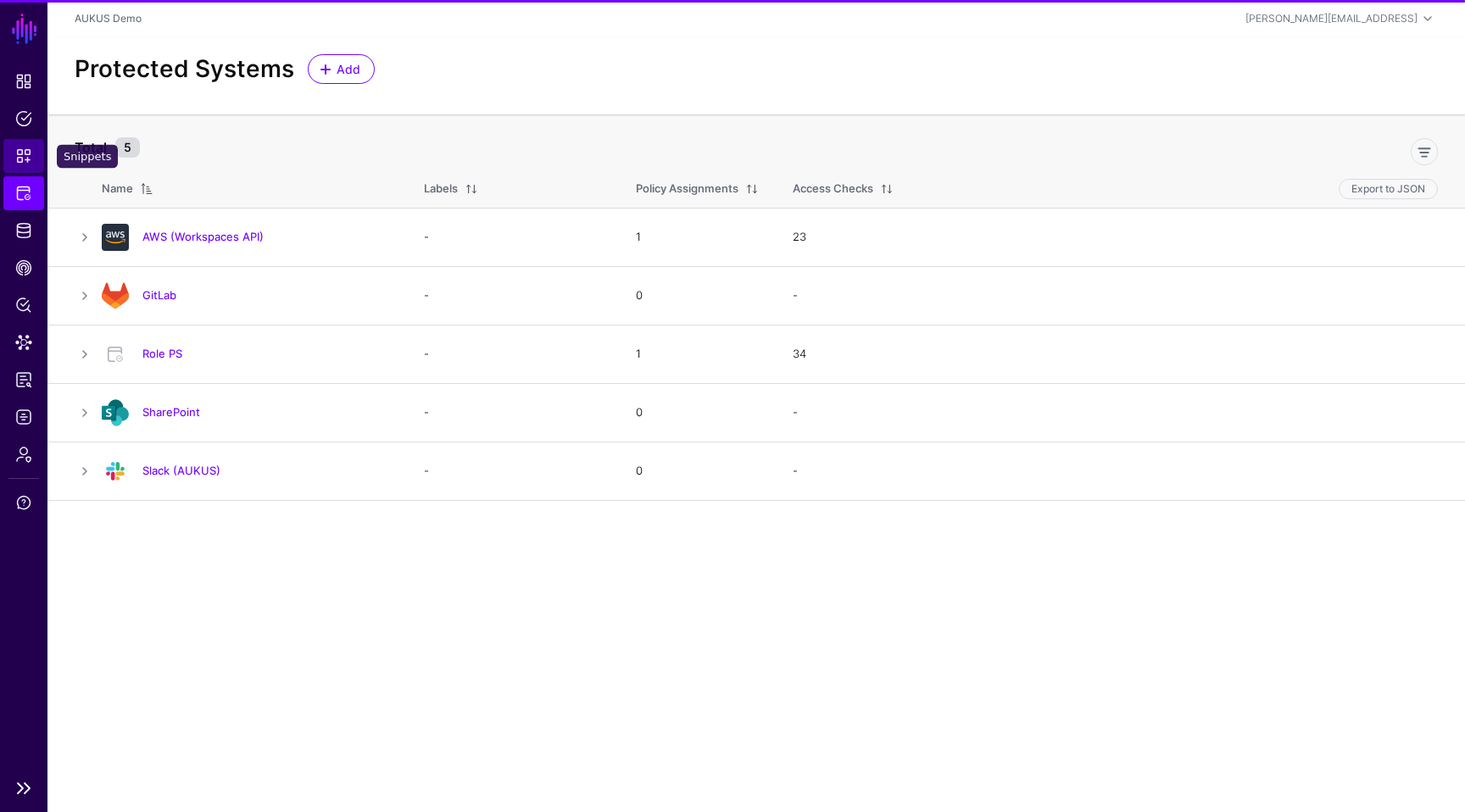
click at [32, 158] on link "Snippets" at bounding box center [23, 156] width 40 height 34
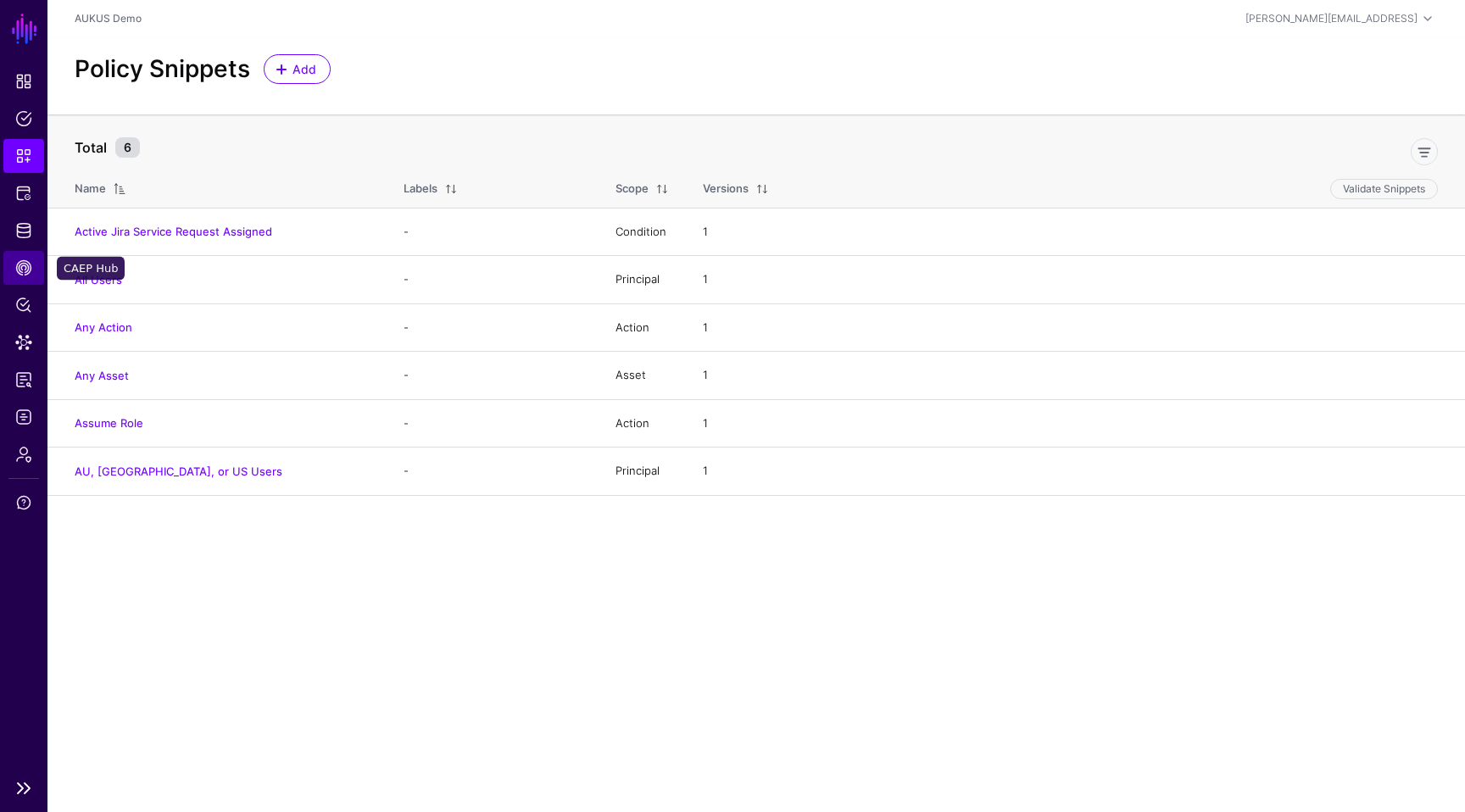
click at [26, 270] on span "CAEP Hub" at bounding box center [23, 268] width 17 height 17
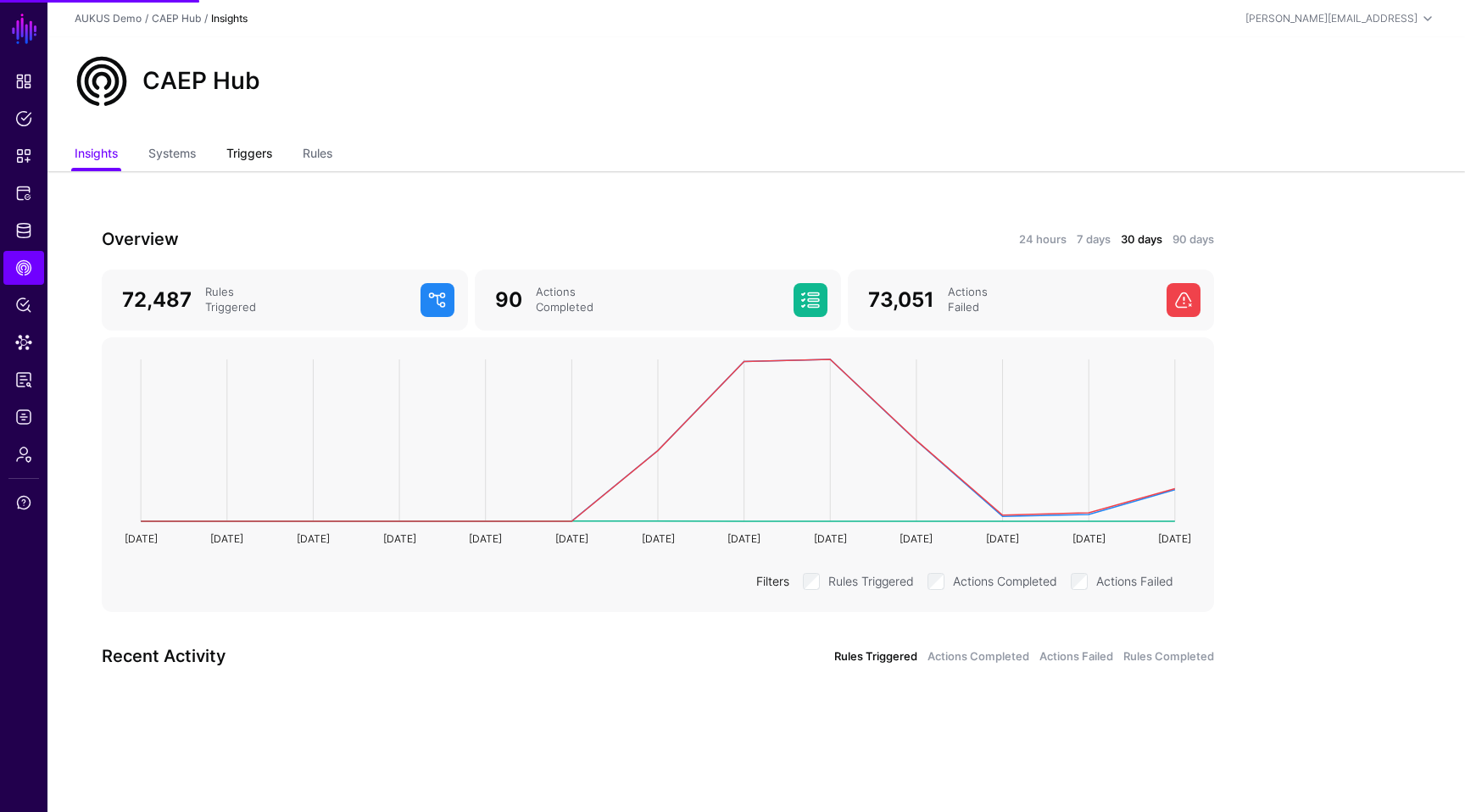
click at [249, 147] on link "Triggers" at bounding box center [249, 155] width 46 height 32
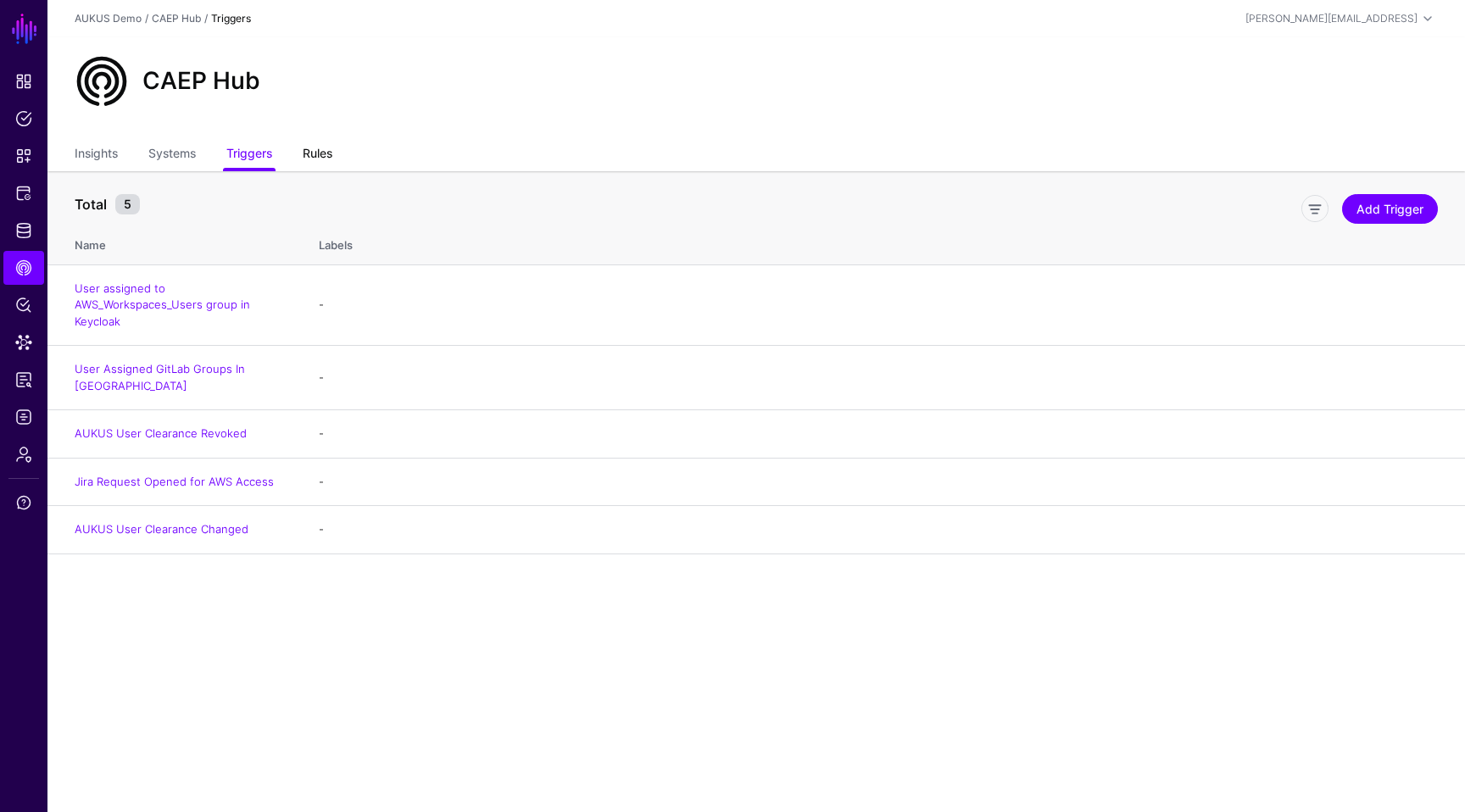
click at [330, 166] on link "Rules" at bounding box center [317, 155] width 30 height 32
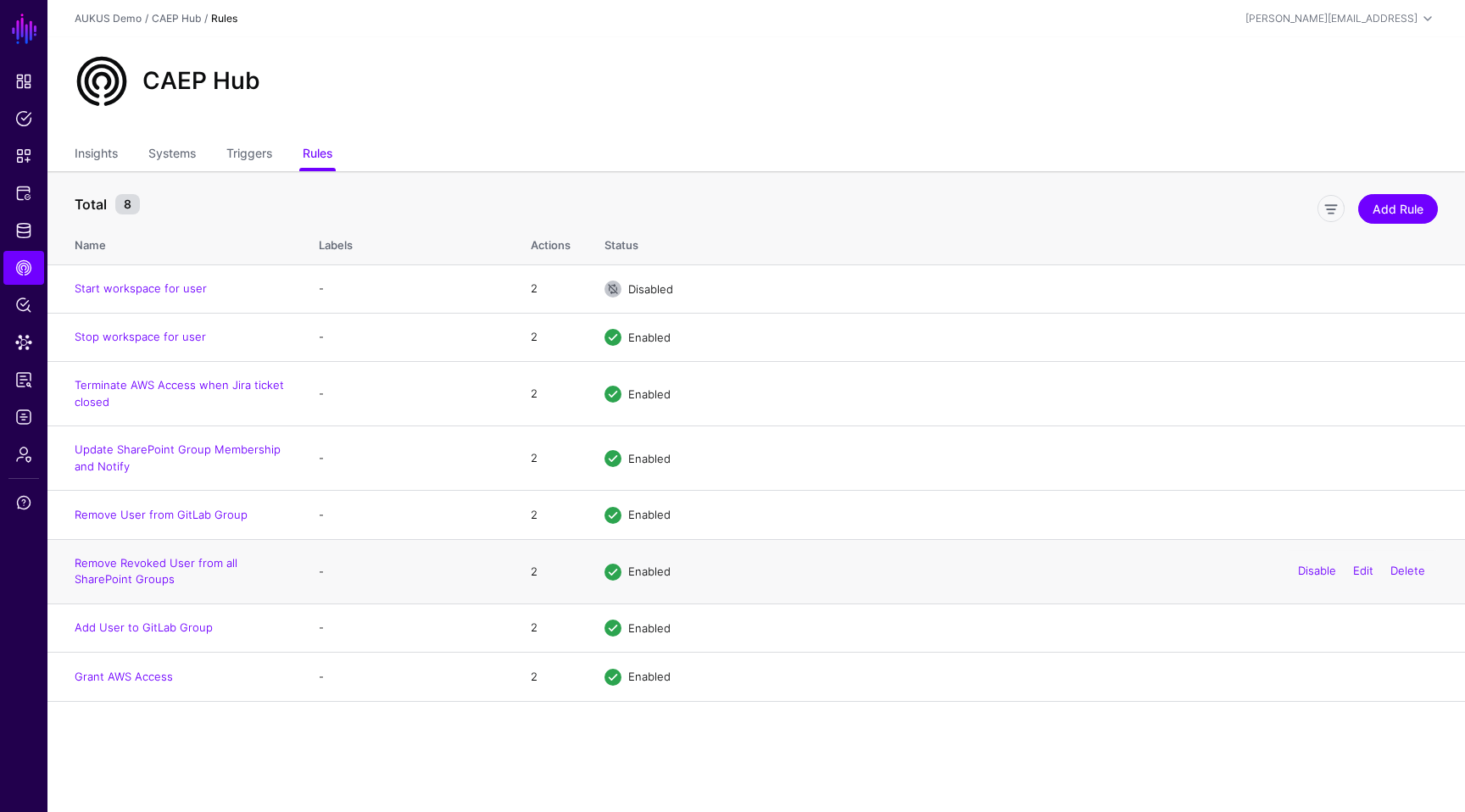
click at [156, 572] on td "Remove Revoked User from all SharePoint Groups" at bounding box center [175, 571] width 254 height 64
click at [93, 157] on link "Insights" at bounding box center [96, 155] width 43 height 32
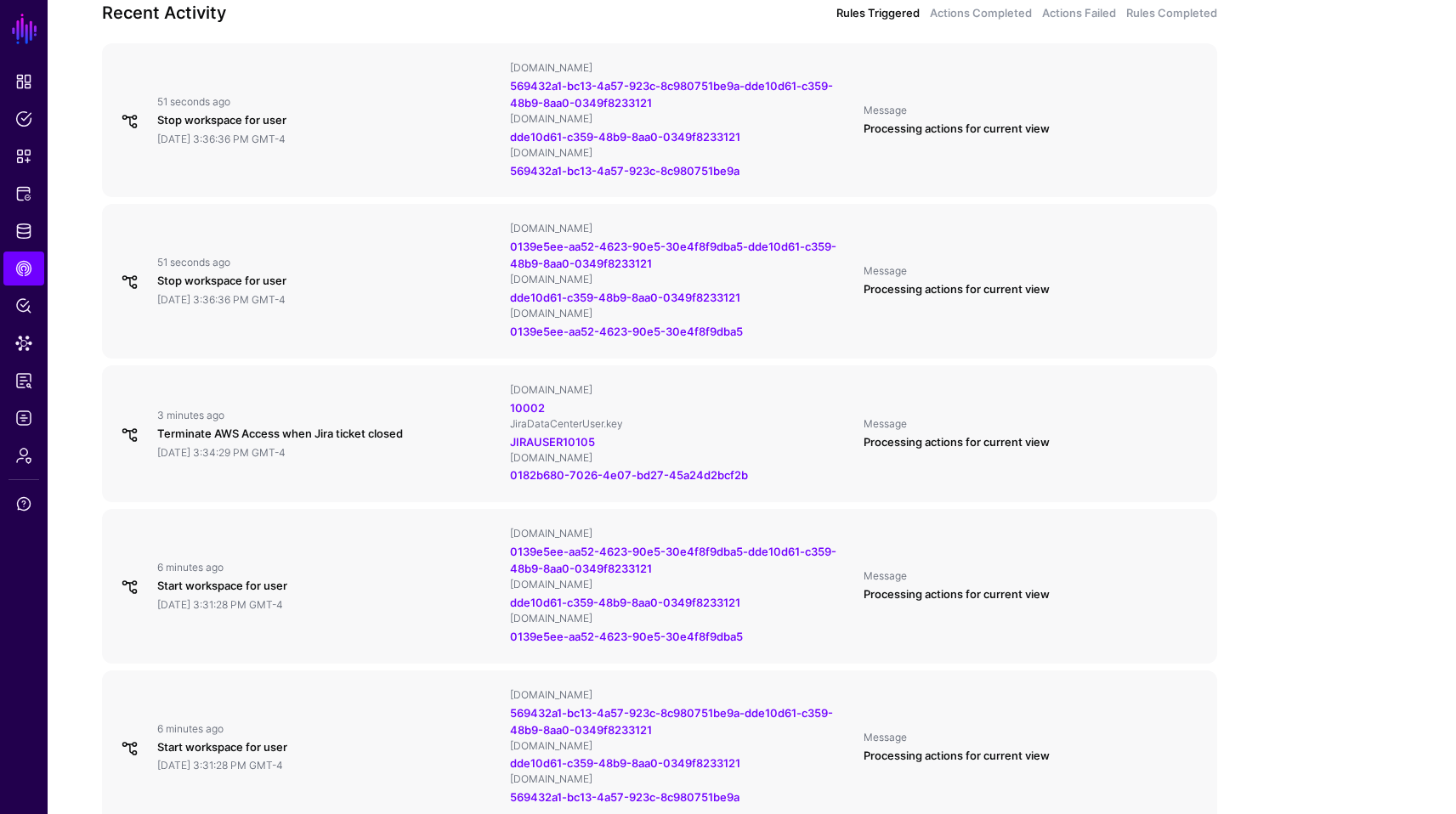
scroll to position [612, 0]
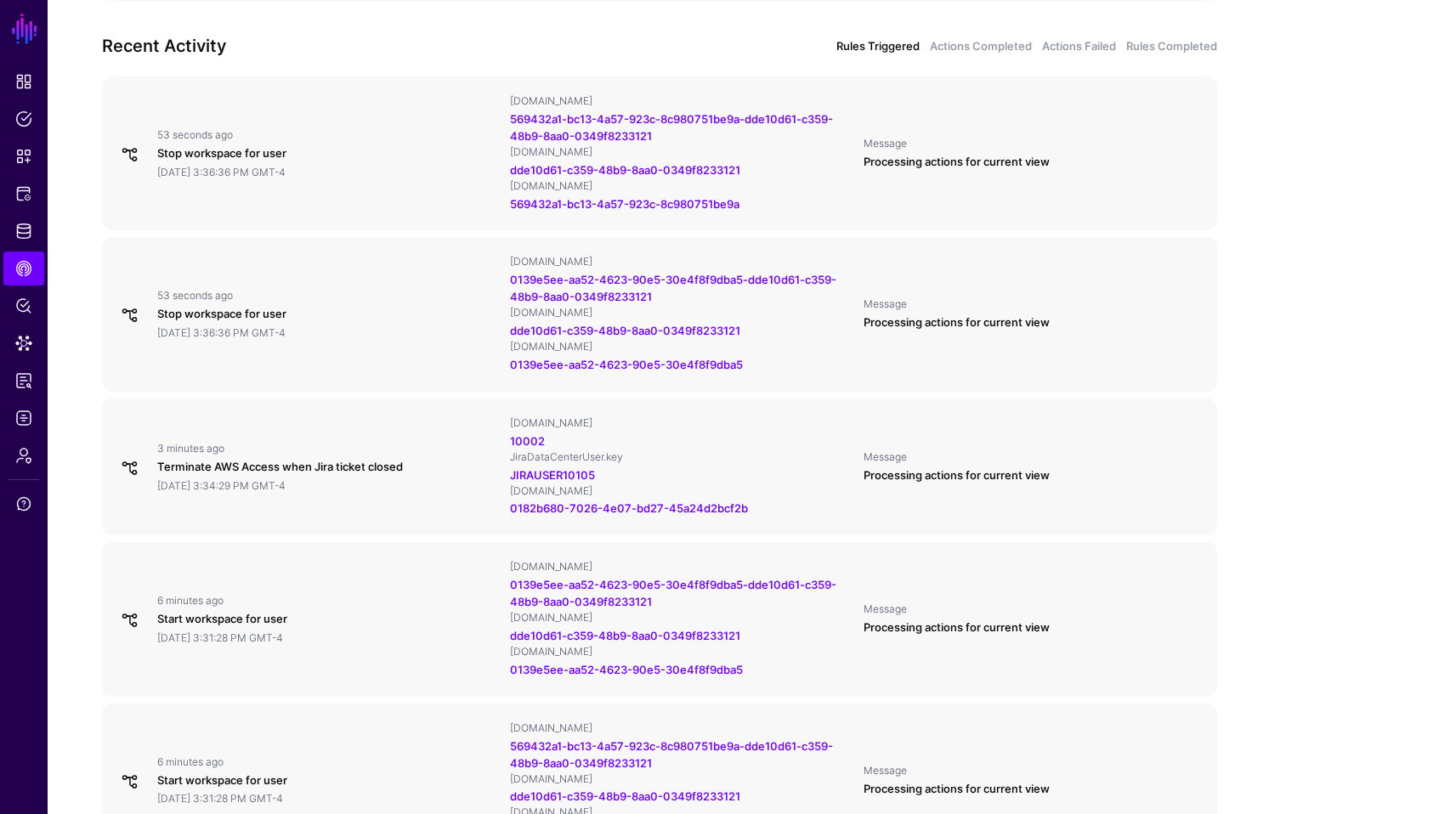
click at [48, 321] on div "Overview 24 hours 7 days 30 days 90 days 72,487 Rules Triggered 90 Actions Comp…" at bounding box center [660, 653] width 1224 height 2188
click at [33, 228] on link "Identity Data Fabric" at bounding box center [23, 232] width 40 height 34
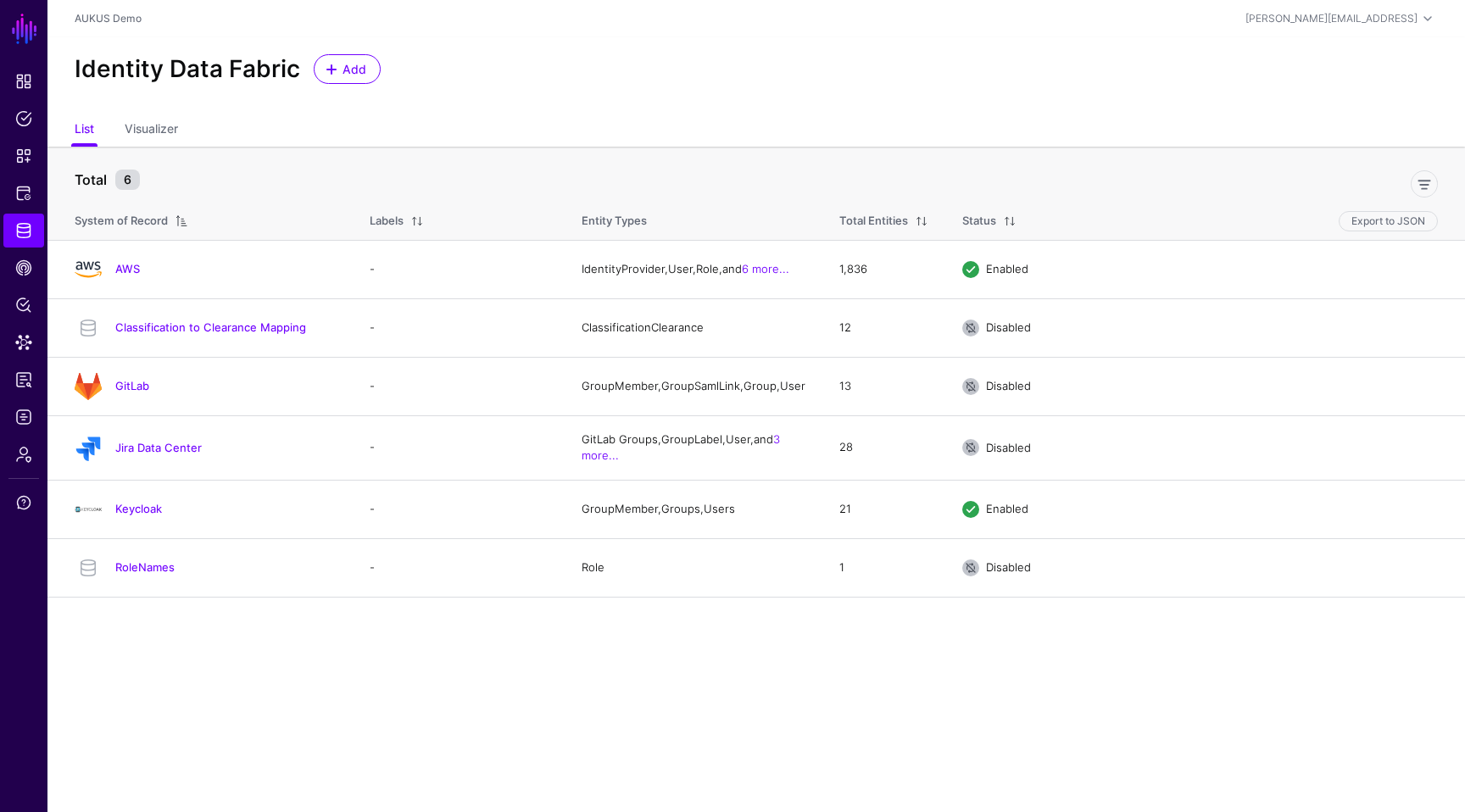
click at [805, 705] on main "SGNL Dashboard Policies Snippets Protected Systems Identity Data Fabric CAEP Hu…" at bounding box center [732, 406] width 1465 height 812
click at [149, 516] on link "Keycloak" at bounding box center [139, 509] width 47 height 13
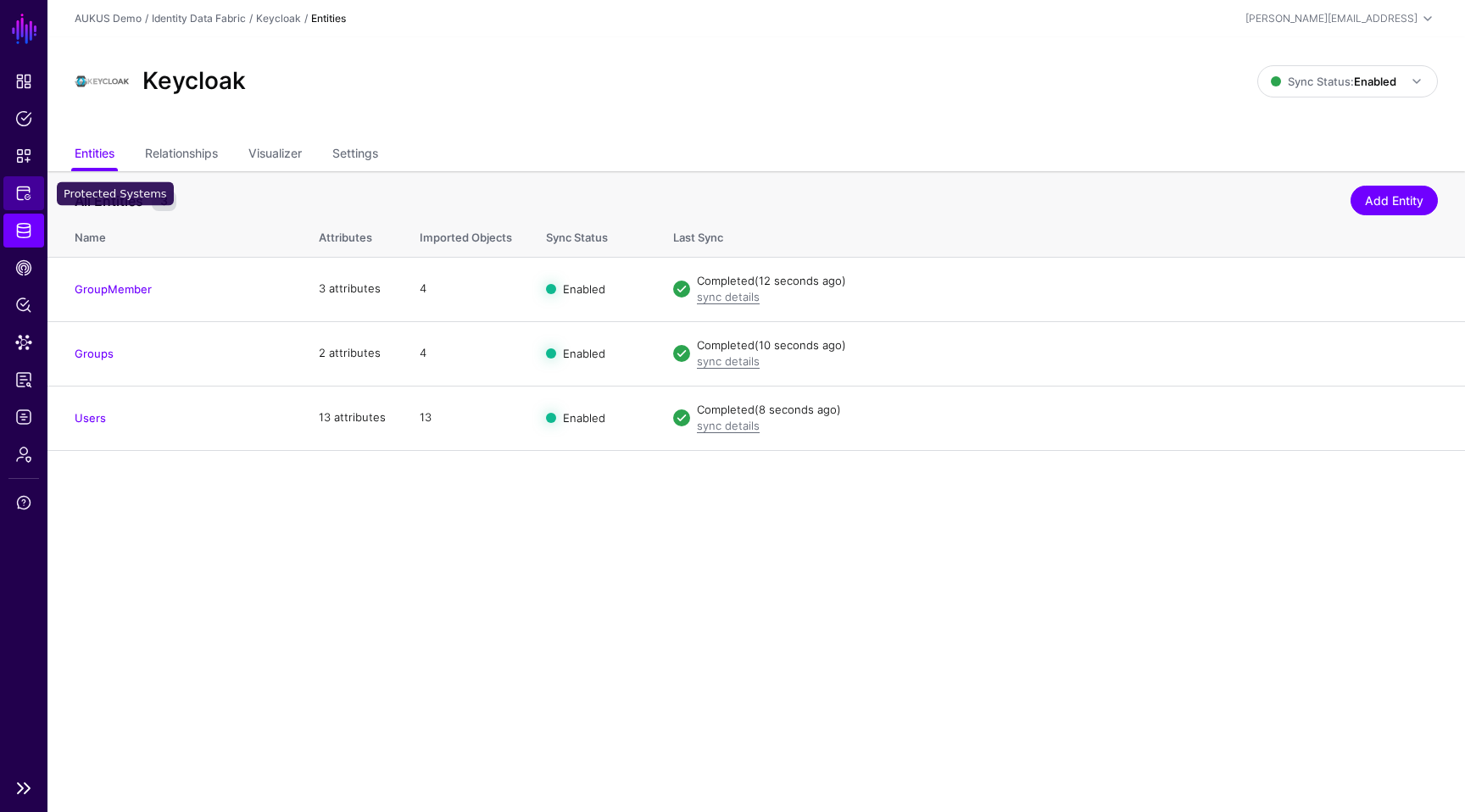
click at [28, 199] on span "Protected Systems" at bounding box center [23, 192] width 17 height 17
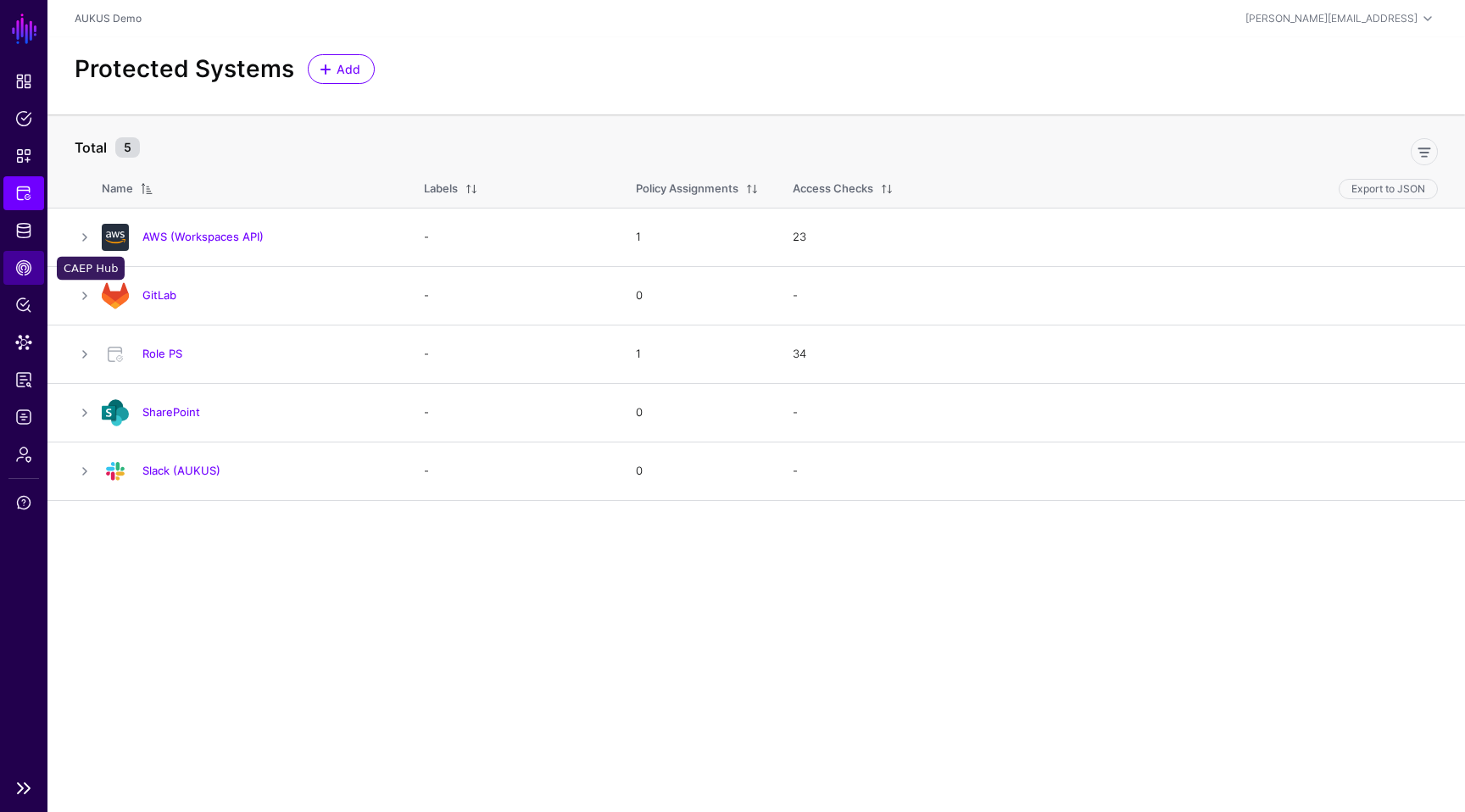
click at [23, 264] on span "CAEP Hub" at bounding box center [23, 268] width 17 height 17
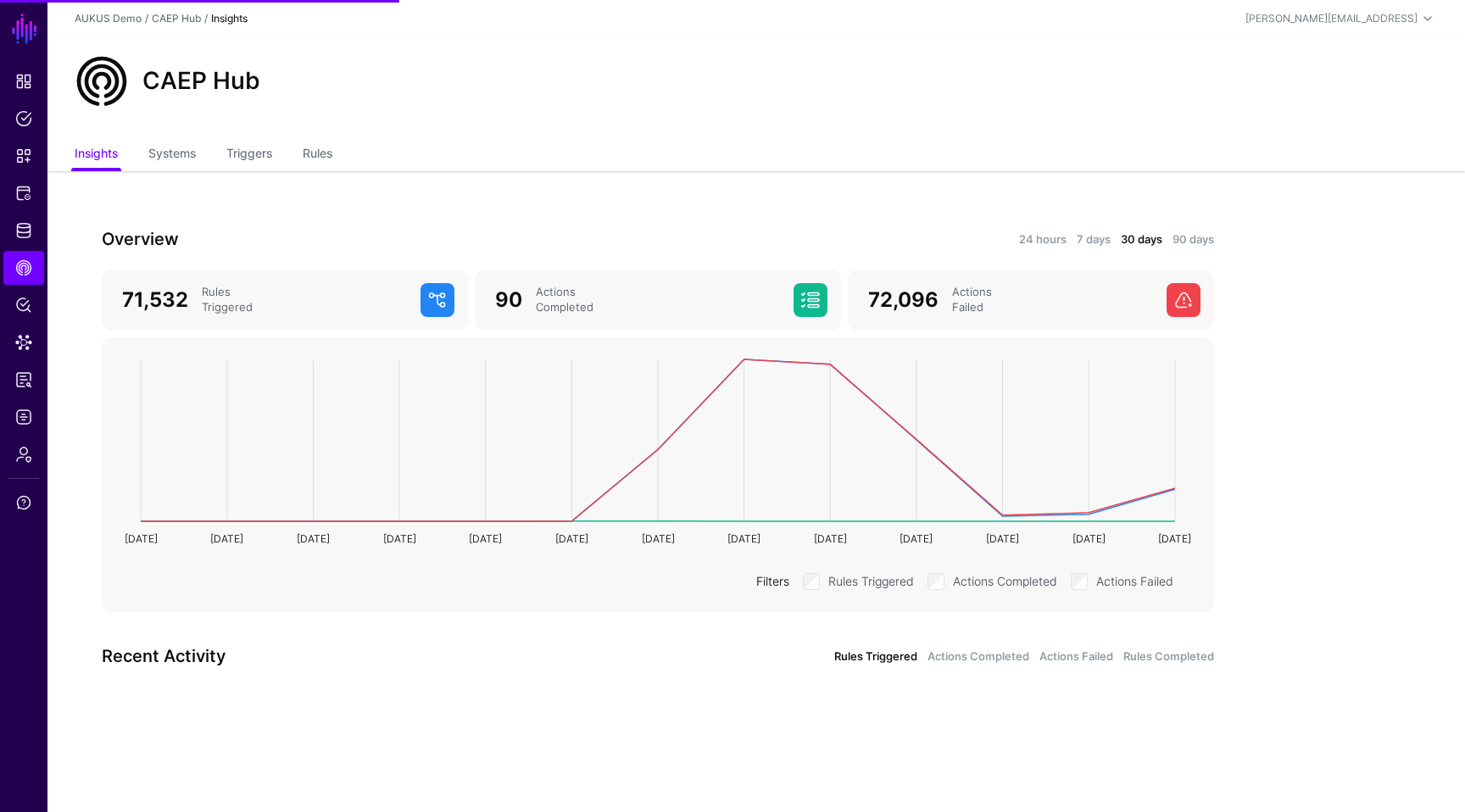
click at [1422, 322] on app-caephub-insights "Overview 24 hours 7 days 30 days 90 days 71,532 Rules Triggered 90 Actions Comp…" at bounding box center [756, 463] width 1418 height 584
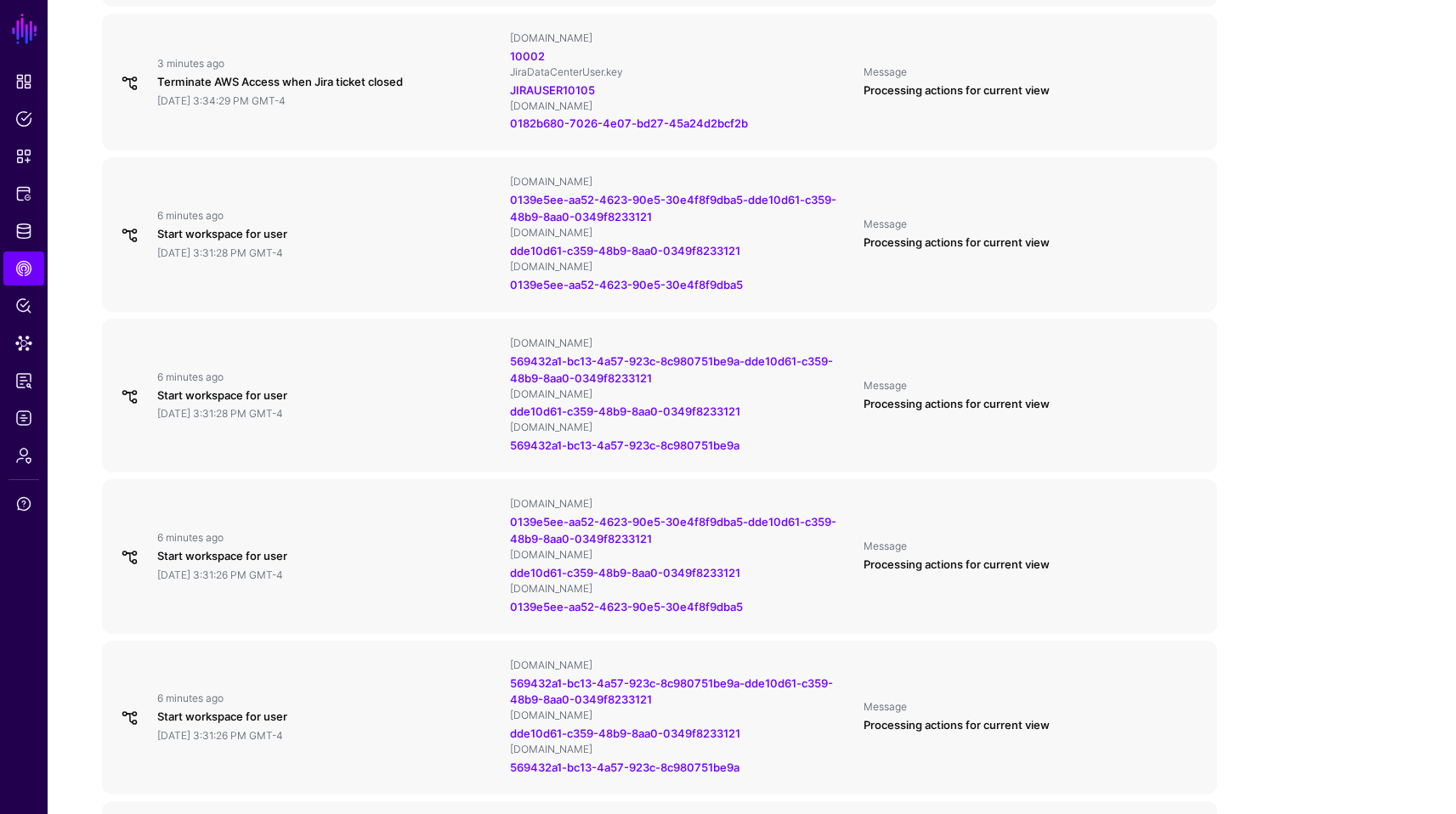
scroll to position [952, 0]
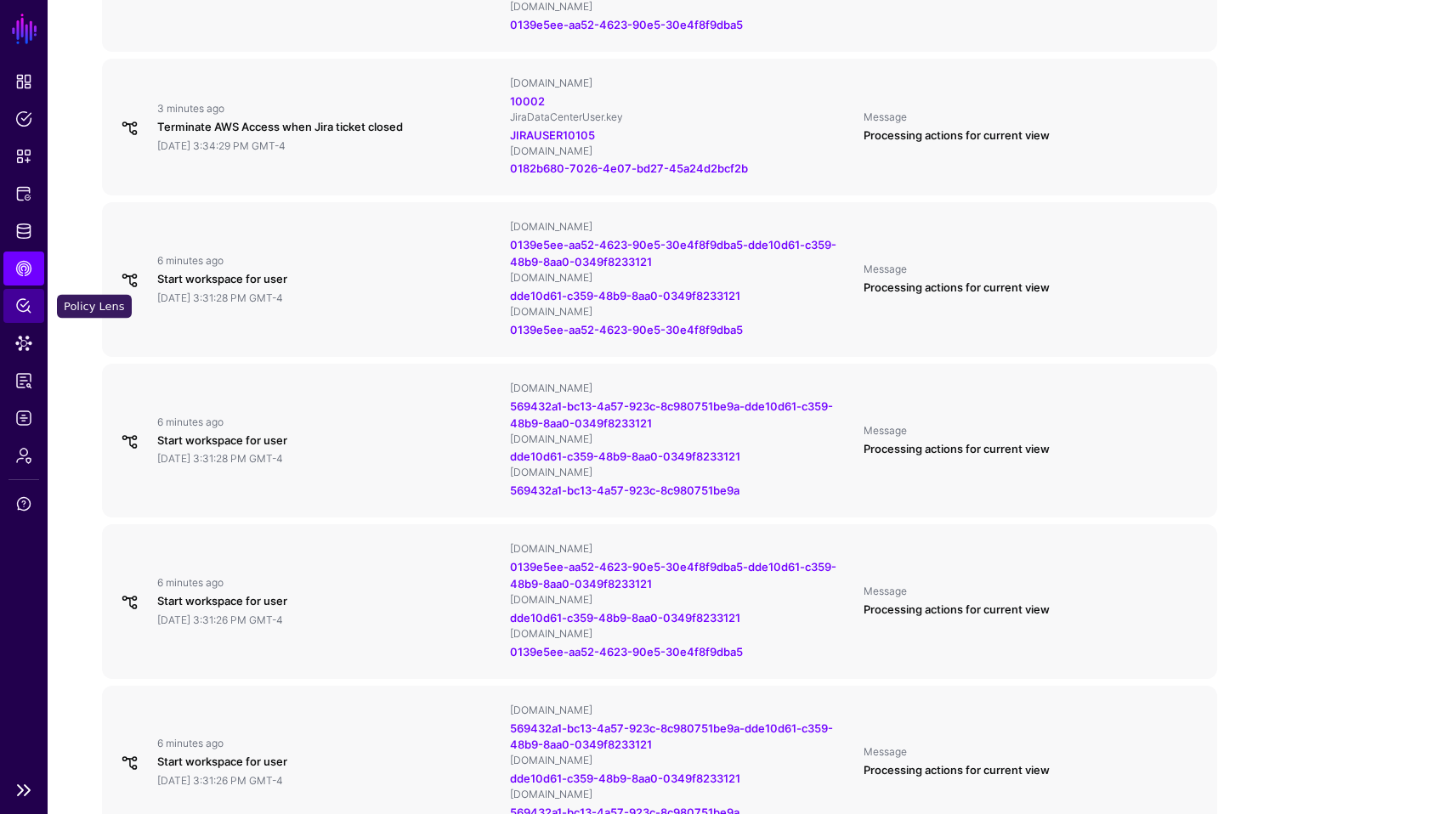
click at [23, 302] on span "Policy Lens" at bounding box center [23, 305] width 17 height 17
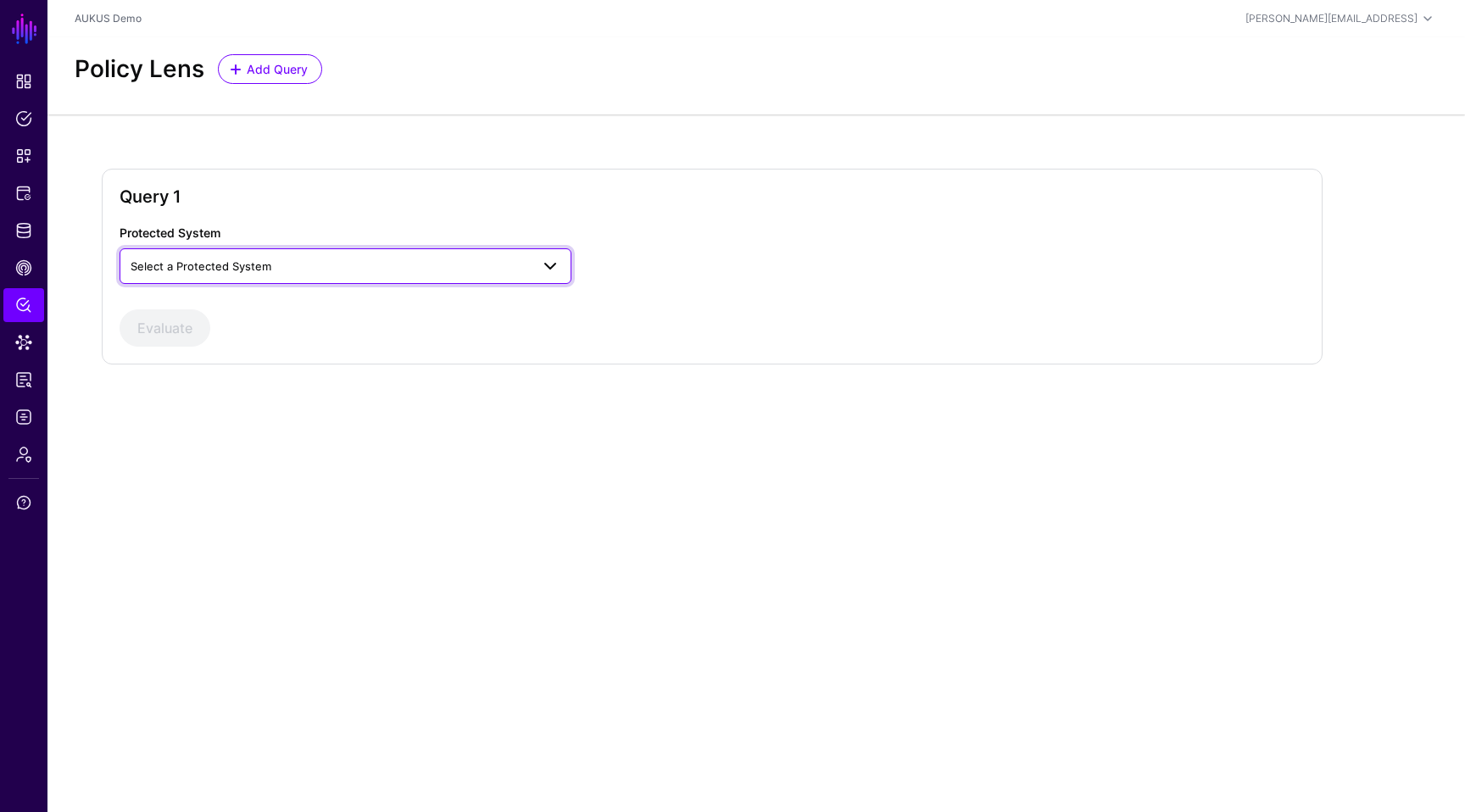
click at [371, 251] on link "Select a Protected System" at bounding box center [346, 266] width 452 height 36
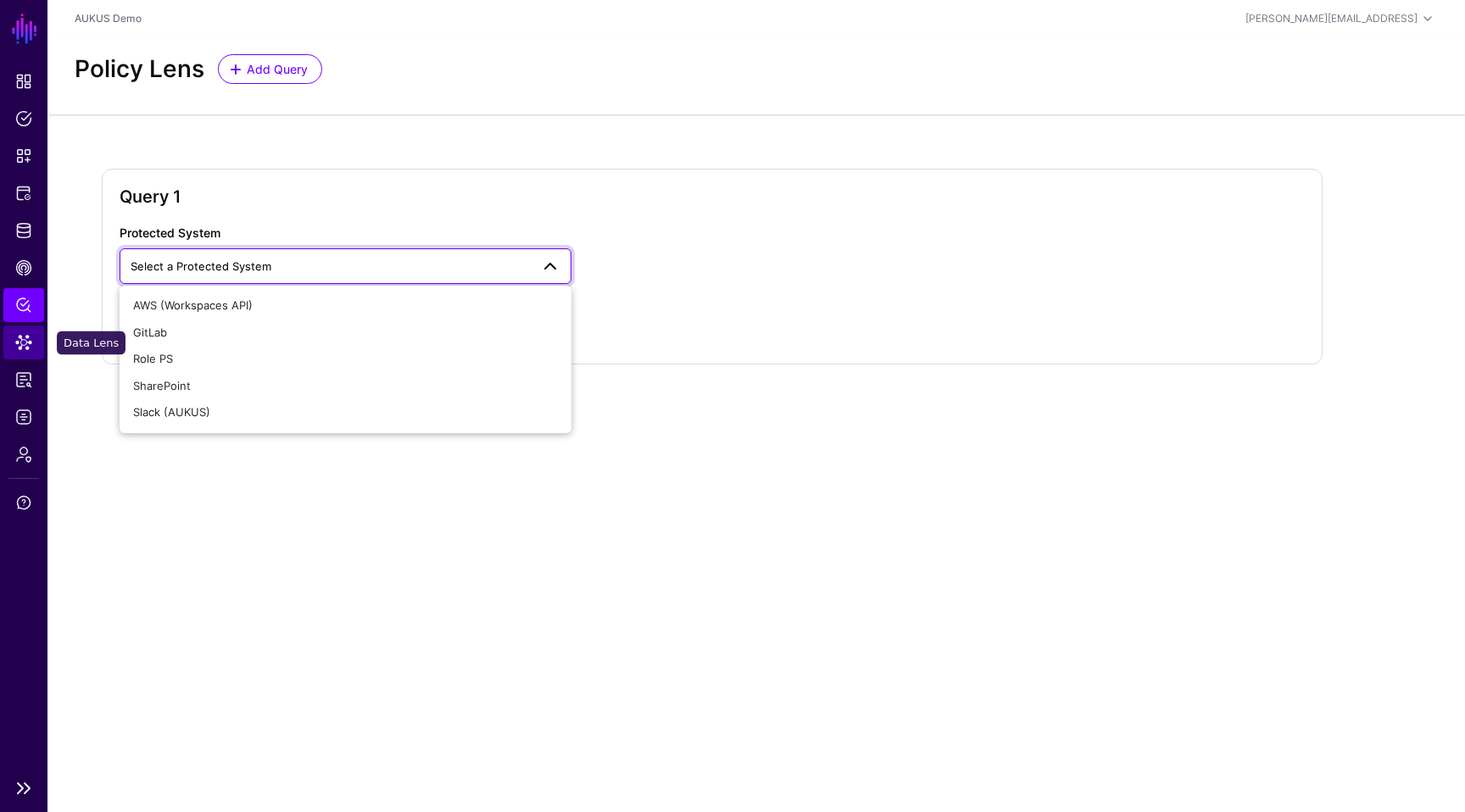
click at [32, 333] on link "Data Lens" at bounding box center [23, 343] width 40 height 34
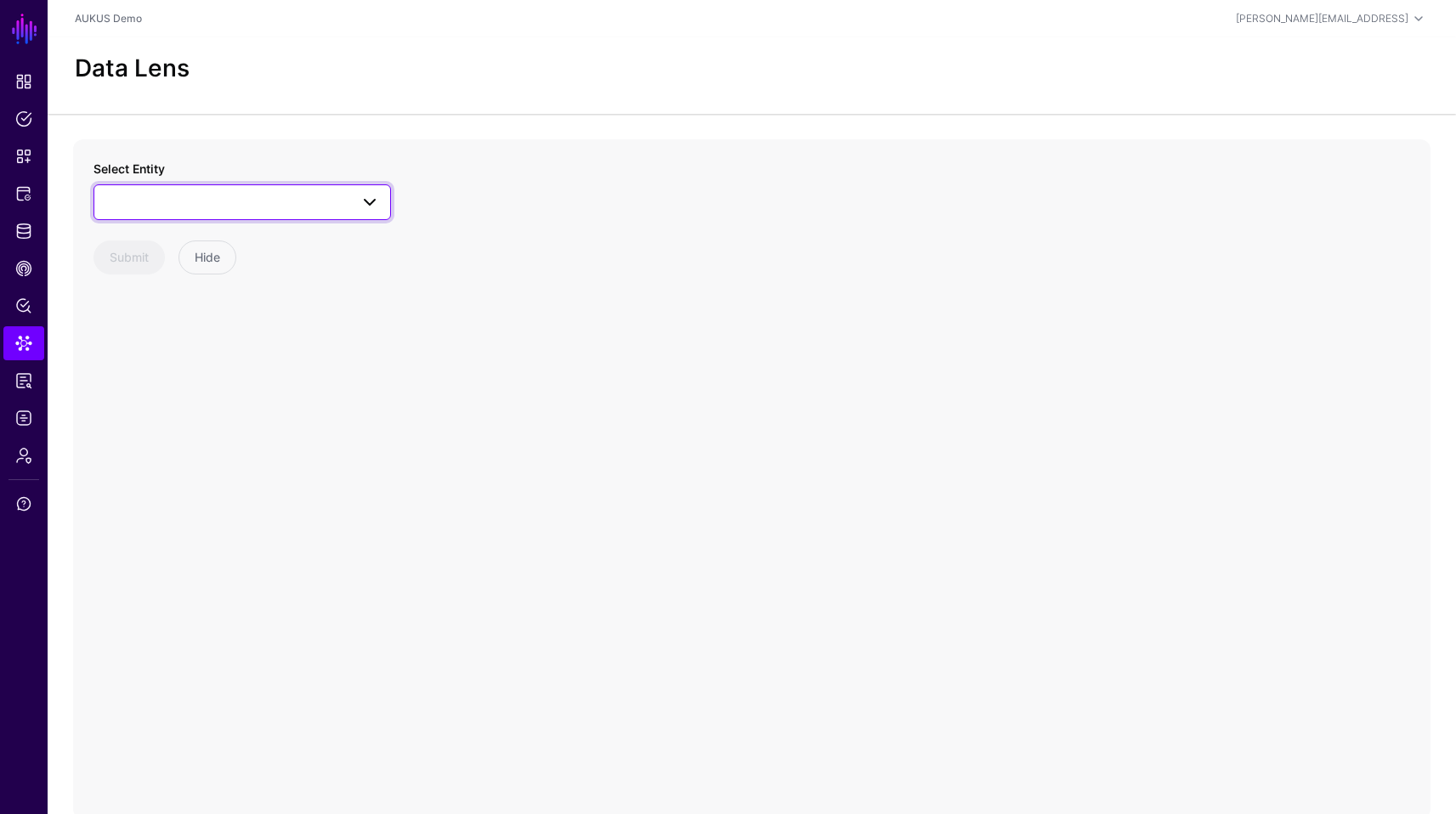
click at [277, 200] on span at bounding box center [241, 202] width 276 height 21
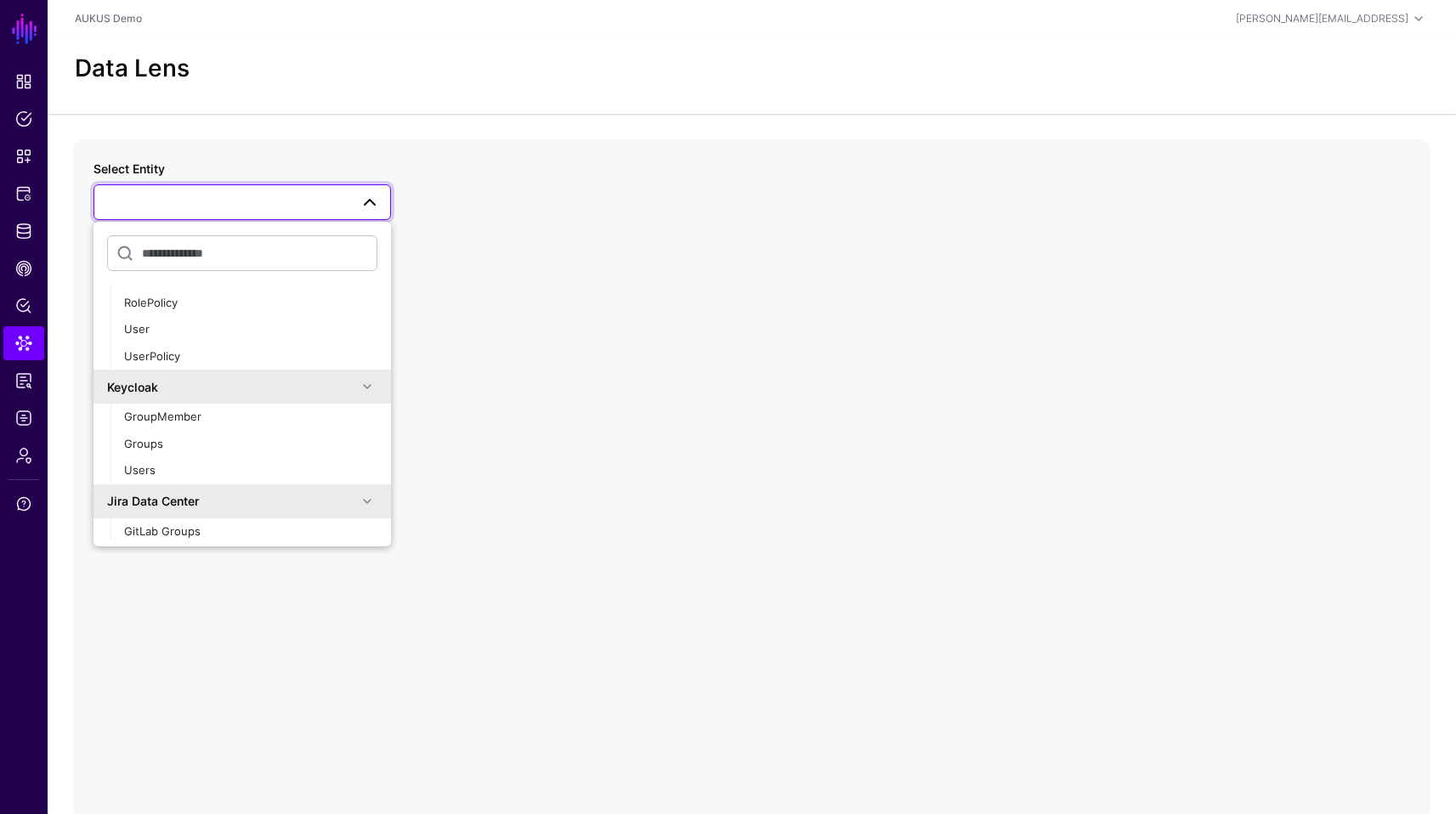
scroll to position [191, 0]
click at [159, 447] on span "Groups" at bounding box center [144, 442] width 39 height 13
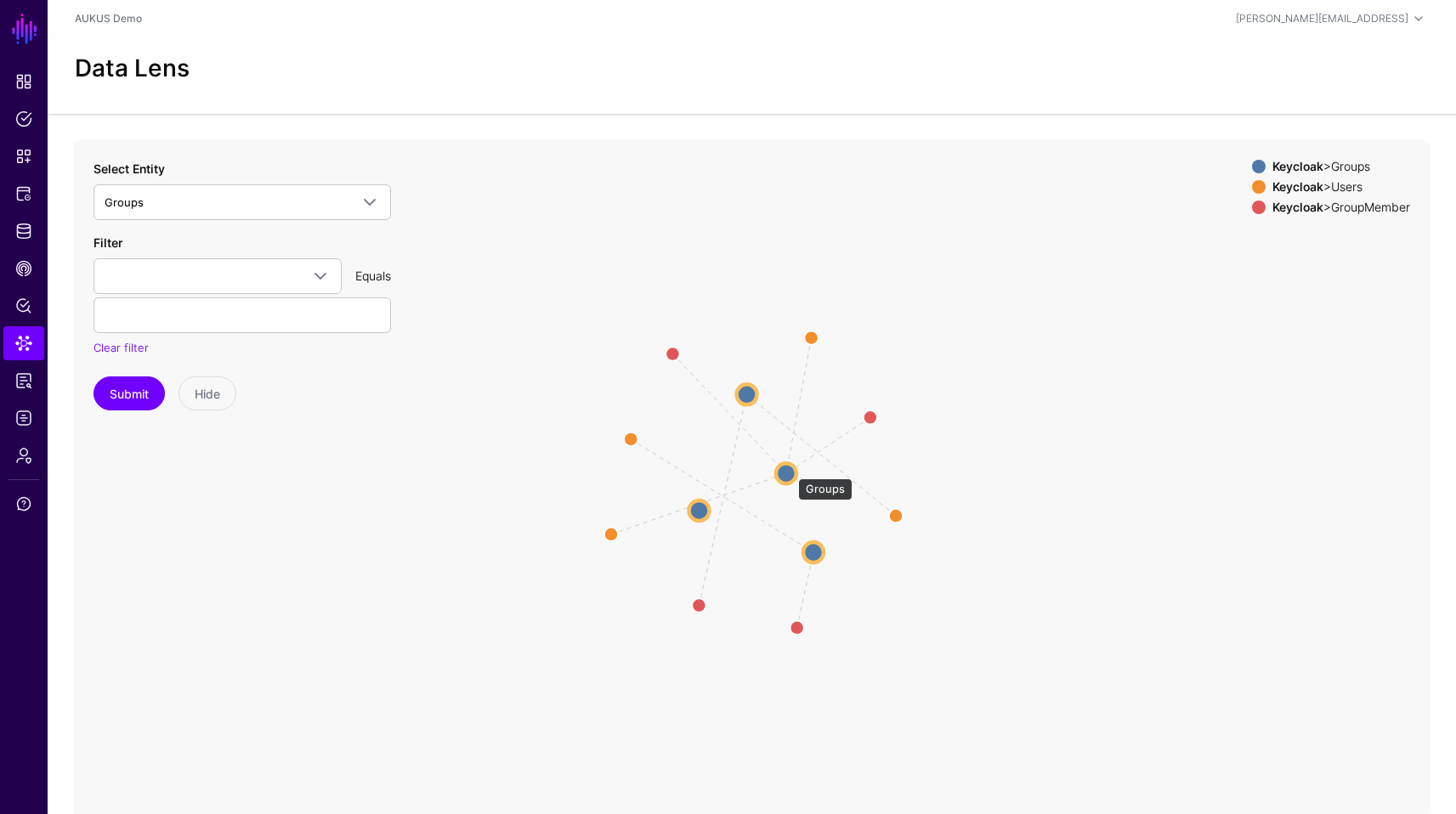
click at [790, 470] on circle at bounding box center [786, 473] width 21 height 21
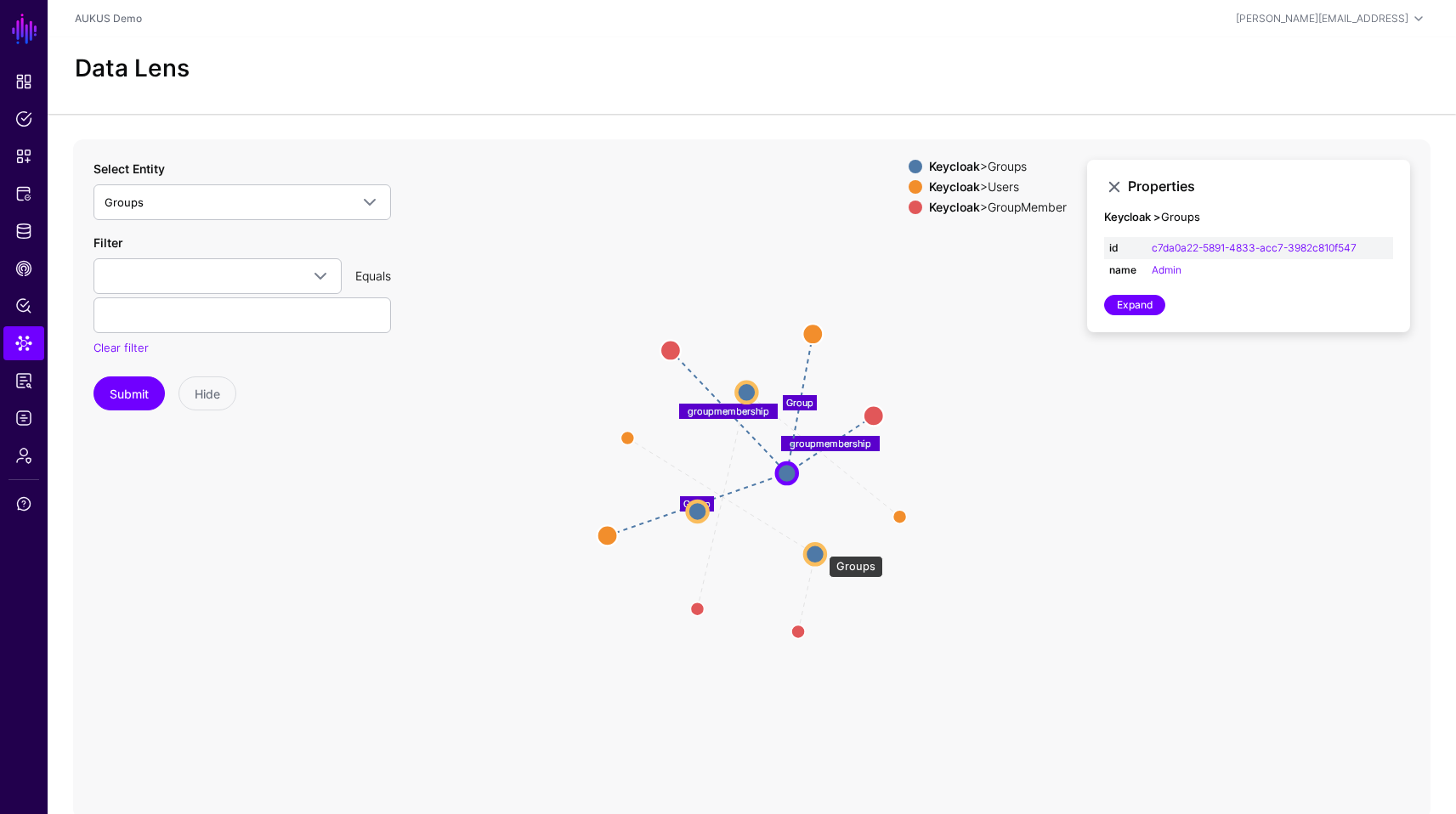
click at [820, 547] on circle at bounding box center [815, 554] width 21 height 21
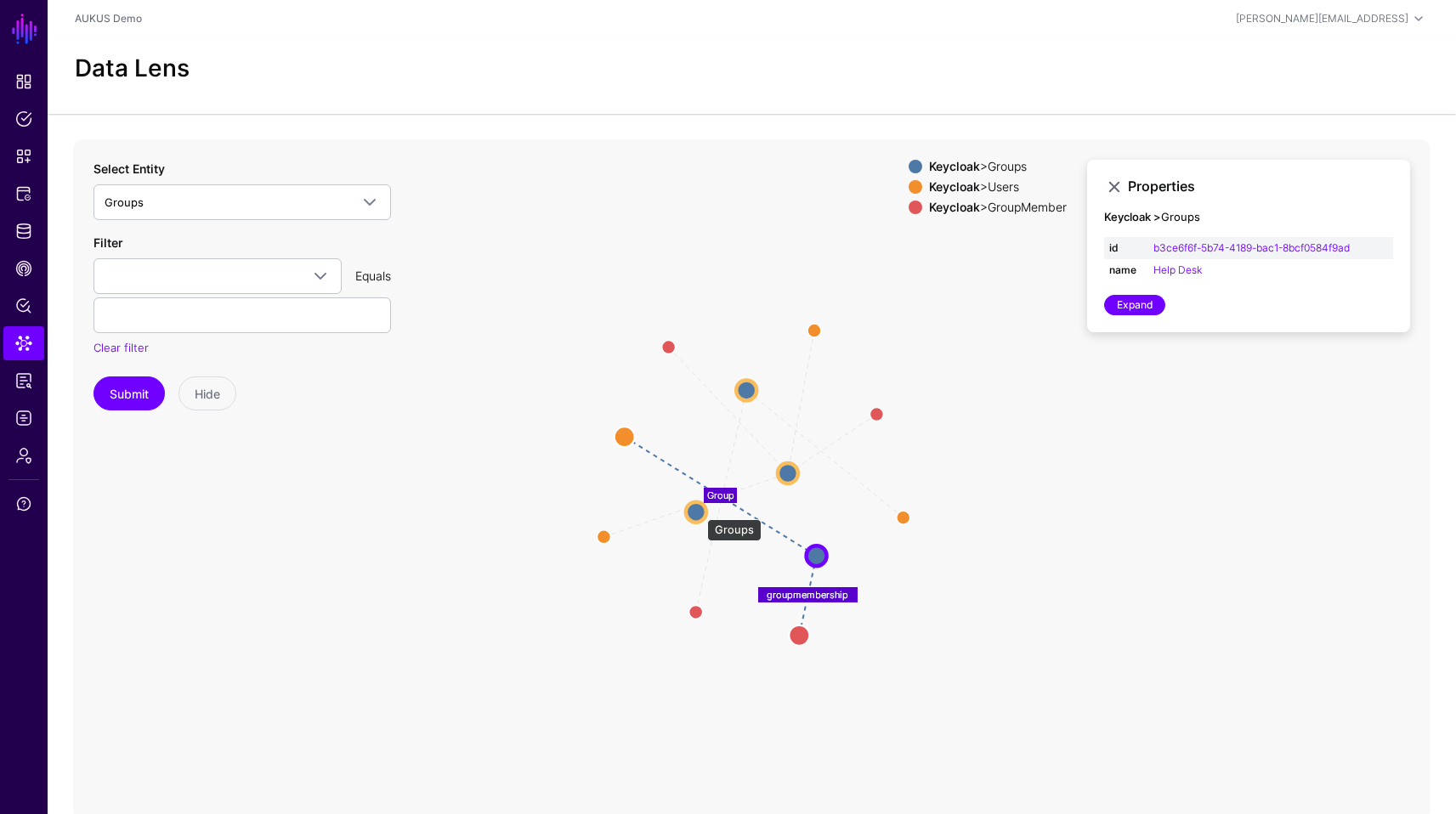
click at [697, 511] on circle at bounding box center [696, 512] width 21 height 21
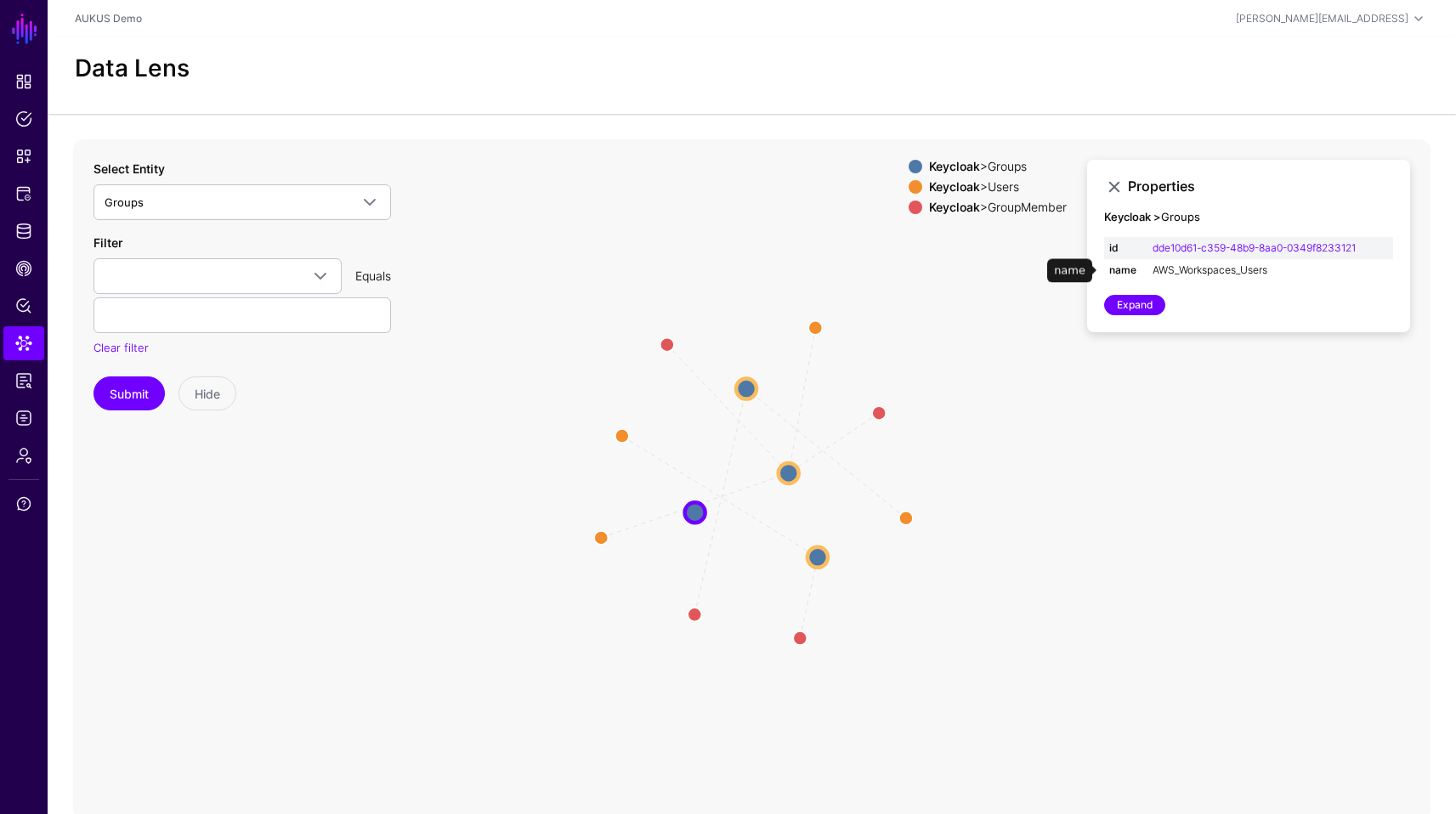
click at [1193, 270] on link "AWS_Workspaces_Users" at bounding box center [1210, 270] width 115 height 13
type input "**********"
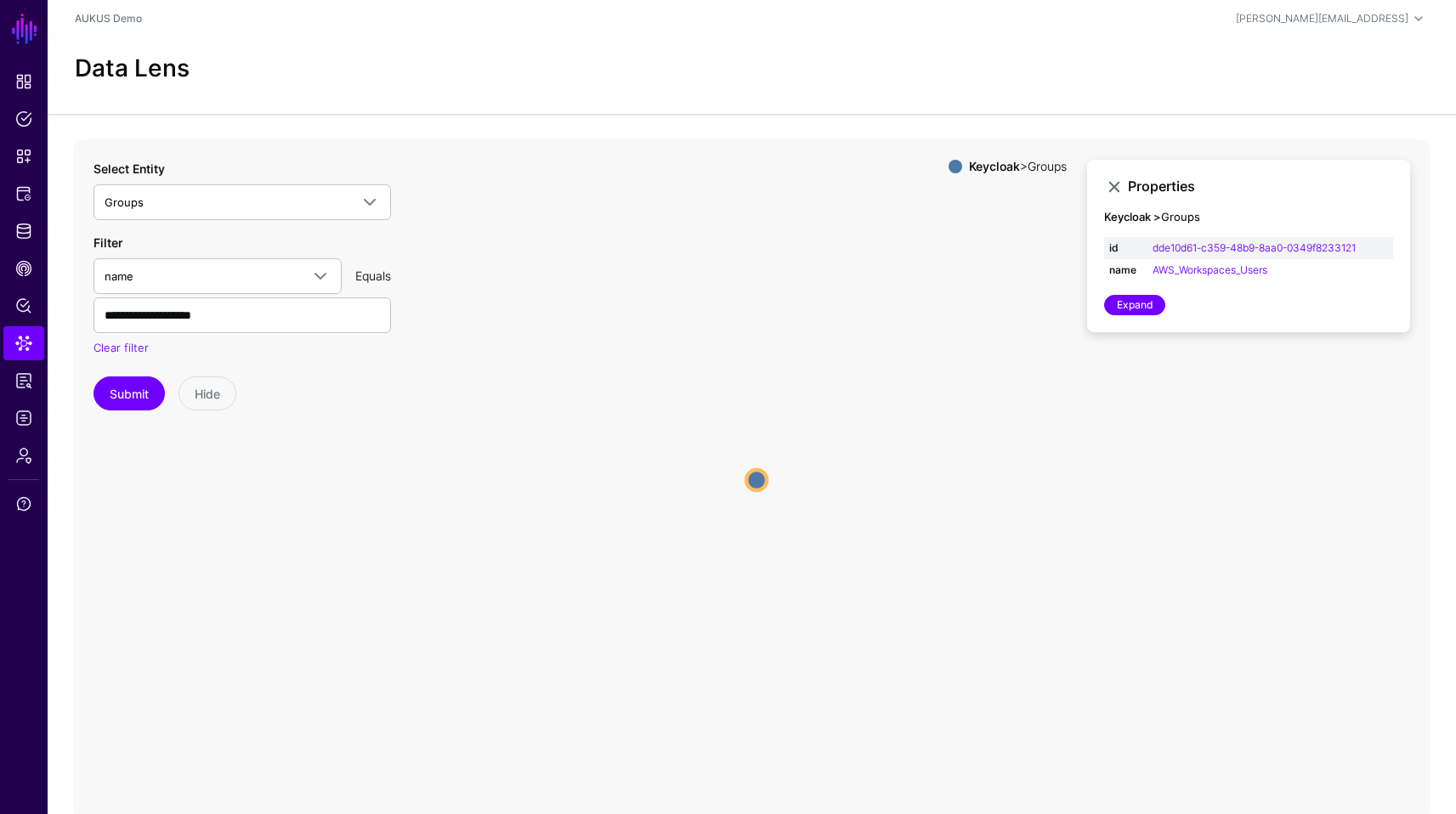
click at [1158, 391] on icon "Groups Groups" at bounding box center [751, 479] width 1357 height 680
click at [18, 265] on span "CAEP Hub" at bounding box center [23, 268] width 17 height 17
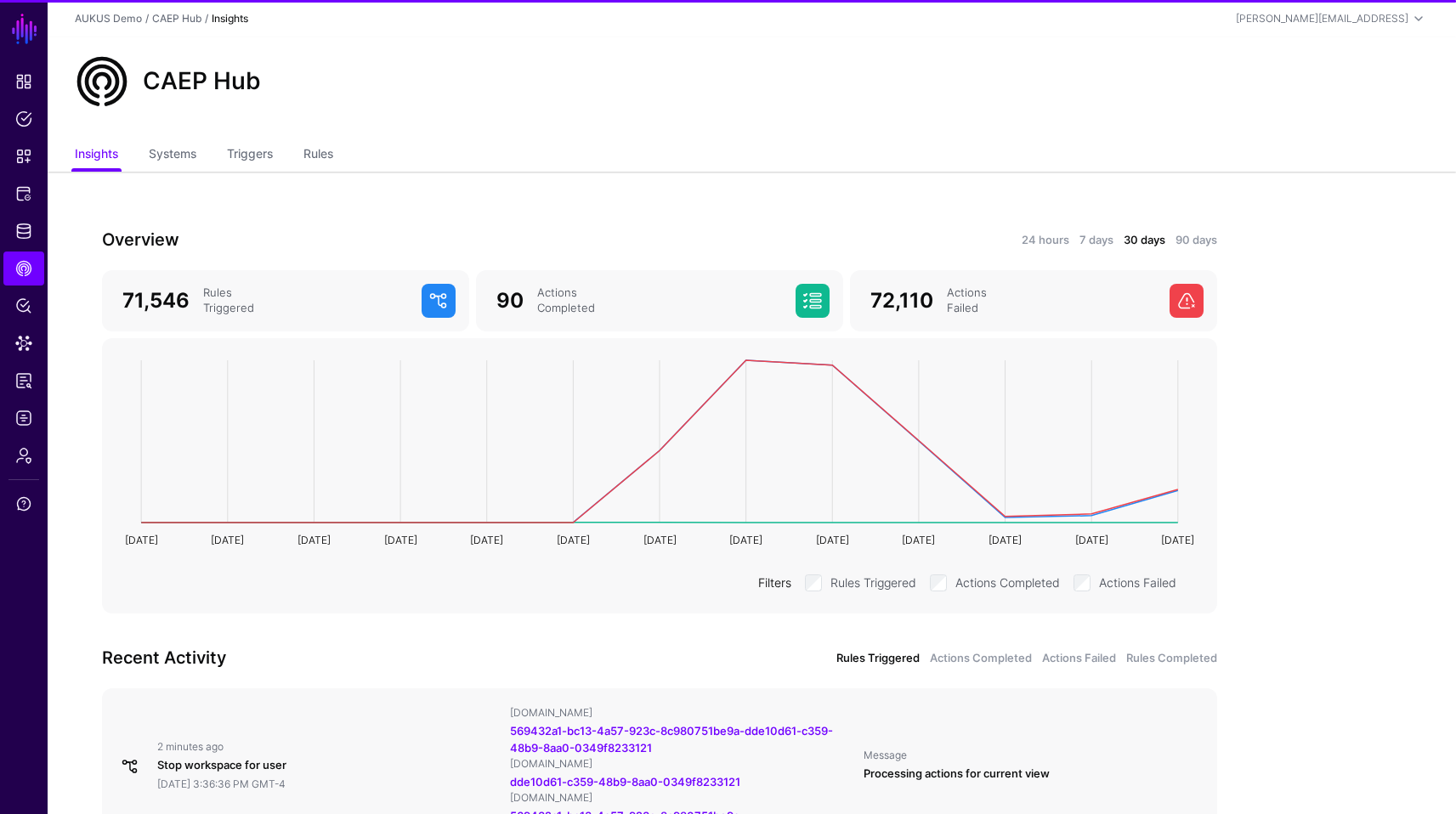
click at [583, 713] on div "[DOMAIN_NAME]" at bounding box center [680, 713] width 339 height 13
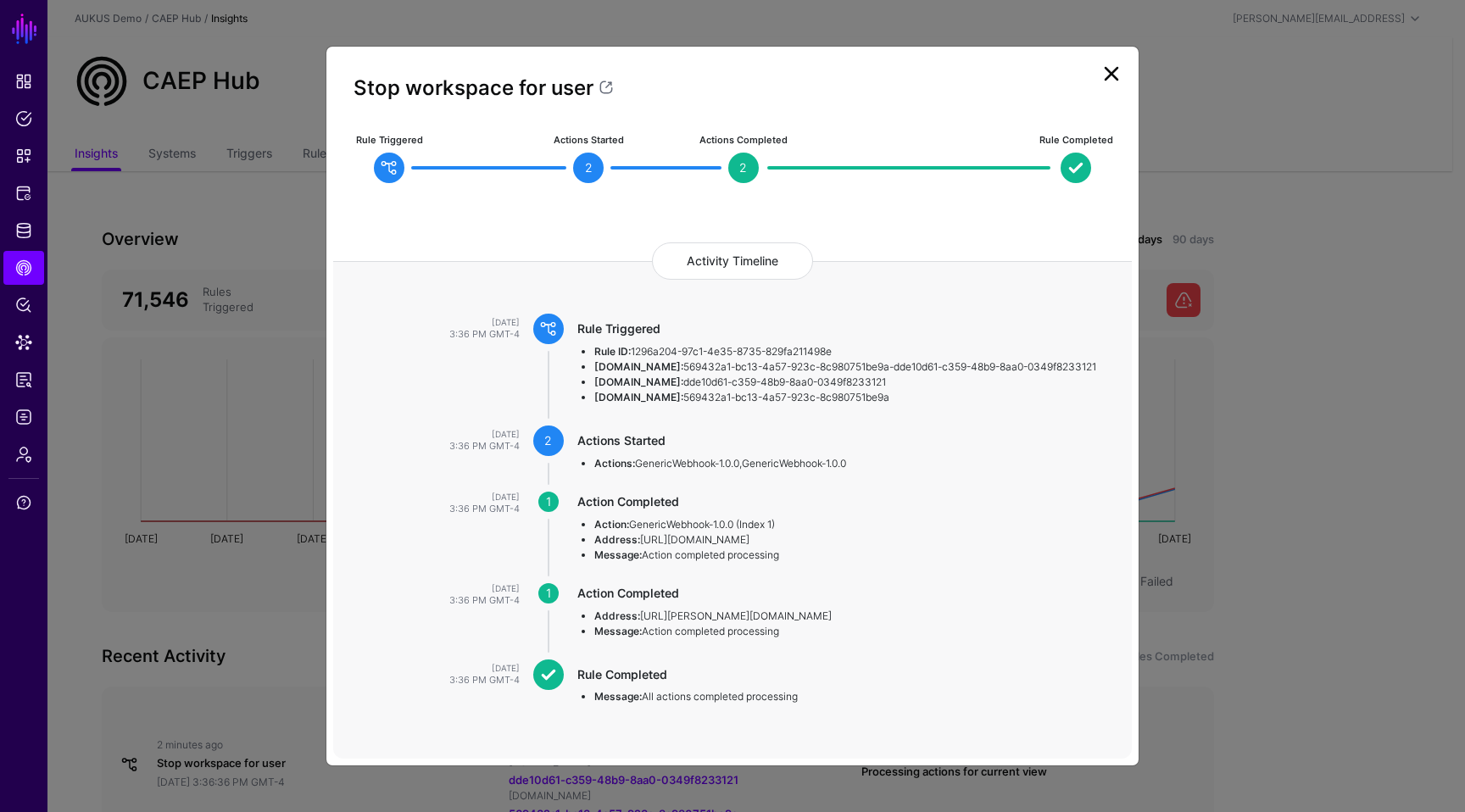
click at [1121, 69] on link at bounding box center [1111, 73] width 27 height 27
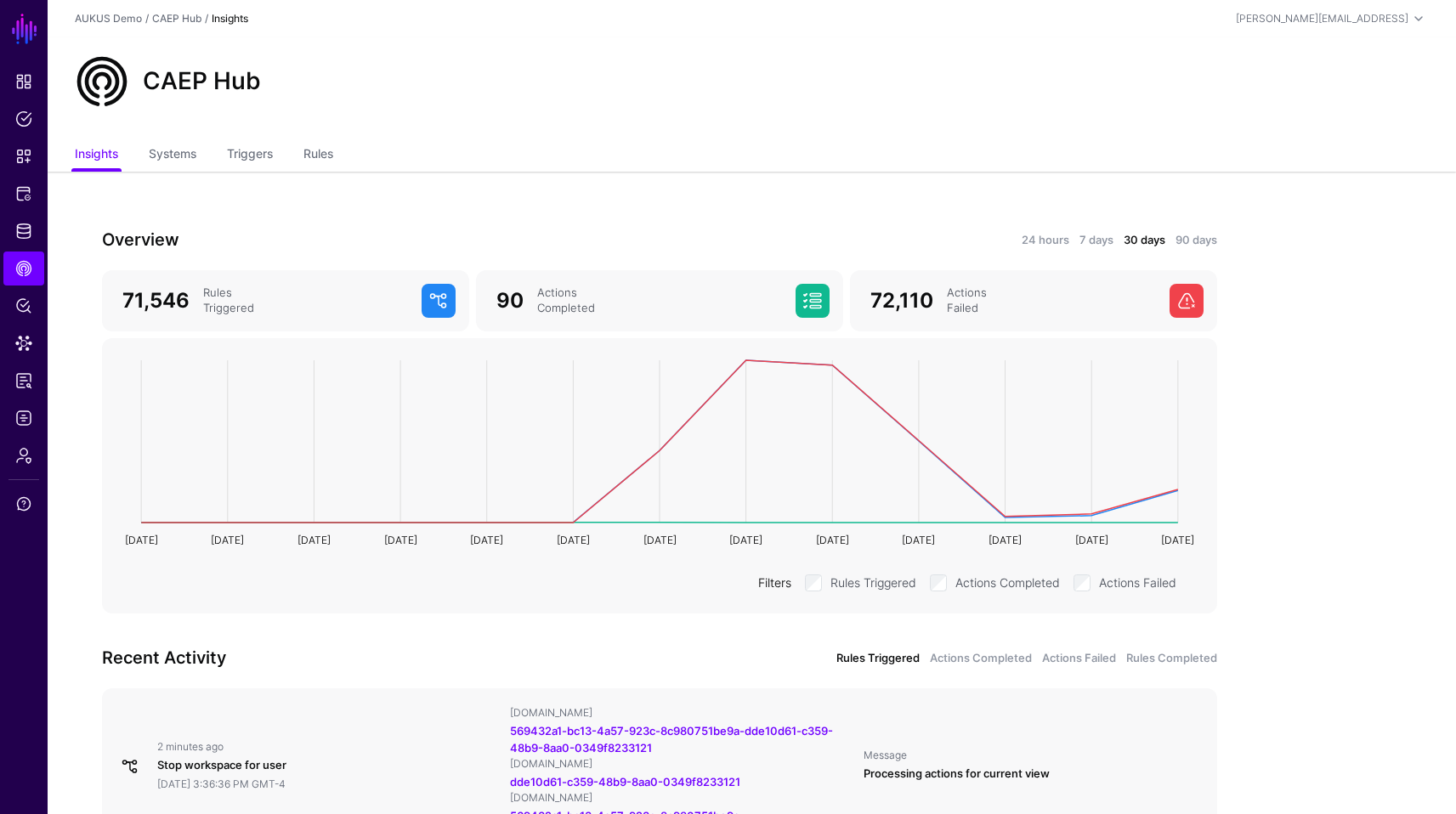
click at [322, 603] on icon "Sep 10 Sep 10 Sep 11 Sep 11 Sep 12 Sep 12 Sep 13 Sep 13 Sep 14 Sep 14 Sep 15 Se…" at bounding box center [660, 479] width 1088 height 255
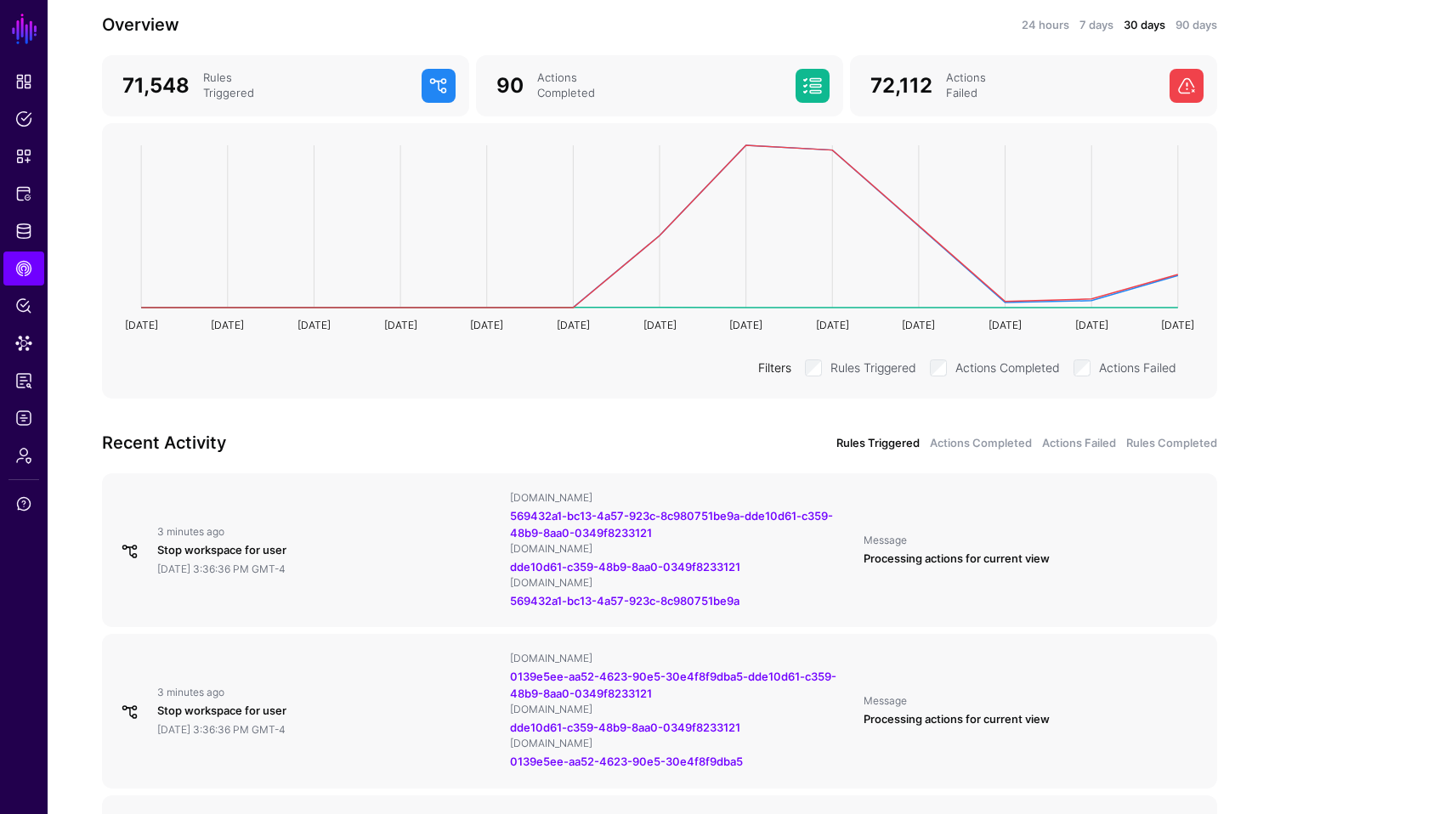
scroll to position [170, 0]
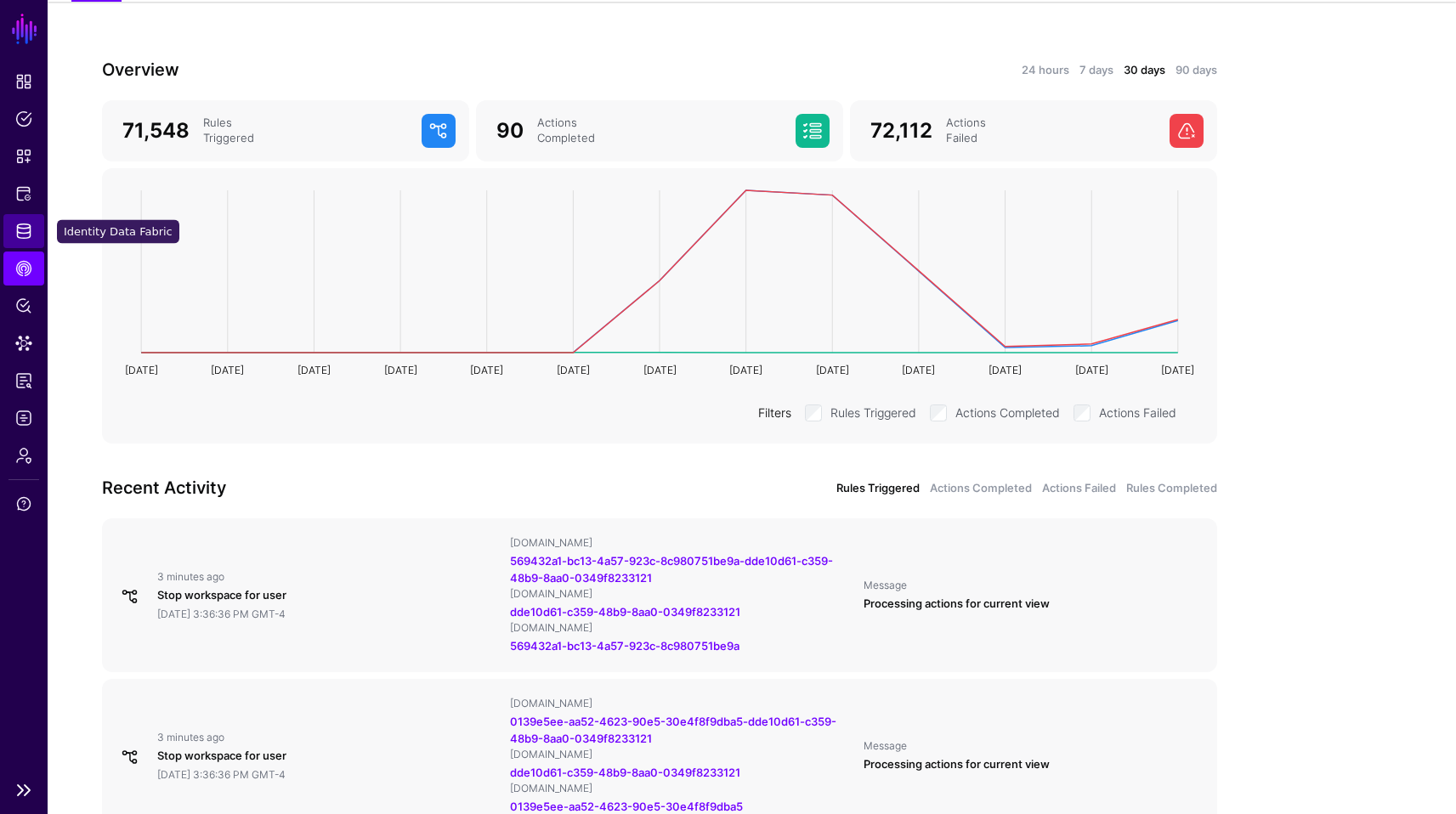
click at [33, 237] on link "Identity Data Fabric" at bounding box center [23, 232] width 40 height 34
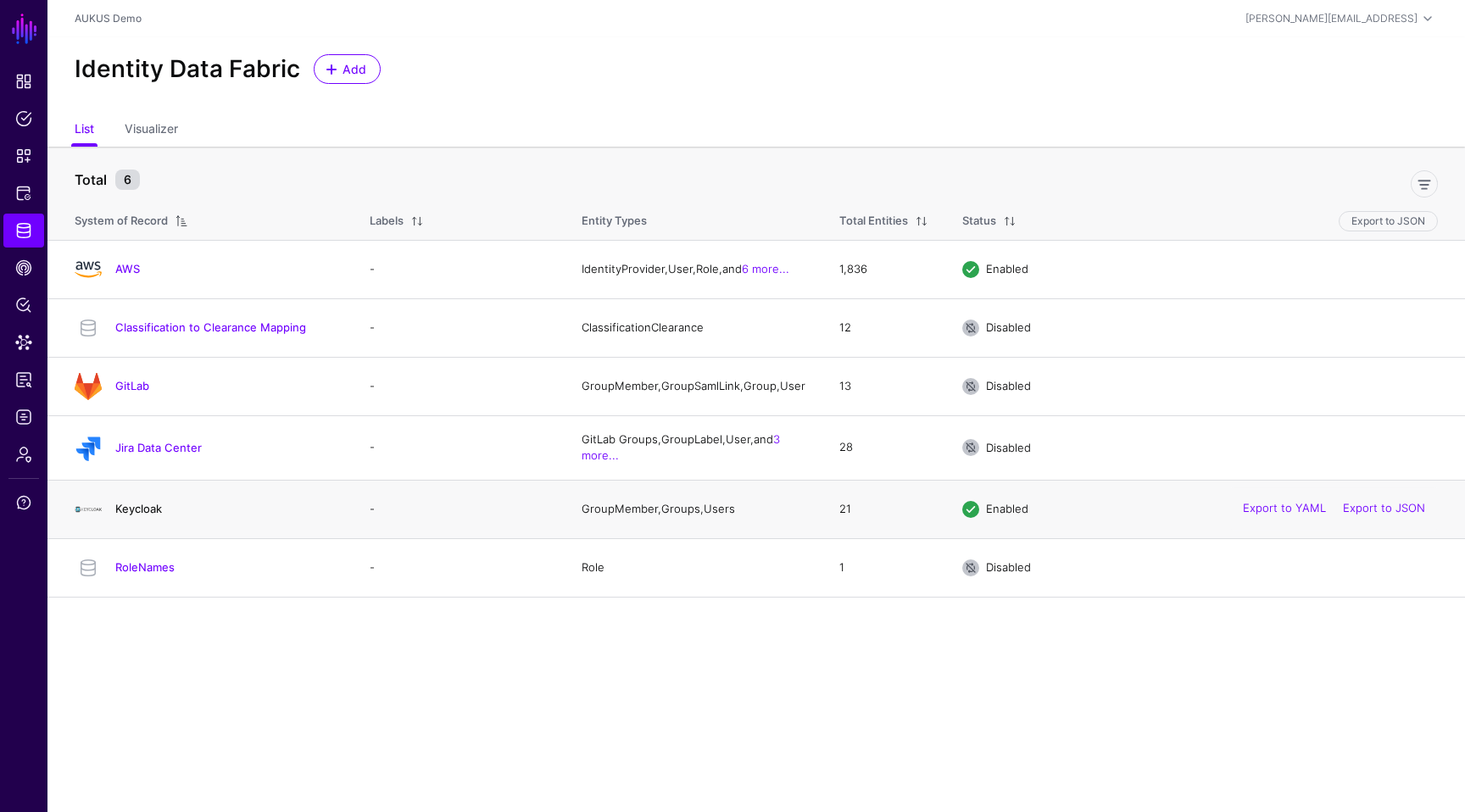
click at [136, 516] on link "Keycloak" at bounding box center [139, 509] width 47 height 13
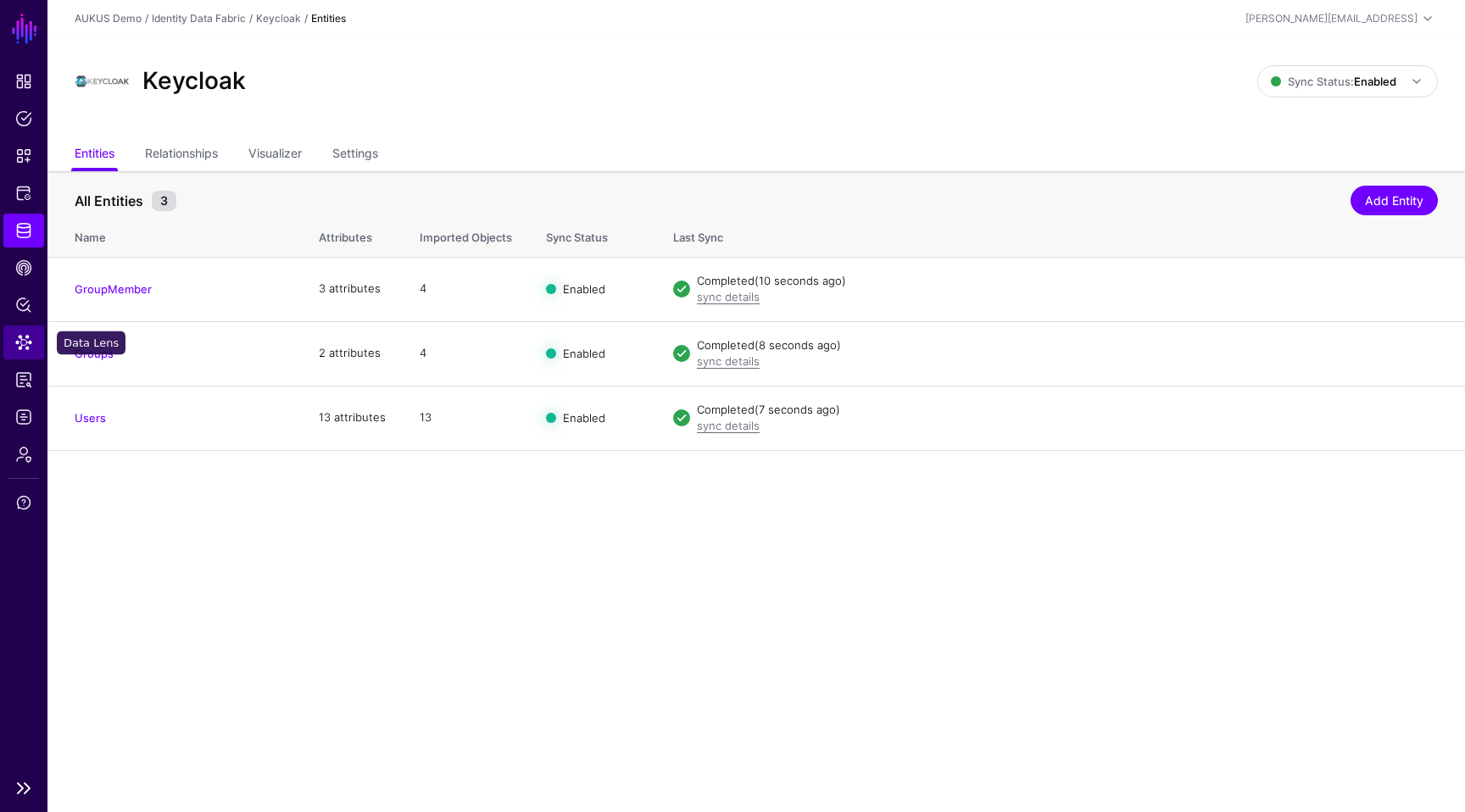
click at [30, 340] on span "Data Lens" at bounding box center [23, 342] width 17 height 17
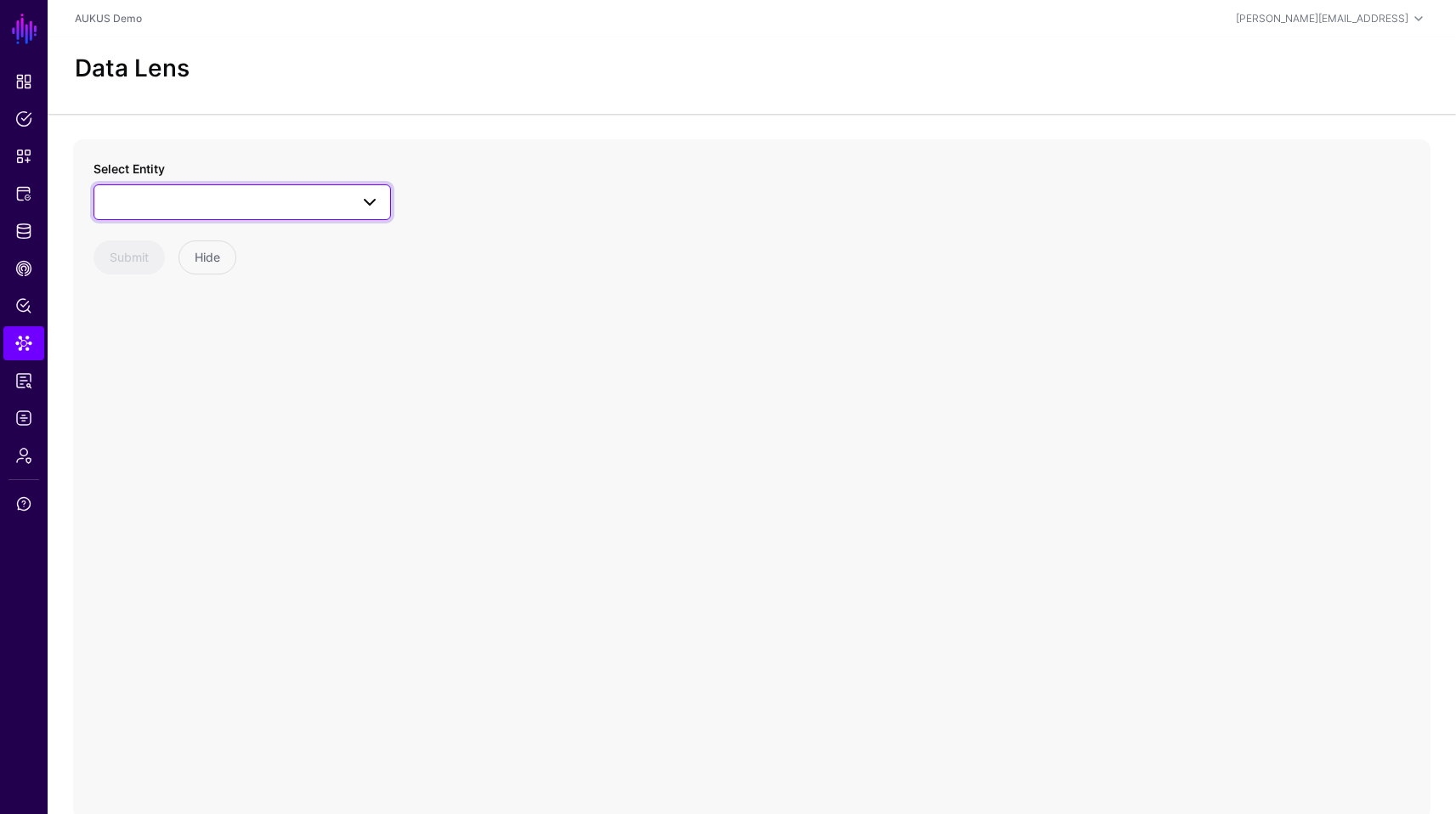
click at [257, 201] on span at bounding box center [241, 202] width 276 height 21
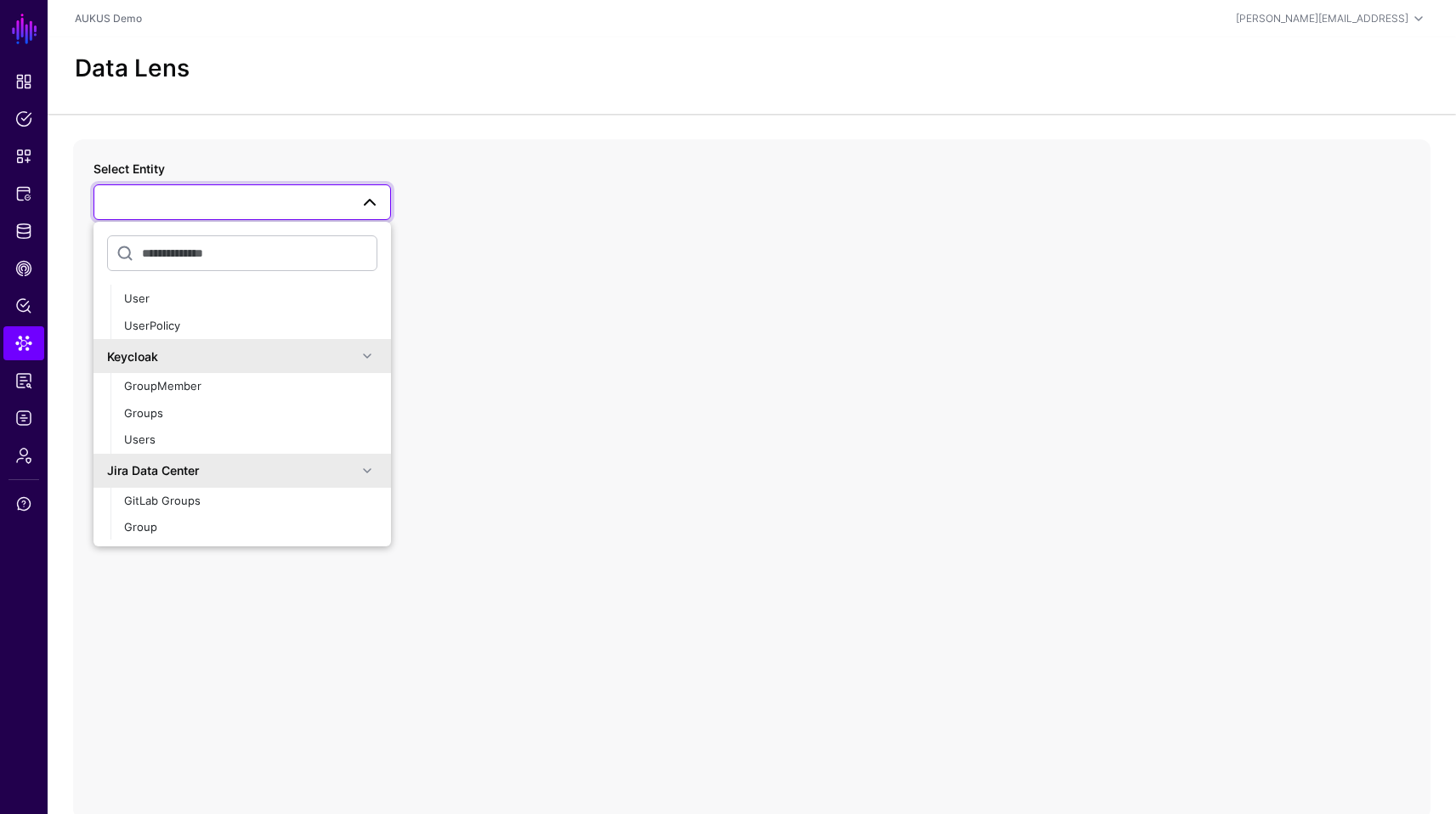
scroll to position [240, 0]
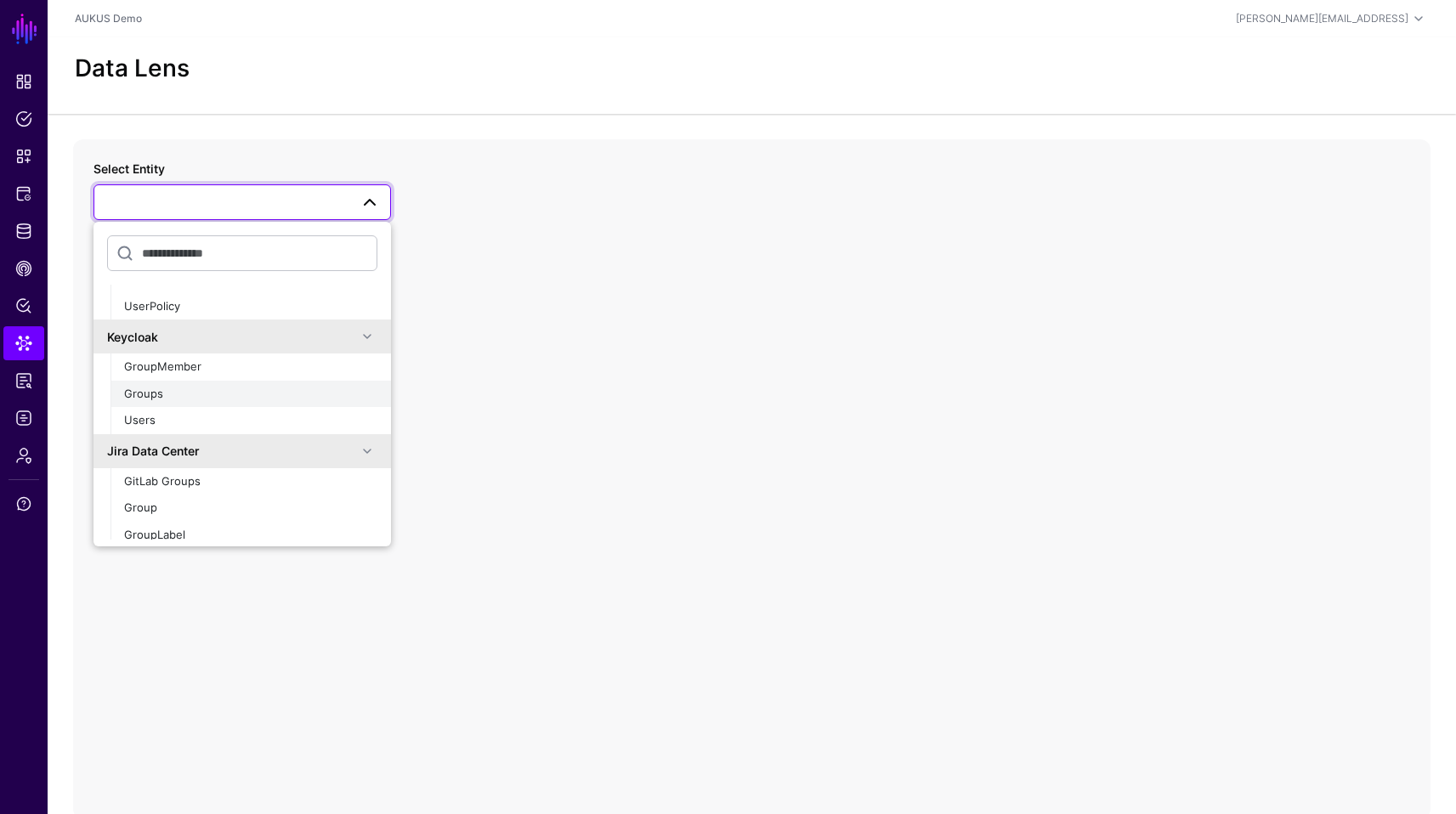
click at [288, 389] on div "Groups" at bounding box center [250, 394] width 253 height 17
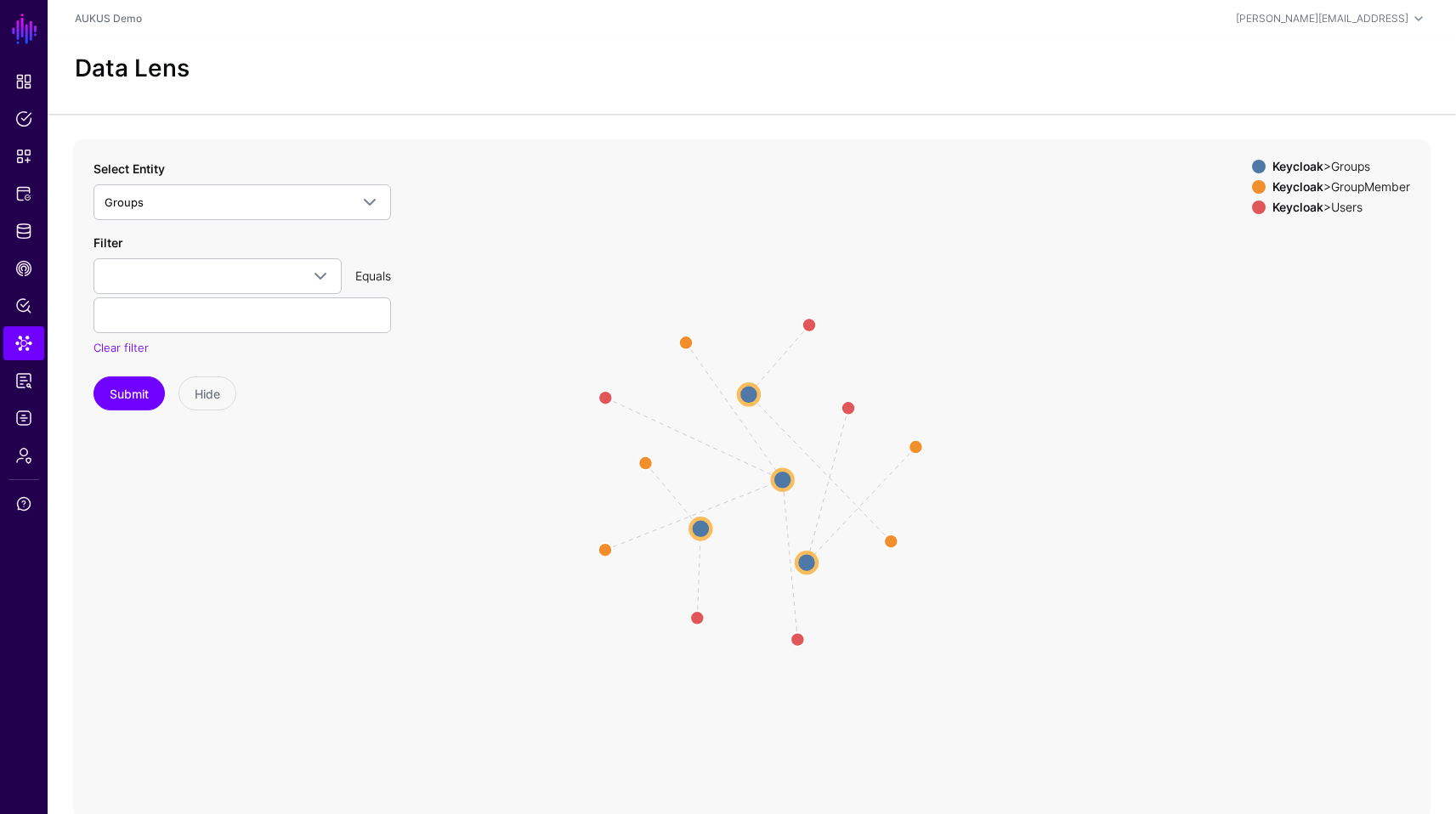
click at [785, 486] on circle at bounding box center [783, 479] width 21 height 21
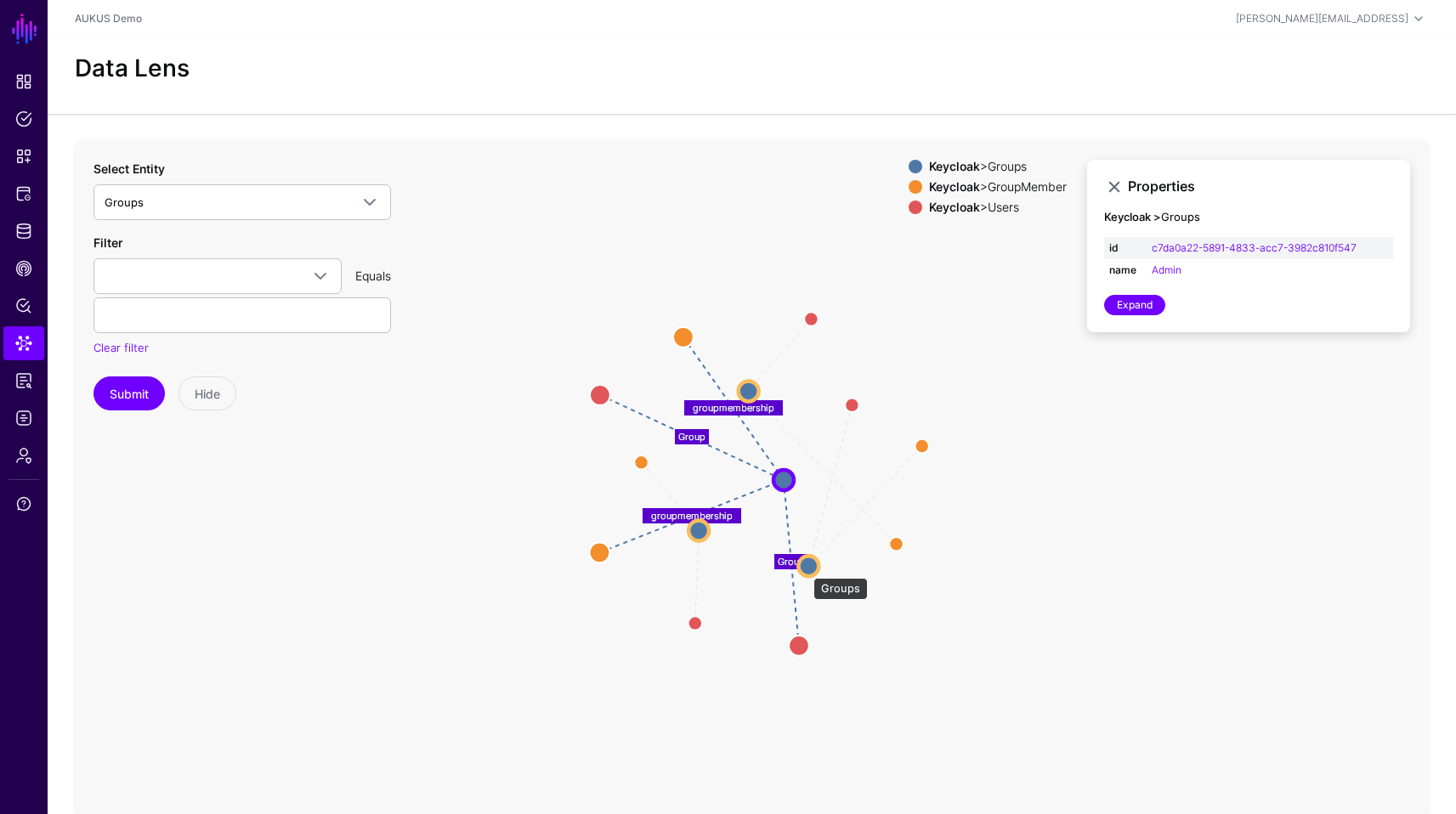
click at [805, 569] on circle at bounding box center [808, 565] width 21 height 21
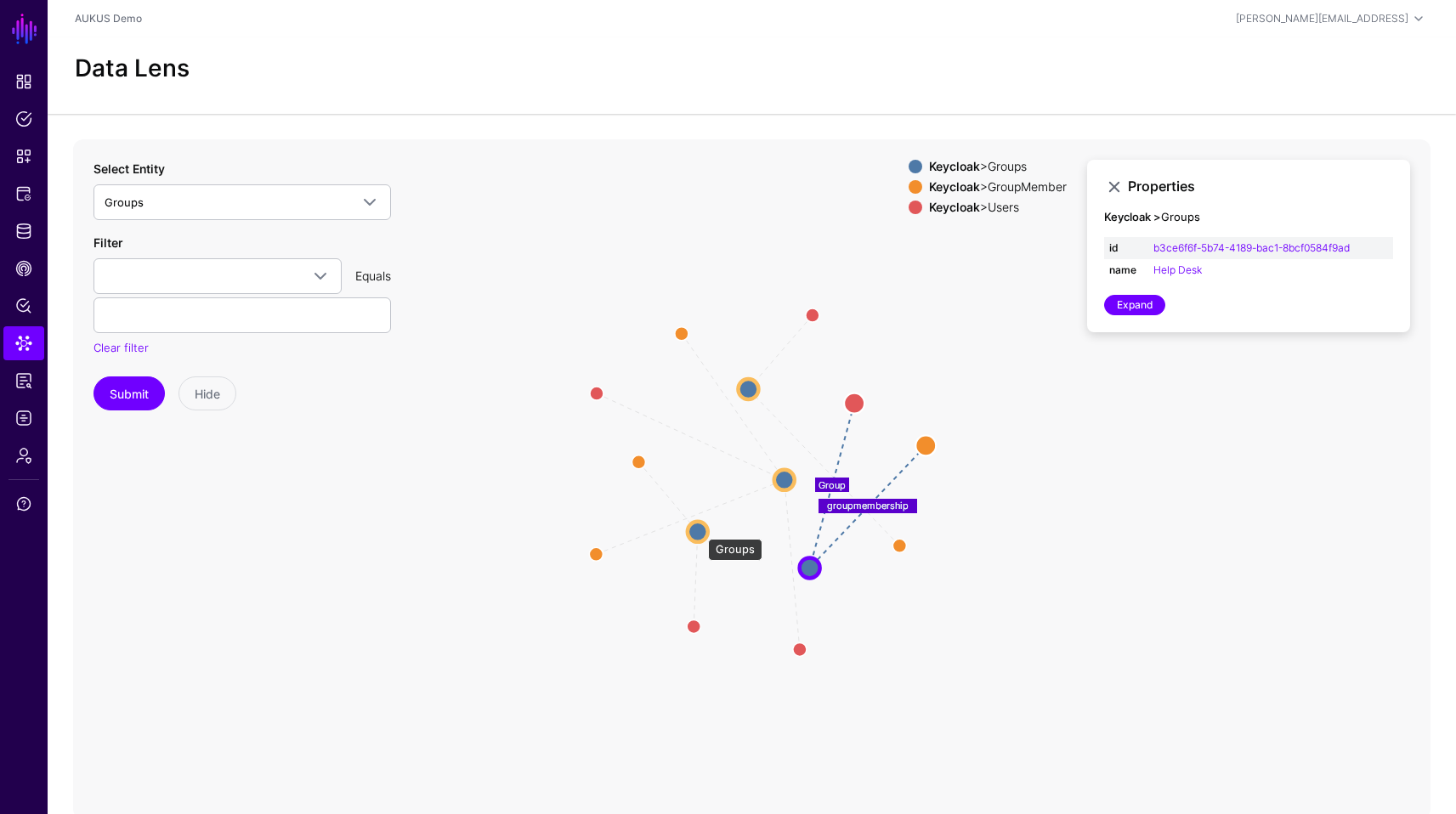
click at [699, 530] on circle at bounding box center [697, 531] width 21 height 21
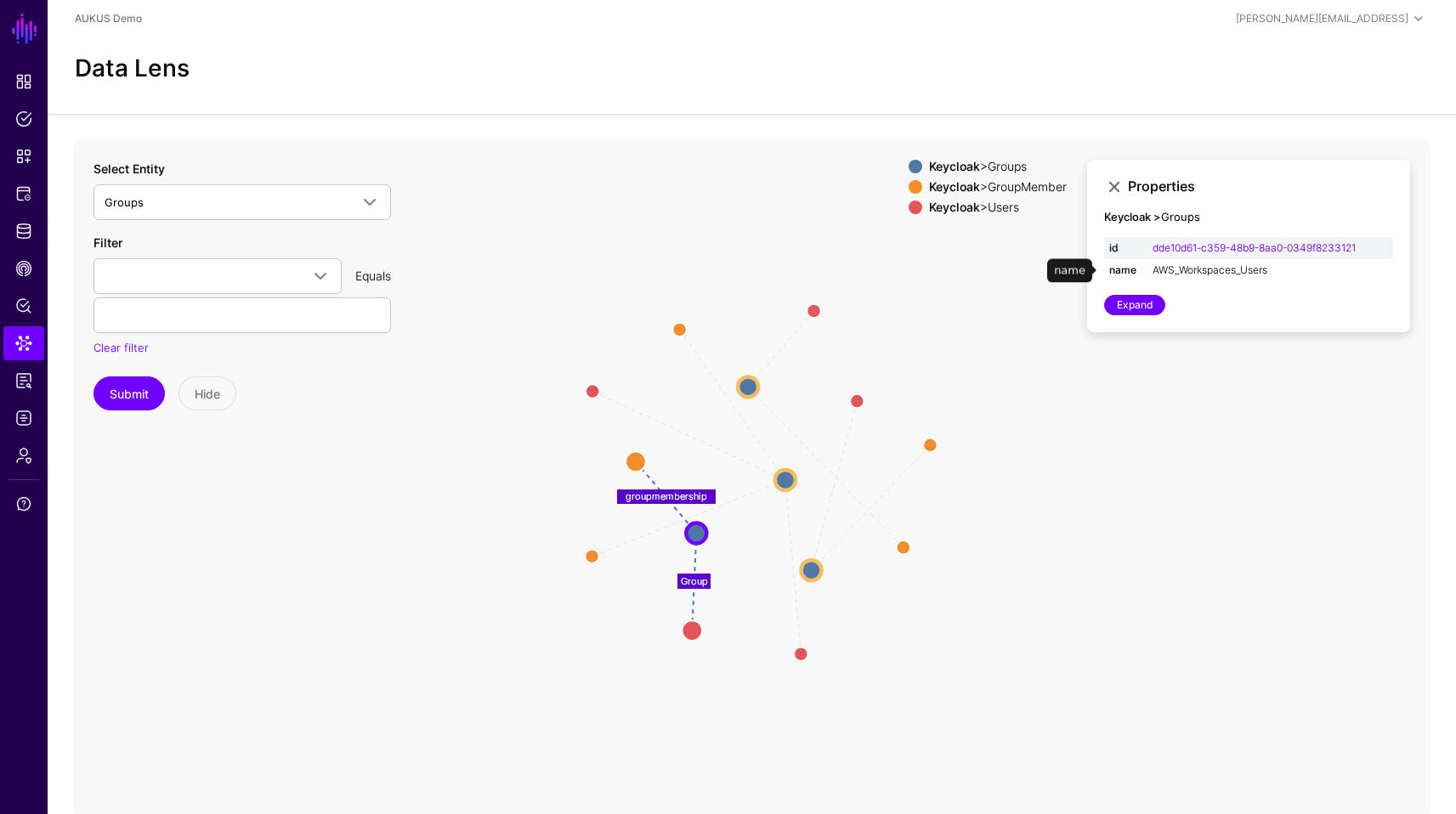
click at [1215, 272] on link "AWS_Workspaces_Users" at bounding box center [1210, 270] width 115 height 13
type input "**********"
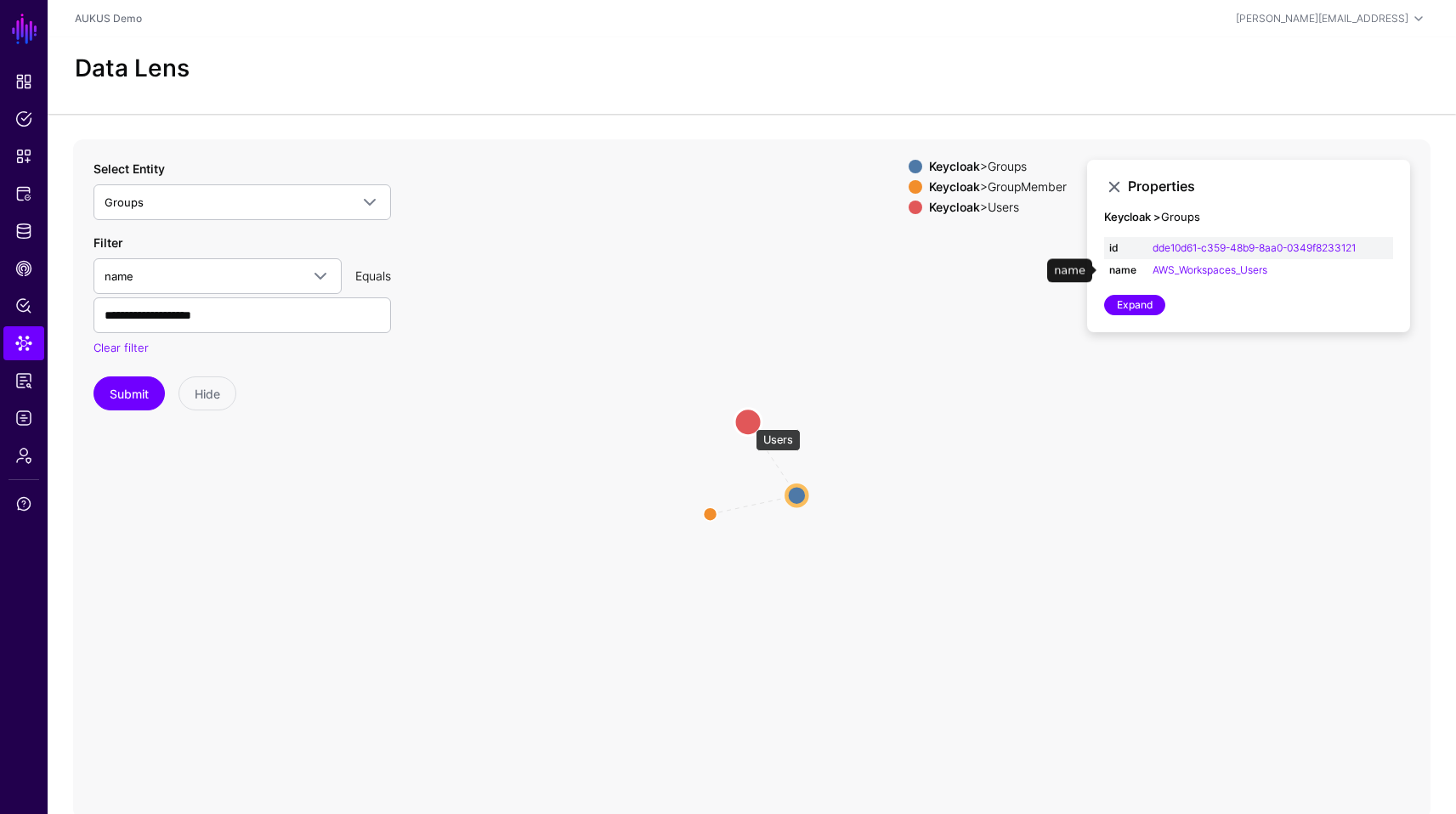
click at [746, 421] on circle at bounding box center [748, 422] width 27 height 27
click at [706, 516] on circle at bounding box center [709, 515] width 27 height 27
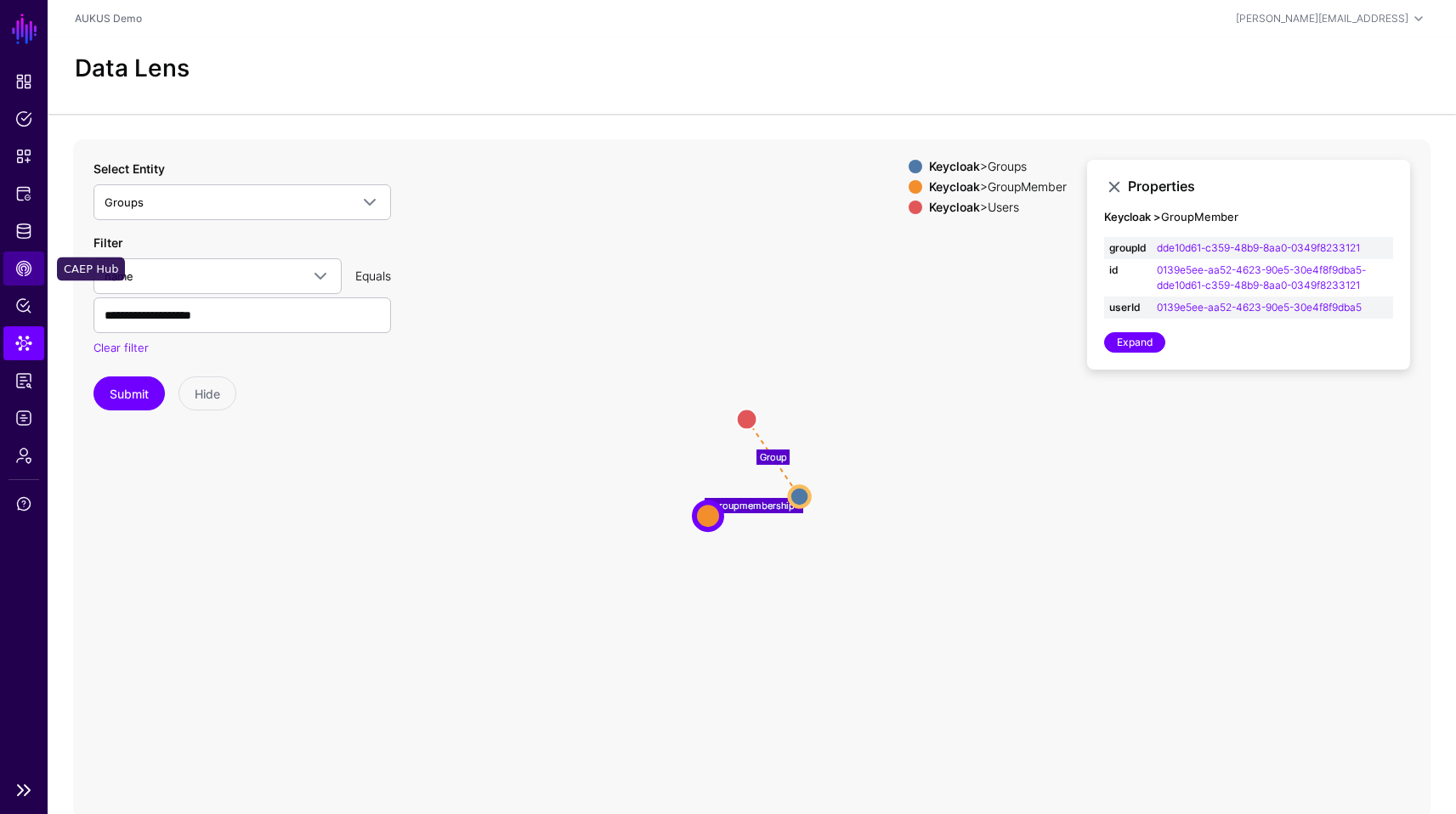
click at [31, 268] on span "CAEP Hub" at bounding box center [23, 268] width 17 height 17
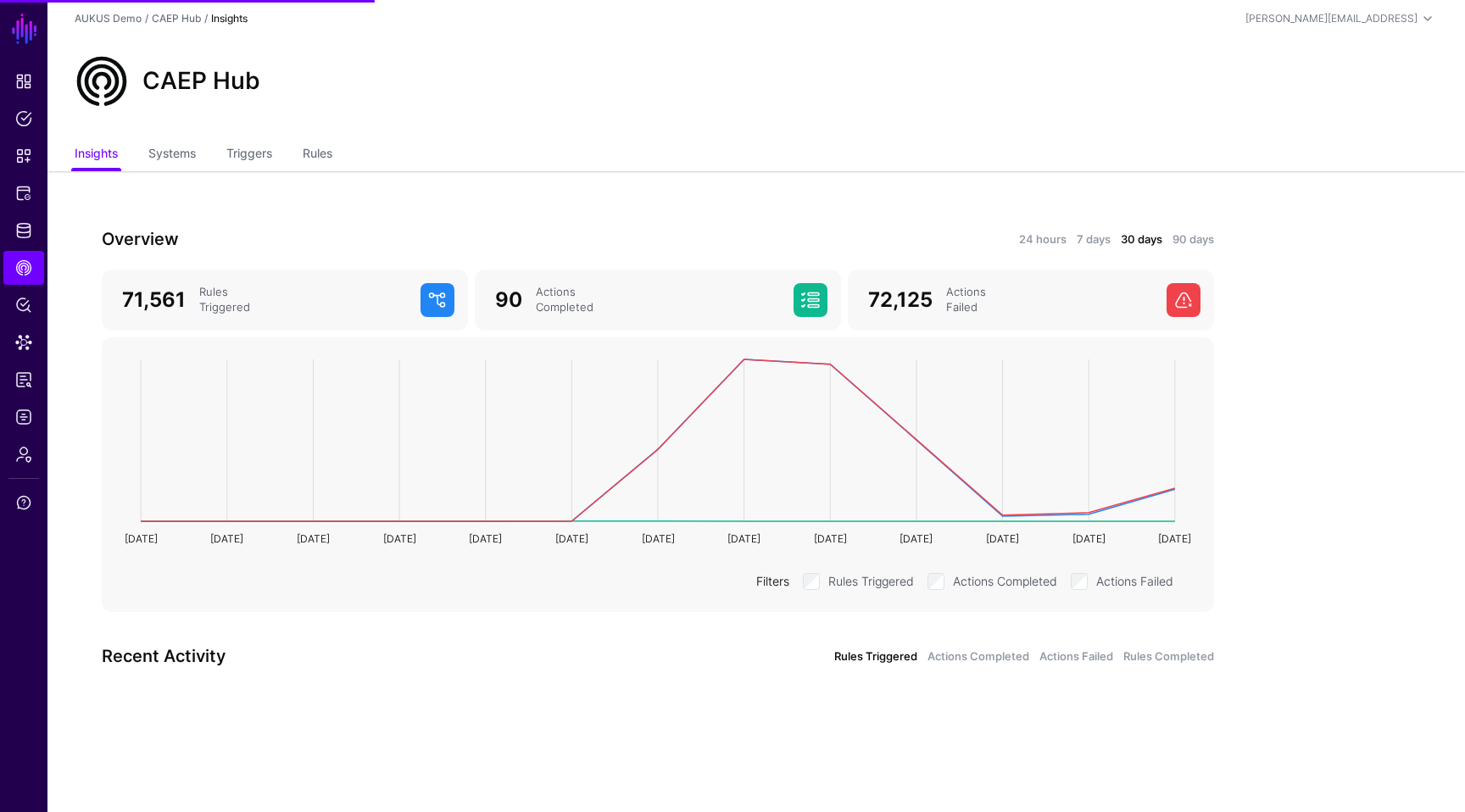
click at [744, 234] on div "24 hours 7 days 30 days 90 days" at bounding box center [941, 239] width 546 height 19
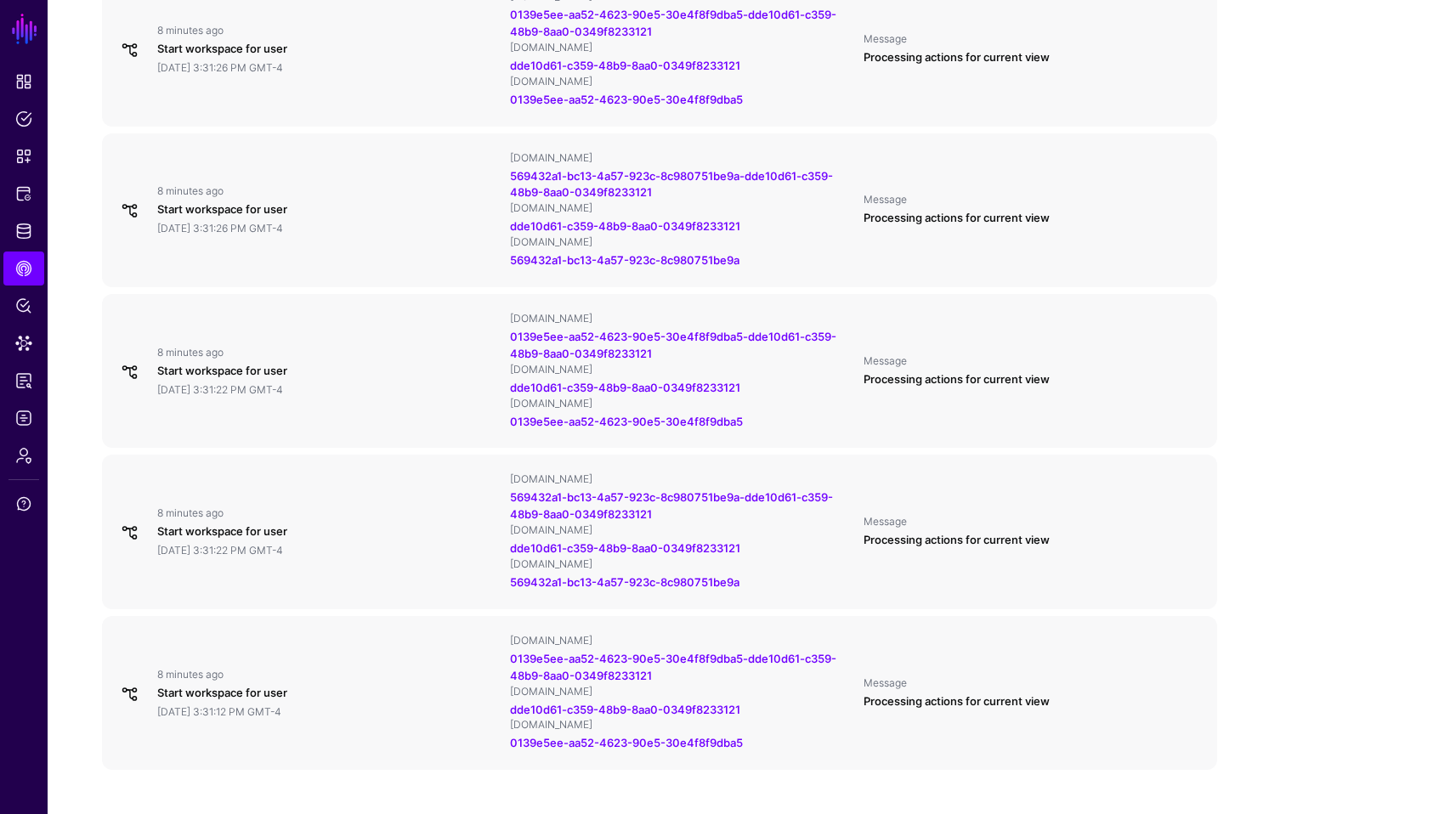
scroll to position [1545, 0]
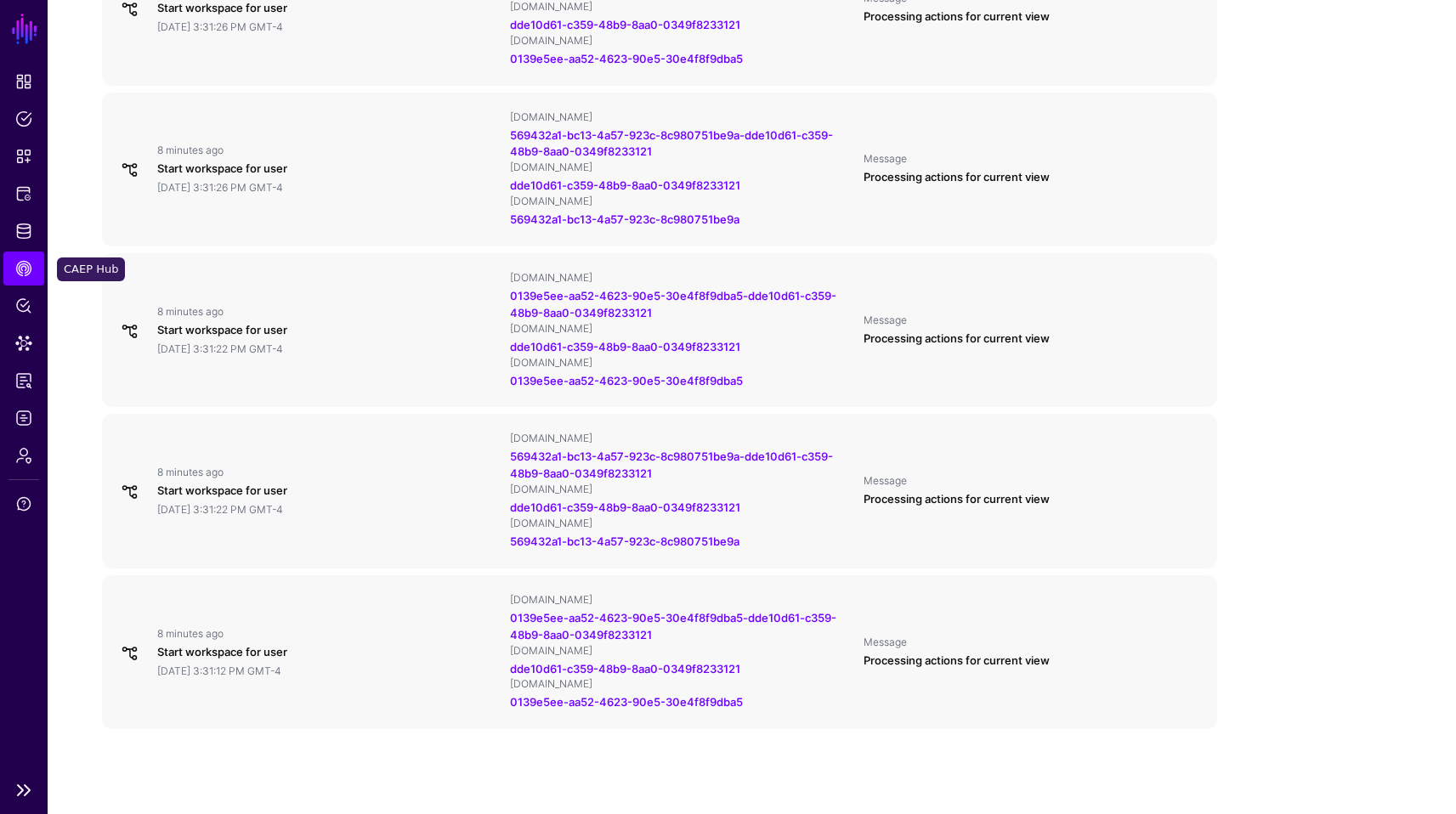
click at [22, 271] on span "CAEP Hub" at bounding box center [23, 268] width 17 height 17
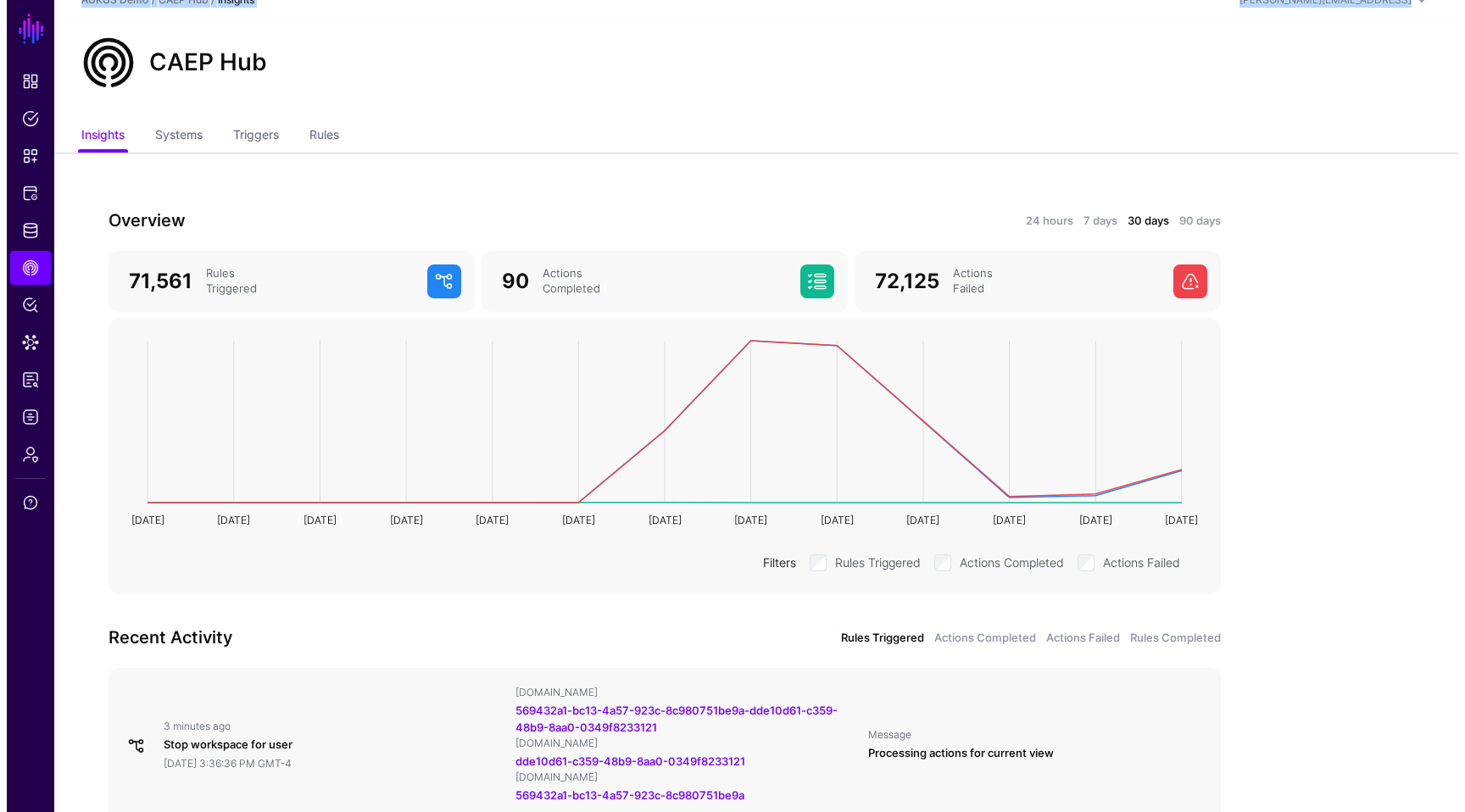
scroll to position [0, 0]
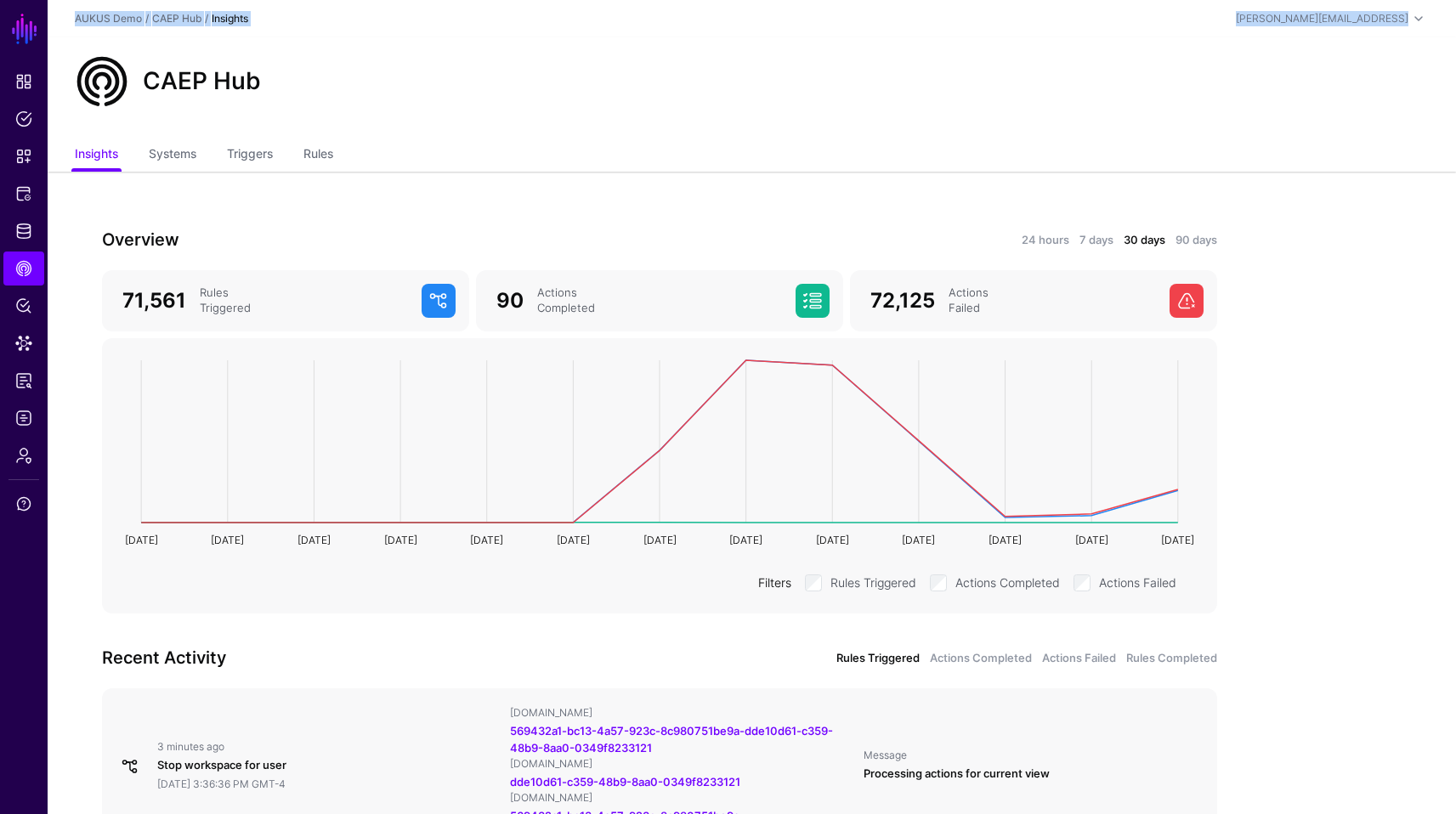
drag, startPoint x: 1460, startPoint y: 77, endPoint x: 1451, endPoint y: -101, distance: 178.2
click at [255, 153] on link "Triggers" at bounding box center [250, 155] width 46 height 32
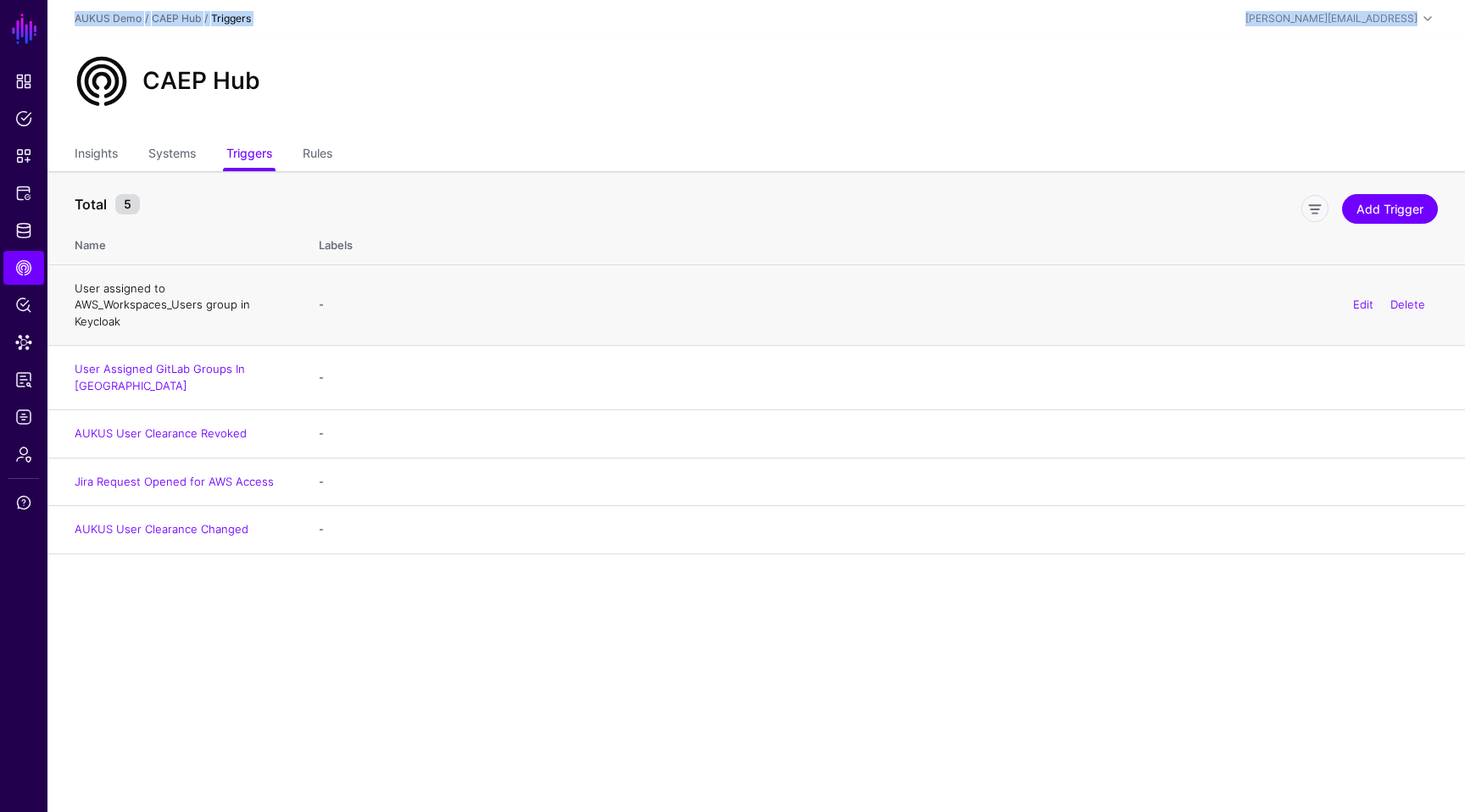
click at [155, 305] on link "User assigned to AWS_Workspaces_Users group in Keycloak" at bounding box center [162, 304] width 176 height 47
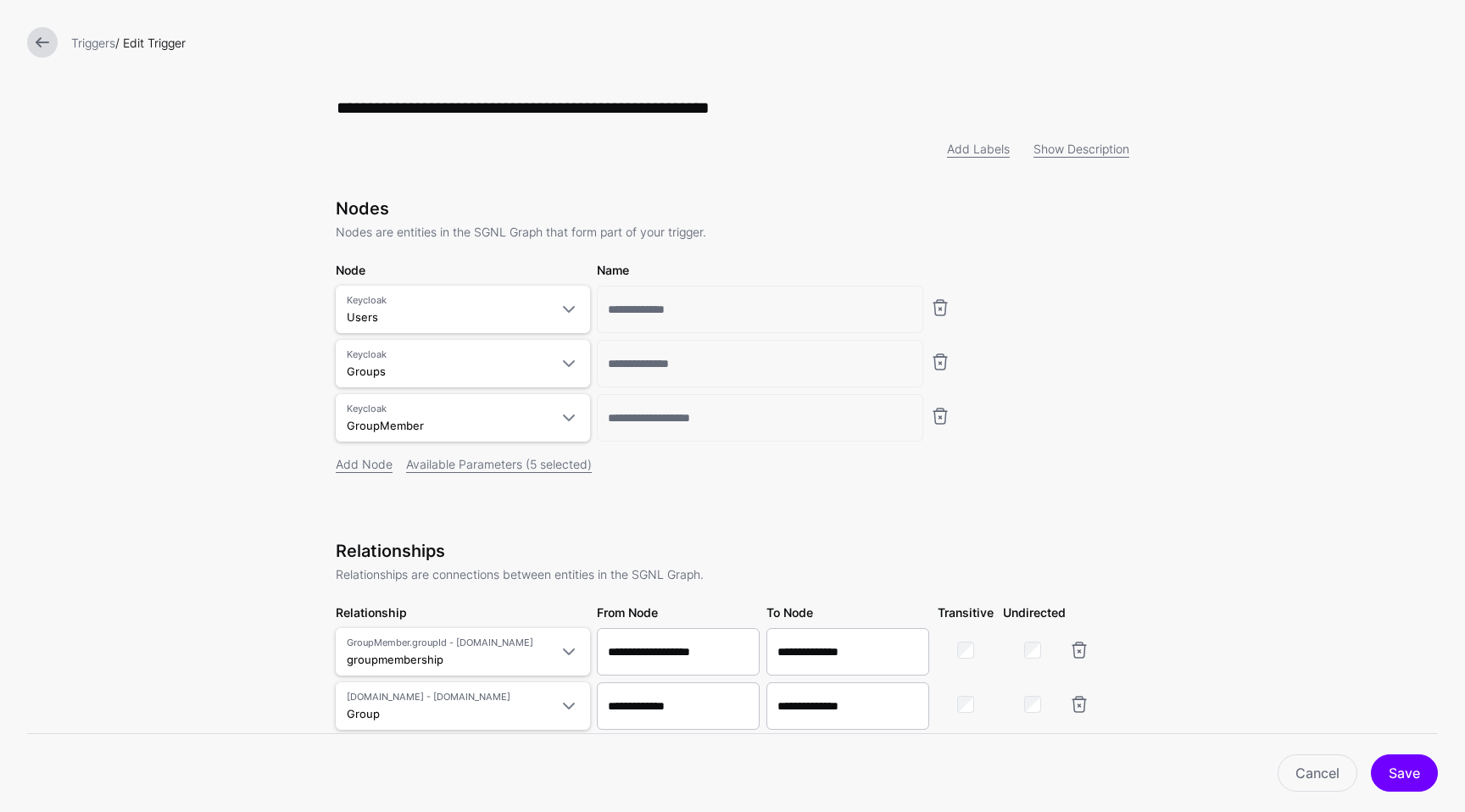
click at [1343, 342] on form "**********" at bounding box center [732, 644] width 1465 height 1287
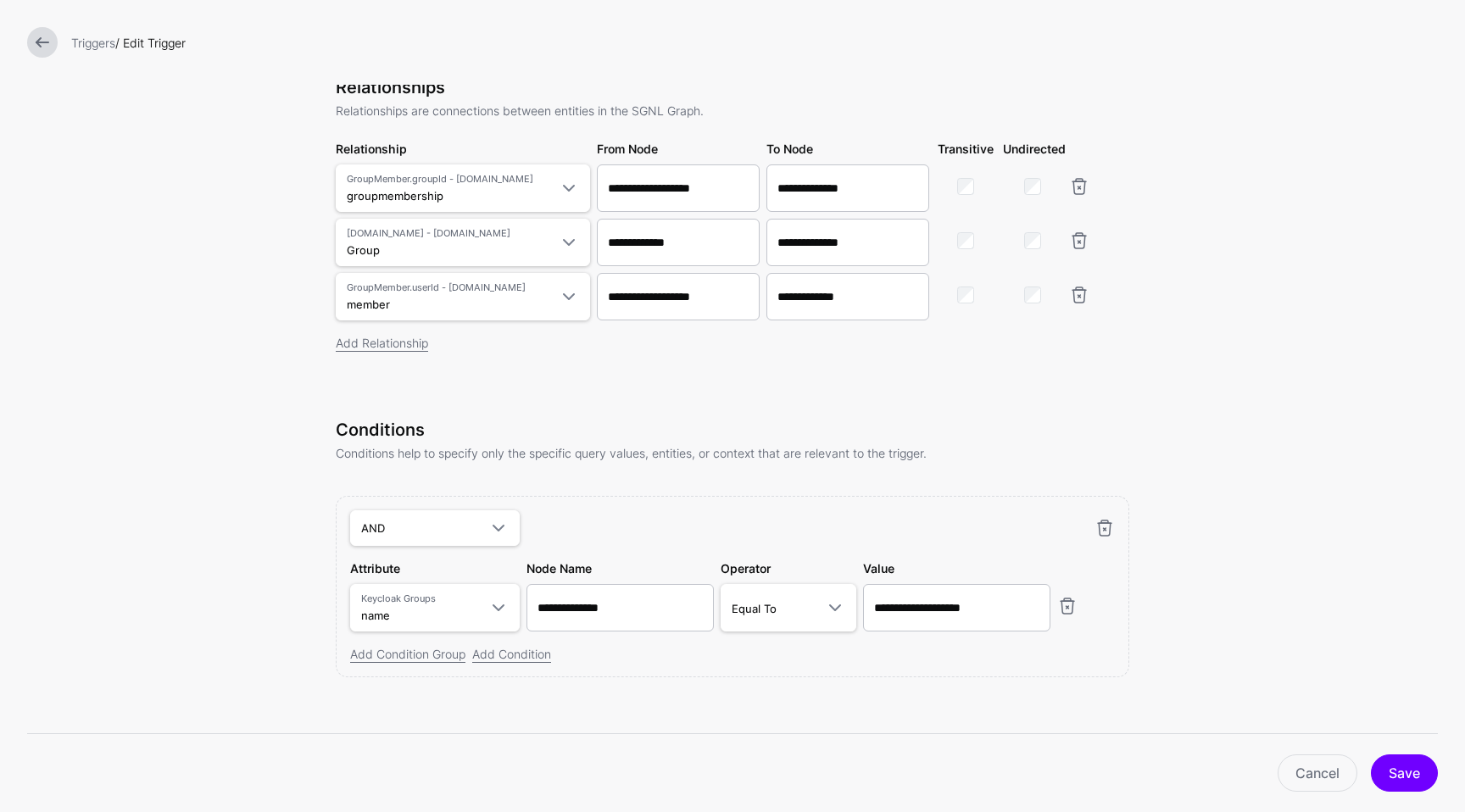
scroll to position [477, 0]
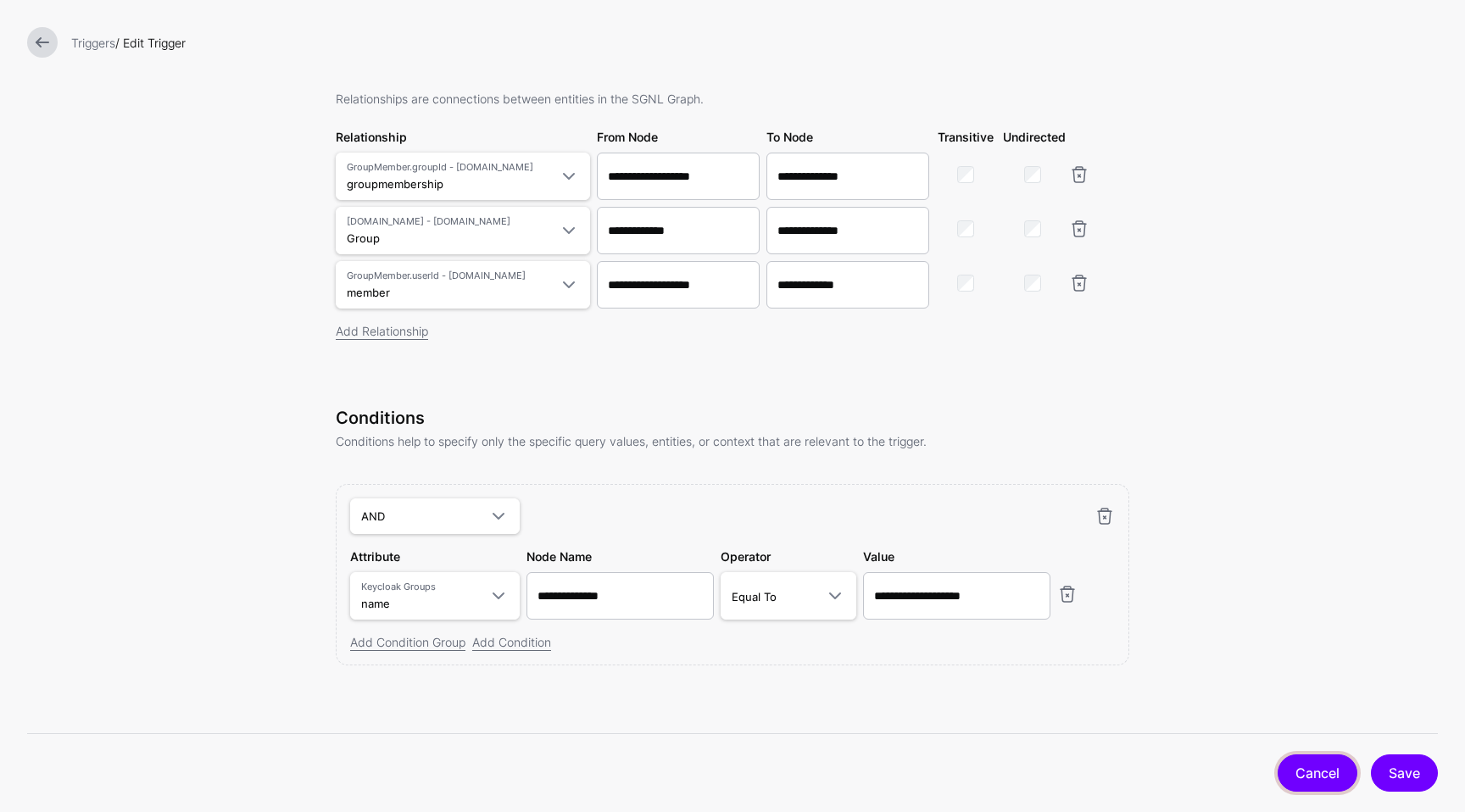
click at [1324, 767] on link "Cancel" at bounding box center [1317, 774] width 80 height 38
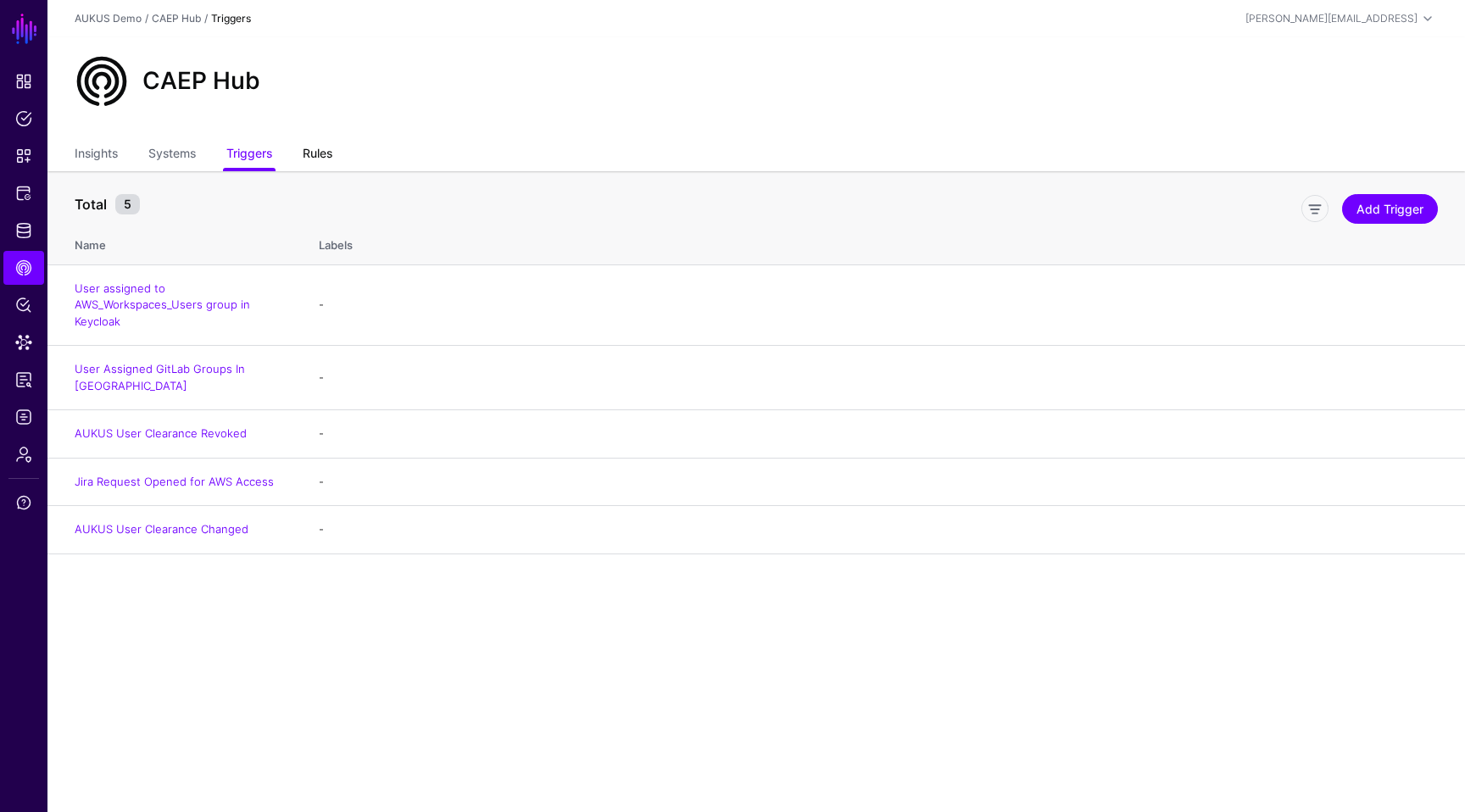
click at [332, 152] on link "Rules" at bounding box center [317, 155] width 30 height 32
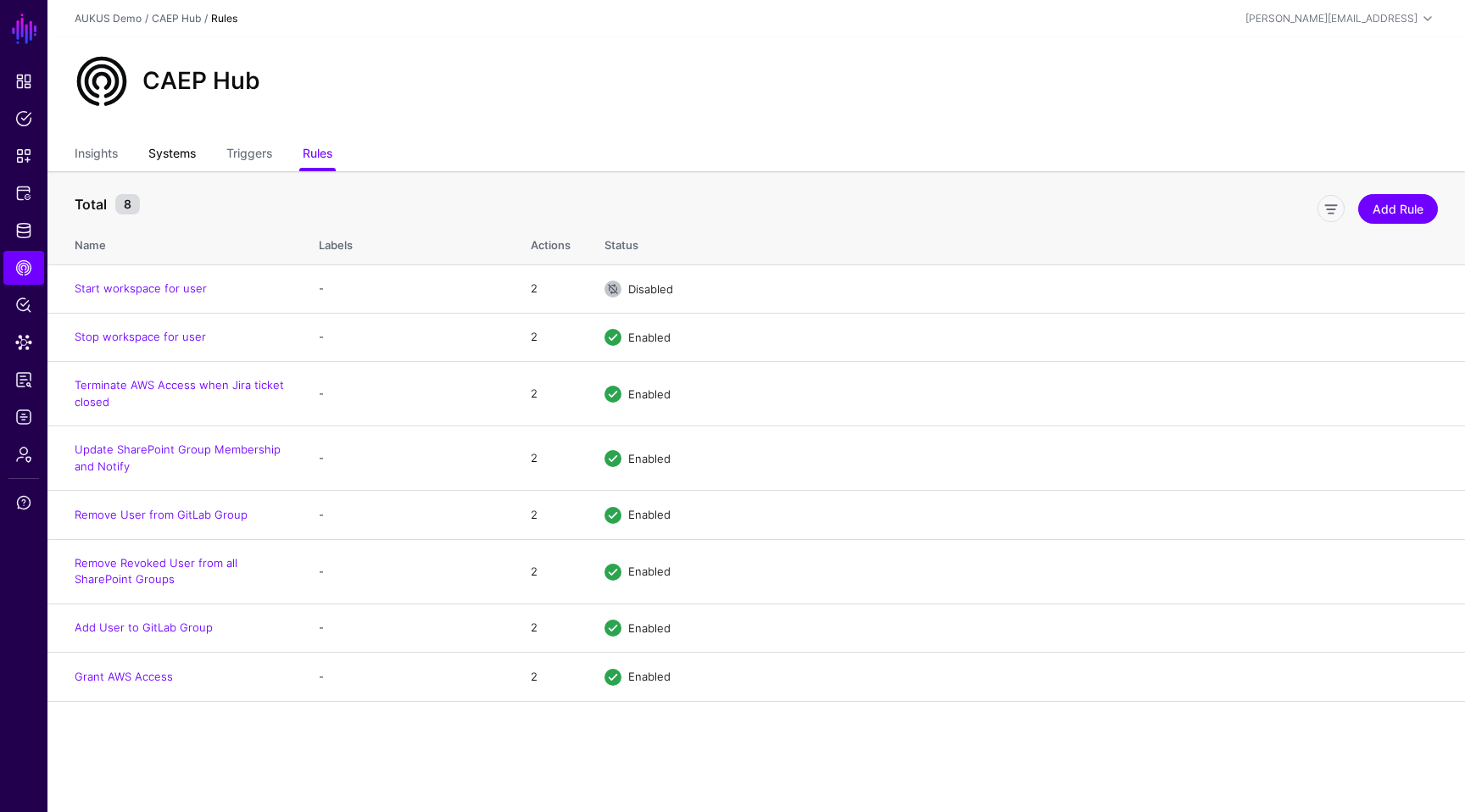
click at [191, 154] on link "Systems" at bounding box center [172, 155] width 47 height 32
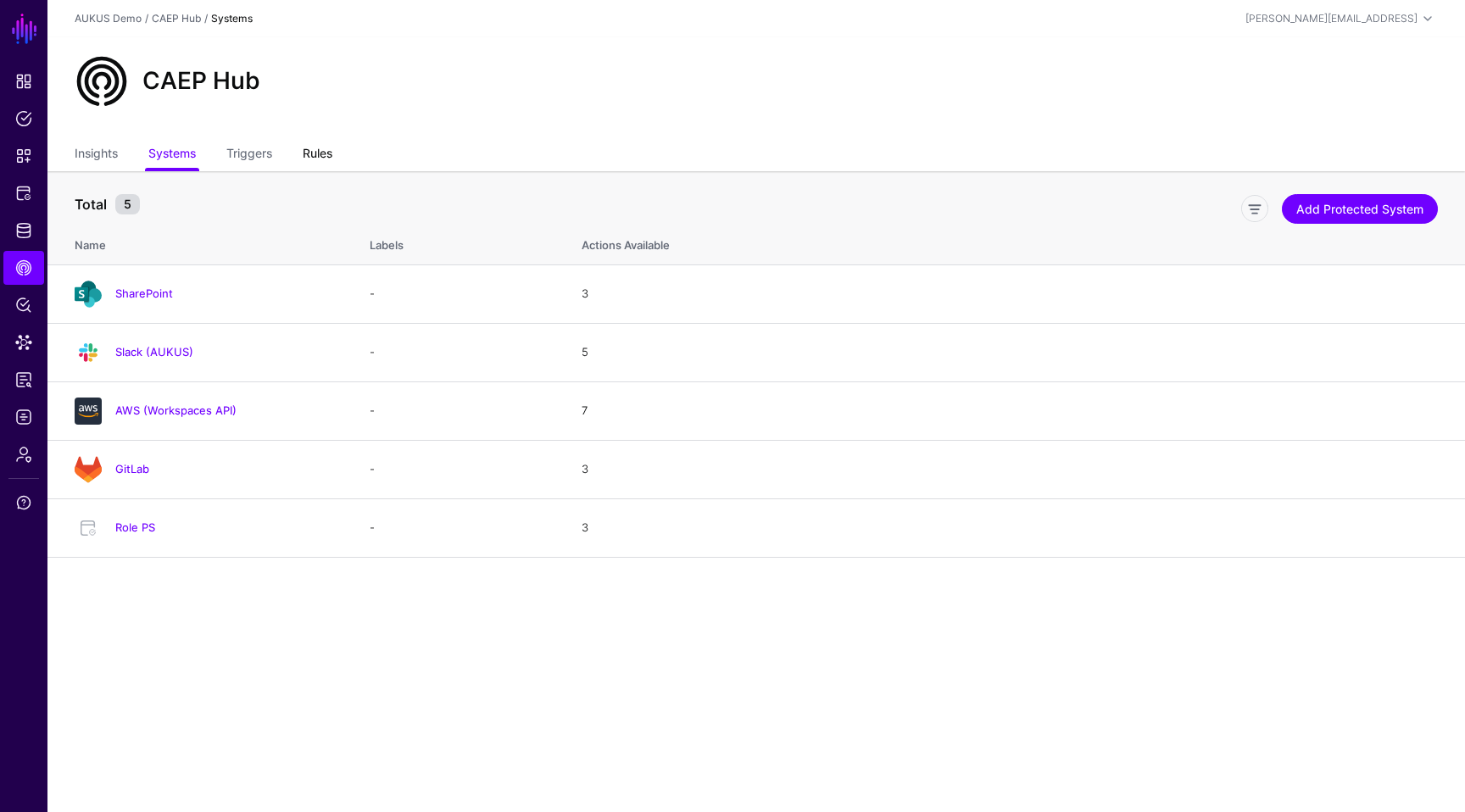
click at [317, 153] on link "Rules" at bounding box center [317, 155] width 30 height 32
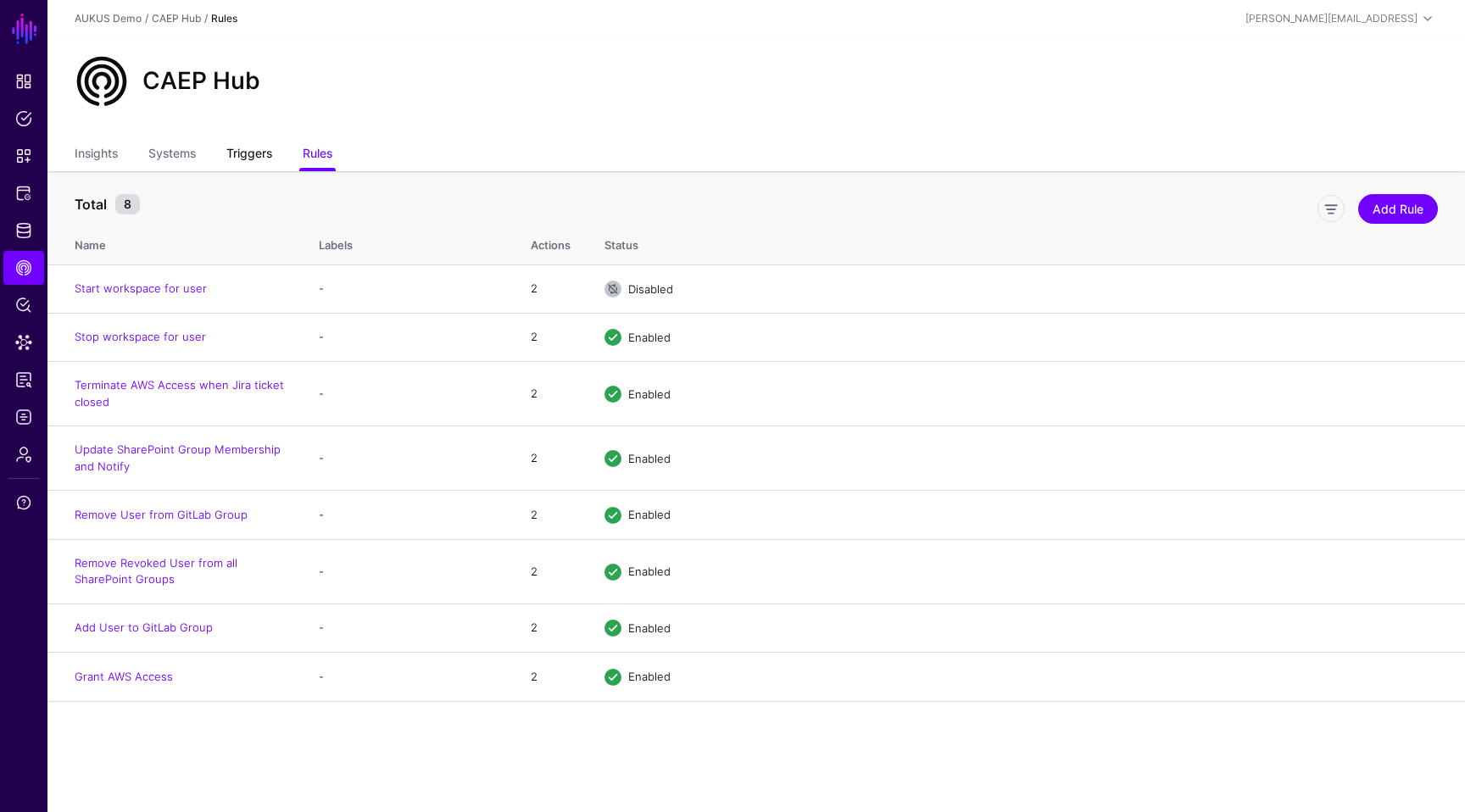
click at [248, 154] on link "Triggers" at bounding box center [249, 155] width 46 height 32
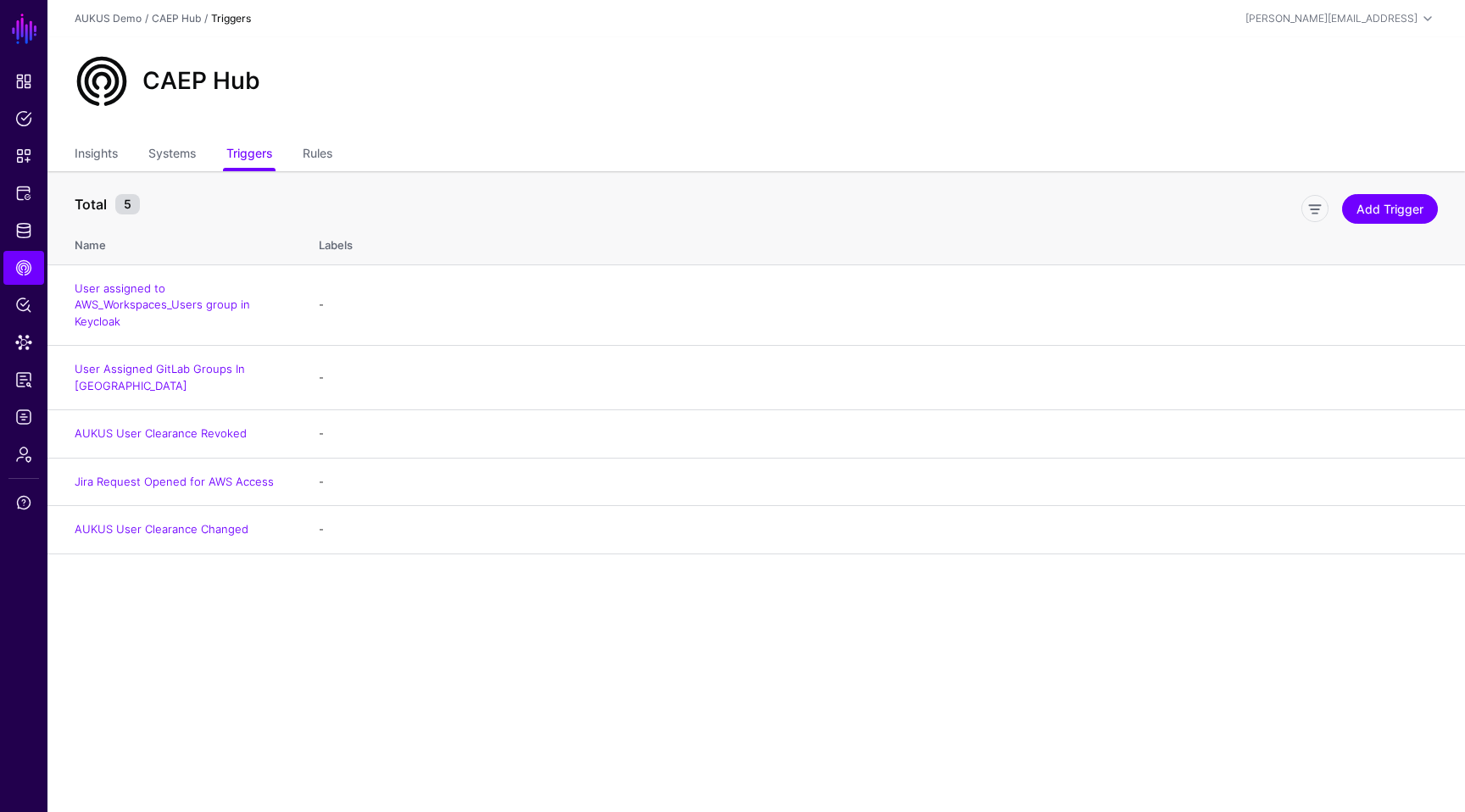
click at [219, 591] on main "SGNL Dashboard Policies Snippets Protected Systems Identity Data Fabric CAEP Hu…" at bounding box center [732, 406] width 1465 height 812
click at [199, 426] on link "AUKUS User Clearance Revoked" at bounding box center [160, 432] width 172 height 13
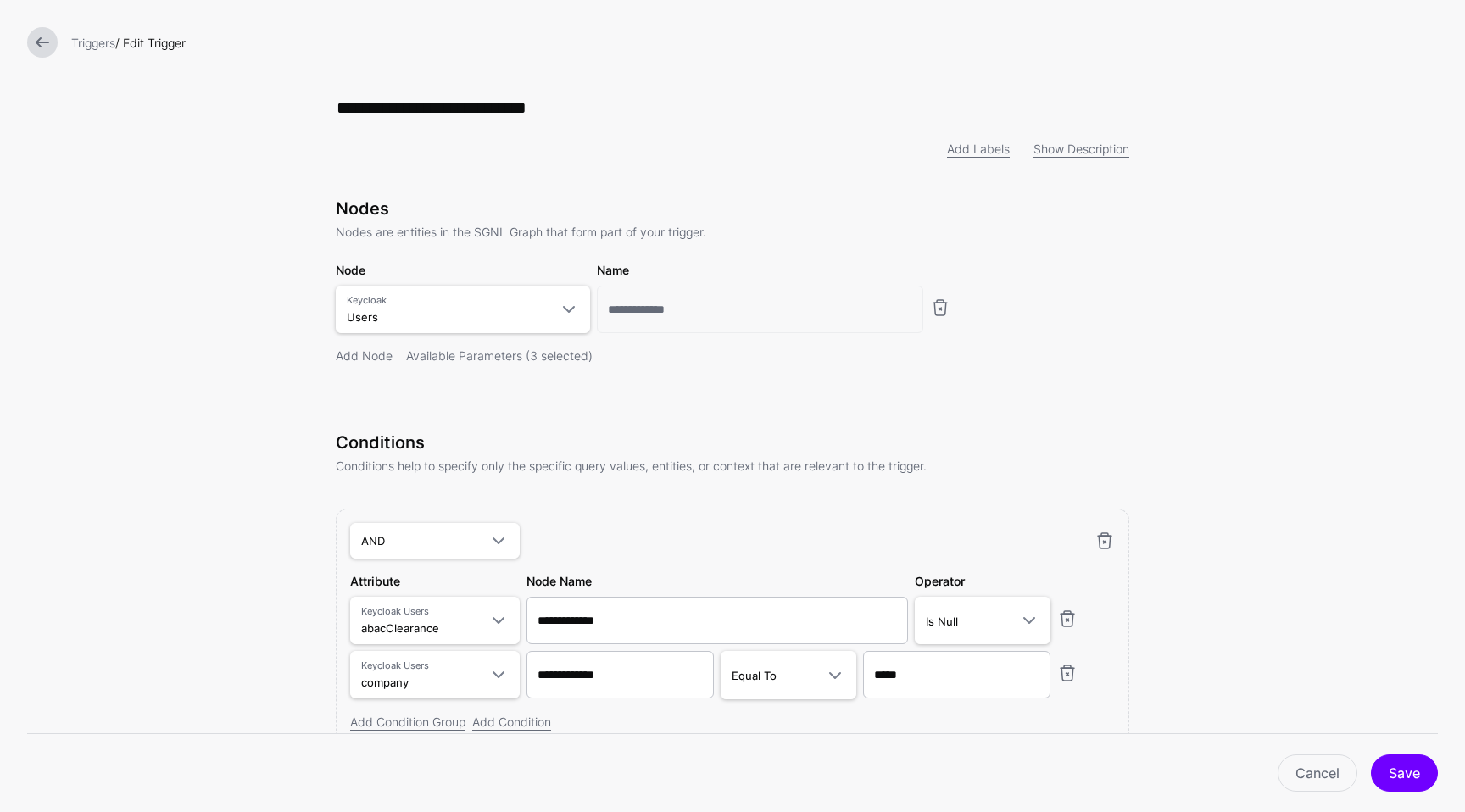
click at [1247, 346] on form "**********" at bounding box center [732, 446] width 1465 height 892
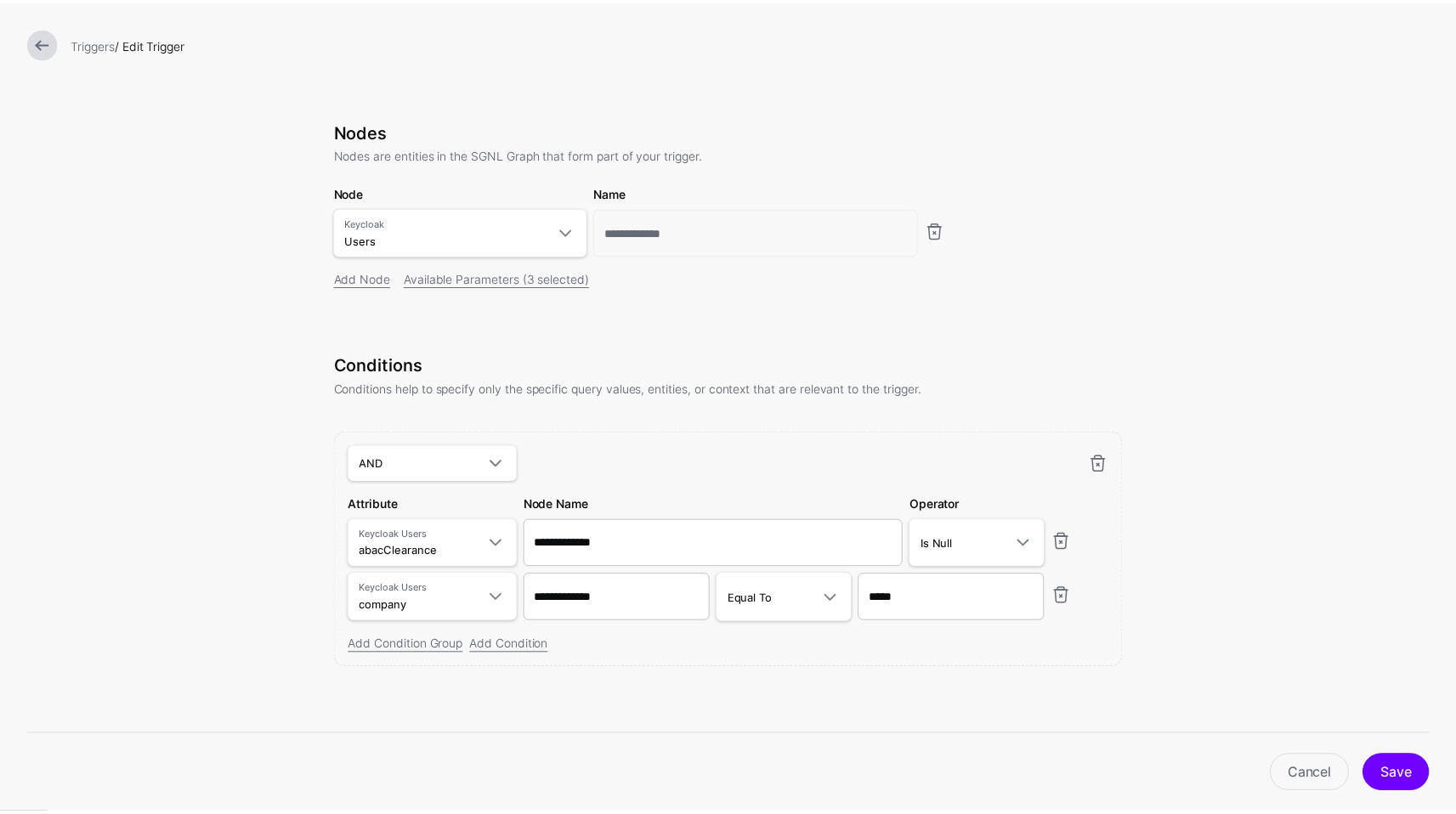
scroll to position [81, 0]
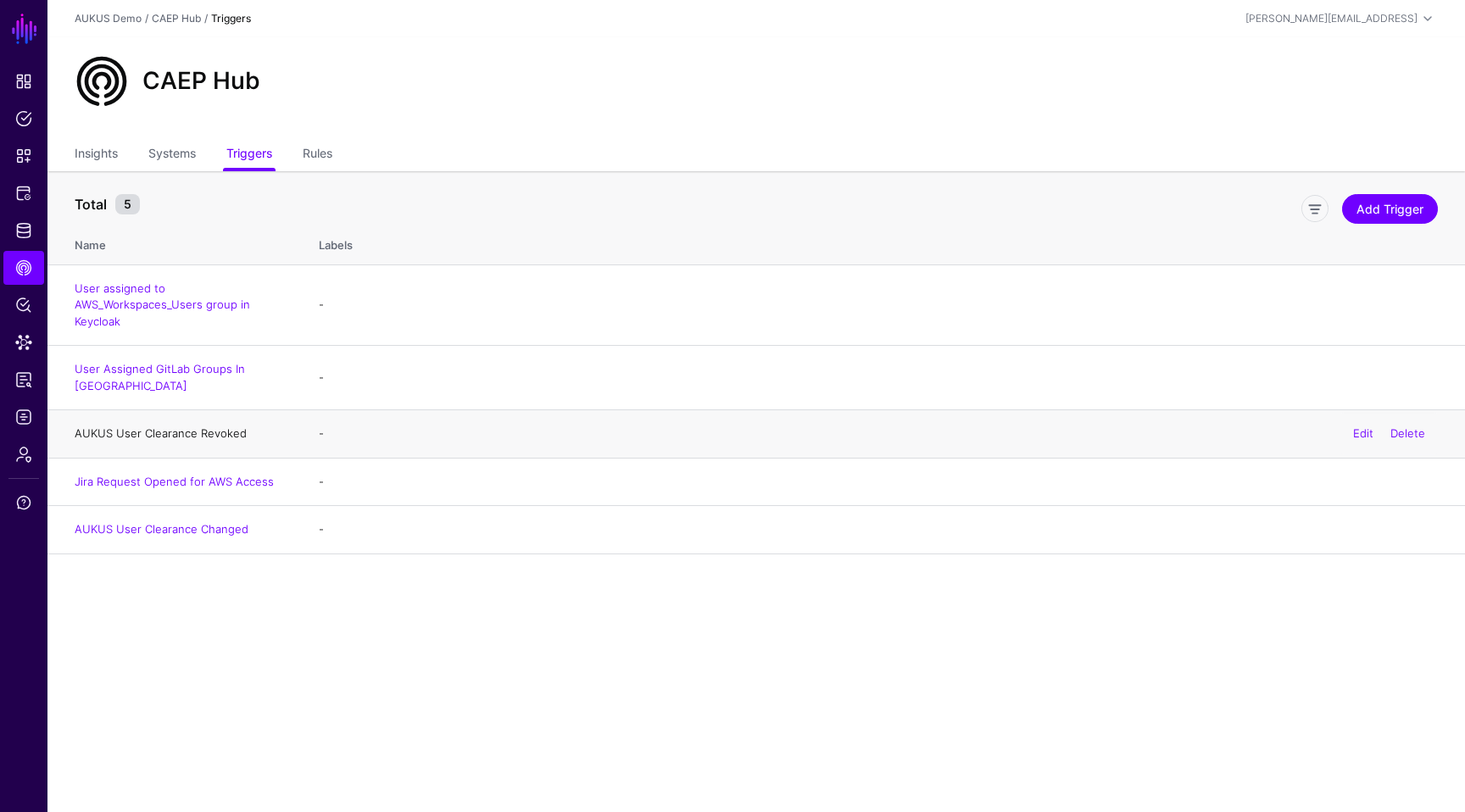
click at [195, 426] on link "AUKUS User Clearance Revoked" at bounding box center [160, 432] width 172 height 13
click at [99, 150] on link "Insights" at bounding box center [96, 155] width 43 height 32
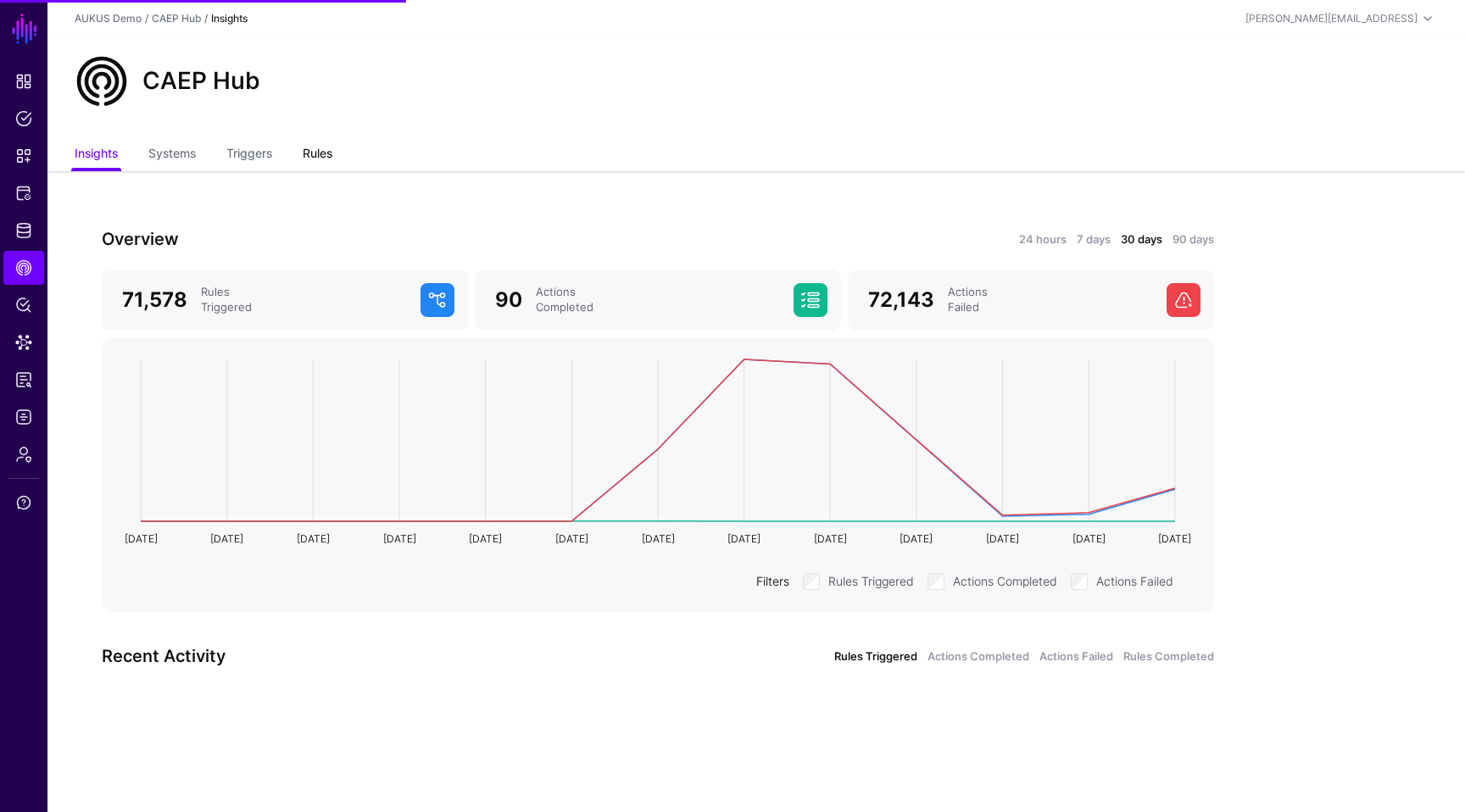
click at [325, 156] on link "Rules" at bounding box center [317, 155] width 30 height 32
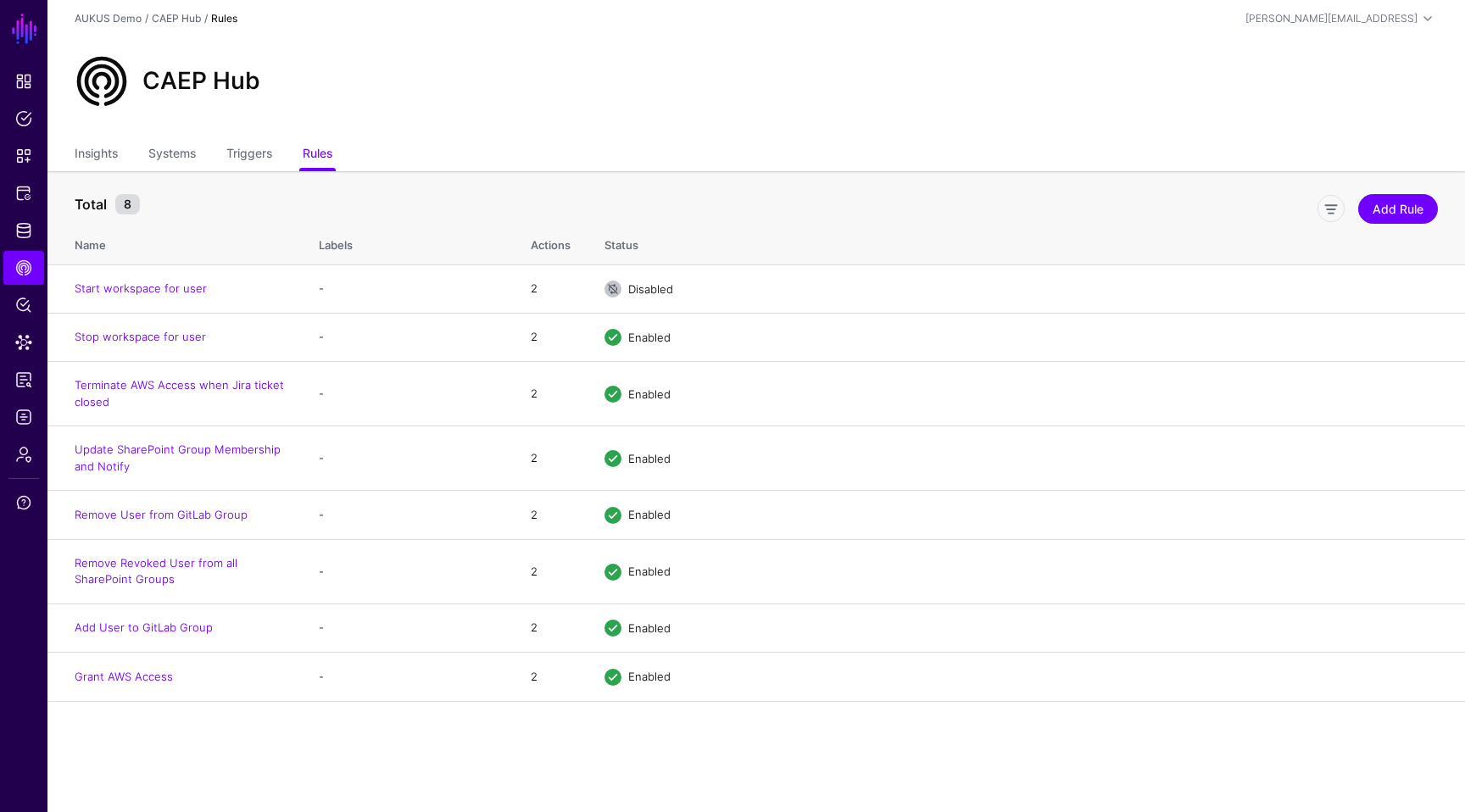
click at [280, 156] on ul "Insights Systems Triggers Rules" at bounding box center [756, 155] width 1364 height 32
click at [248, 152] on link "Triggers" at bounding box center [249, 155] width 46 height 32
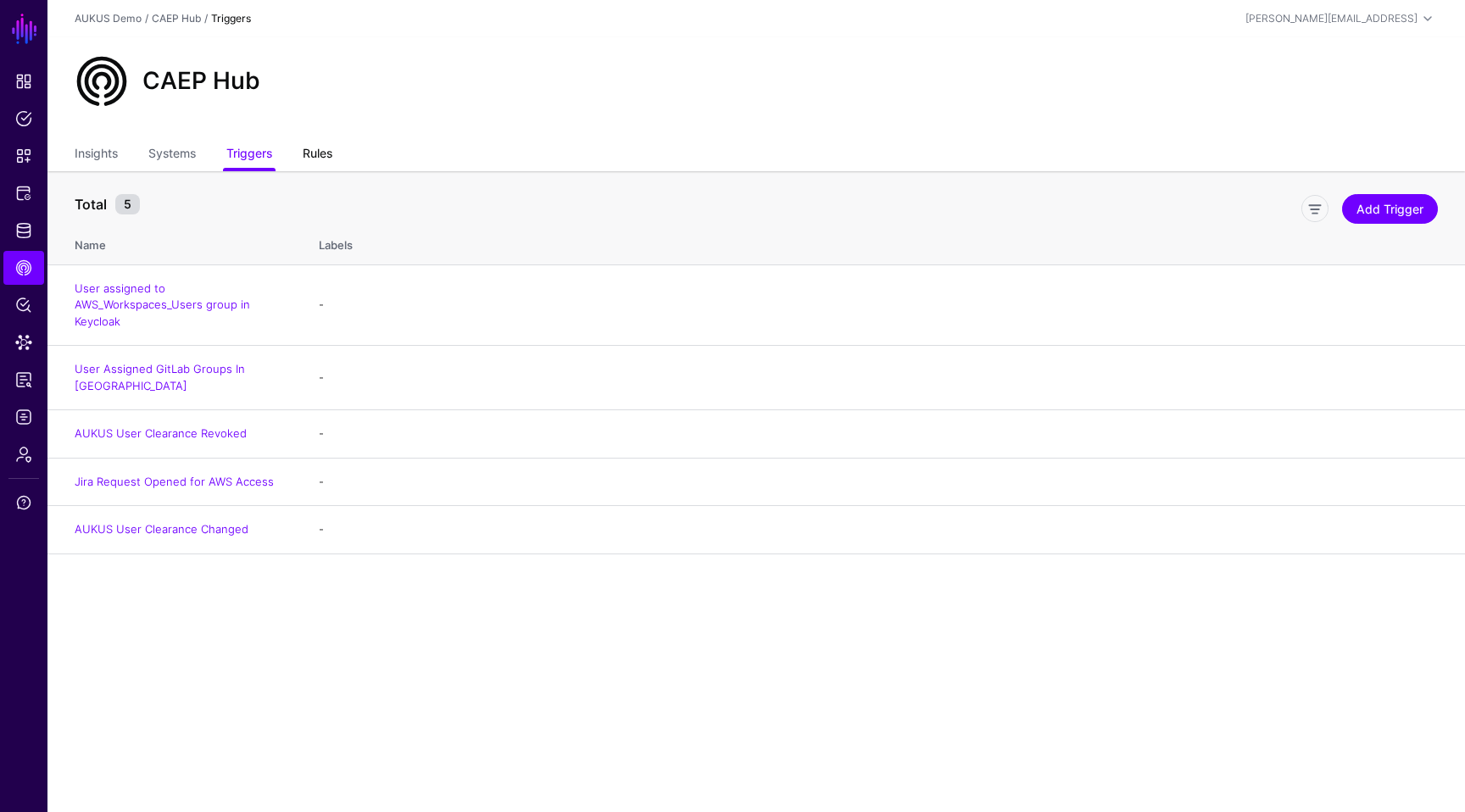
click at [321, 150] on link "Rules" at bounding box center [317, 155] width 30 height 32
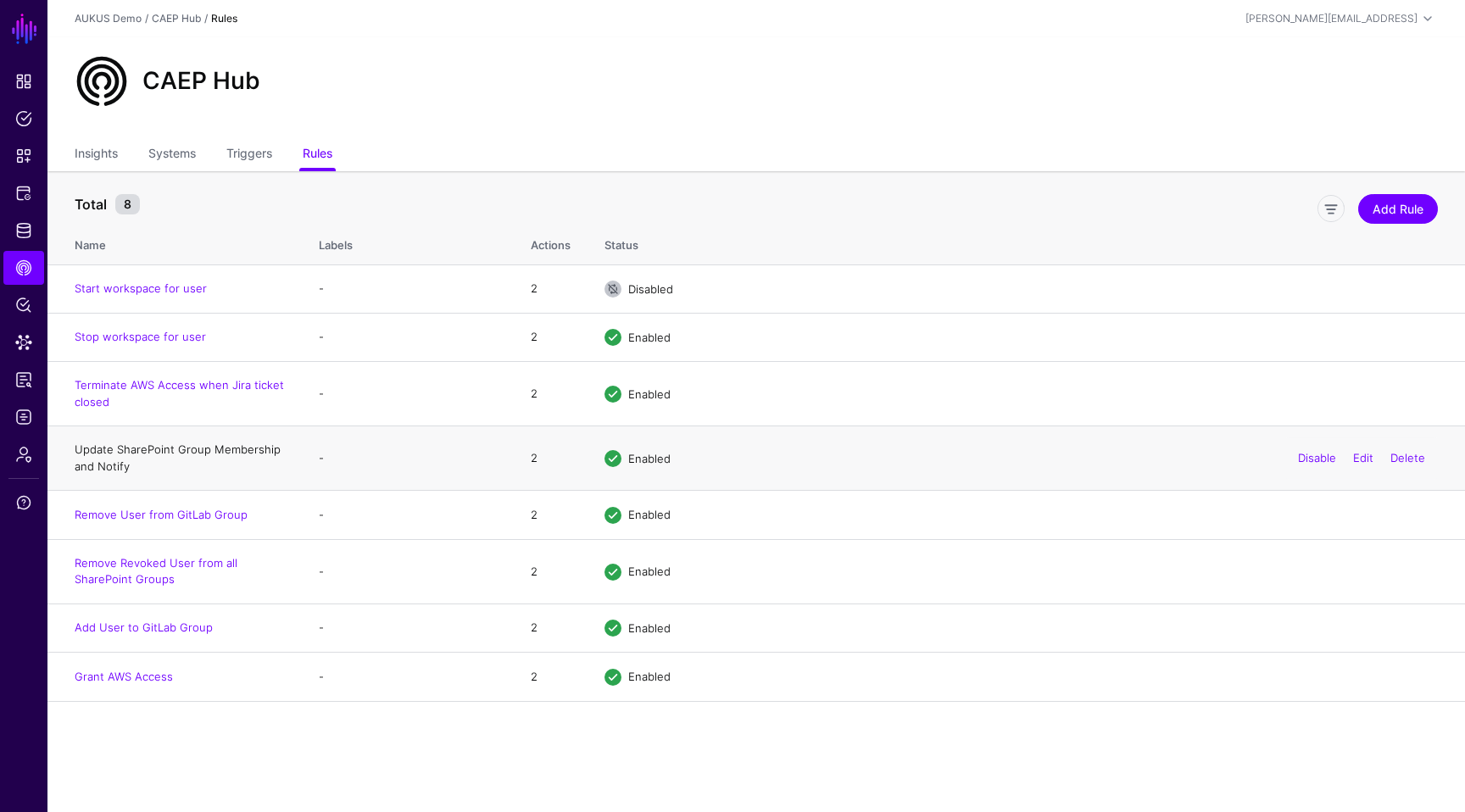
click at [198, 450] on link "Update SharePoint Group Membership and Notify" at bounding box center [177, 457] width 206 height 30
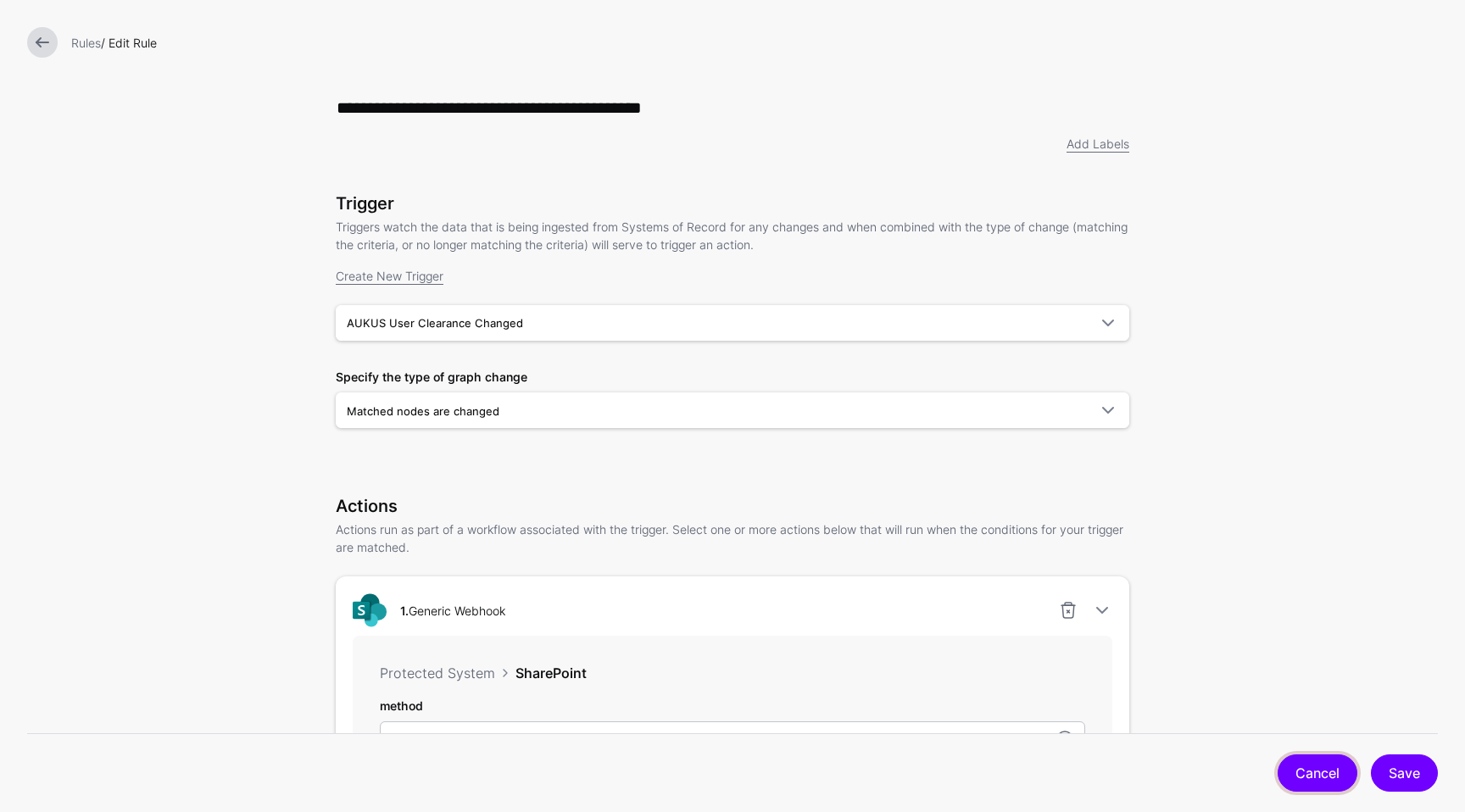
click at [1330, 778] on link "Cancel" at bounding box center [1317, 774] width 80 height 38
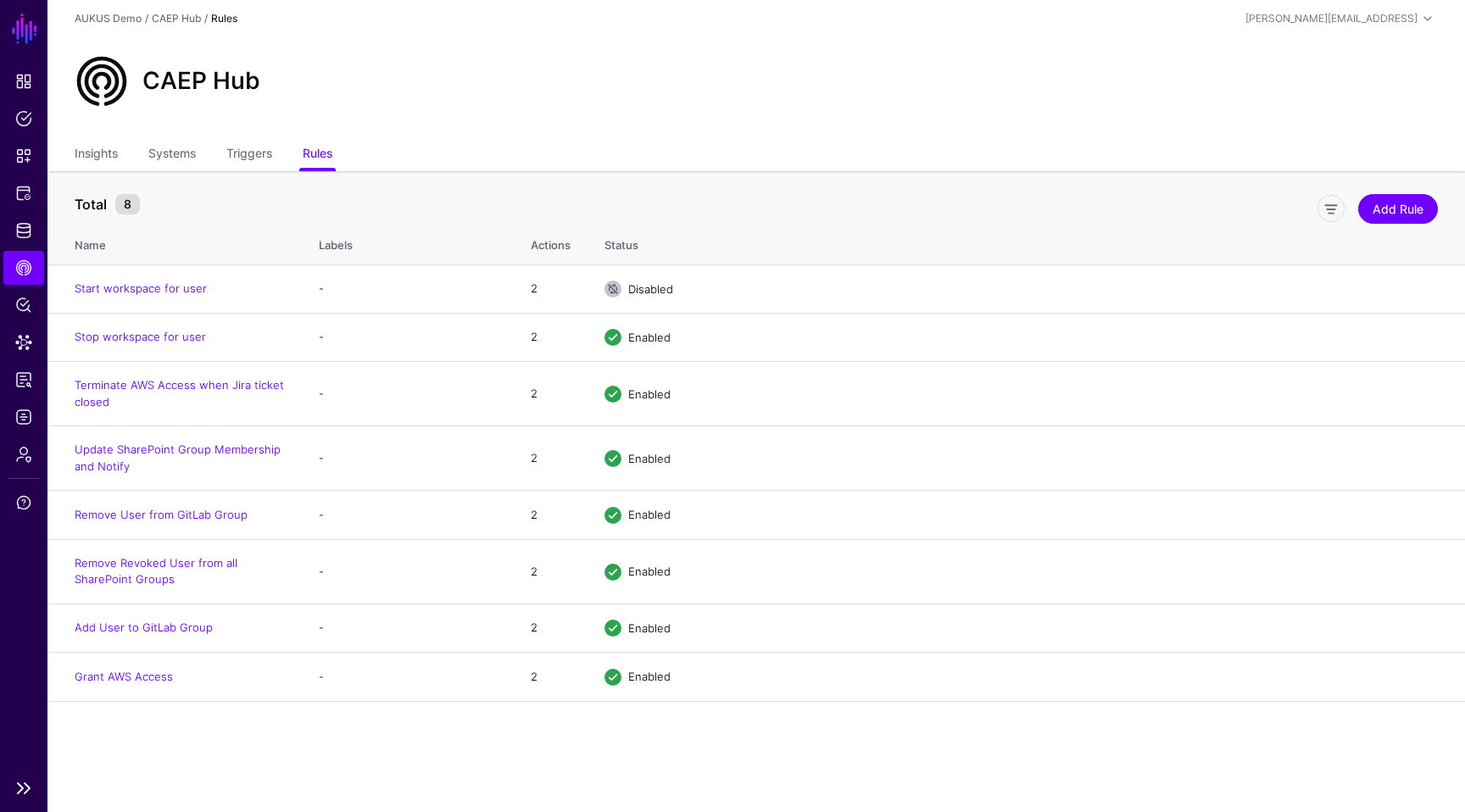
click at [24, 266] on span "CAEP Hub" at bounding box center [23, 268] width 17 height 17
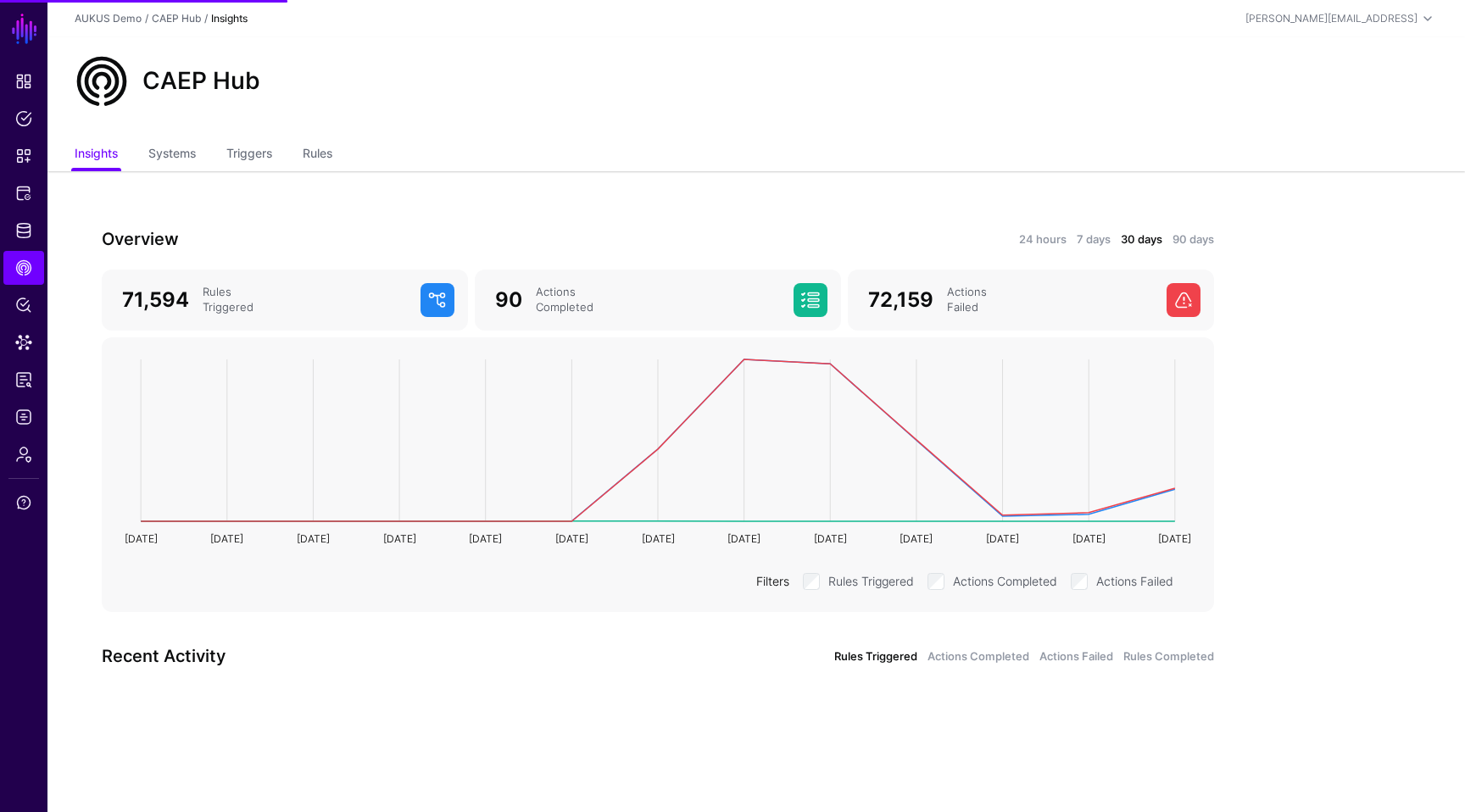
click at [571, 204] on div "Overview 24 hours 7 days 30 days 90 days 71,594 Rules Triggered 90 Actions Comp…" at bounding box center [658, 463] width 1221 height 584
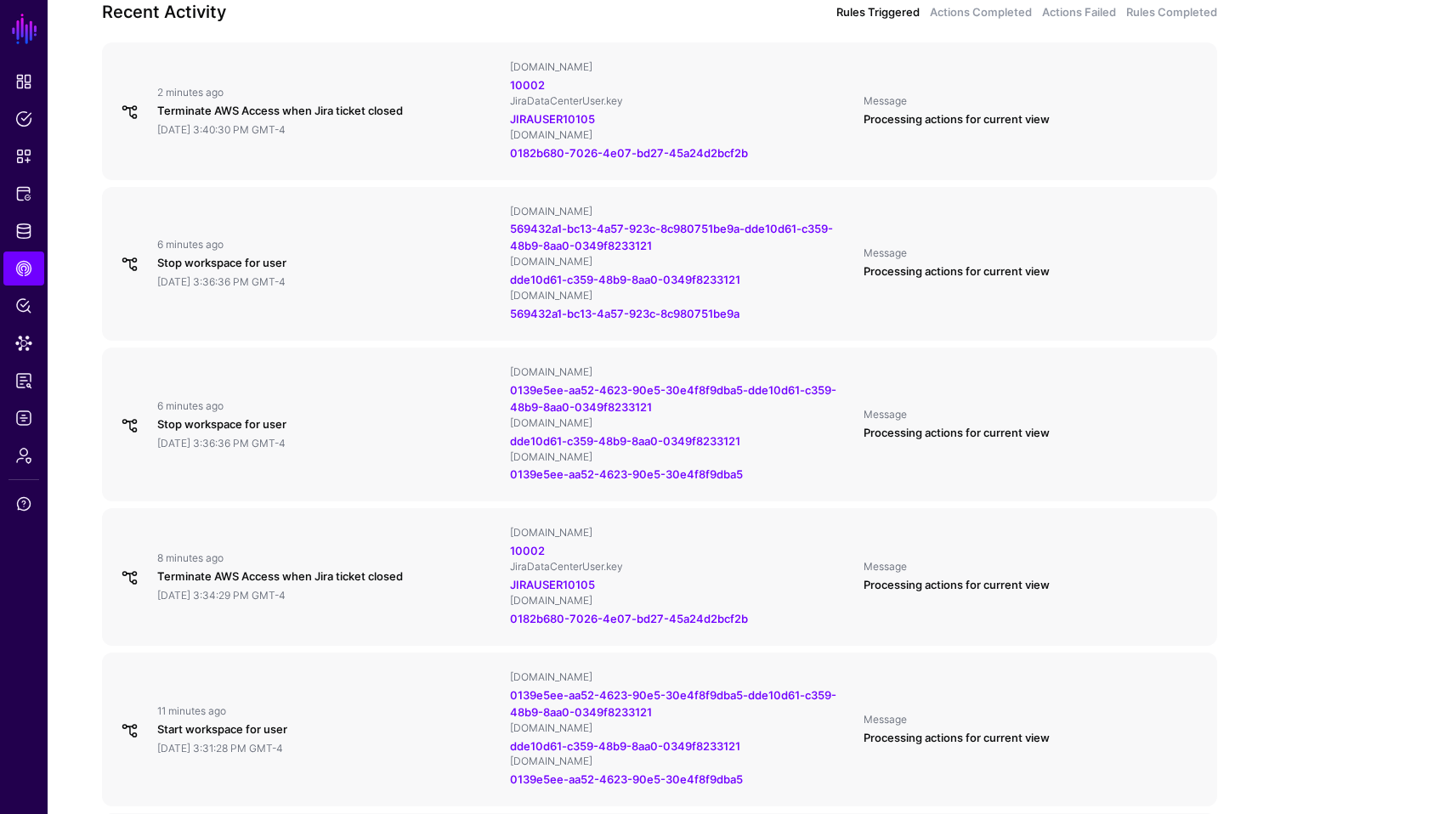
scroll to position [680, 0]
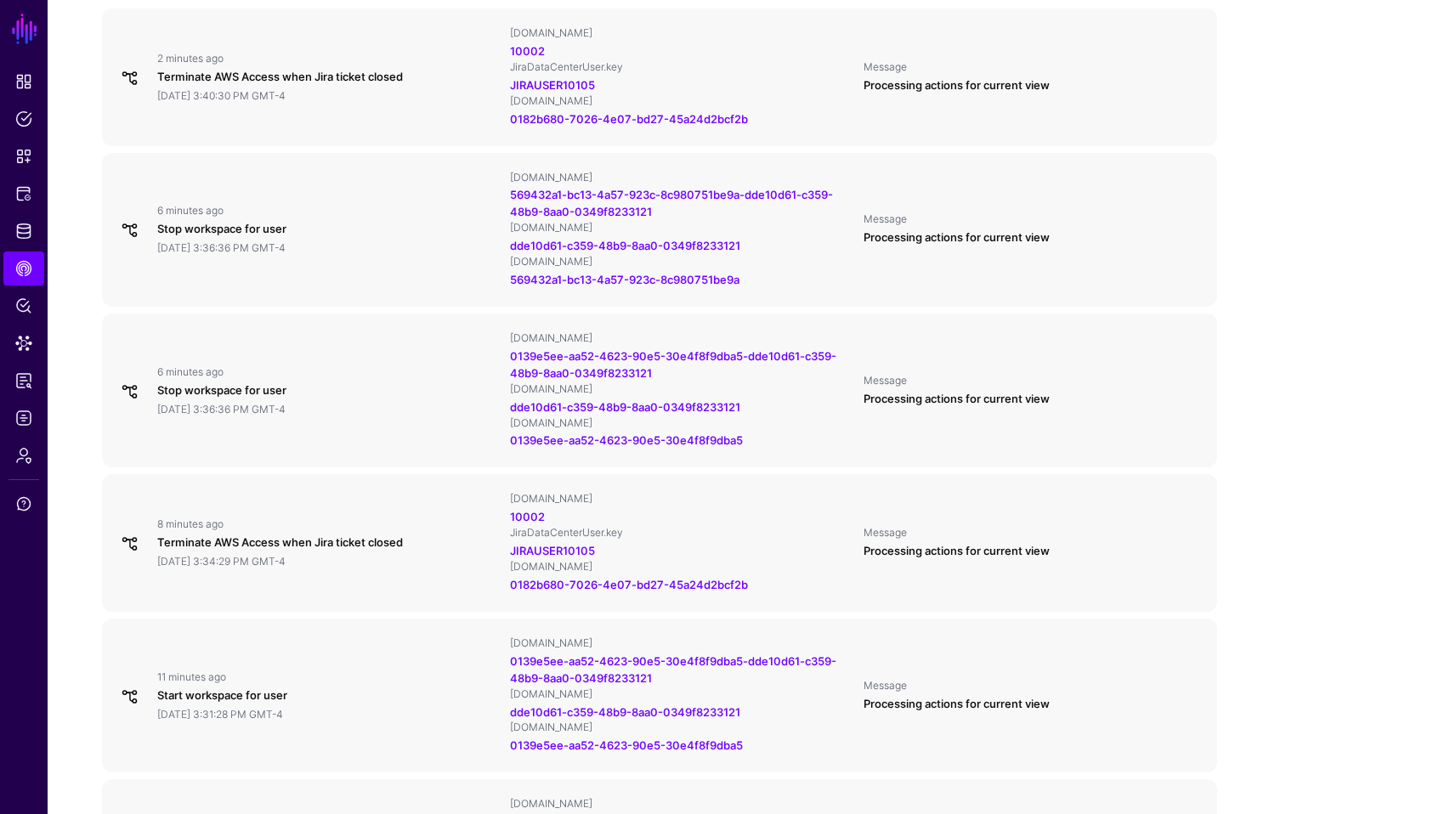
click at [86, 224] on div "Overview 24 hours 7 days 30 days 90 days 71,594 Rules Triggered 90 Actions Comp…" at bounding box center [660, 577] width 1224 height 2171
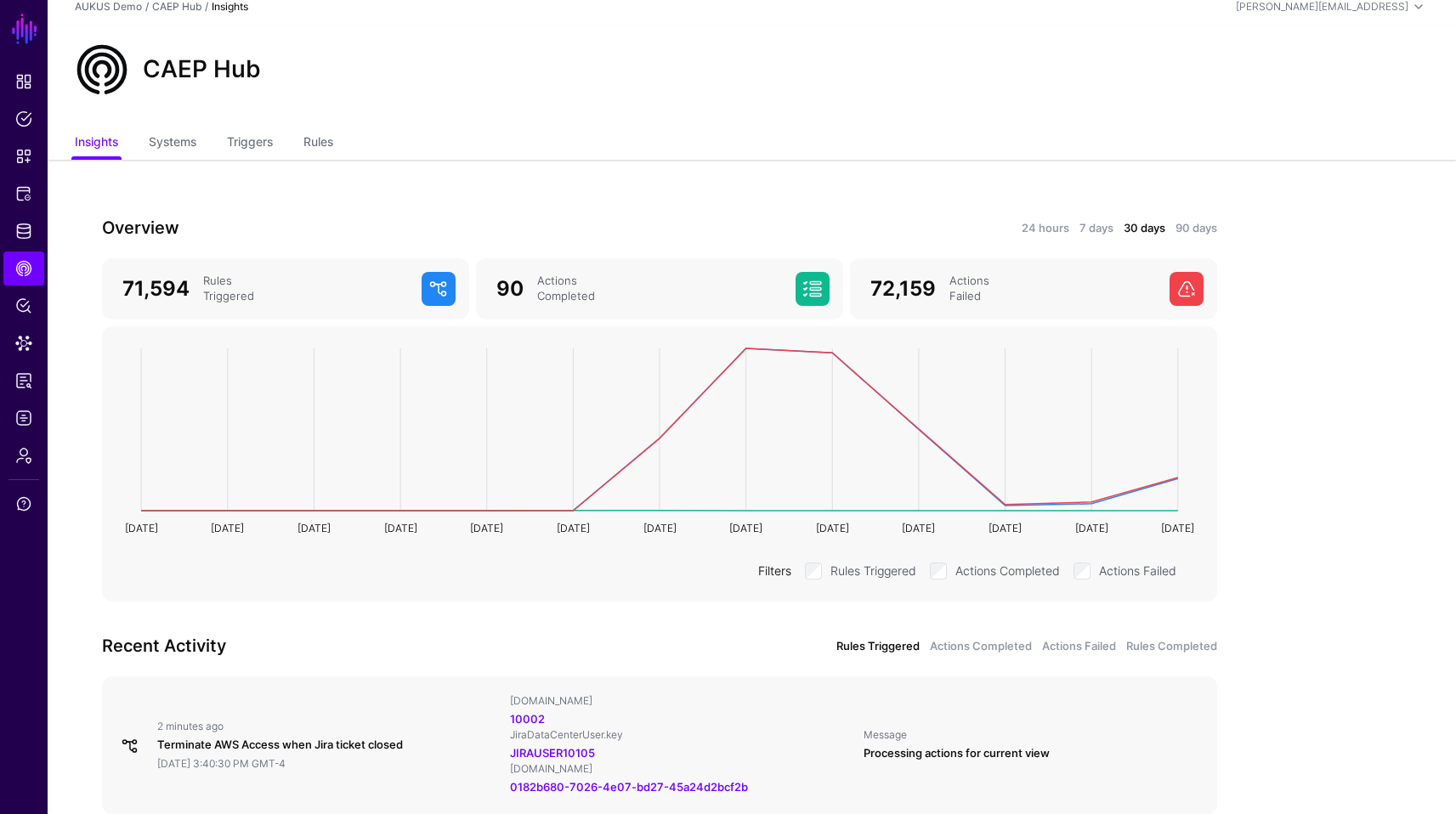
scroll to position [0, 0]
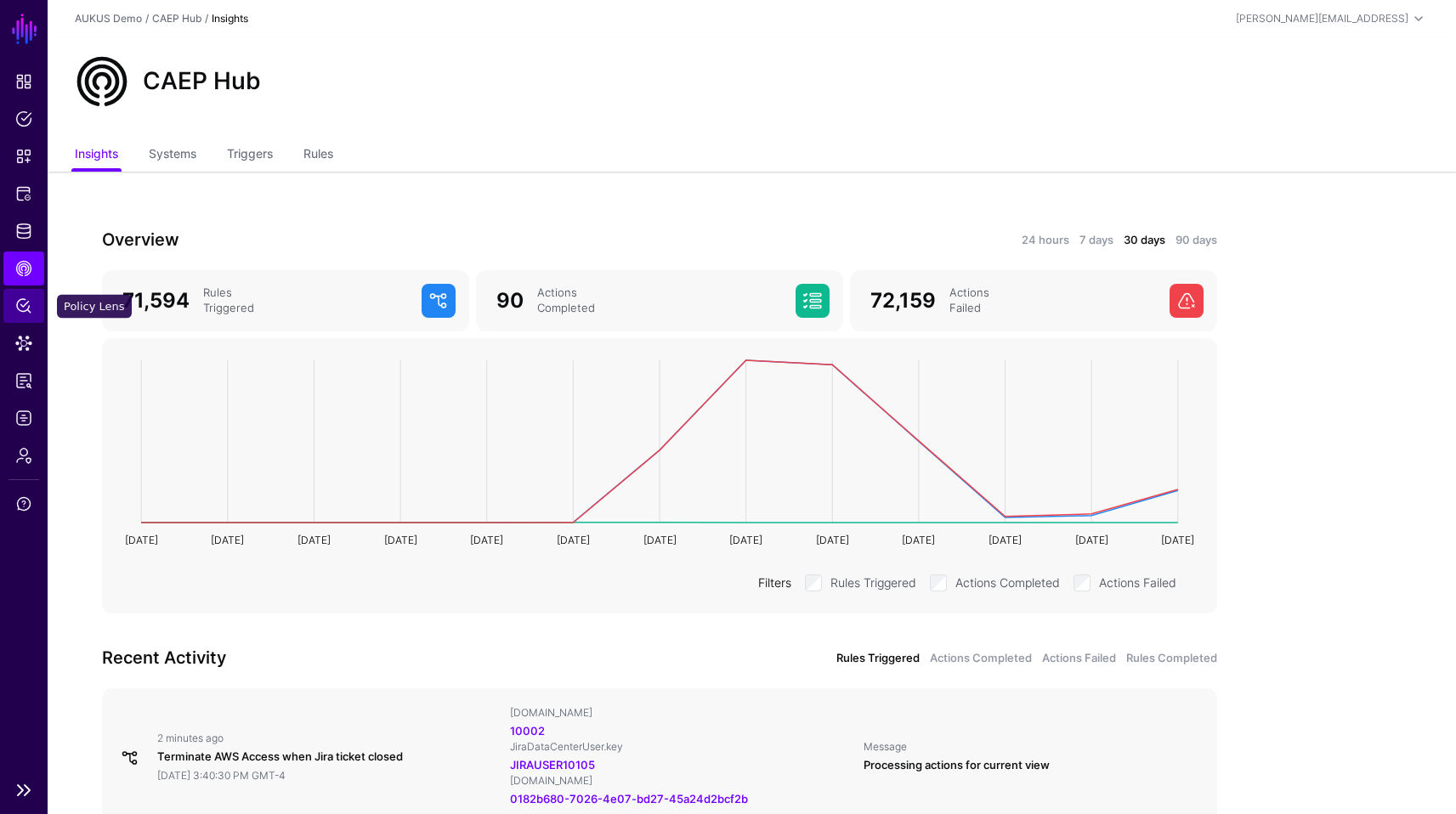
click at [32, 299] on link "Policy Lens" at bounding box center [23, 306] width 40 height 34
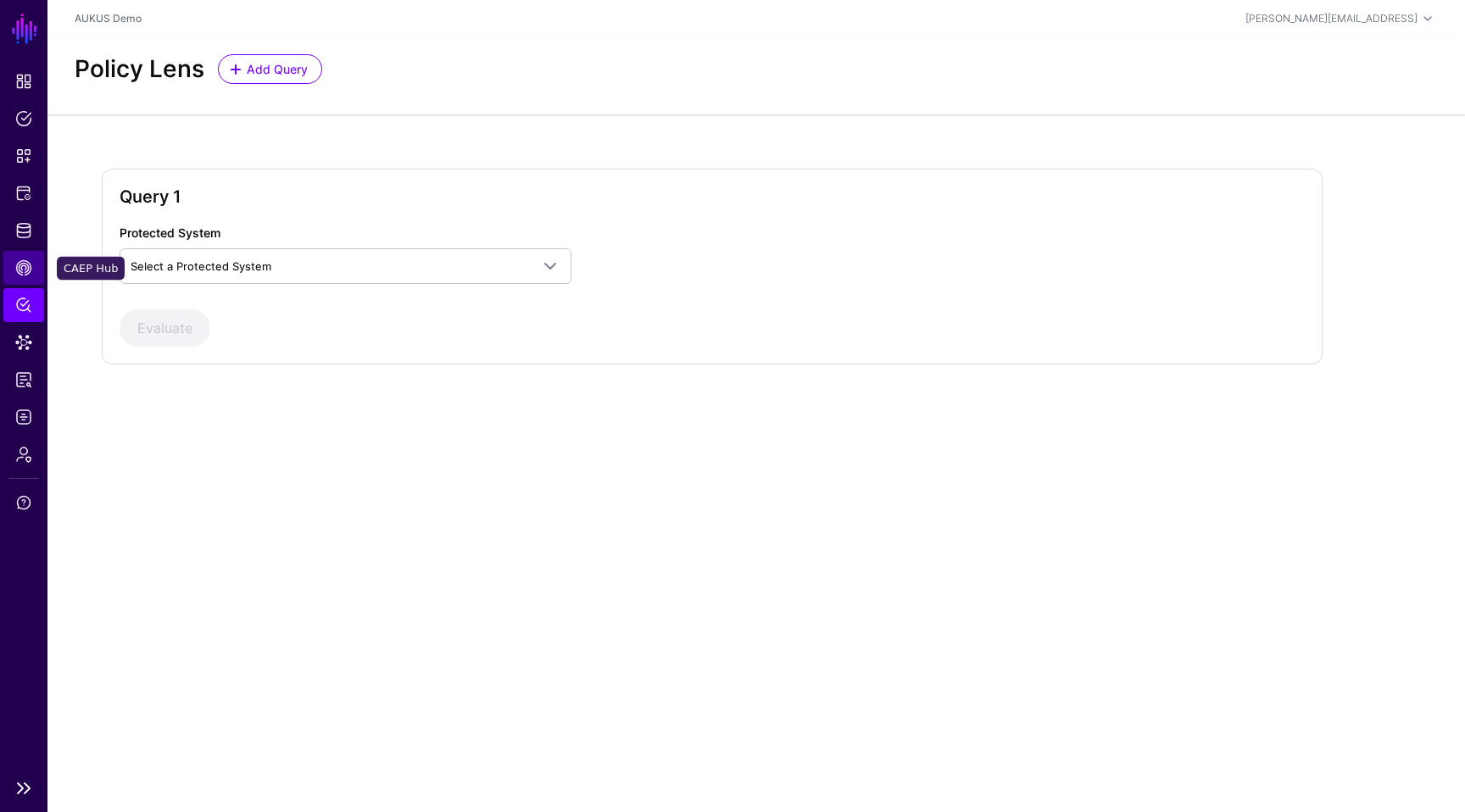
click at [31, 271] on span "CAEP Hub" at bounding box center [23, 268] width 17 height 17
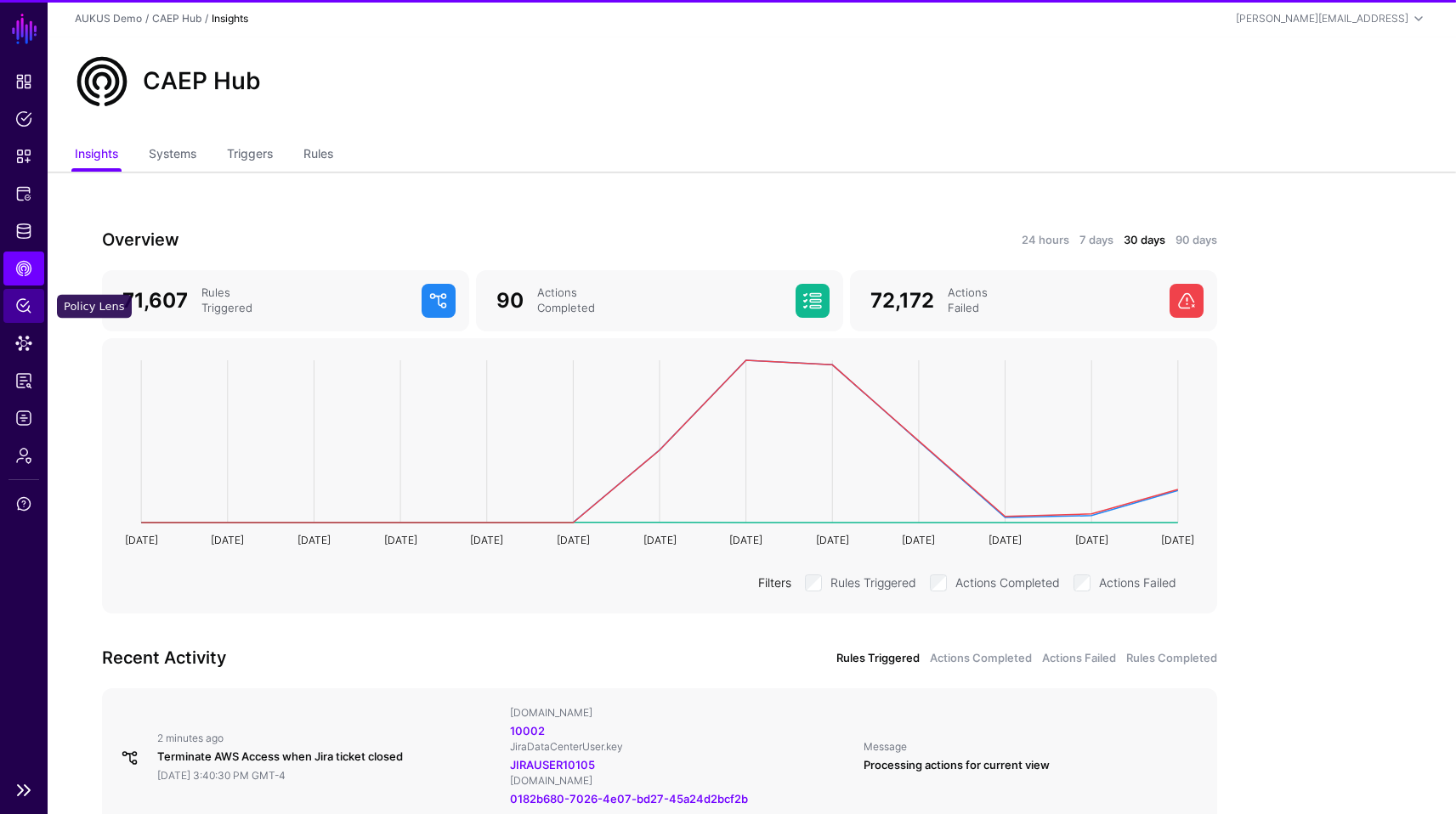
click at [21, 312] on span "Policy Lens" at bounding box center [23, 305] width 17 height 17
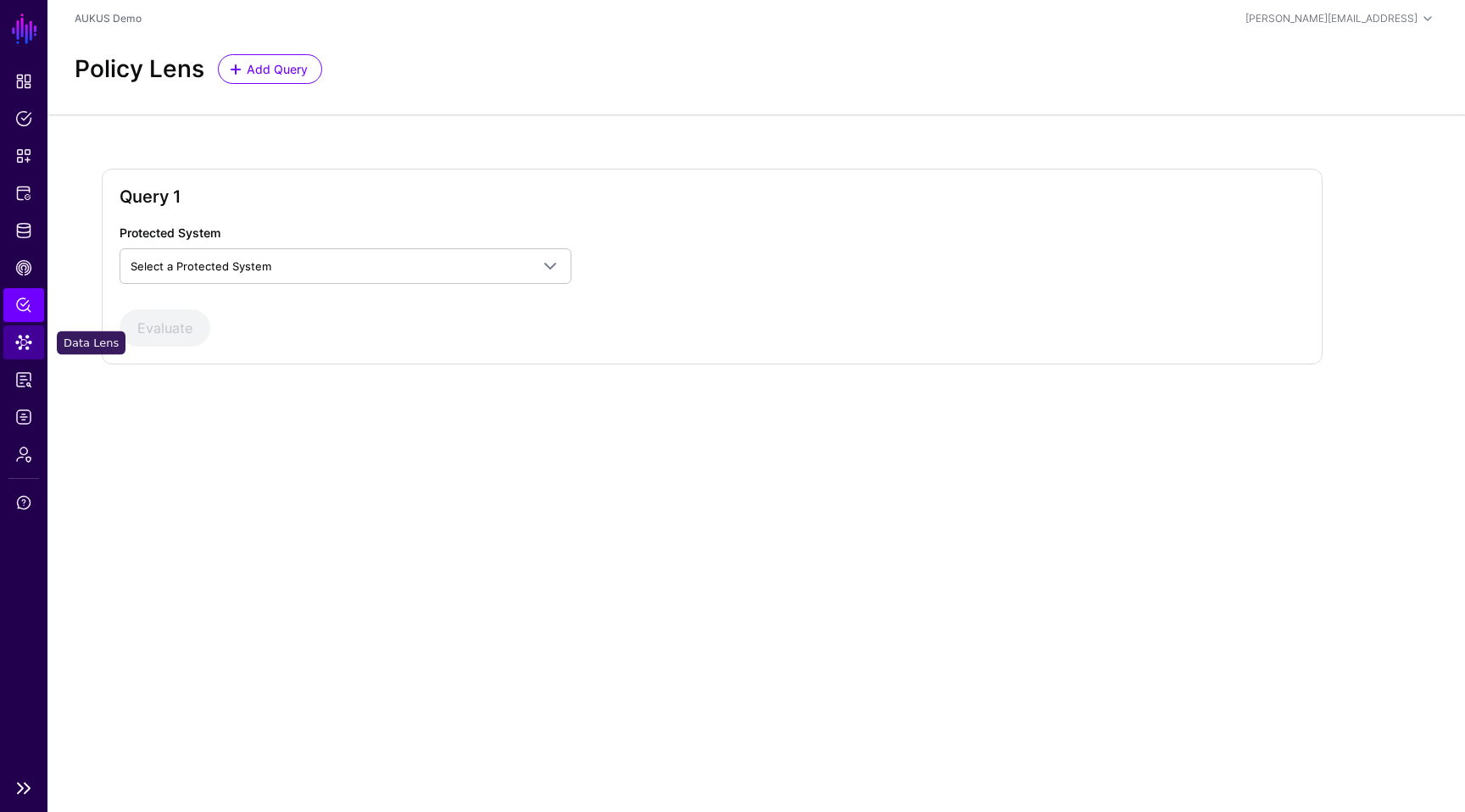
click at [23, 346] on span "Data Lens" at bounding box center [23, 342] width 17 height 17
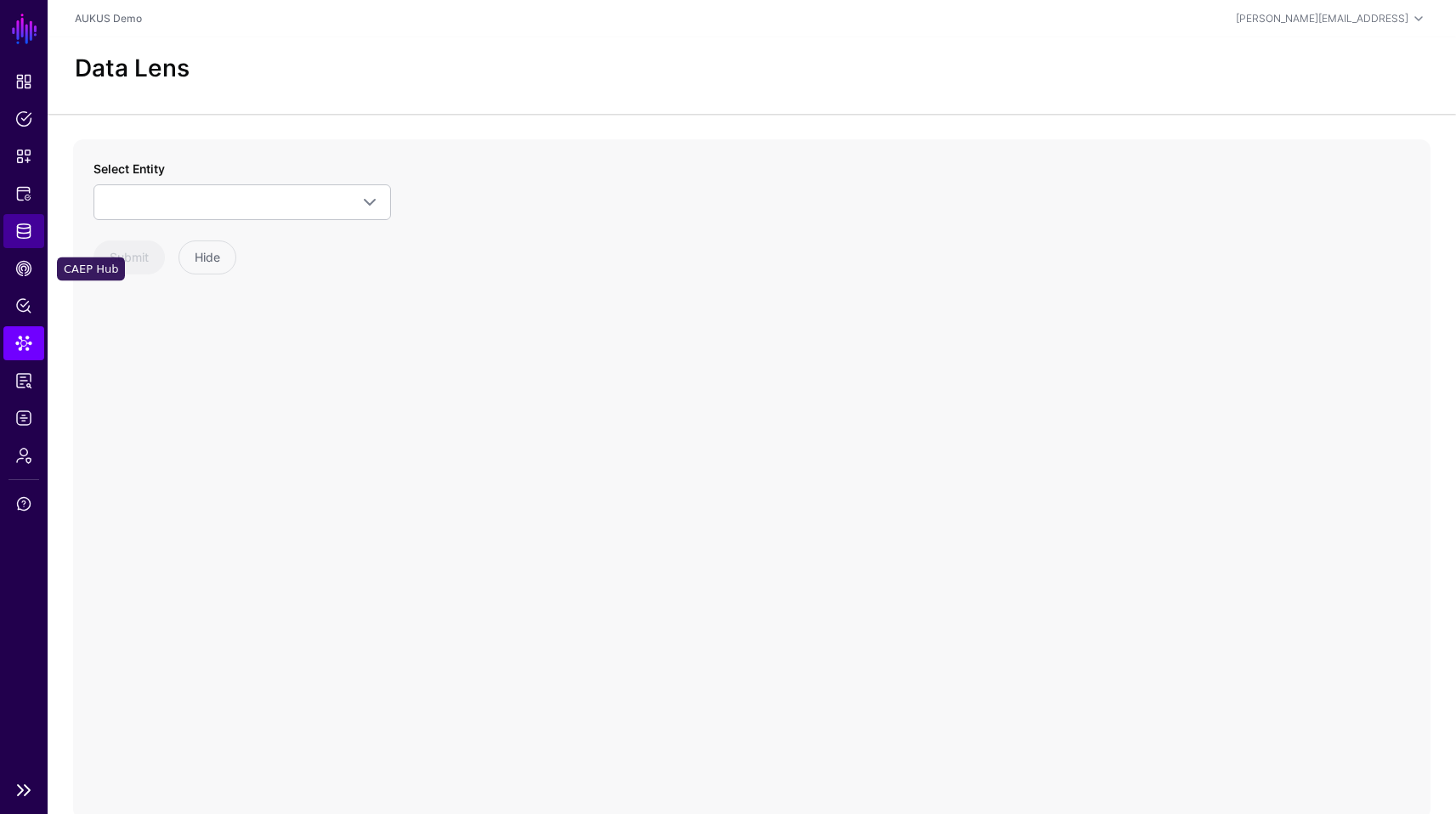
click at [33, 238] on link "Identity Data Fabric" at bounding box center [23, 232] width 40 height 34
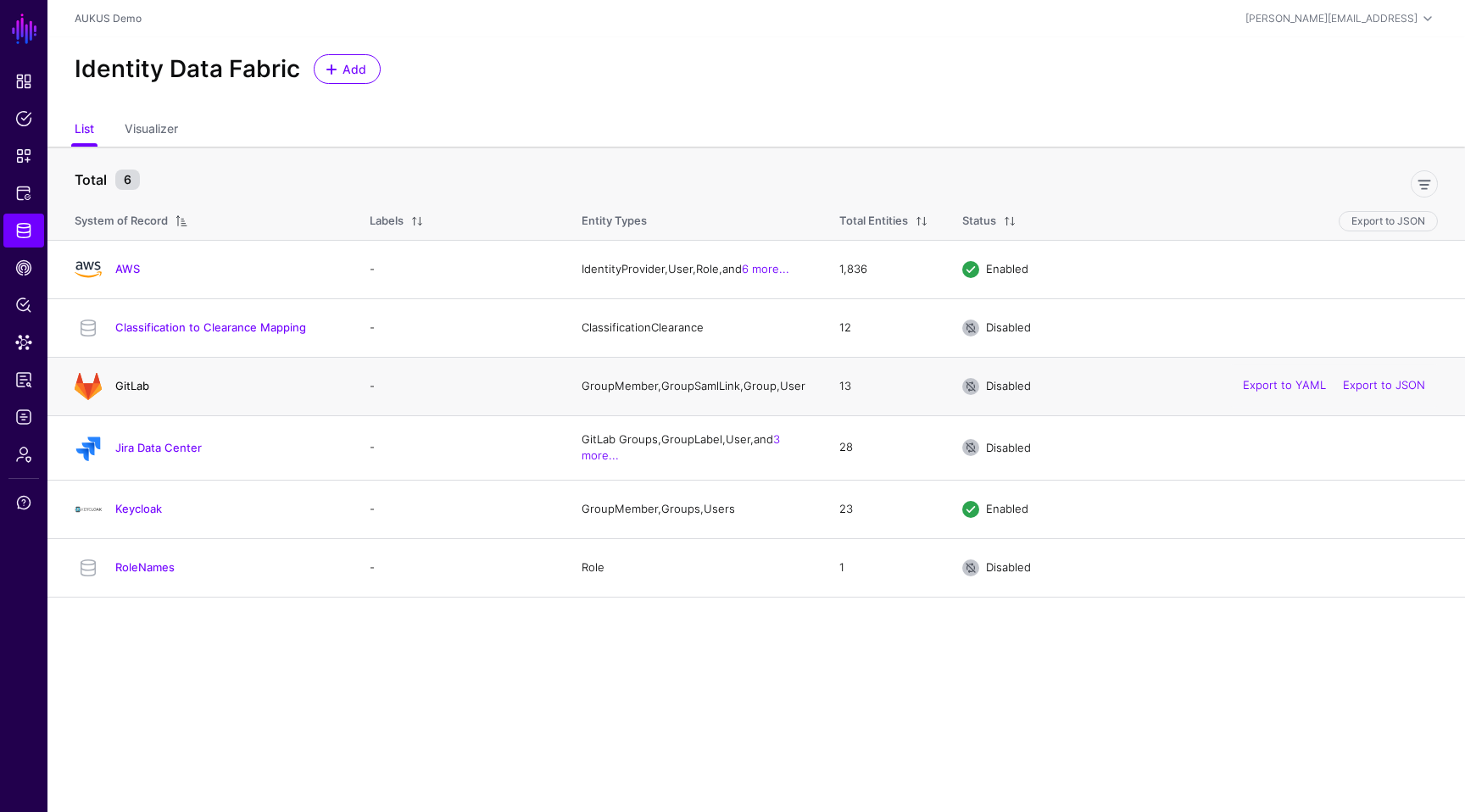
click at [136, 392] on link "GitLab" at bounding box center [133, 385] width 34 height 13
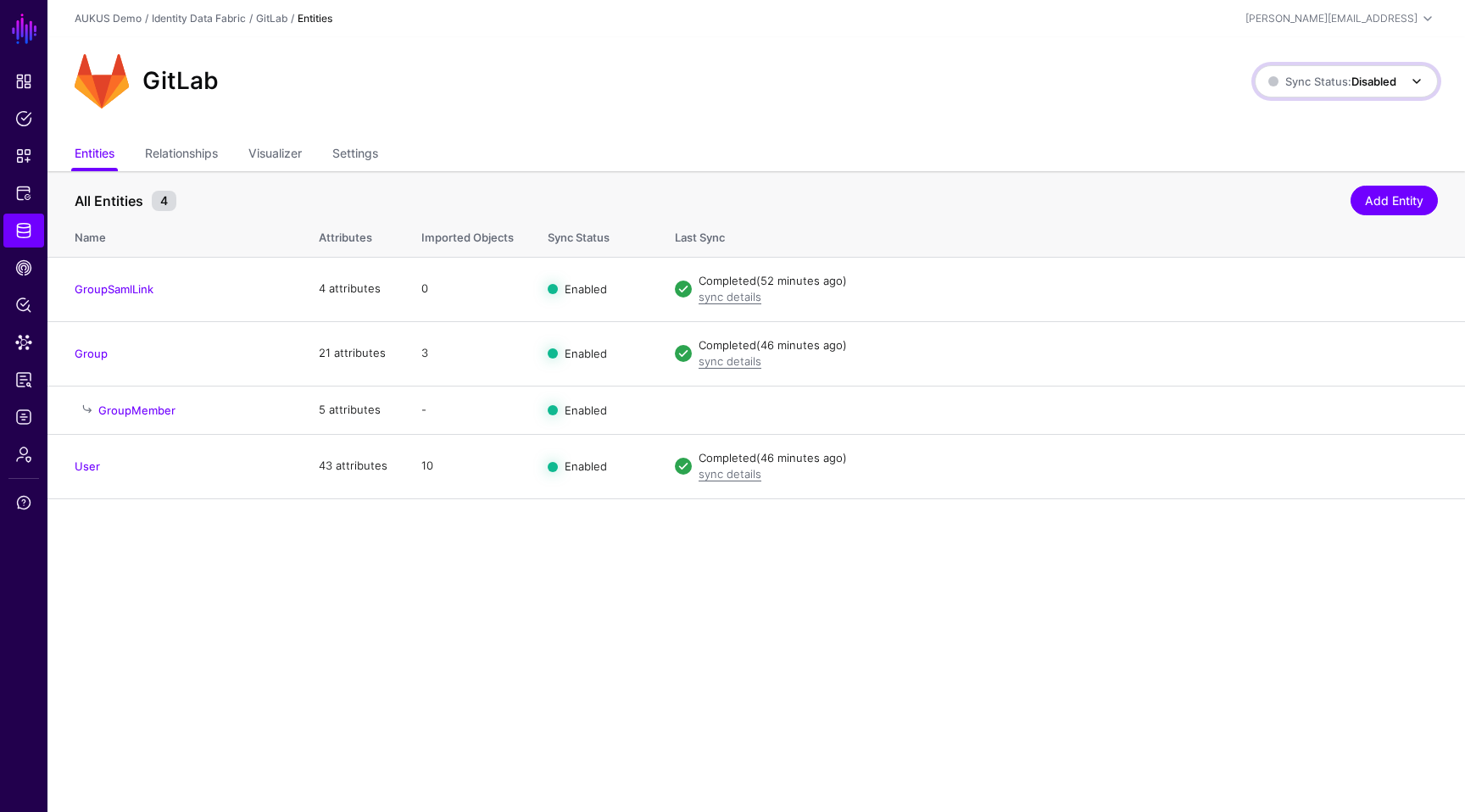
click at [1383, 81] on strong "Disabled" at bounding box center [1375, 81] width 45 height 13
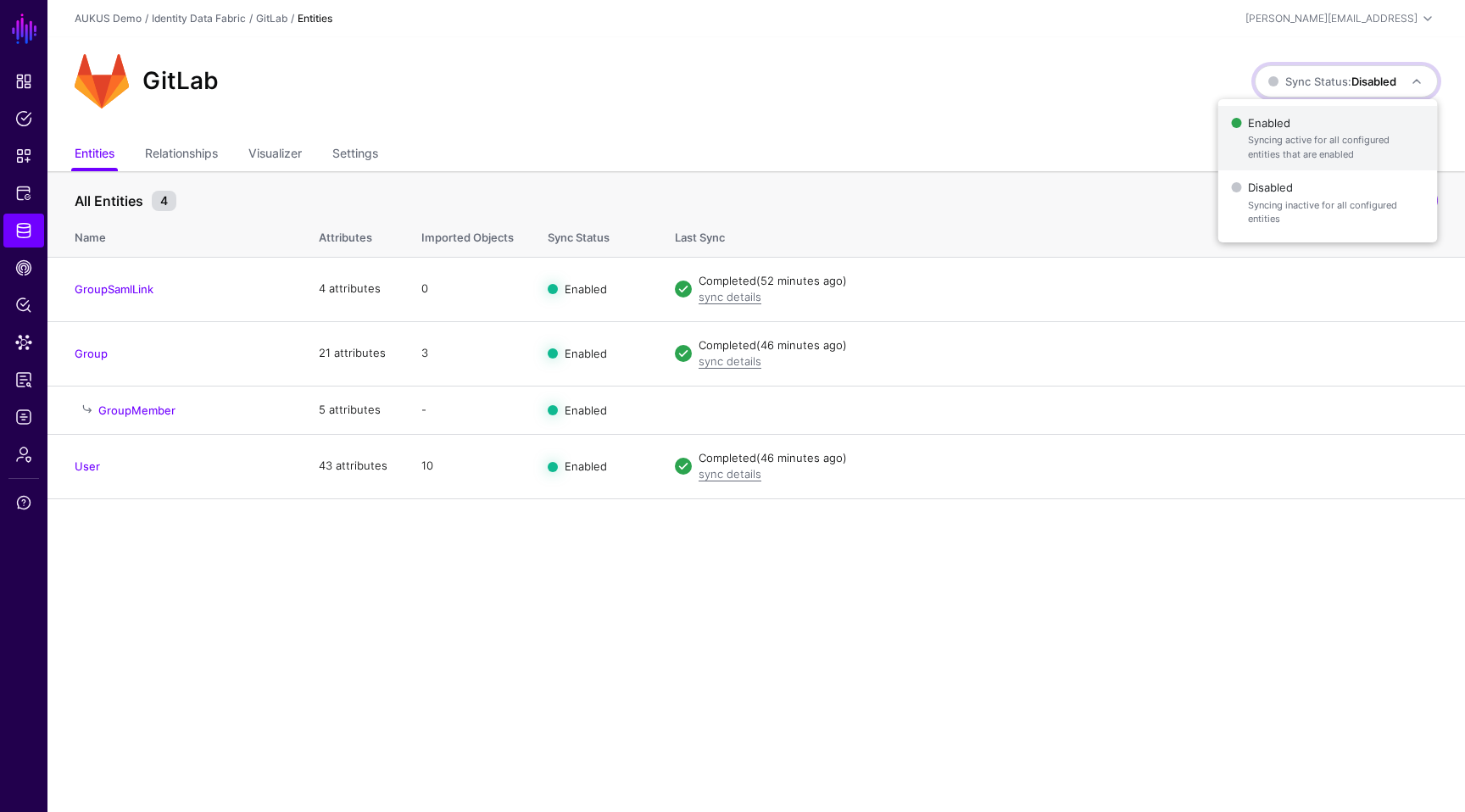
click at [1320, 136] on span "Syncing active for all configured entities that are enabled" at bounding box center [1336, 147] width 176 height 28
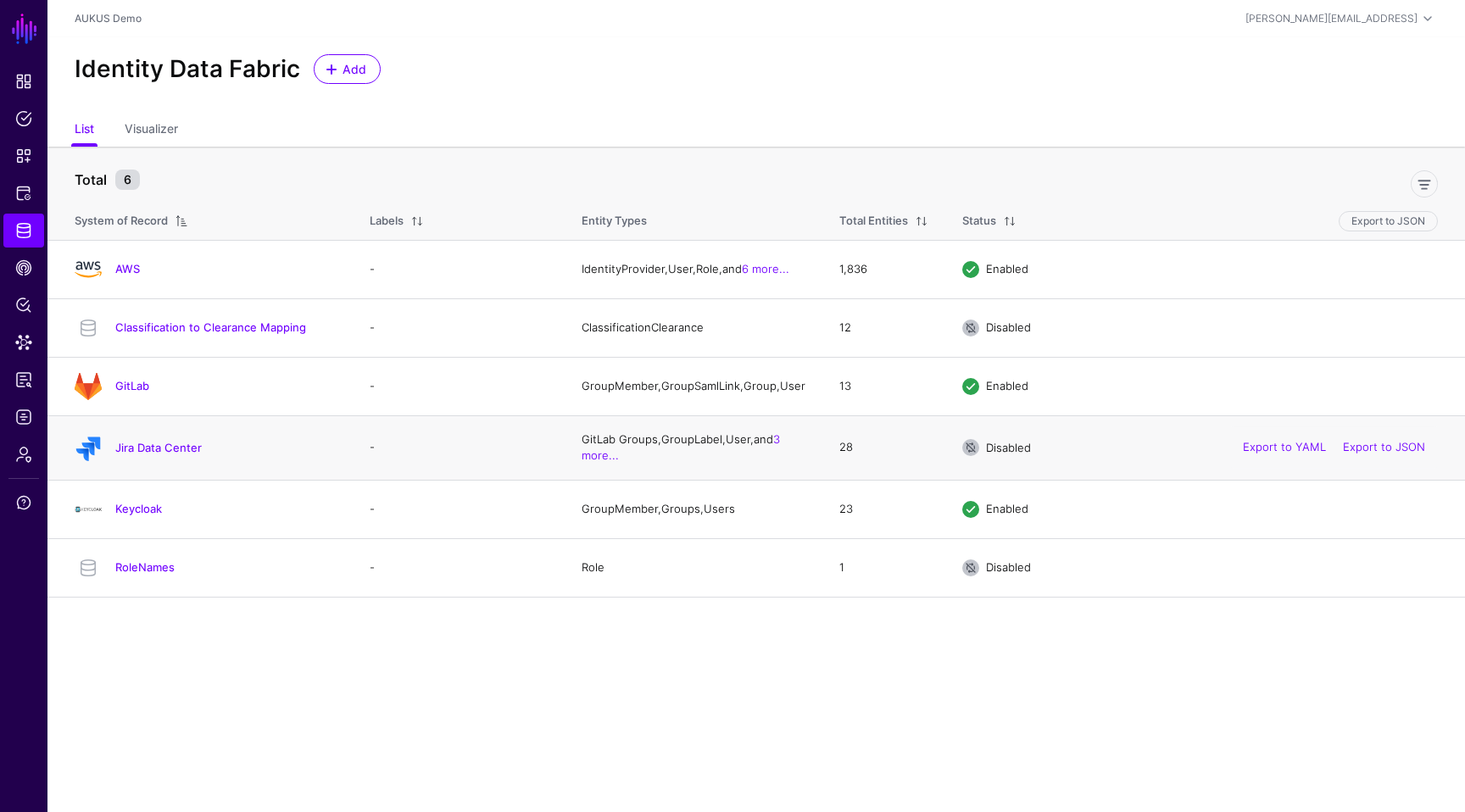
click at [148, 444] on div "Jira Data Center" at bounding box center [205, 448] width 275 height 27
click at [147, 451] on link "Jira Data Center" at bounding box center [158, 447] width 87 height 13
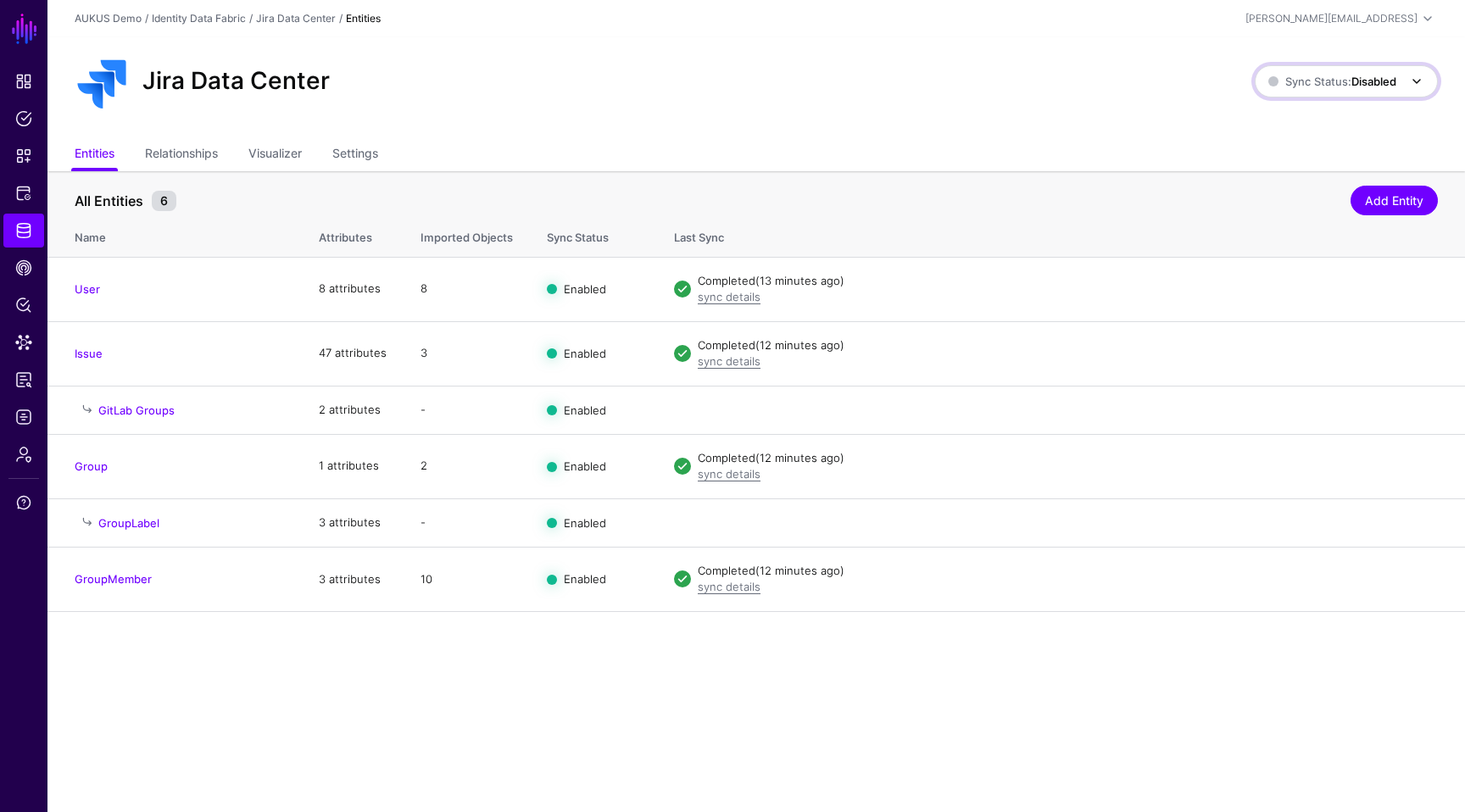
click at [1320, 72] on span "Sync Status: Disabled" at bounding box center [1348, 81] width 158 height 21
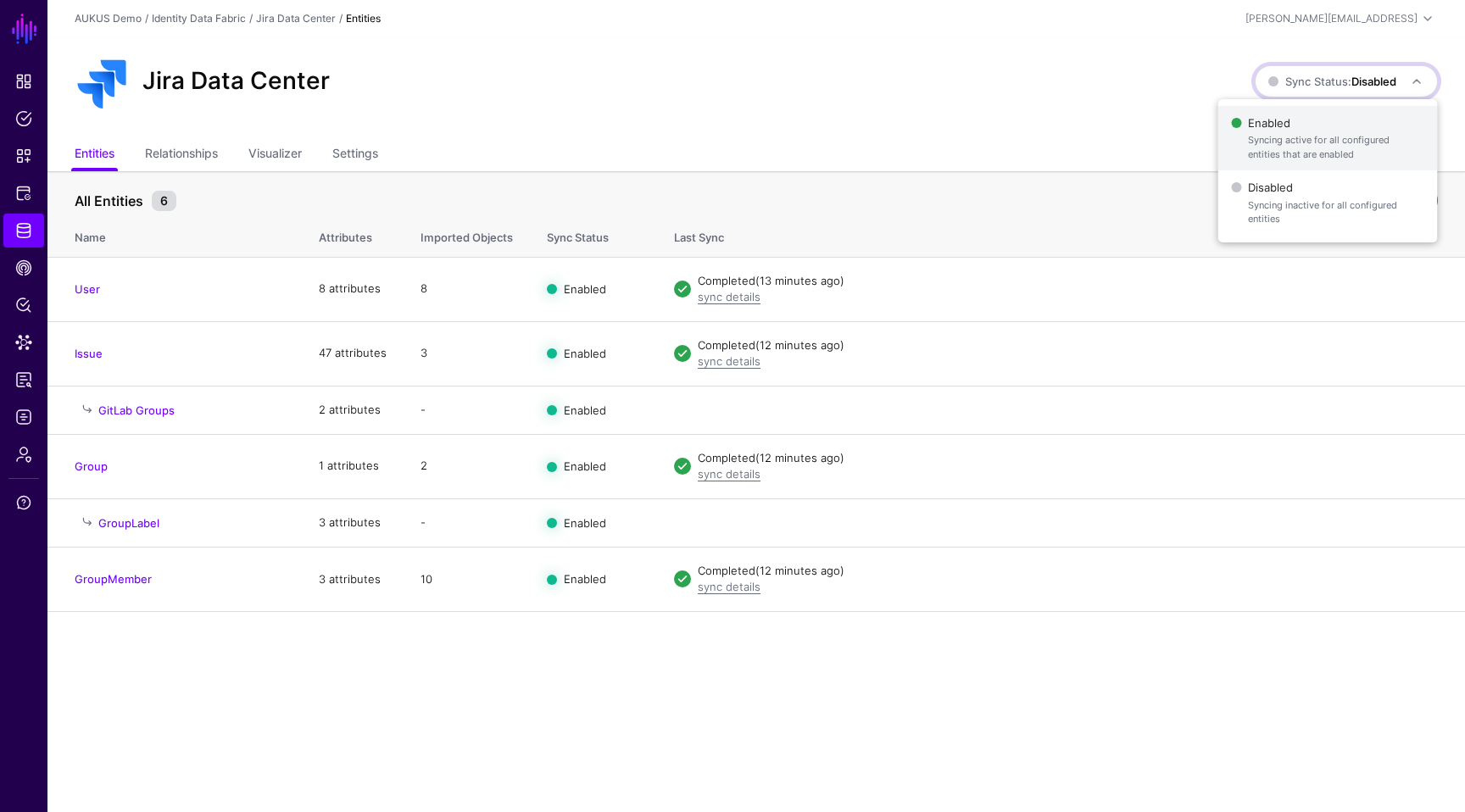
click at [1297, 110] on button "Enabled Syncing active for all configured entities that are enabled" at bounding box center [1327, 138] width 219 height 65
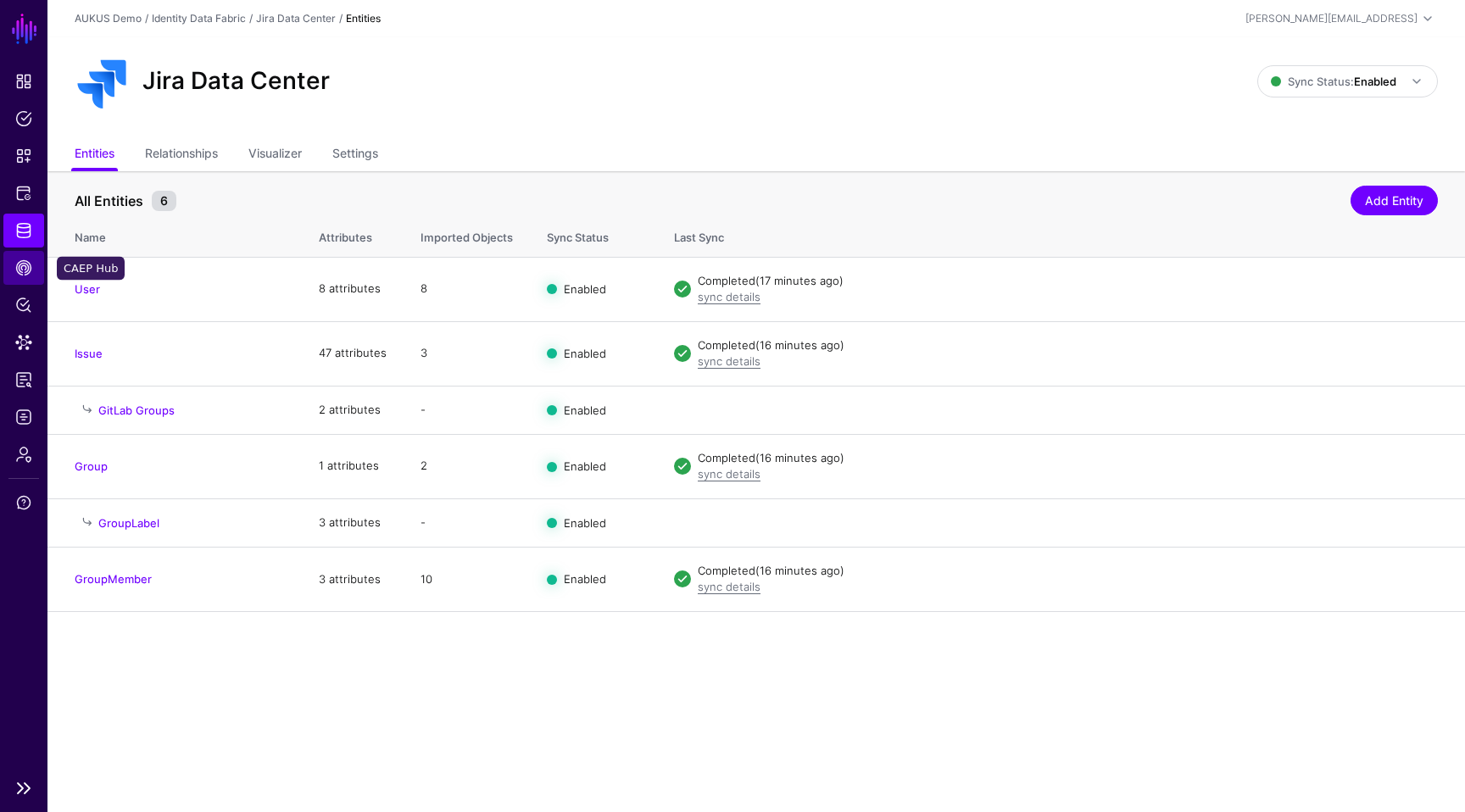
click at [30, 255] on link "CAEP Hub" at bounding box center [23, 268] width 40 height 34
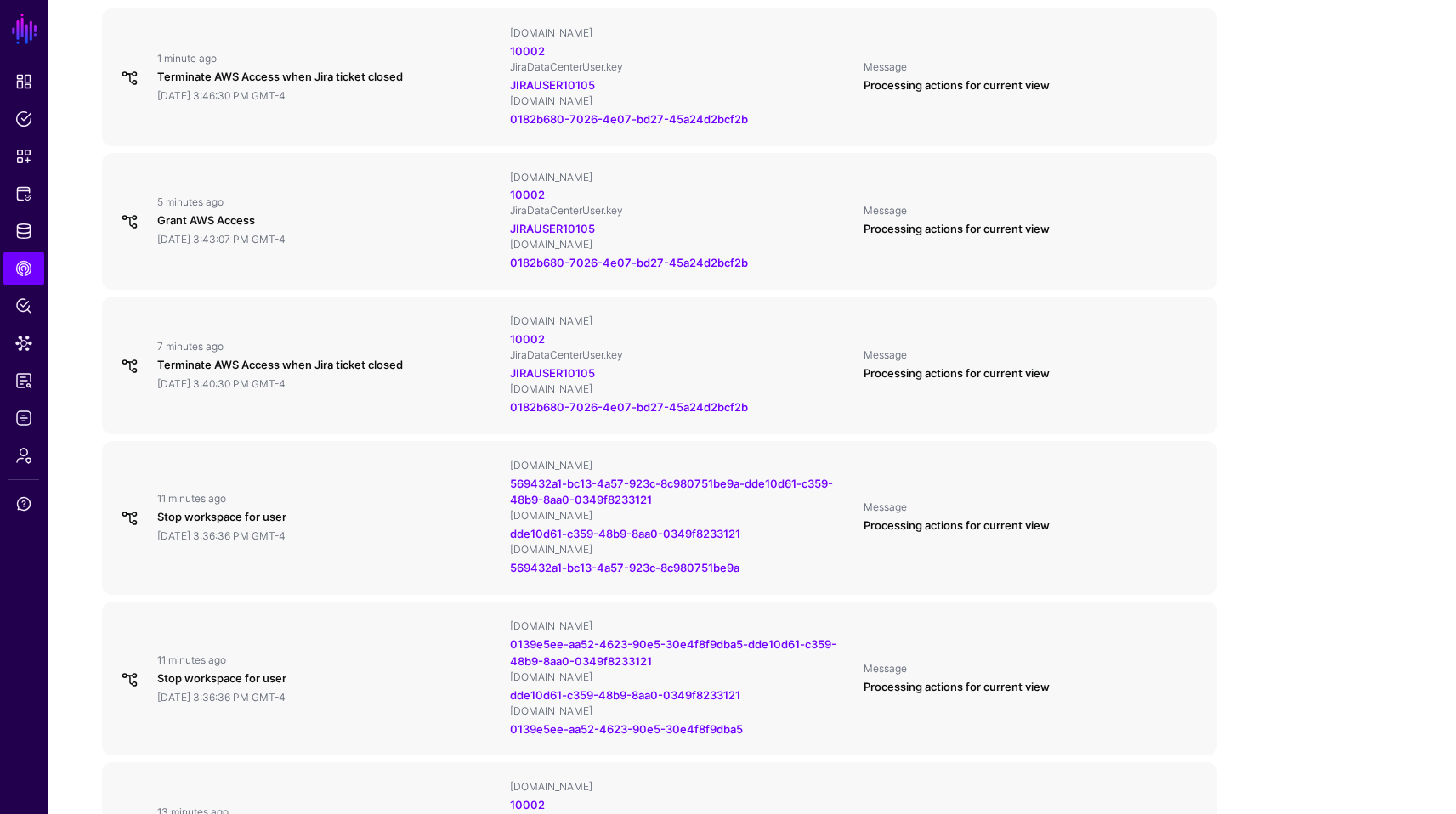
scroll to position [646, 0]
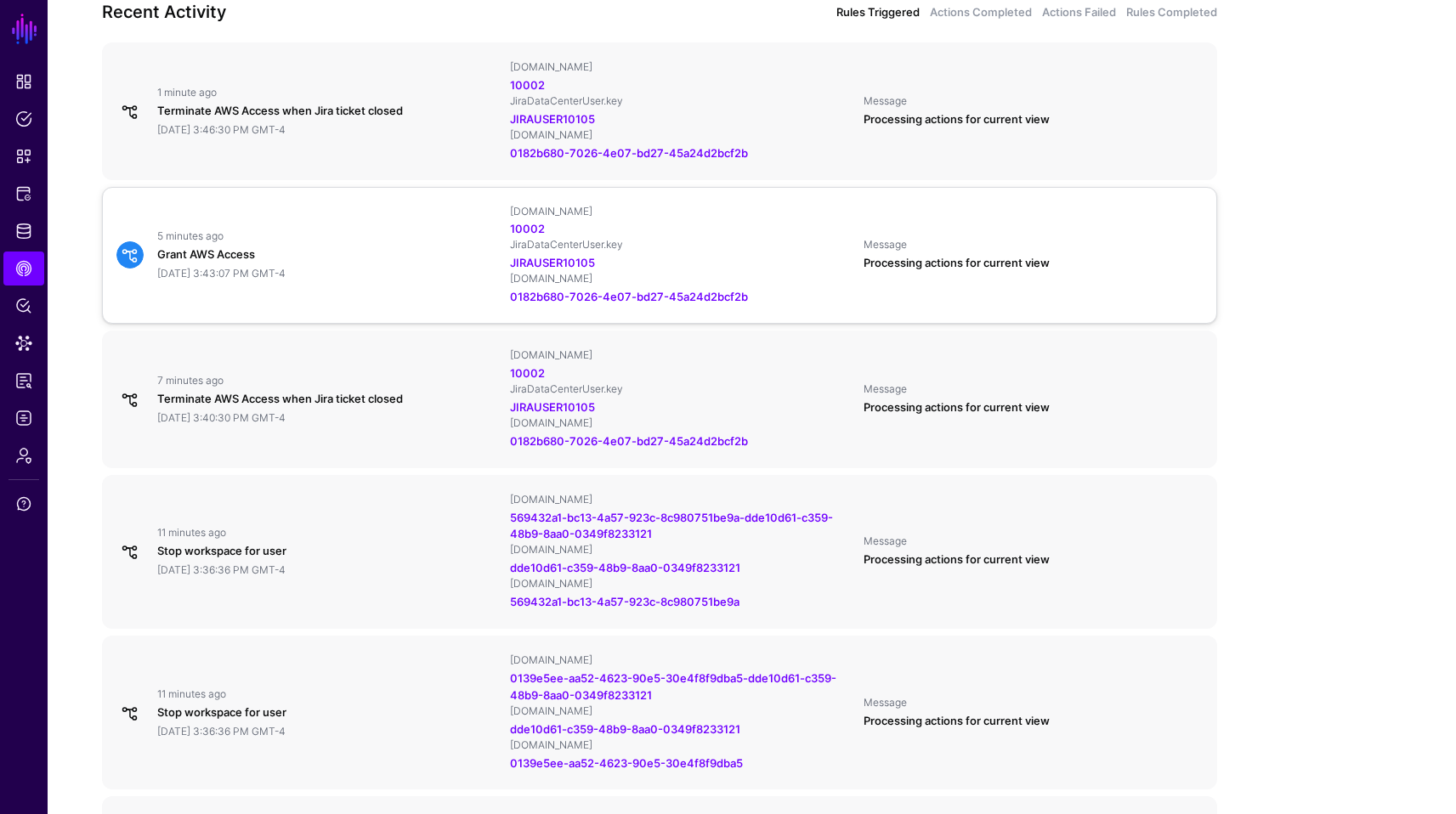
click at [313, 258] on div "Grant AWS Access" at bounding box center [327, 255] width 339 height 17
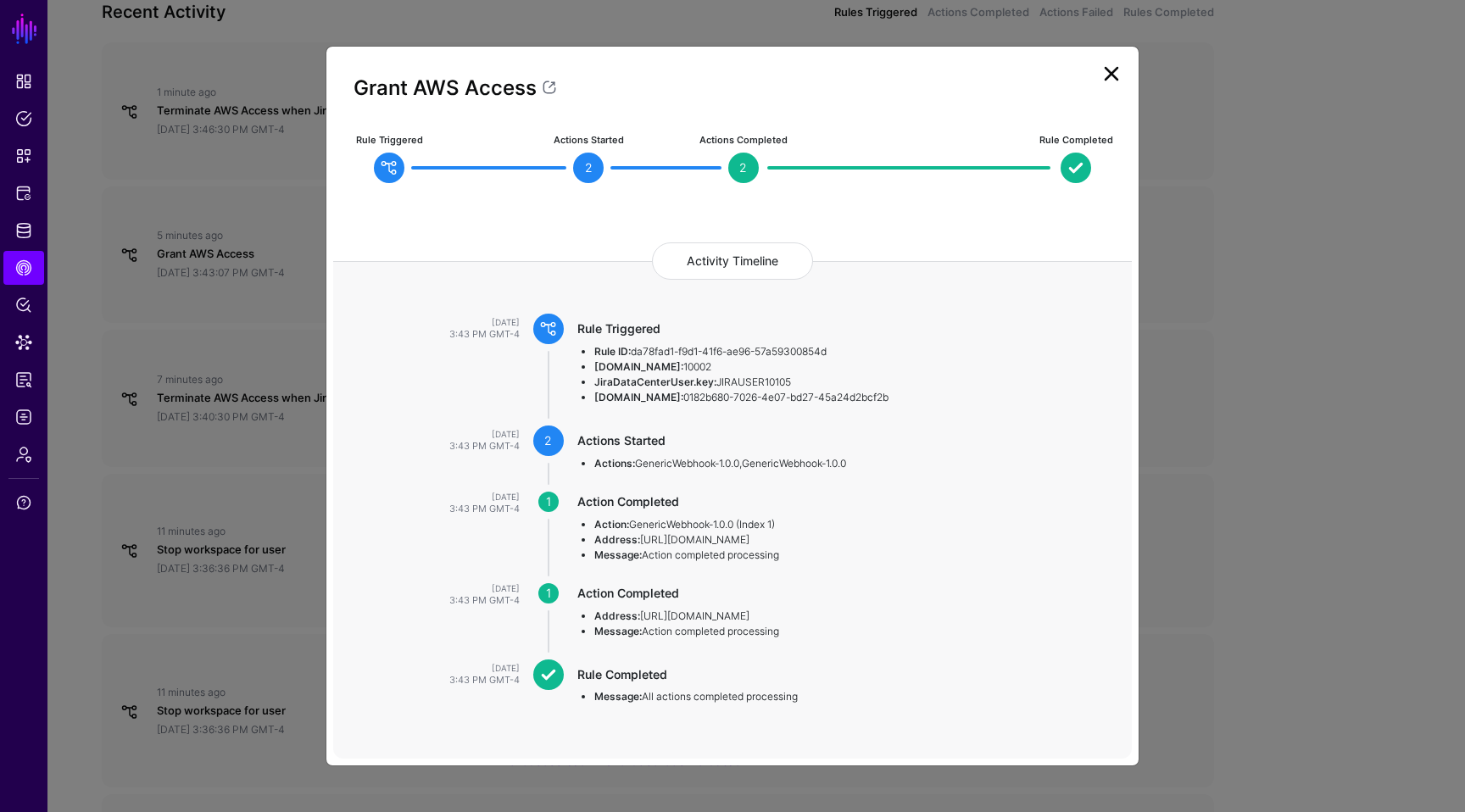
click at [1113, 79] on link at bounding box center [1111, 73] width 27 height 27
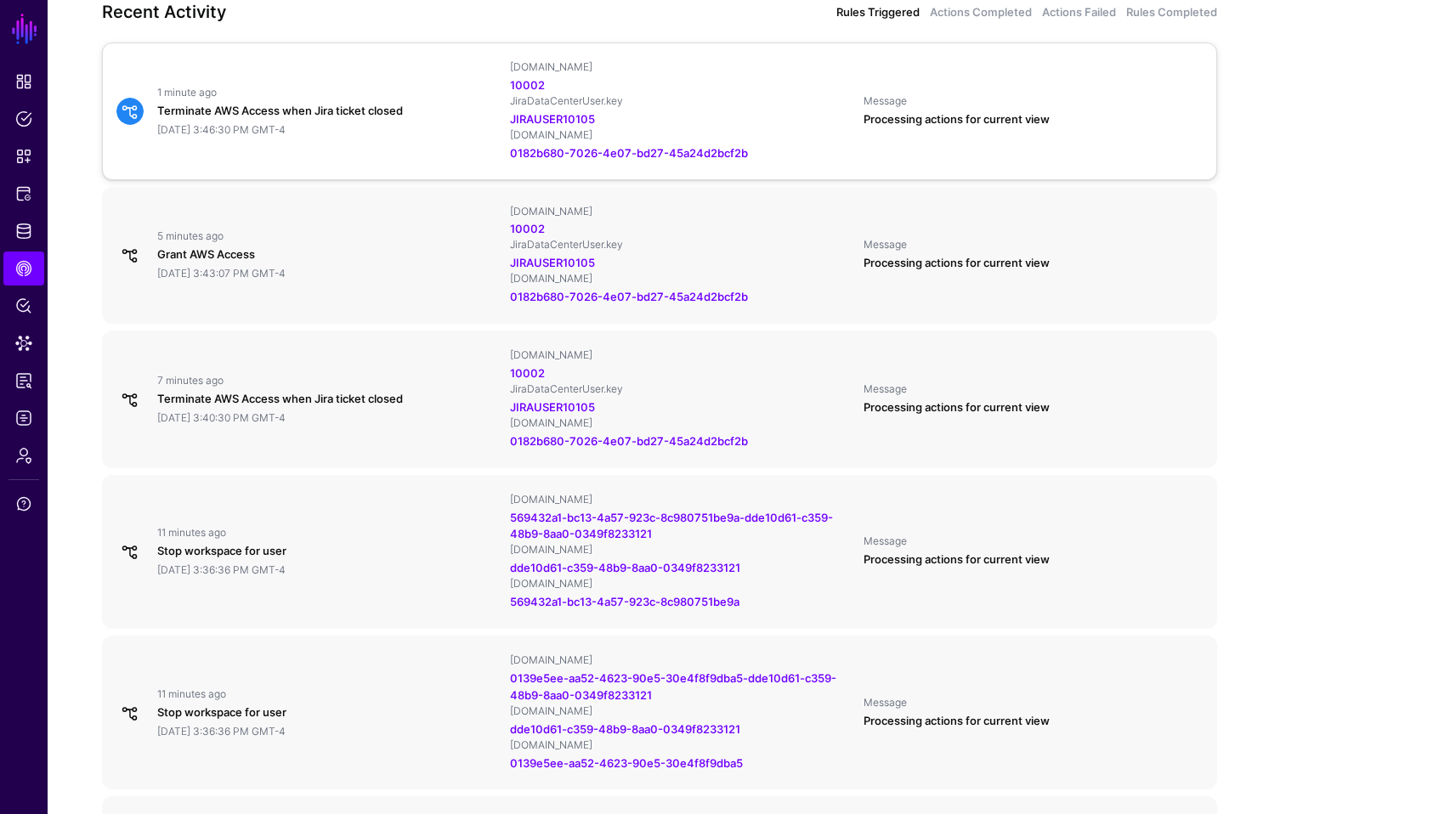
click at [389, 140] on div "1 minute ago Terminate AWS Access when Jira ticket closed [DATE] 3:46:30 PM GMT…" at bounding box center [659, 111] width 1100 height 102
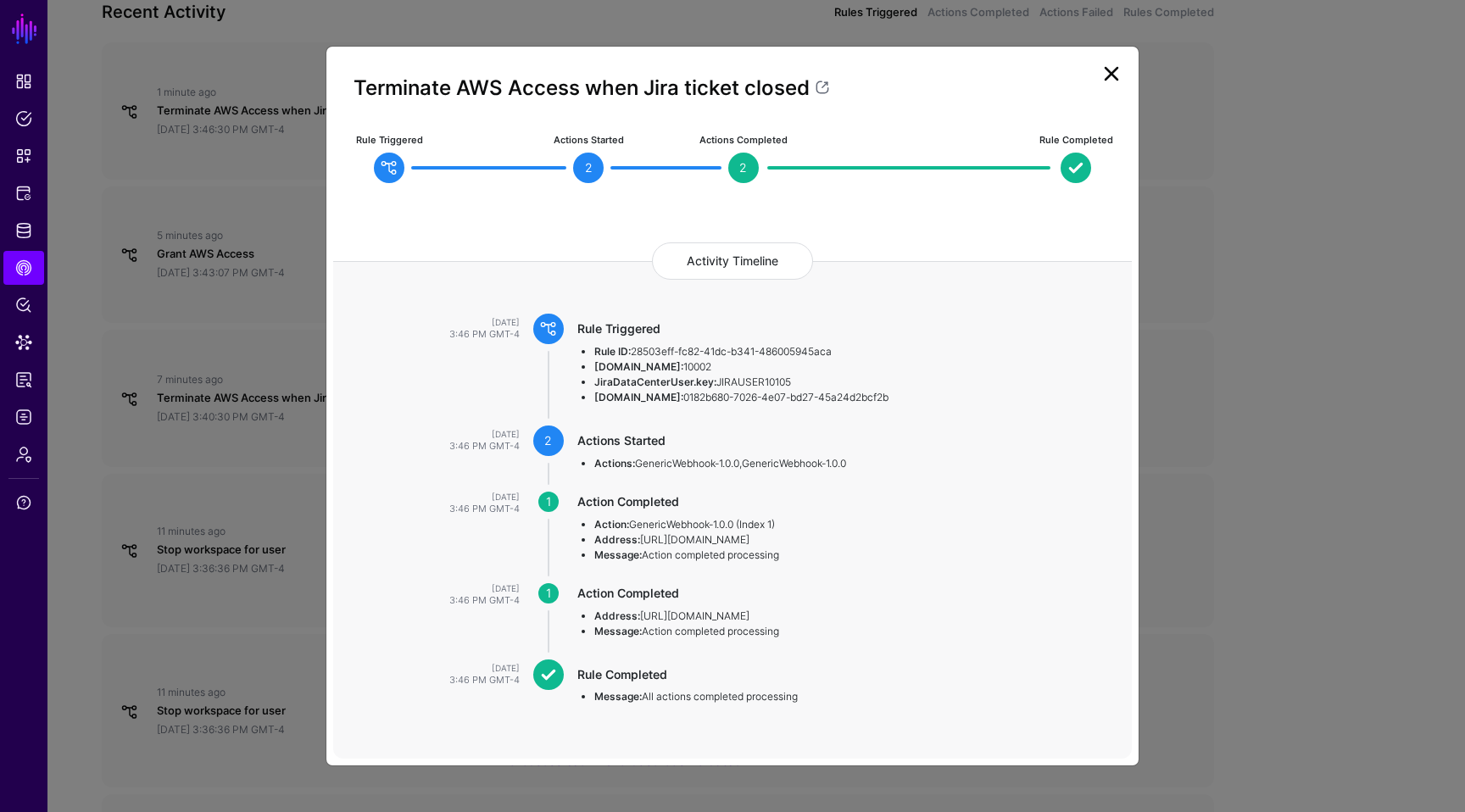
click at [1112, 70] on link at bounding box center [1111, 73] width 27 height 27
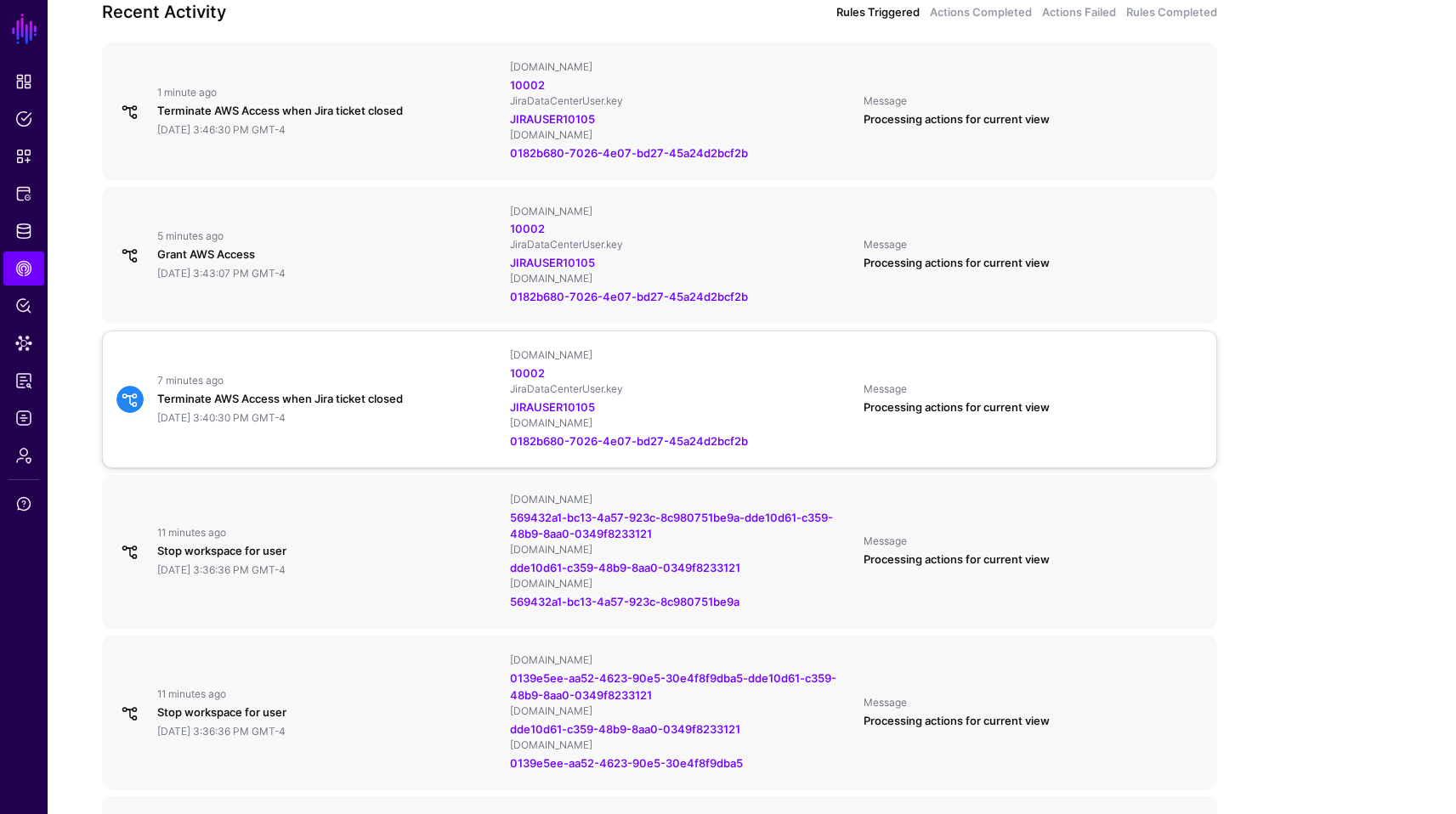
click at [399, 413] on div "[DATE] 3:40:30 PM GMT-4" at bounding box center [327, 417] width 339 height 13
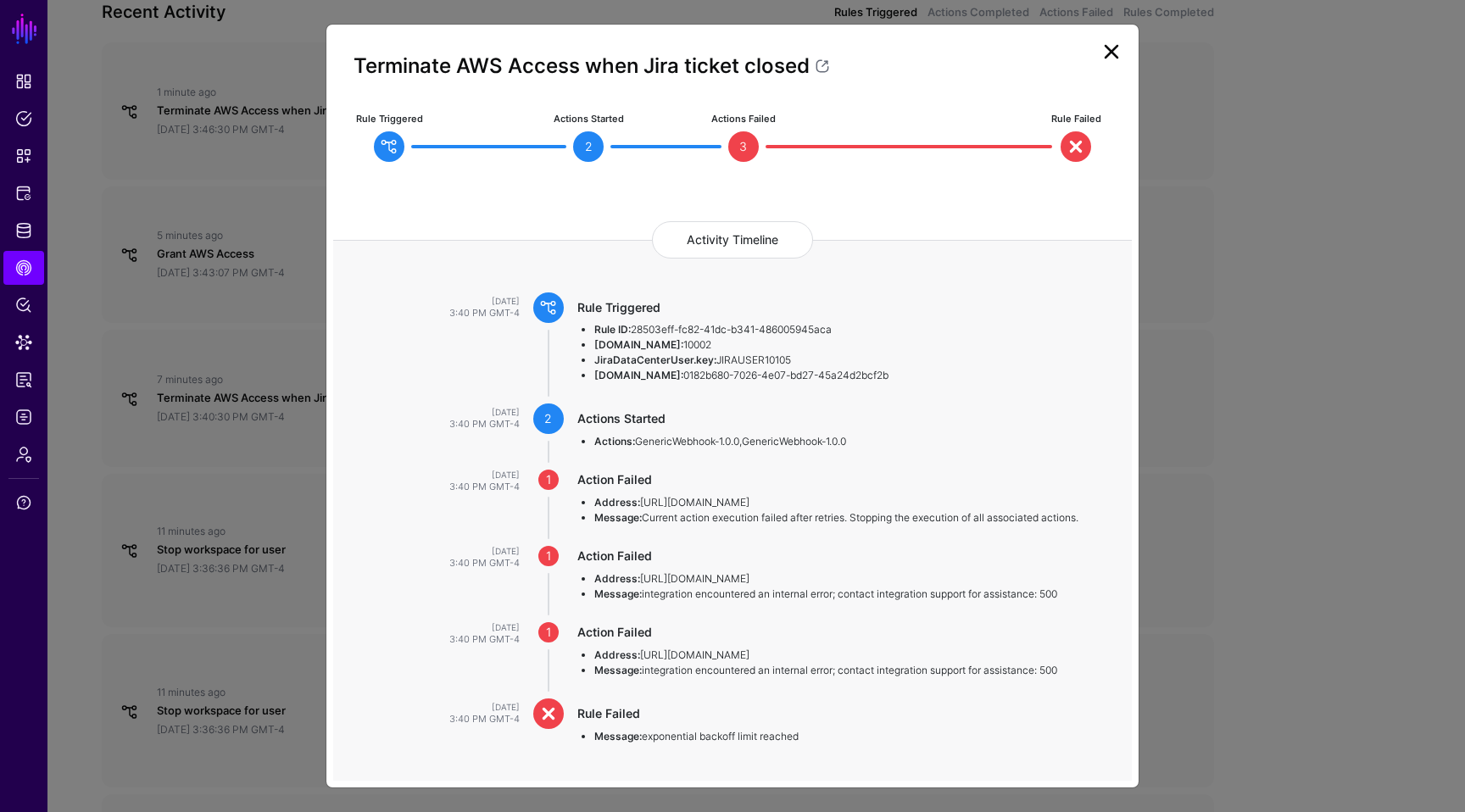
click at [1108, 63] on link at bounding box center [1111, 52] width 27 height 27
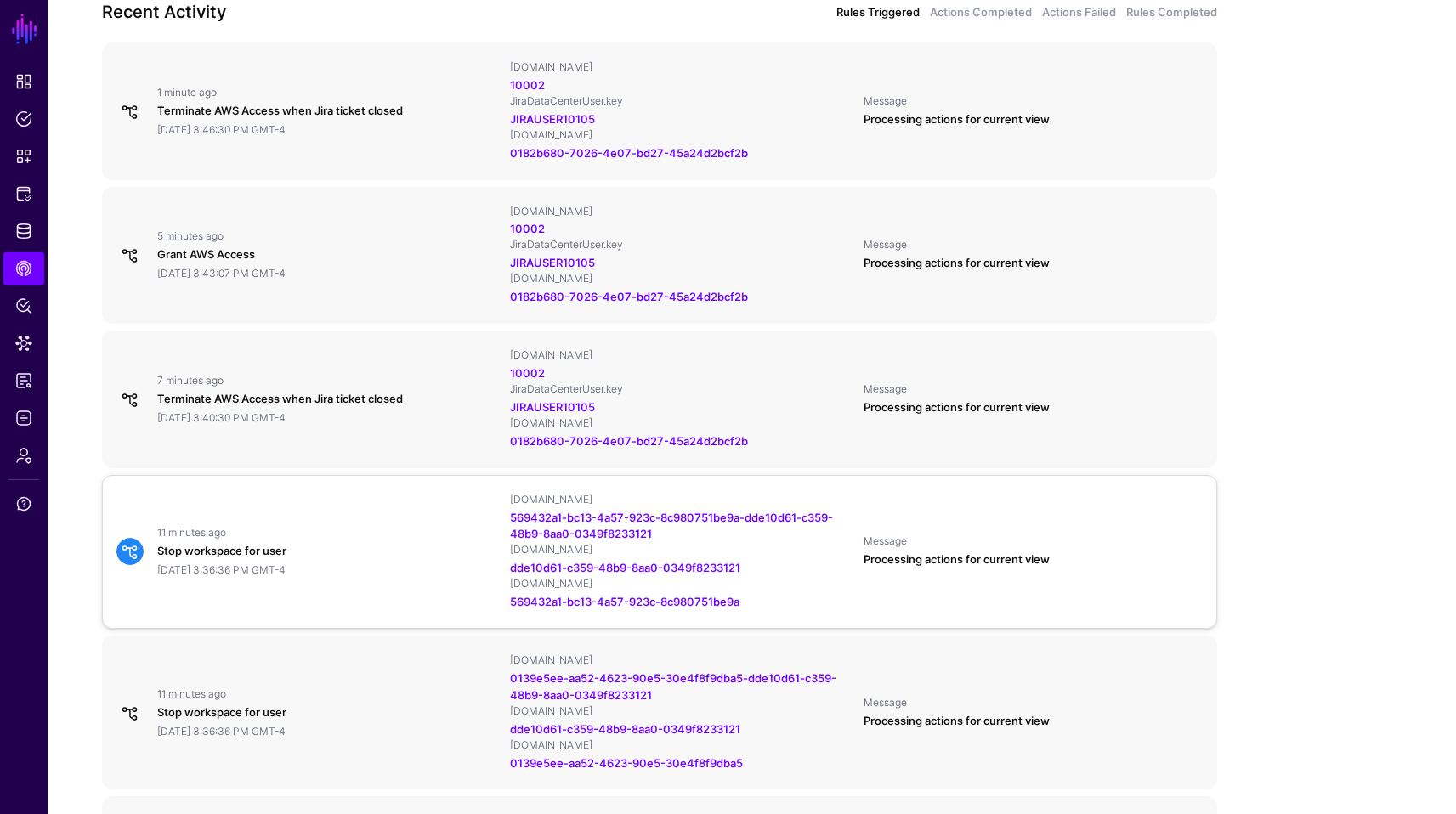
click at [311, 506] on div "11 minutes ago Stop workspace for user [DATE] 3:36:36 PM GMT-4 [DOMAIN_NAME] 56…" at bounding box center [659, 552] width 1100 height 118
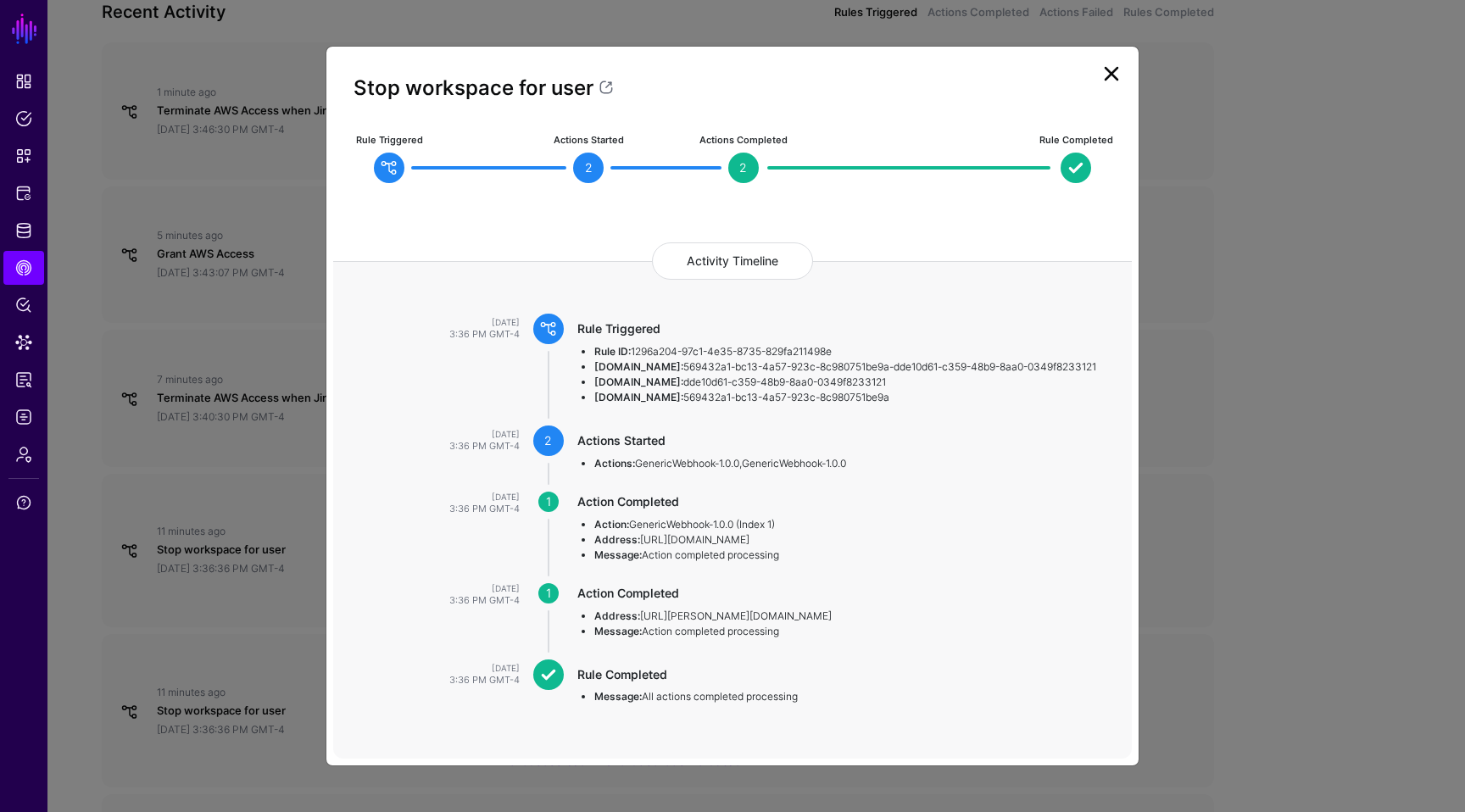
click at [1112, 71] on link at bounding box center [1111, 73] width 27 height 27
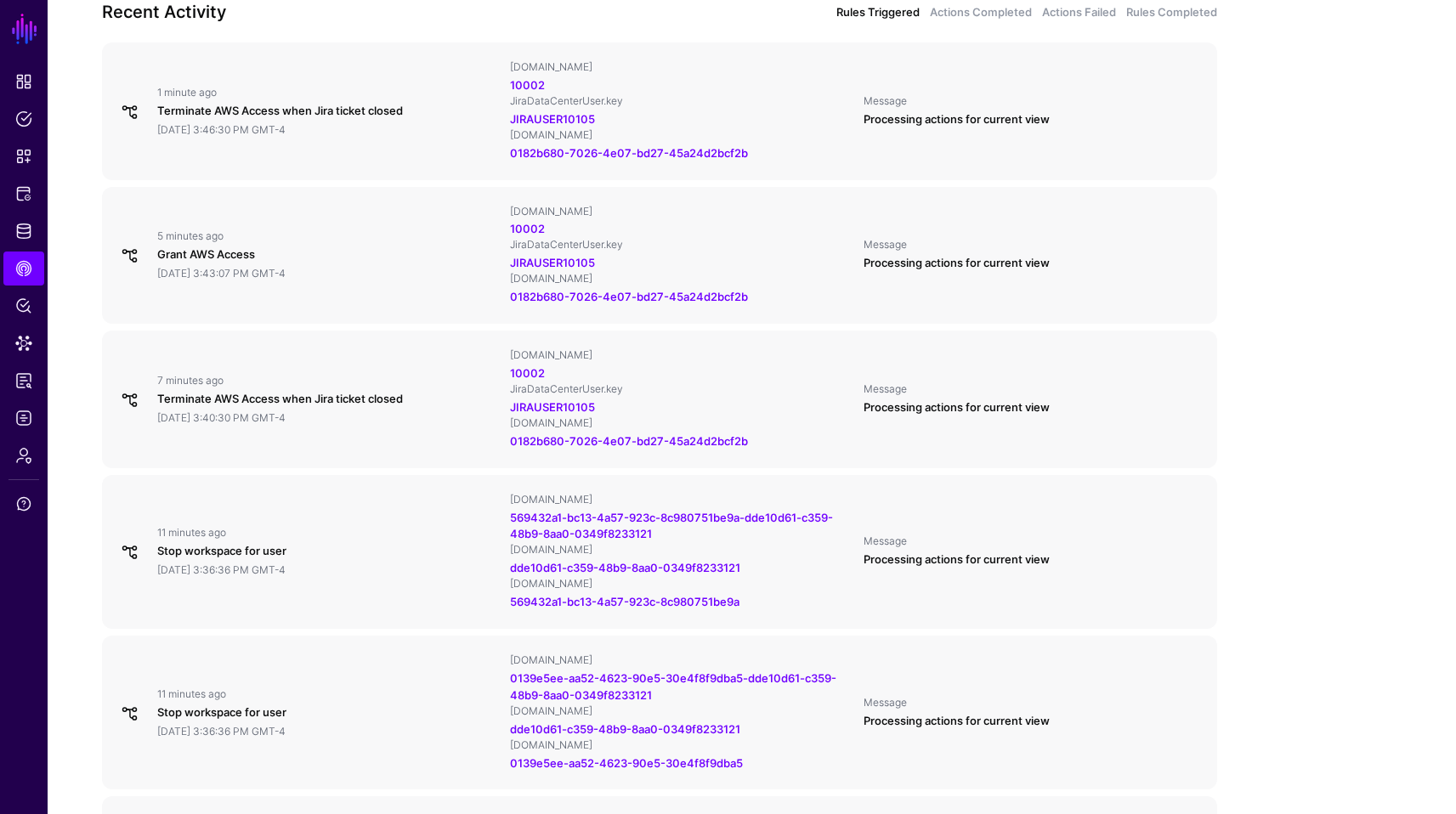
click at [57, 505] on div "Overview 24 hours 7 days 30 days 90 days 71,687 Rules Triggered 94 Actions Comp…" at bounding box center [660, 595] width 1224 height 2138
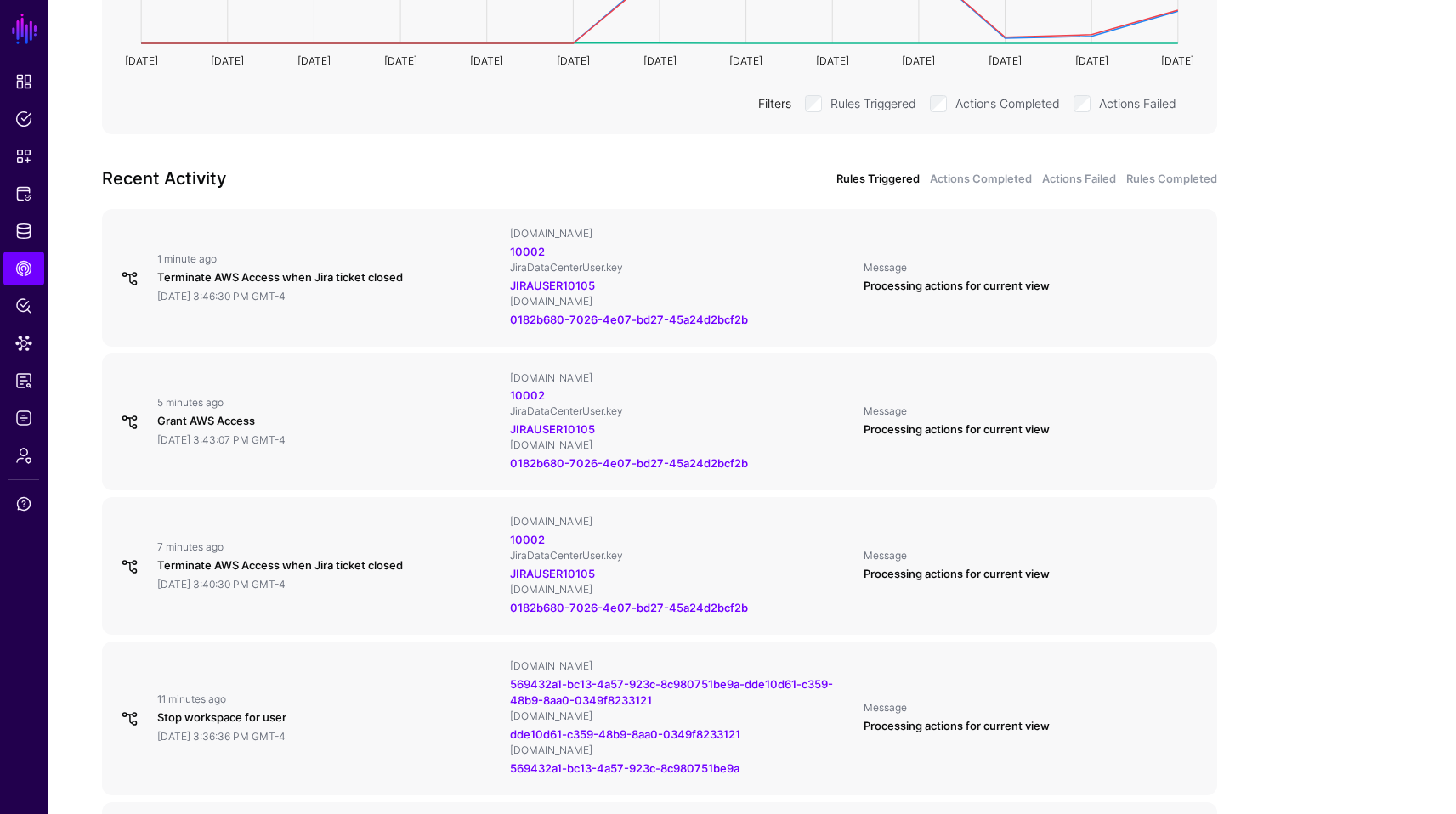
scroll to position [476, 0]
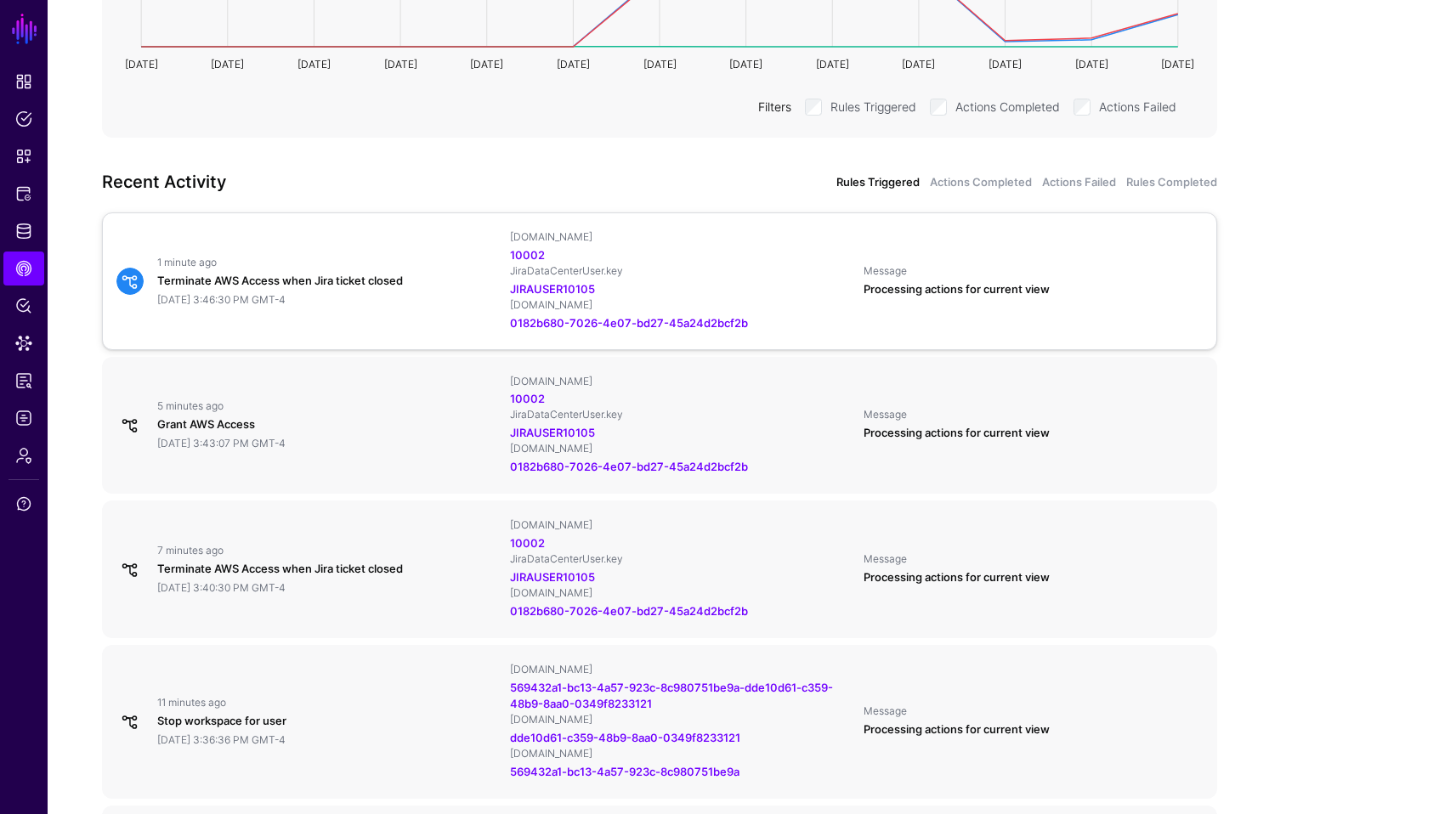
click at [470, 278] on div "Terminate AWS Access when Jira ticket closed" at bounding box center [327, 281] width 339 height 17
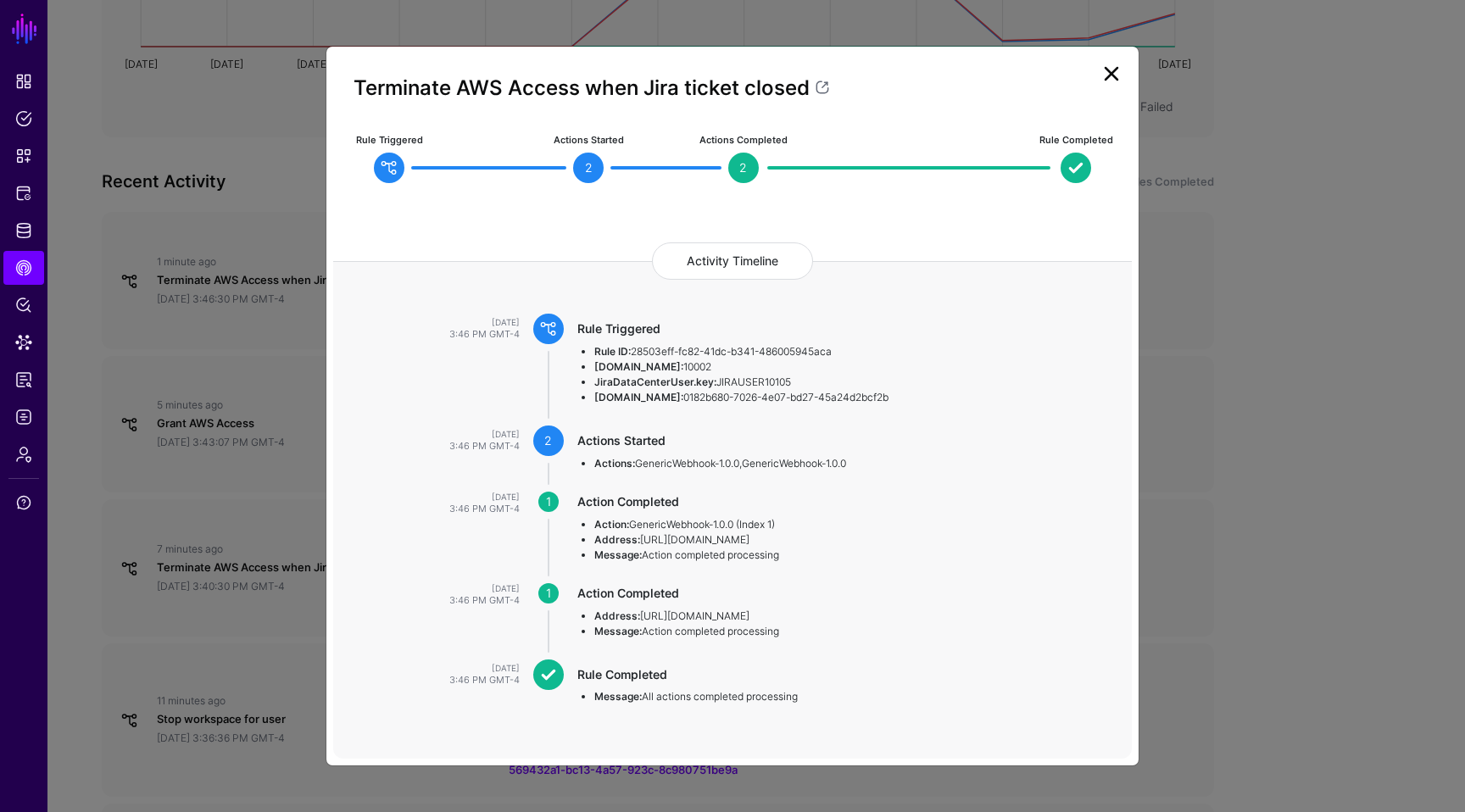
click at [1115, 72] on link at bounding box center [1111, 73] width 27 height 27
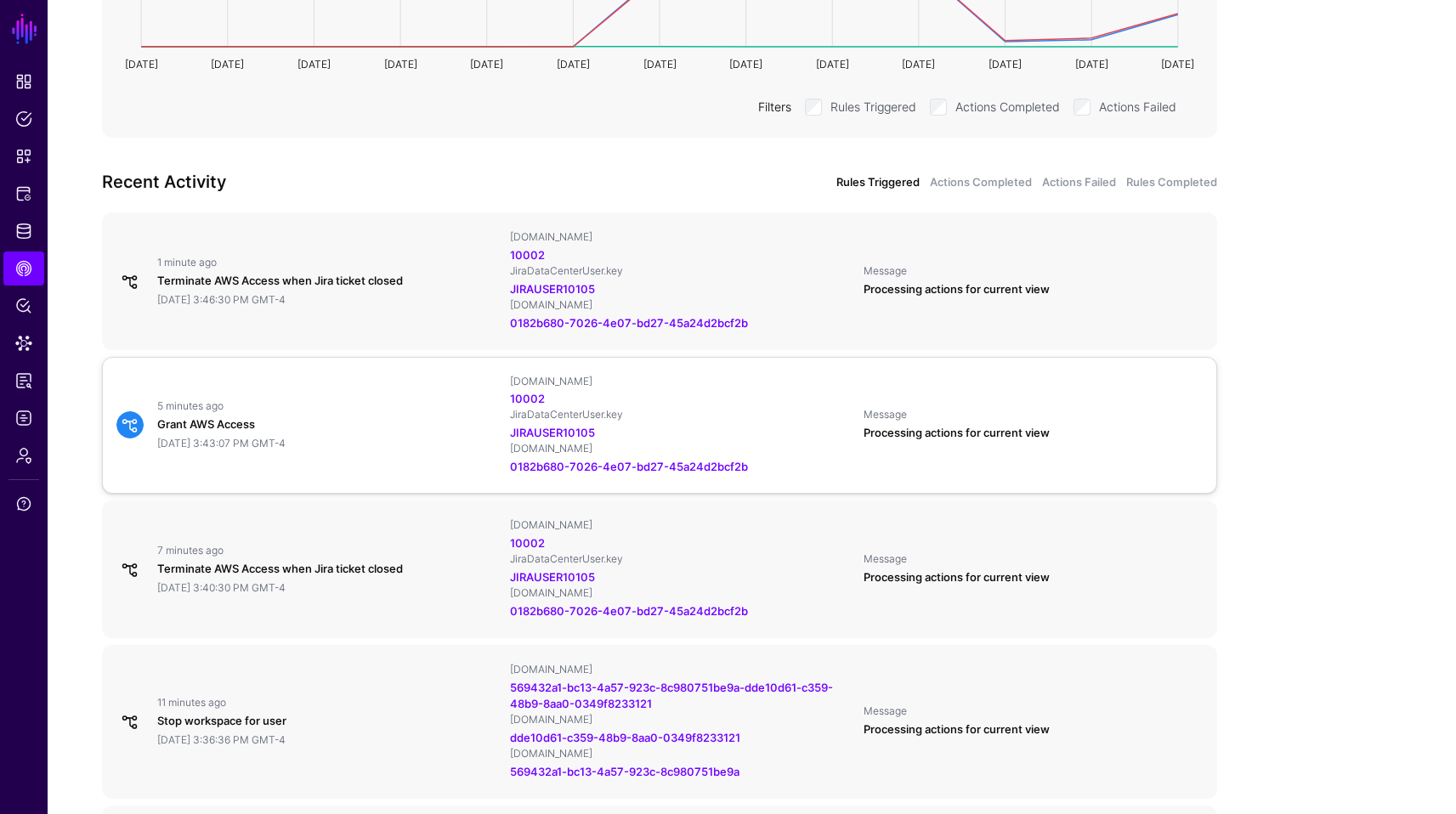
click at [268, 428] on div "Grant AWS Access" at bounding box center [327, 425] width 339 height 17
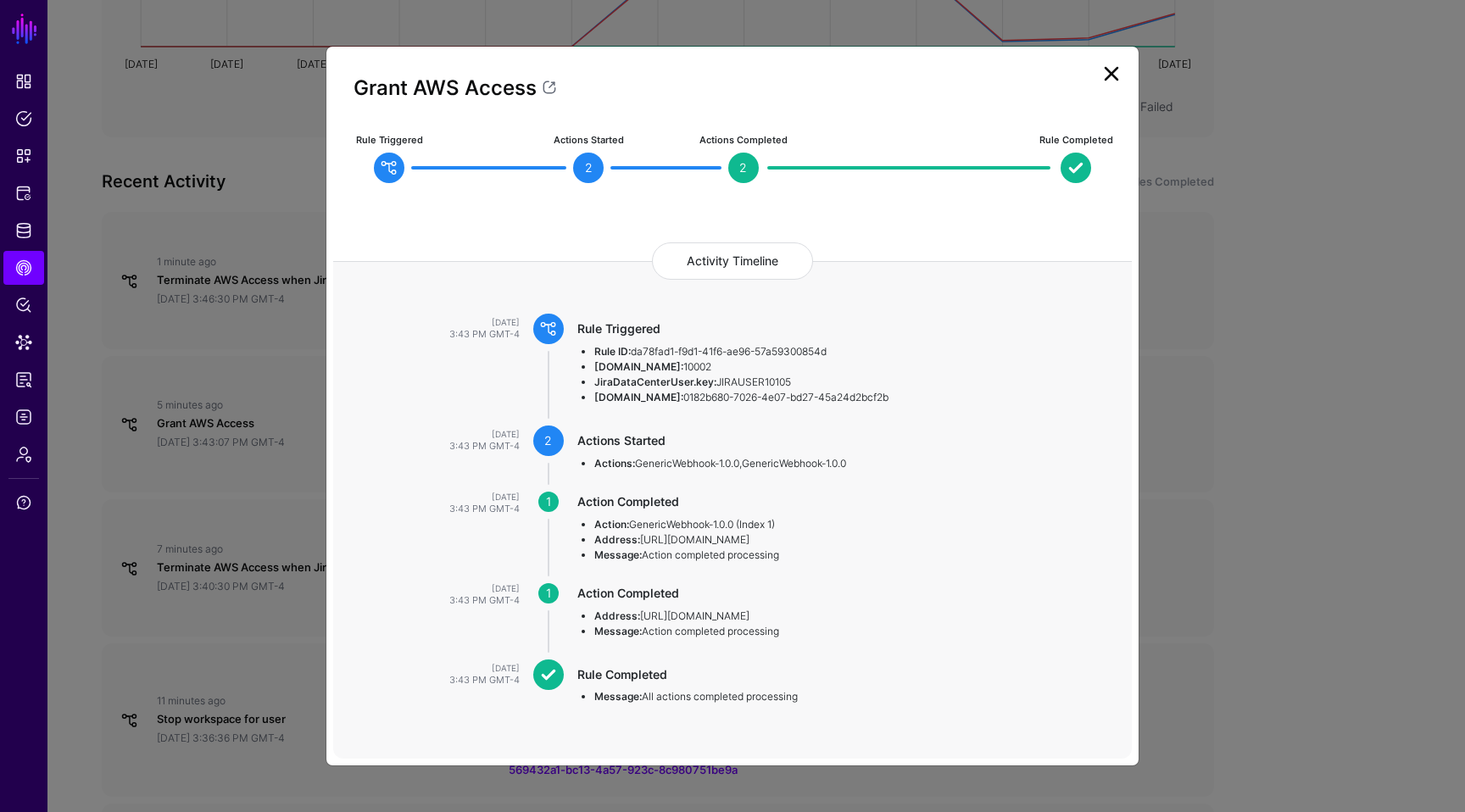
click at [1114, 76] on link at bounding box center [1111, 73] width 27 height 27
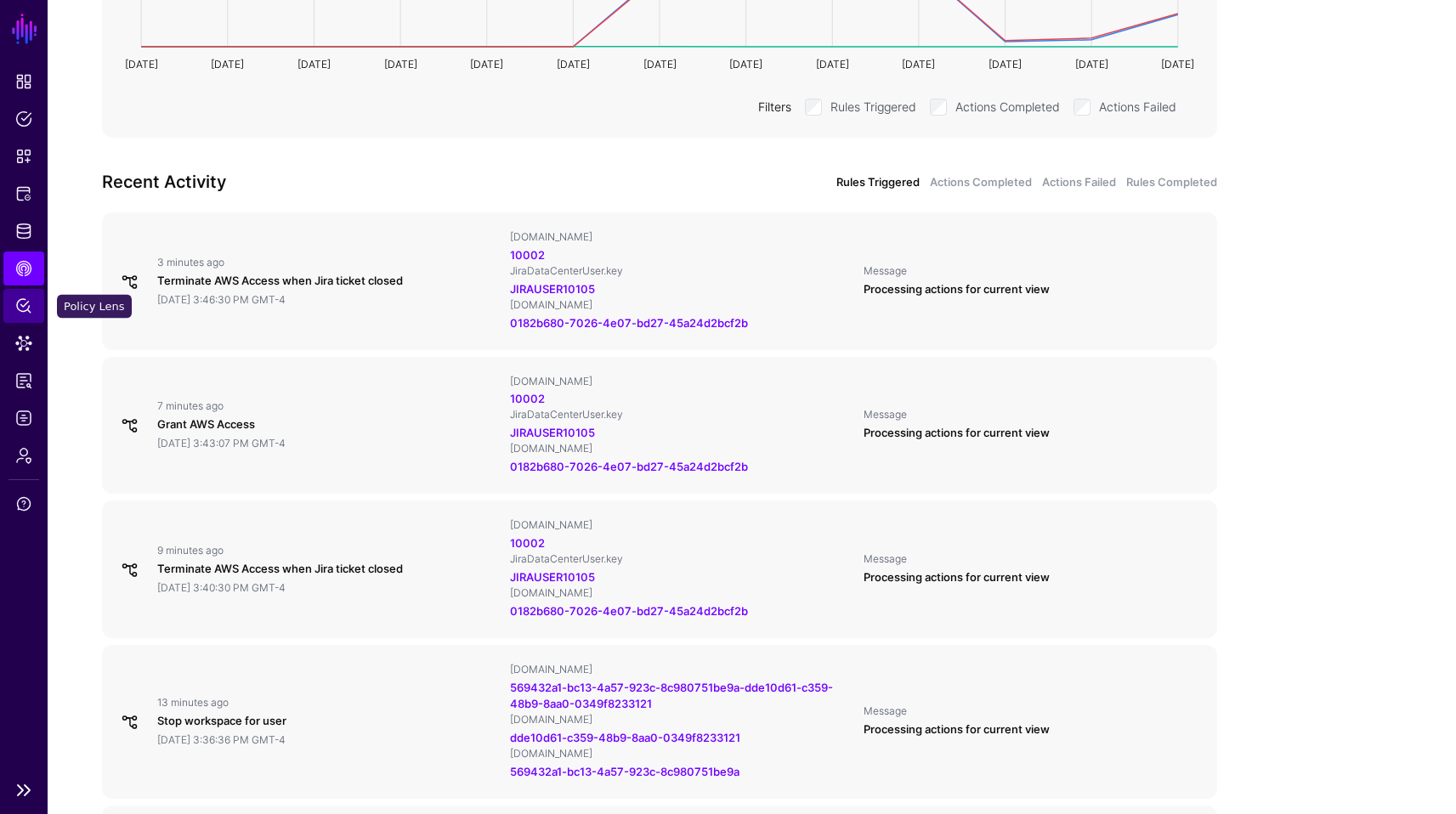
click at [22, 319] on link "Policy Lens" at bounding box center [23, 306] width 40 height 34
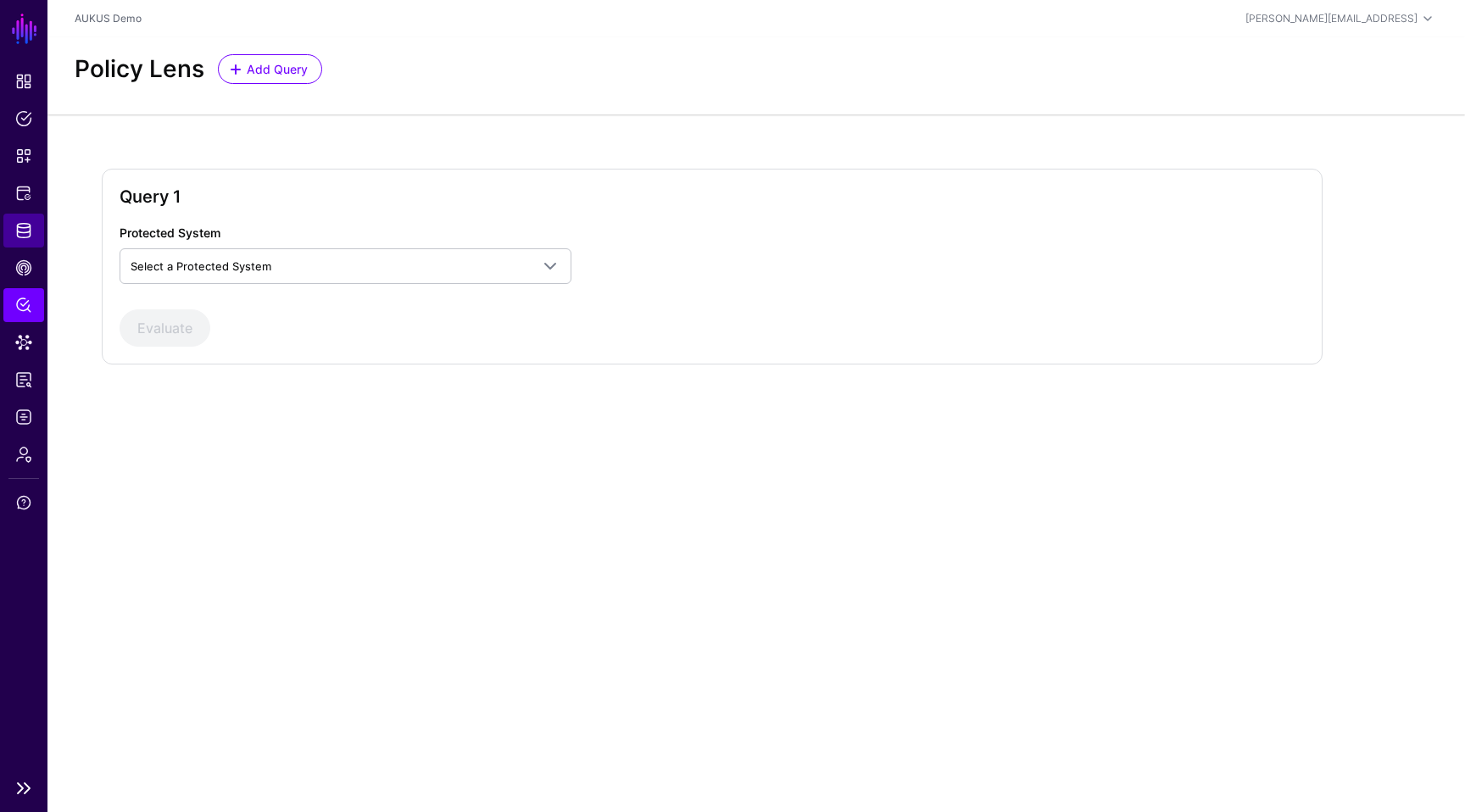
click at [25, 226] on span "Identity Data Fabric" at bounding box center [23, 230] width 17 height 17
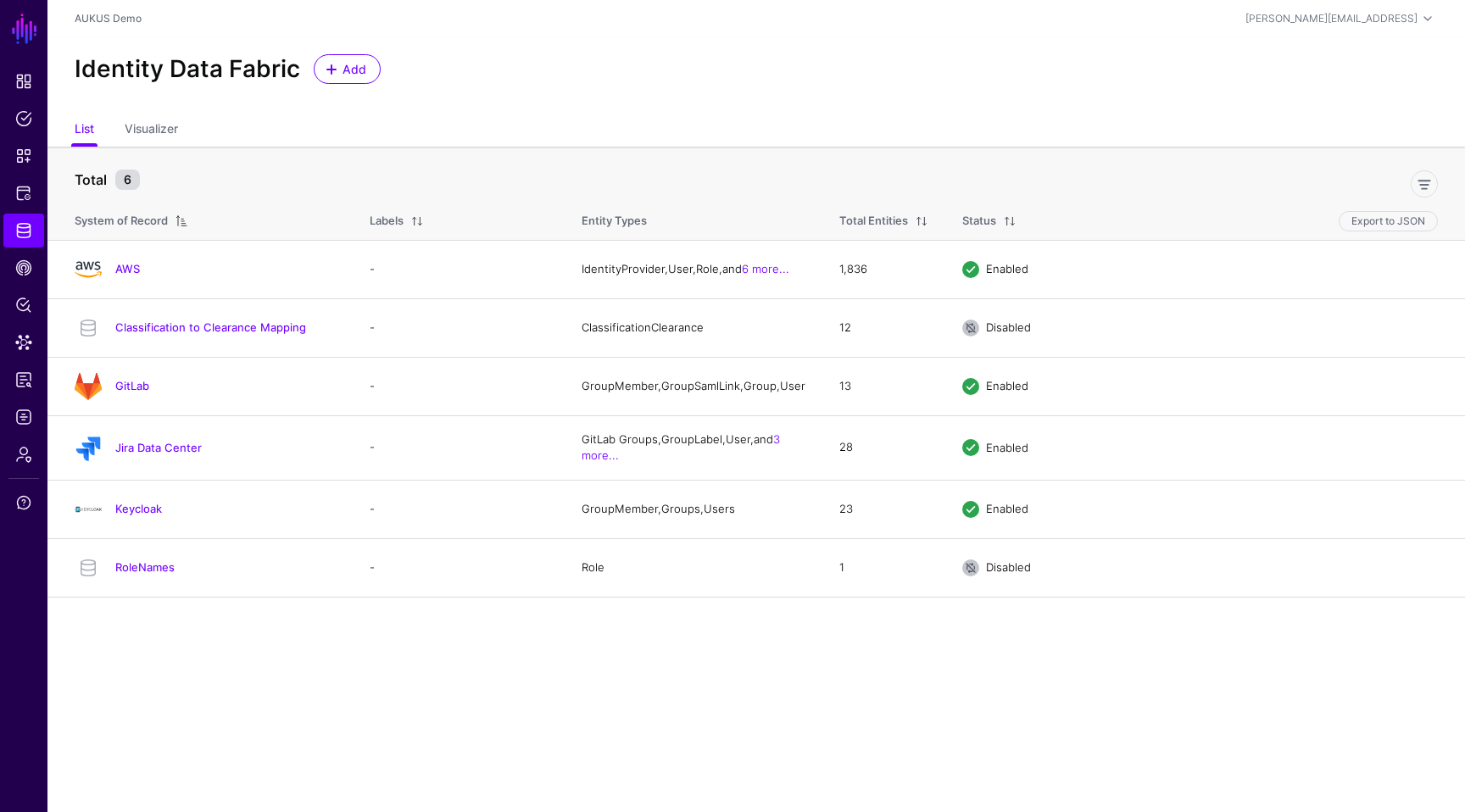
click at [307, 661] on main "SGNL Dashboard Policies Snippets Protected Systems Identity Data Fabric CAEP Hu…" at bounding box center [732, 406] width 1465 height 812
click at [147, 514] on link "Keycloak" at bounding box center [139, 509] width 47 height 13
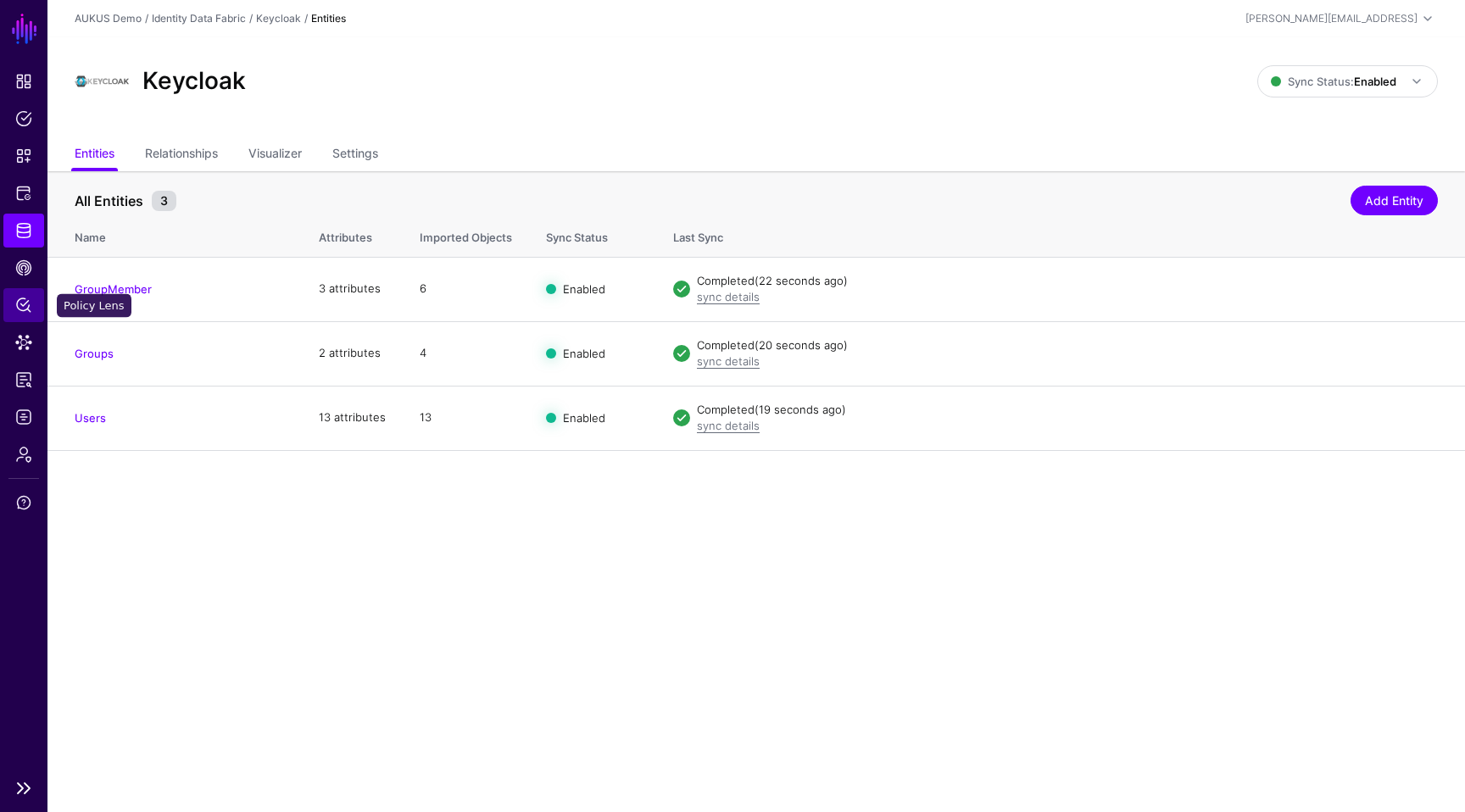
click at [24, 300] on span "Policy Lens" at bounding box center [23, 304] width 17 height 17
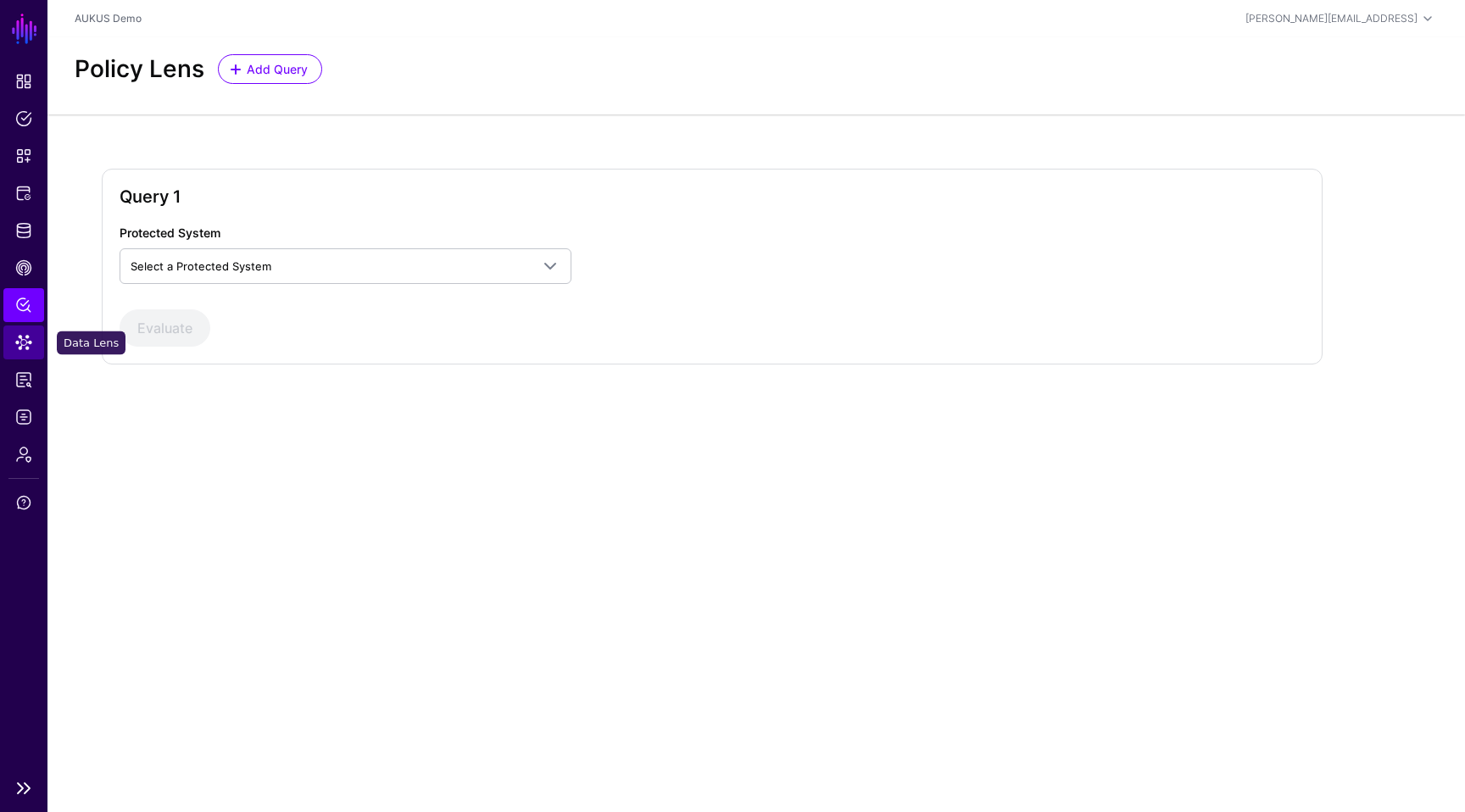
click at [22, 341] on span "Data Lens" at bounding box center [23, 342] width 17 height 17
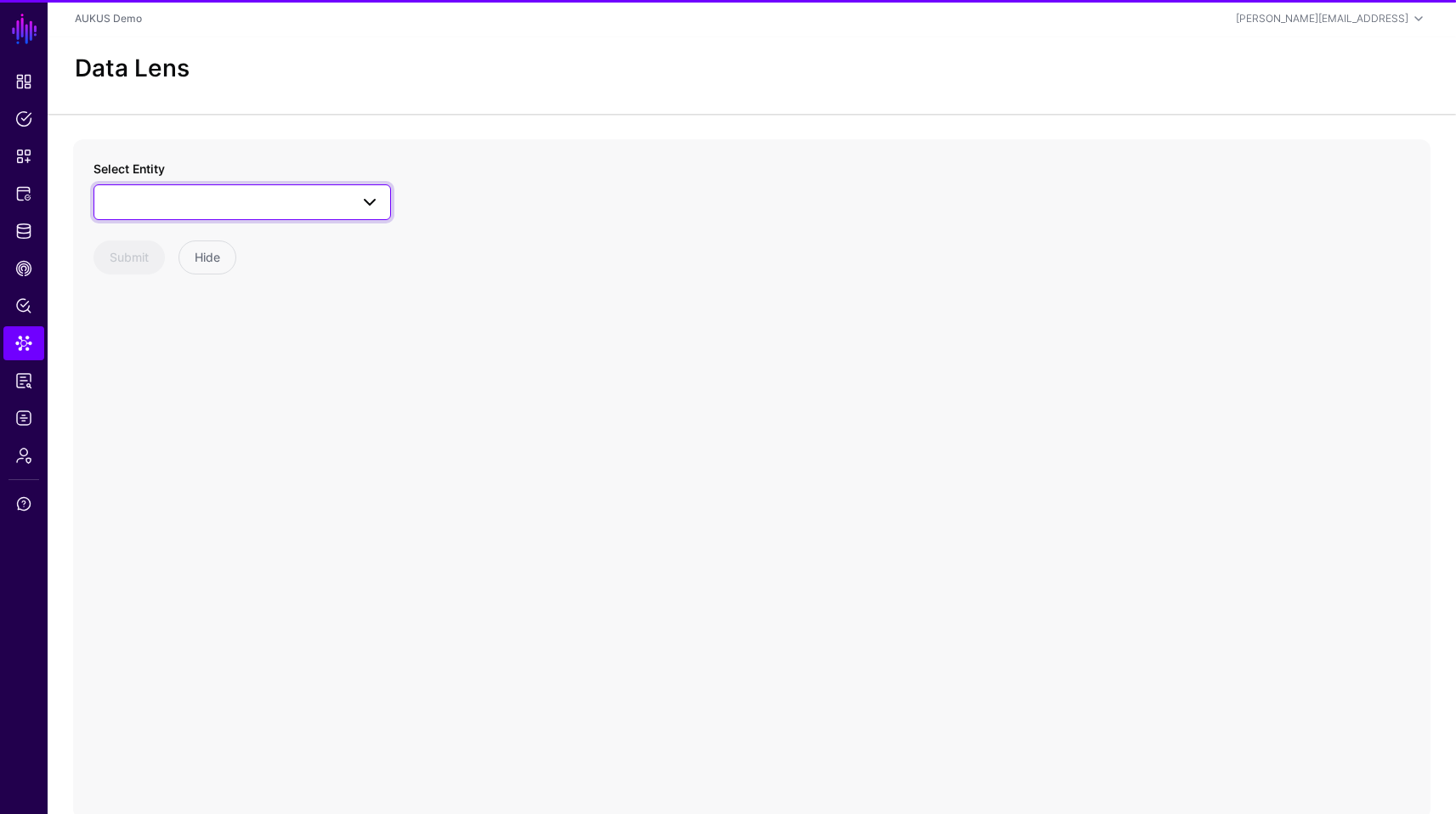
click at [271, 206] on span at bounding box center [241, 202] width 276 height 21
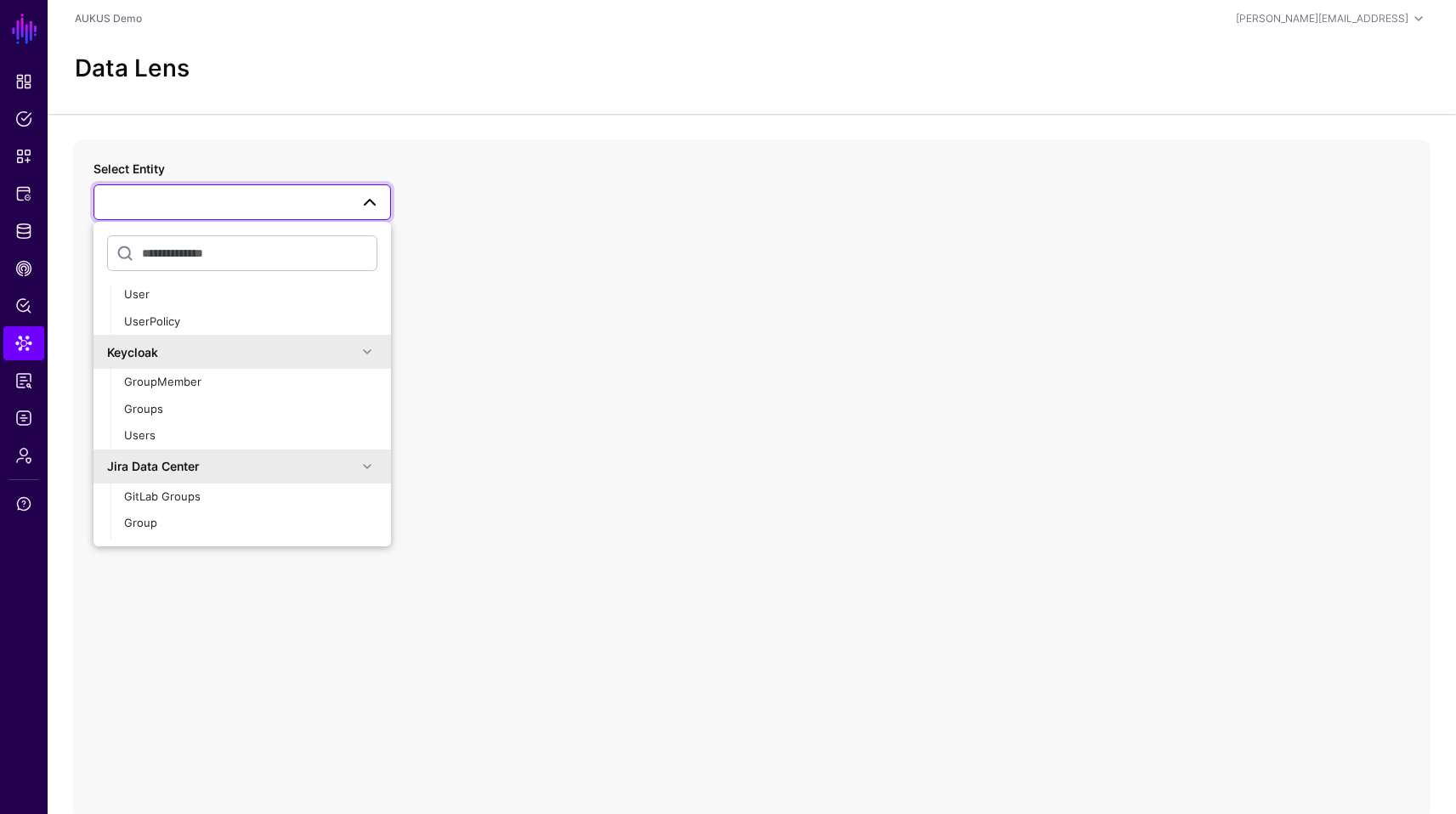
scroll to position [231, 0]
click at [184, 425] on div "Users" at bounding box center [250, 430] width 253 height 17
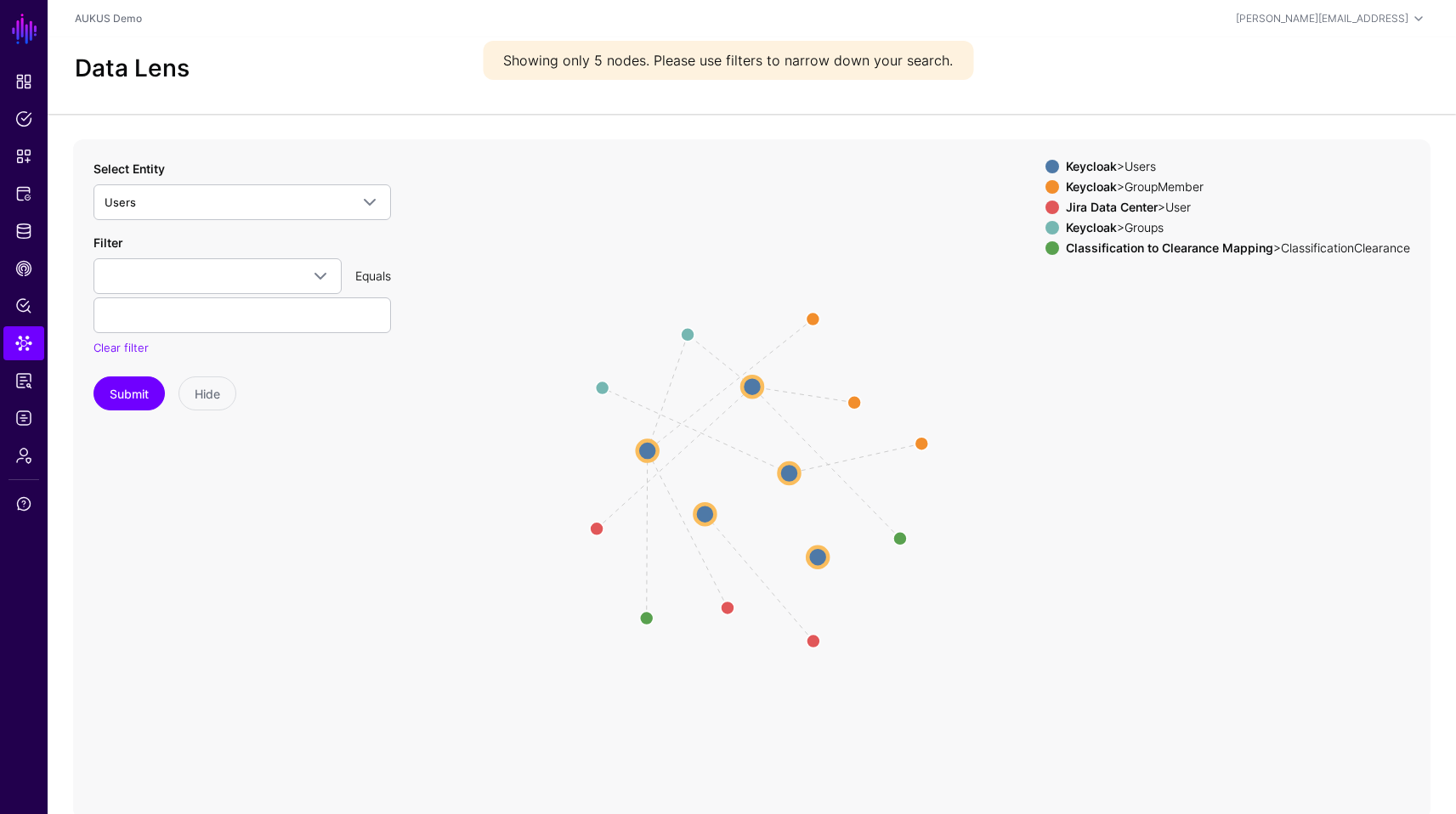
click at [791, 466] on circle at bounding box center [788, 473] width 21 height 21
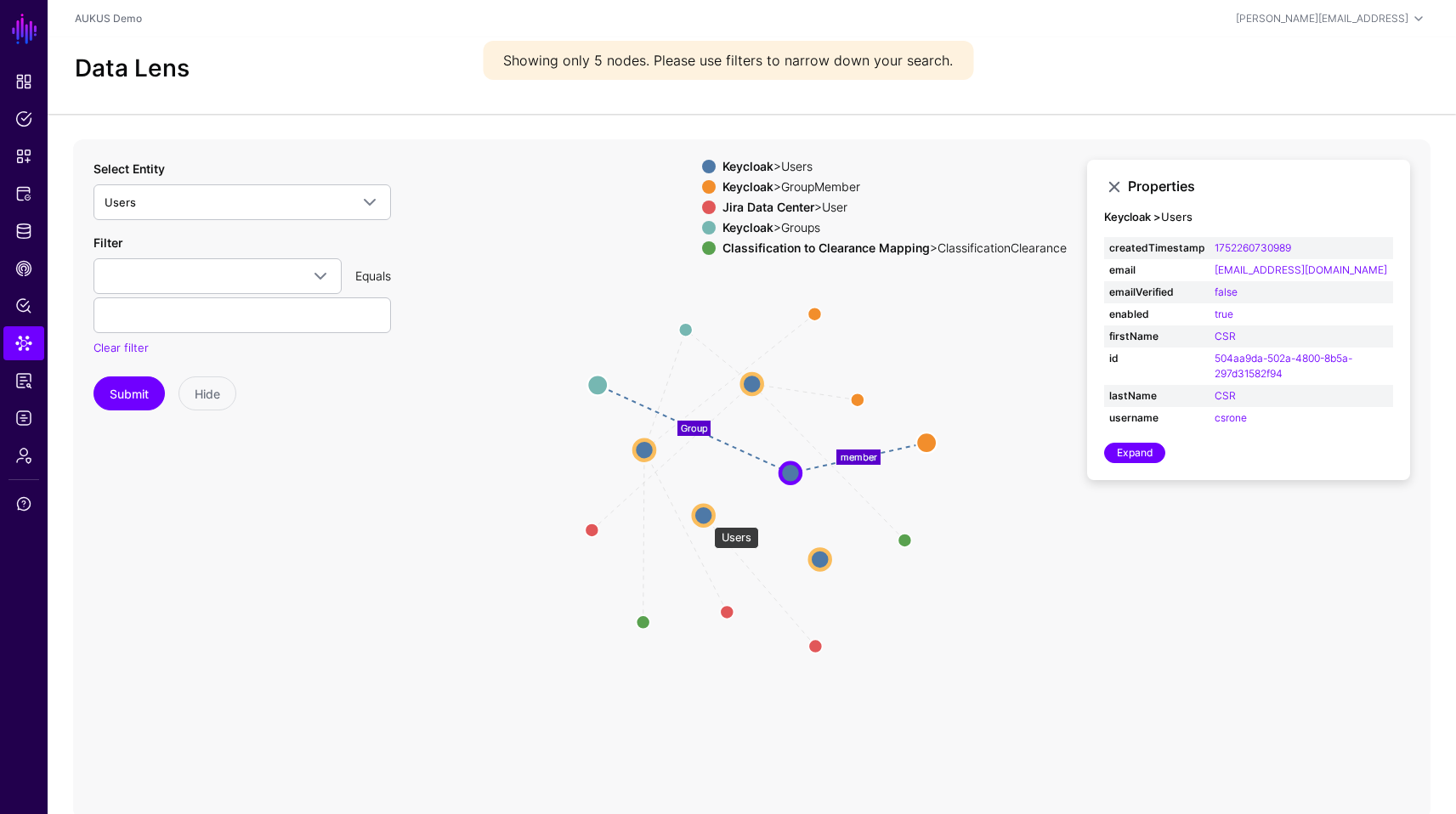
click at [701, 519] on circle at bounding box center [704, 515] width 21 height 21
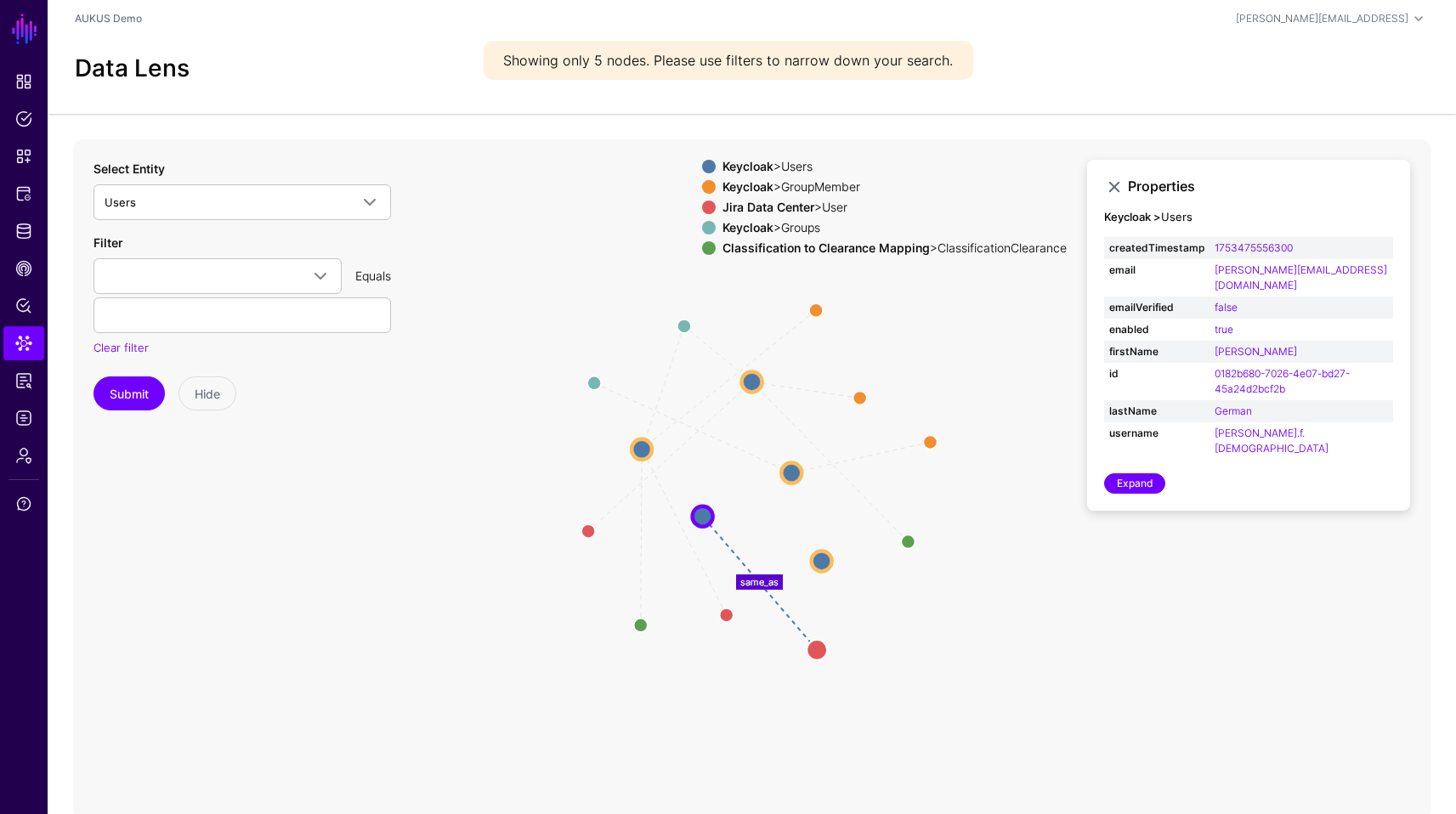
click at [830, 561] on circle at bounding box center [821, 561] width 21 height 21
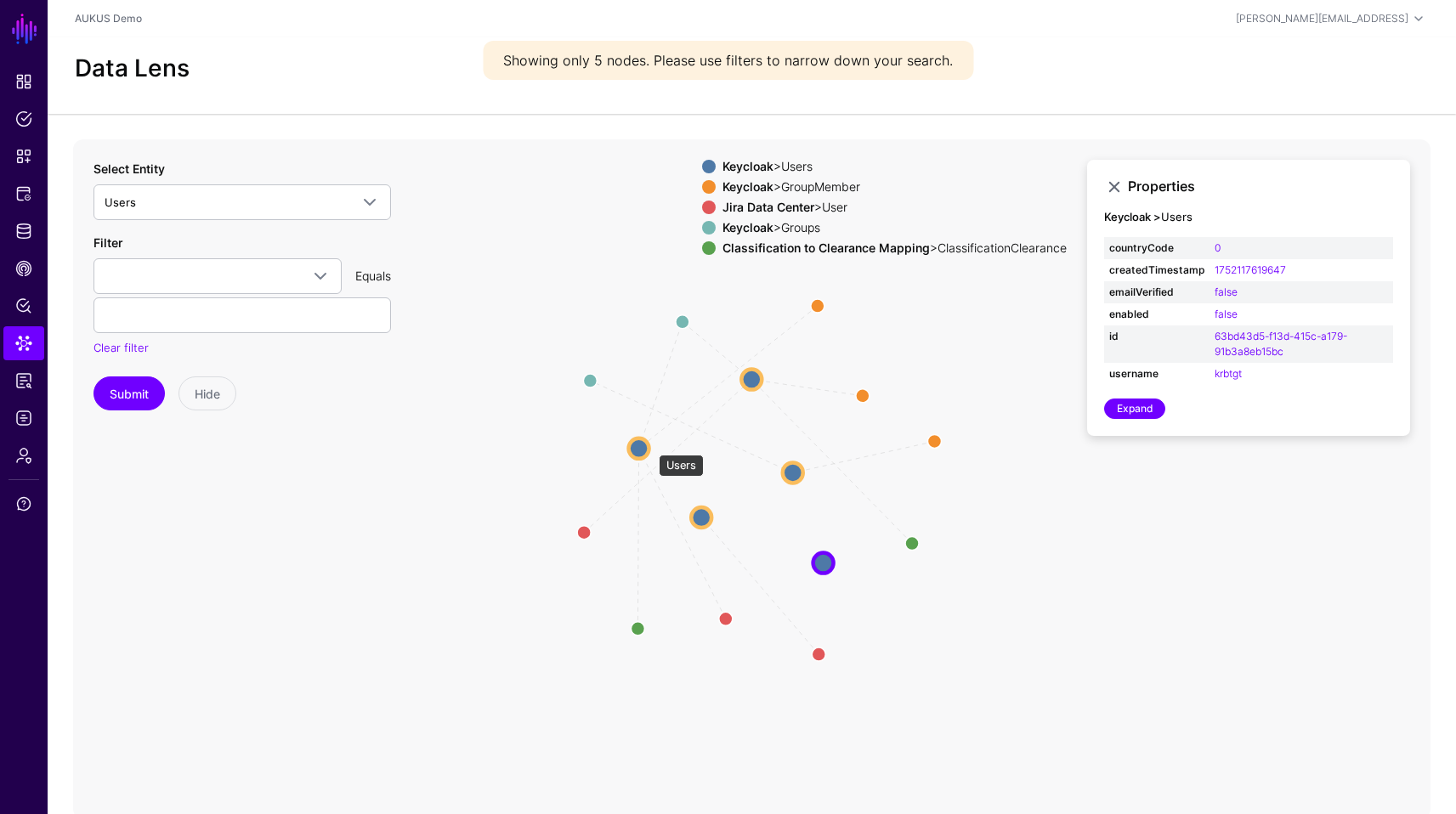
click at [644, 442] on circle at bounding box center [639, 448] width 21 height 21
